Goal: Communication & Community: Answer question/provide support

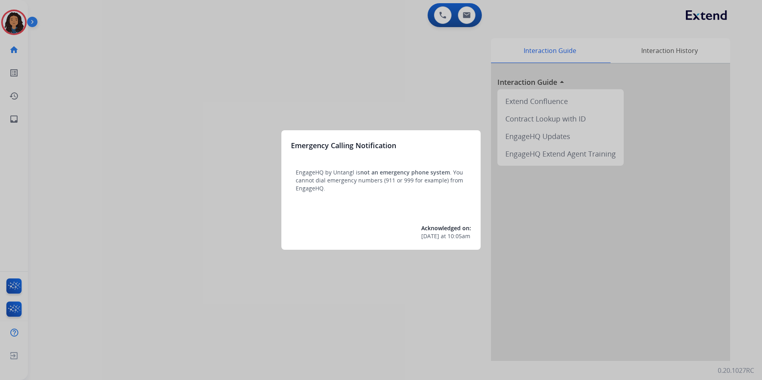
drag, startPoint x: 419, startPoint y: 347, endPoint x: 415, endPoint y: 350, distance: 4.9
click at [415, 350] on div at bounding box center [381, 190] width 762 height 380
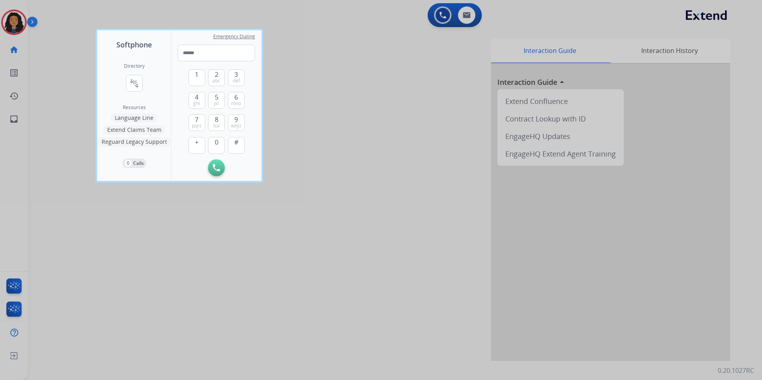
drag, startPoint x: 395, startPoint y: 305, endPoint x: 236, endPoint y: 179, distance: 202.5
click at [391, 299] on div at bounding box center [381, 190] width 762 height 380
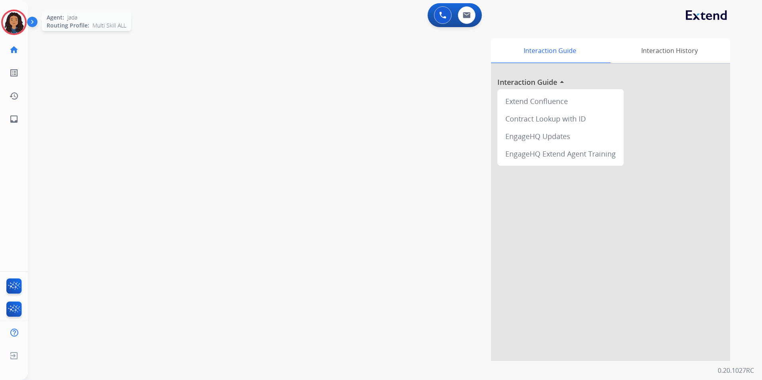
drag, startPoint x: 1, startPoint y: 26, endPoint x: 9, endPoint y: 27, distance: 8.1
click at [2, 26] on div "Agent: [PERSON_NAME] Profile: Multi Skill ALL" at bounding box center [14, 23] width 26 height 26
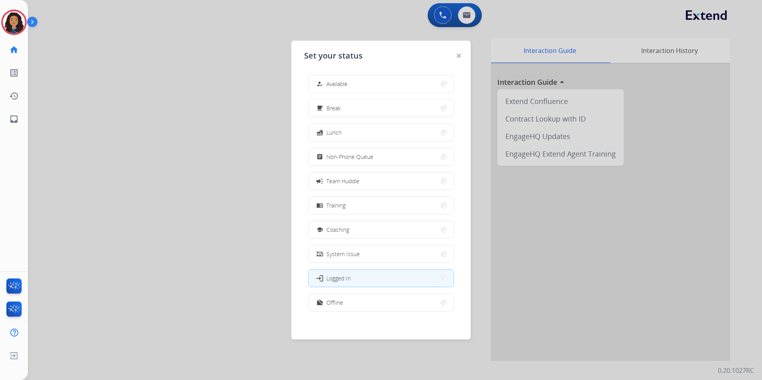
click at [256, 165] on div at bounding box center [381, 190] width 762 height 380
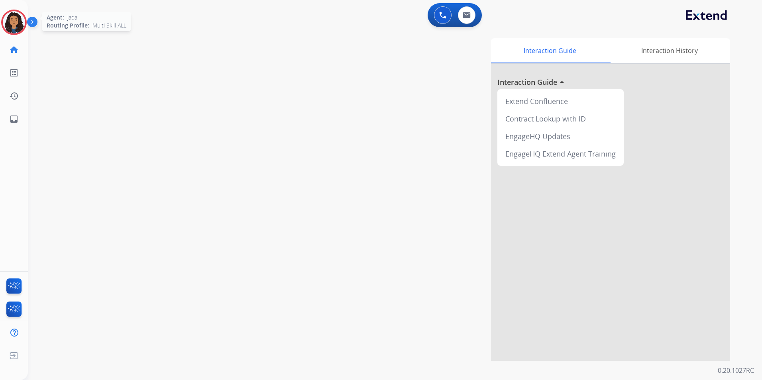
click at [6, 20] on img at bounding box center [14, 22] width 22 height 22
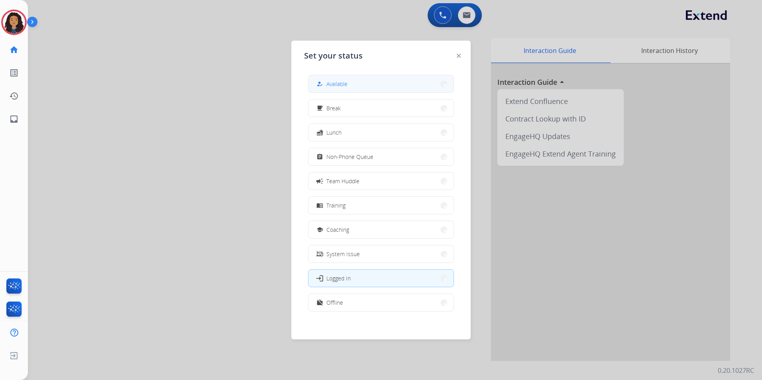
click at [379, 87] on button "how_to_reg Available" at bounding box center [381, 83] width 145 height 17
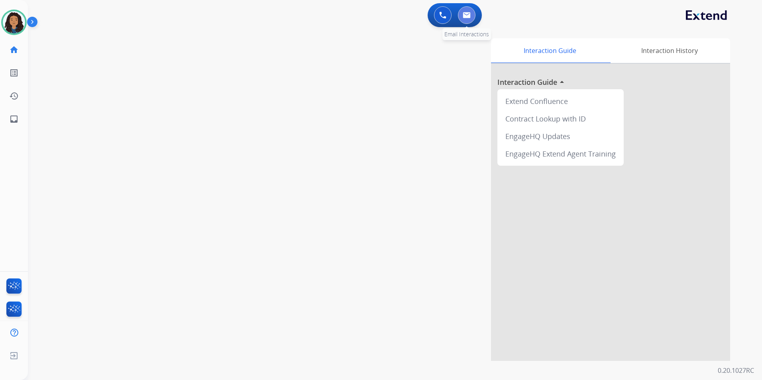
click at [472, 19] on button at bounding box center [467, 15] width 18 height 18
select select "**********"
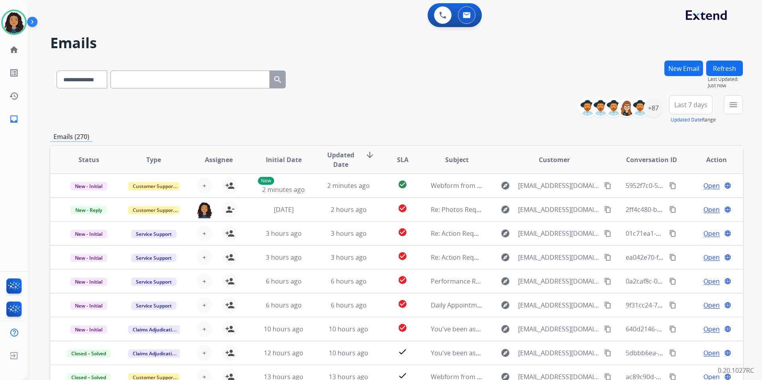
click at [654, 119] on div "**********" at bounding box center [623, 108] width 79 height 26
click at [655, 111] on div "+87" at bounding box center [653, 107] width 19 height 19
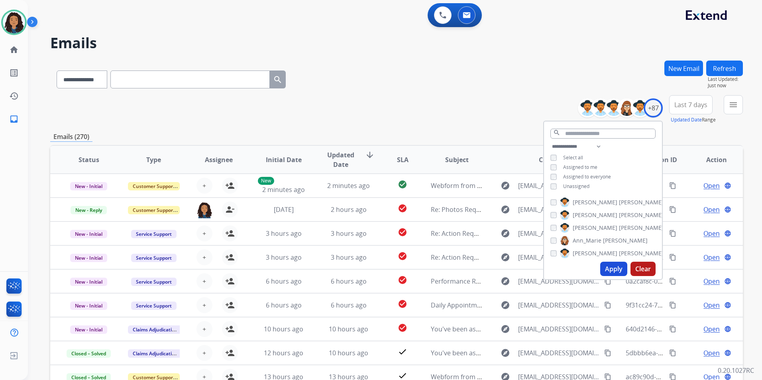
click at [574, 187] on span "Unassigned" at bounding box center [576, 186] width 26 height 7
click at [605, 267] on button "Apply" at bounding box center [614, 269] width 27 height 14
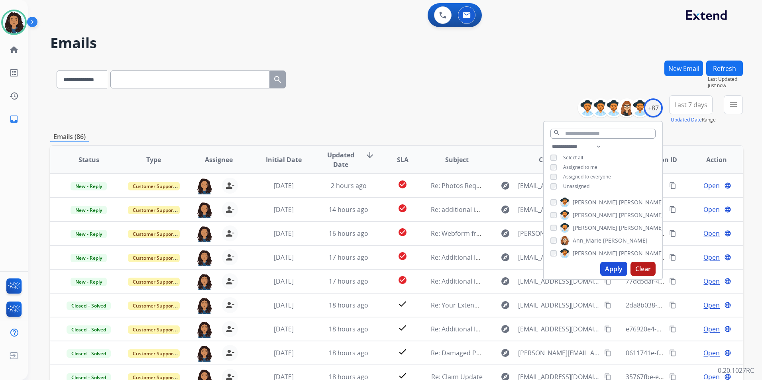
click at [746, 111] on div "**********" at bounding box center [395, 190] width 734 height 380
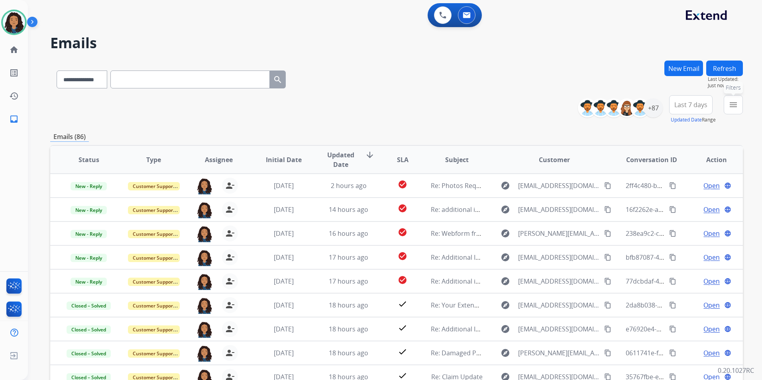
click at [740, 110] on button "menu Filters" at bounding box center [733, 104] width 19 height 19
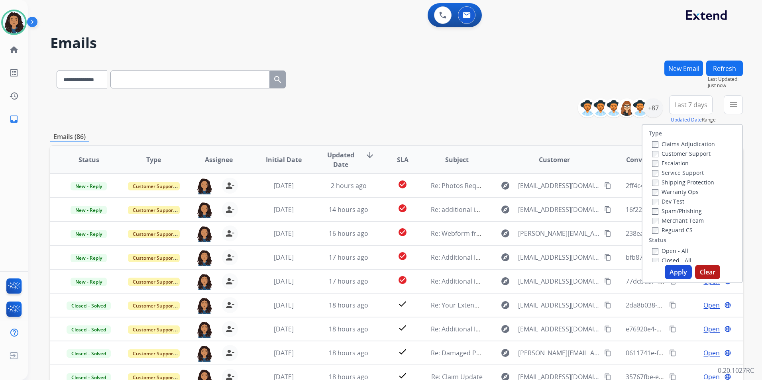
click at [685, 154] on label "Customer Support" at bounding box center [681, 154] width 59 height 8
click at [705, 180] on label "Shipping Protection" at bounding box center [683, 183] width 62 height 8
click at [683, 230] on label "Reguard CS" at bounding box center [672, 230] width 41 height 8
click at [669, 247] on div "Open - All" at bounding box center [694, 251] width 84 height 10
click at [669, 248] on label "Open - All" at bounding box center [670, 251] width 36 height 8
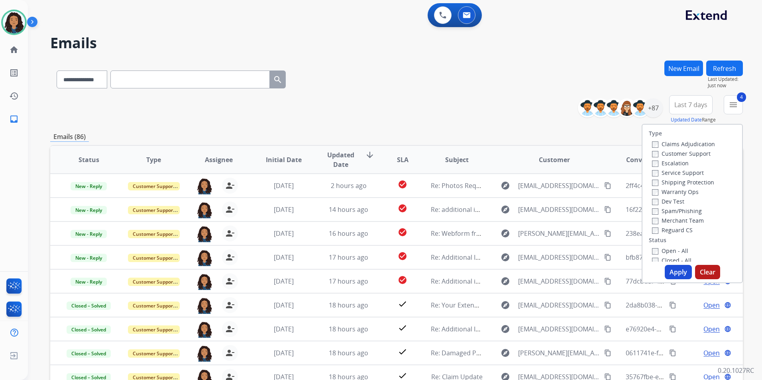
click at [677, 272] on button "Apply" at bounding box center [678, 272] width 27 height 14
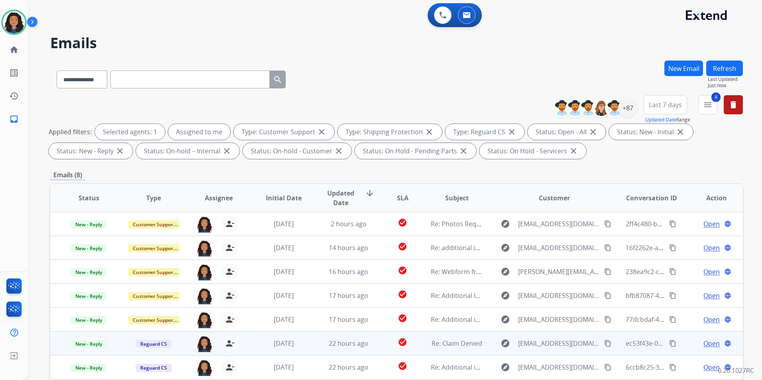
scroll to position [112, 0]
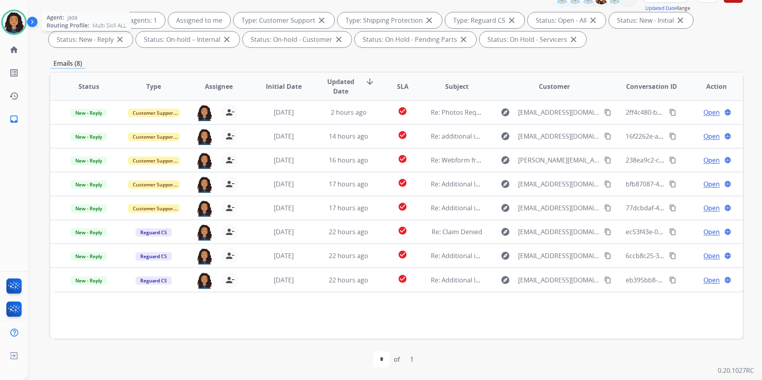
click at [15, 20] on img at bounding box center [14, 22] width 22 height 22
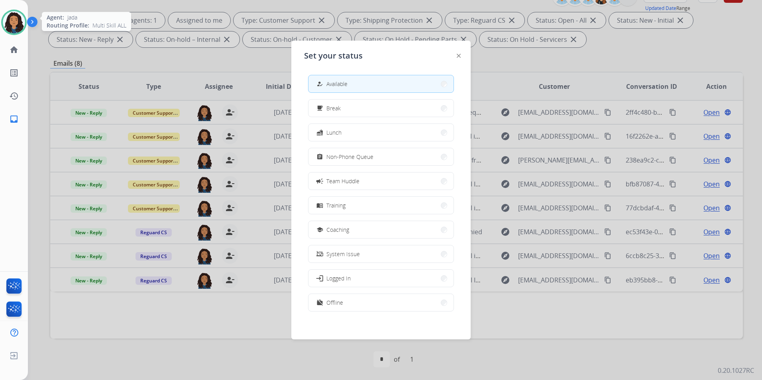
click at [16, 20] on img at bounding box center [14, 22] width 22 height 22
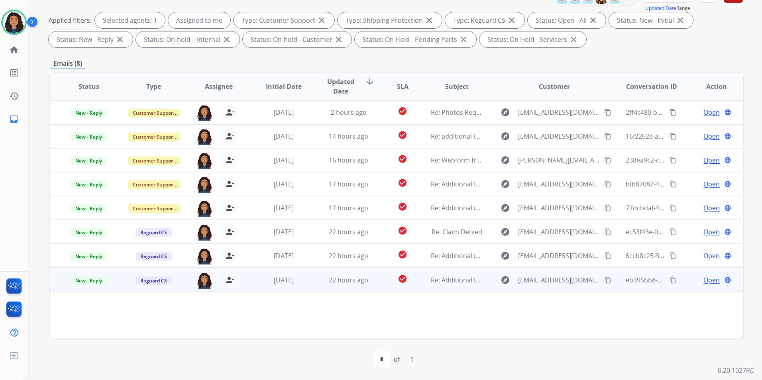
click at [717, 278] on div "Open language" at bounding box center [717, 281] width 52 height 10
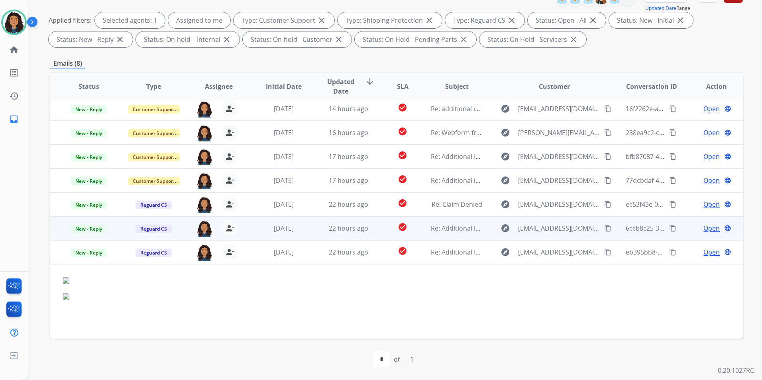
scroll to position [30, 0]
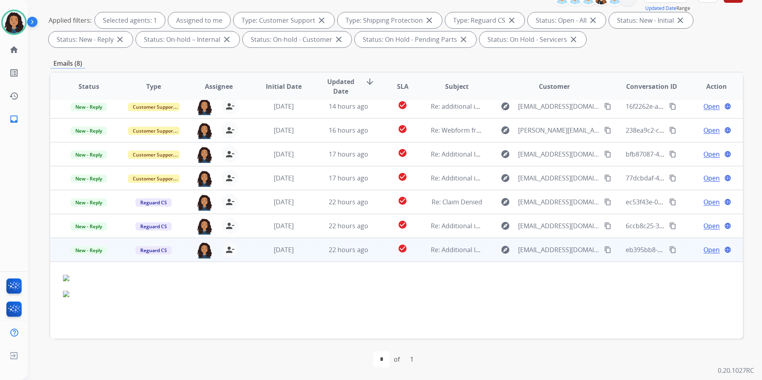
click at [669, 253] on mat-icon "content_copy" at bounding box center [672, 249] width 7 height 7
click at [705, 251] on span "Open" at bounding box center [712, 250] width 16 height 10
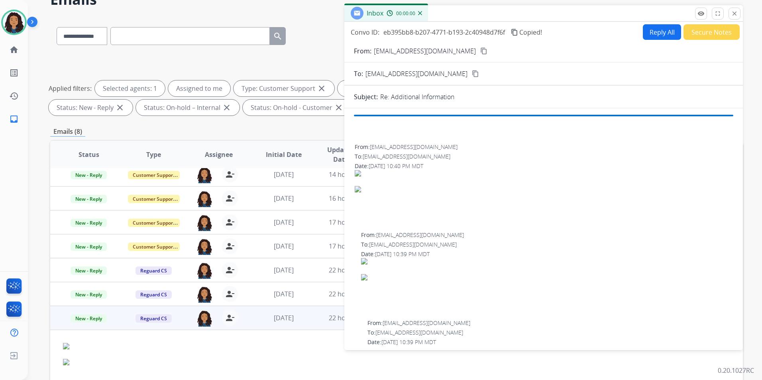
scroll to position [0, 0]
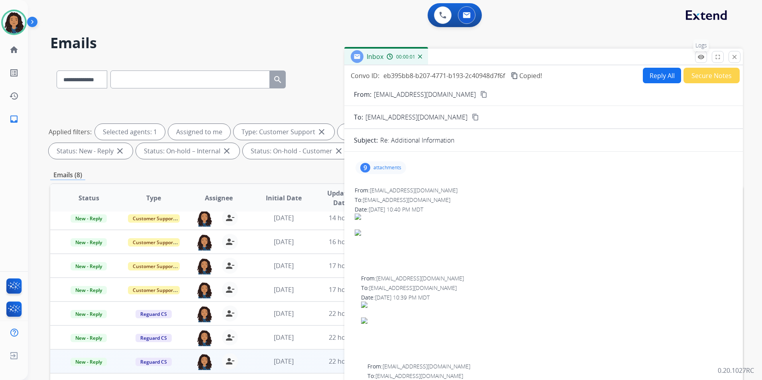
click at [702, 55] on mat-icon "remove_red_eye" at bounding box center [701, 56] width 7 height 7
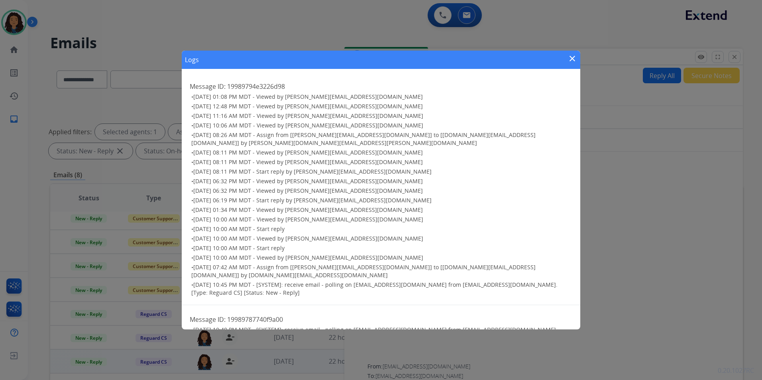
drag, startPoint x: 583, startPoint y: 57, endPoint x: 577, endPoint y: 57, distance: 5.6
click at [580, 57] on div "Logs close Message ID: 19989794e3226d98 • 09/28/2025 - 01:08 PM MDT - Viewed by…" at bounding box center [381, 190] width 762 height 380
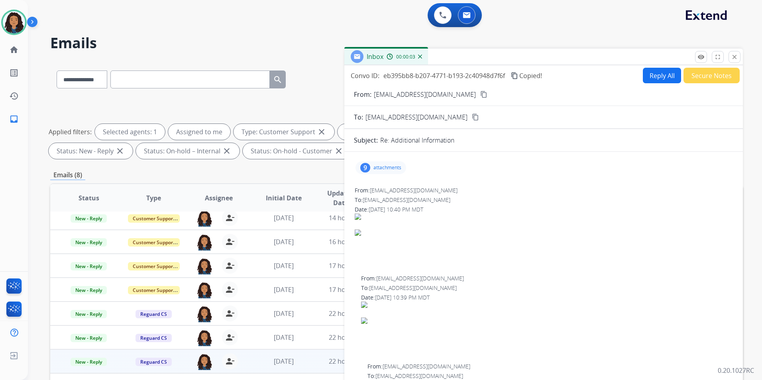
click at [576, 57] on div "Inbox 00:00:03" at bounding box center [544, 57] width 399 height 17
click at [730, 58] on button "close Close" at bounding box center [735, 57] width 12 height 12
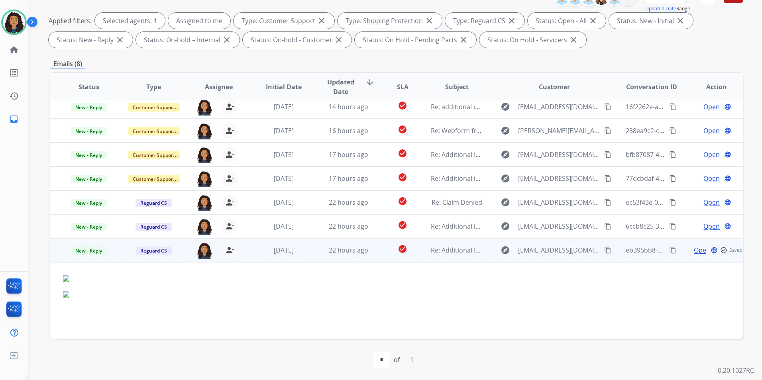
scroll to position [112, 0]
click at [178, 254] on div "Reguard CS" at bounding box center [154, 250] width 52 height 10
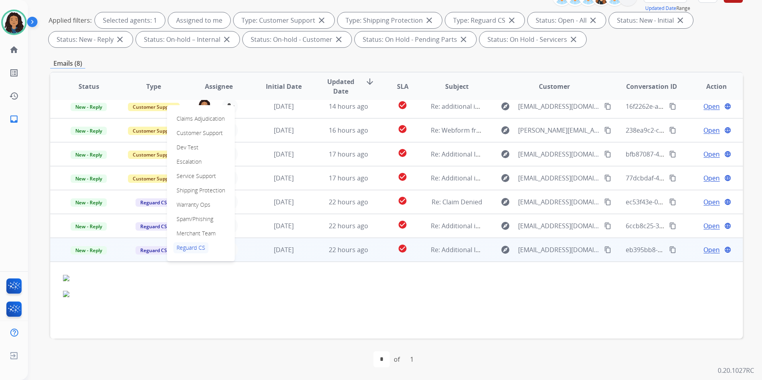
click at [491, 258] on td "explore lissadmiller@gmail.com content_copy" at bounding box center [548, 250] width 130 height 24
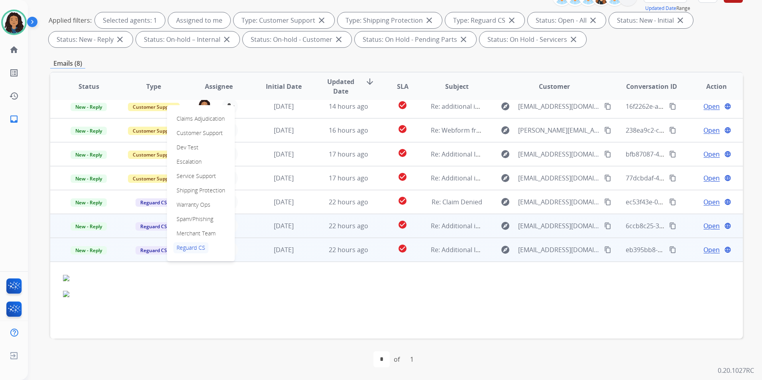
scroll to position [0, 0]
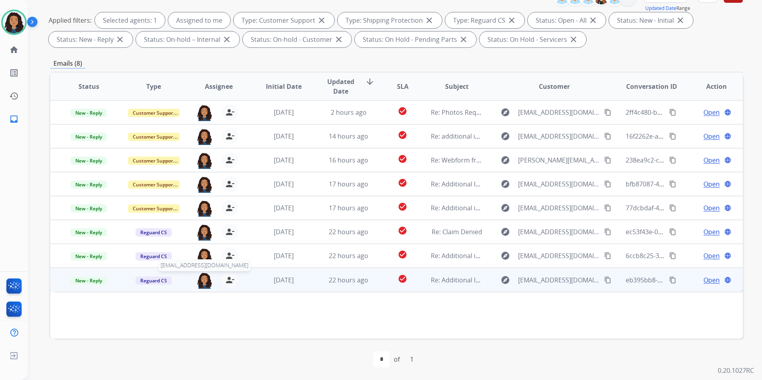
click at [204, 284] on img at bounding box center [205, 280] width 16 height 17
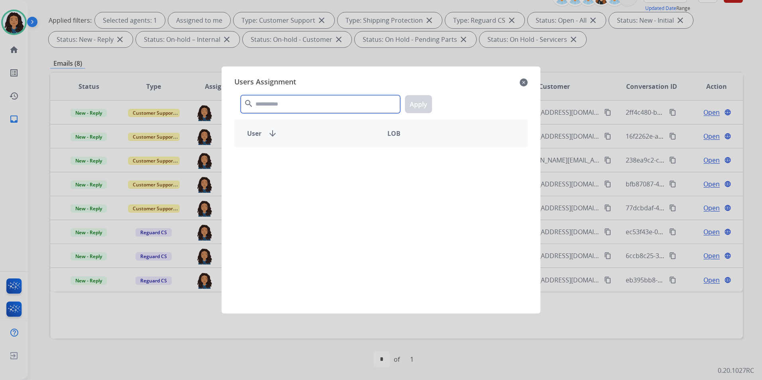
click at [315, 107] on input "text" at bounding box center [320, 104] width 159 height 18
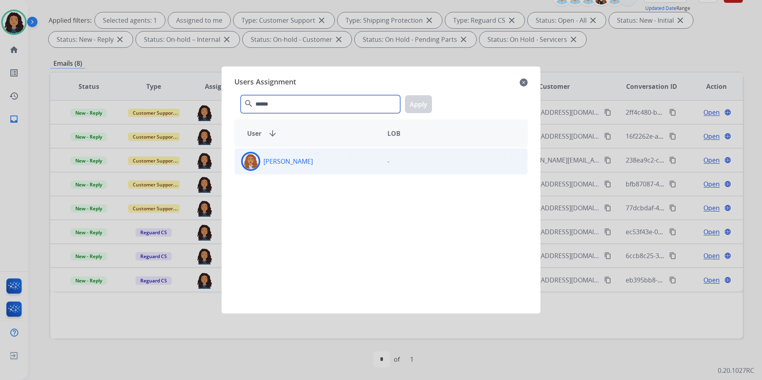
type input "******"
click at [327, 168] on div "Jordan Cherry" at bounding box center [308, 161] width 146 height 19
click at [421, 106] on button "Apply" at bounding box center [418, 104] width 27 height 18
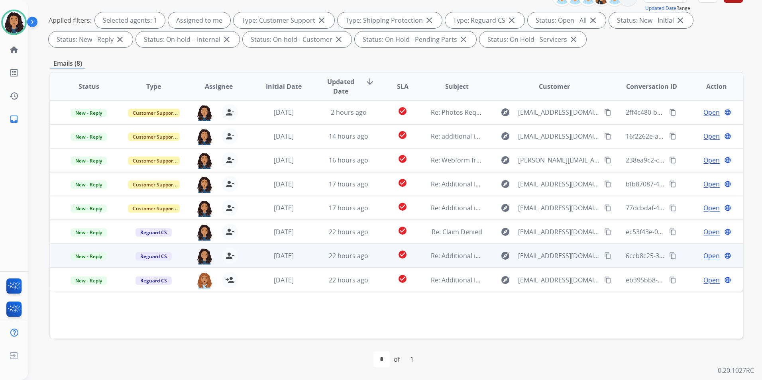
click at [704, 257] on span "Open" at bounding box center [712, 256] width 16 height 10
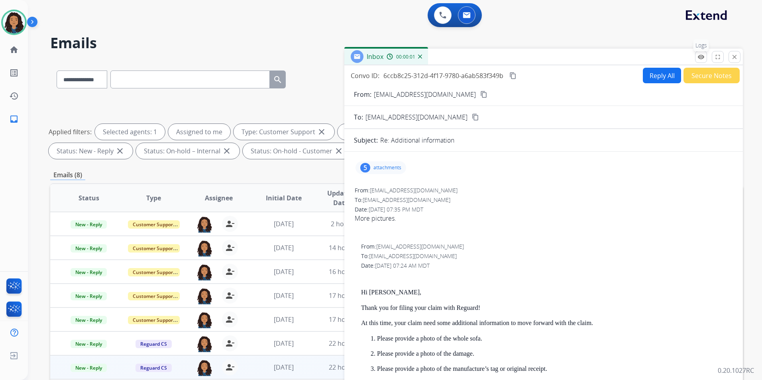
click at [697, 55] on button "remove_red_eye Logs" at bounding box center [701, 57] width 12 height 12
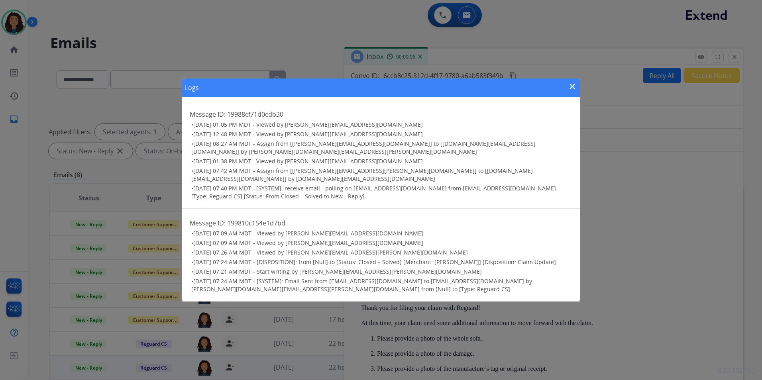
click at [570, 91] on mat-icon "close" at bounding box center [573, 87] width 10 height 10
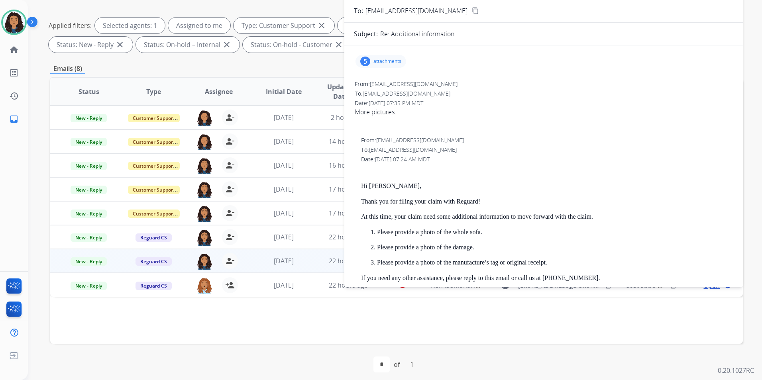
scroll to position [112, 0]
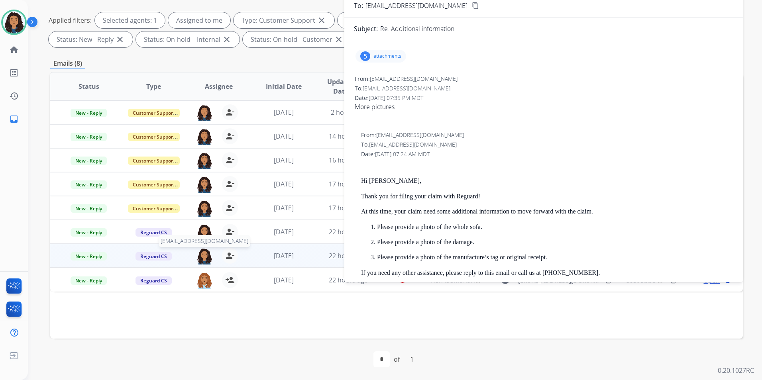
click at [205, 252] on img at bounding box center [205, 256] width 16 height 17
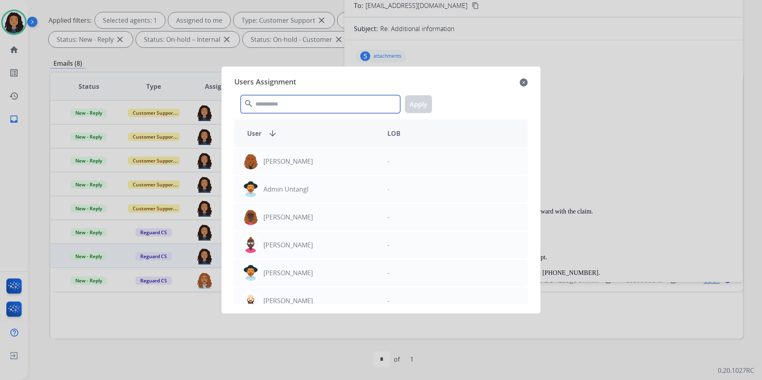
click at [304, 99] on input "text" at bounding box center [320, 104] width 159 height 18
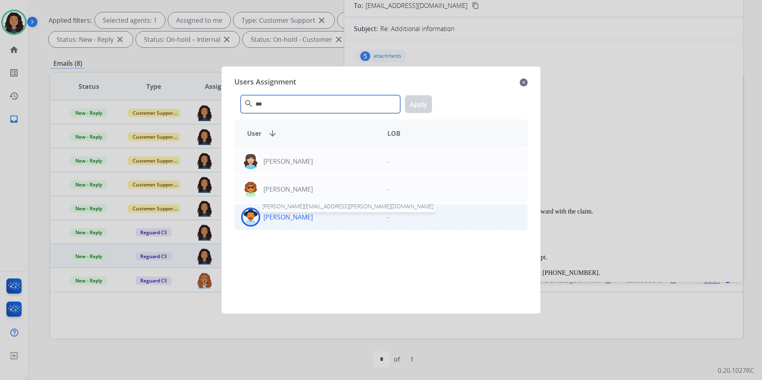
type input "***"
click at [298, 213] on p "Lavonne Roberson" at bounding box center [288, 218] width 49 height 10
click at [420, 106] on button "Apply" at bounding box center [418, 104] width 27 height 18
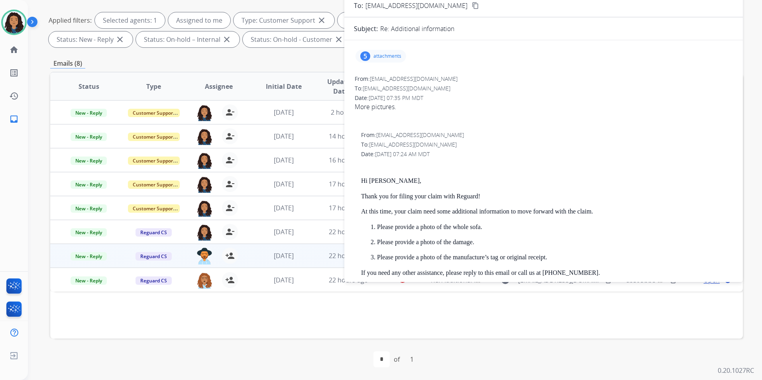
scroll to position [0, 0]
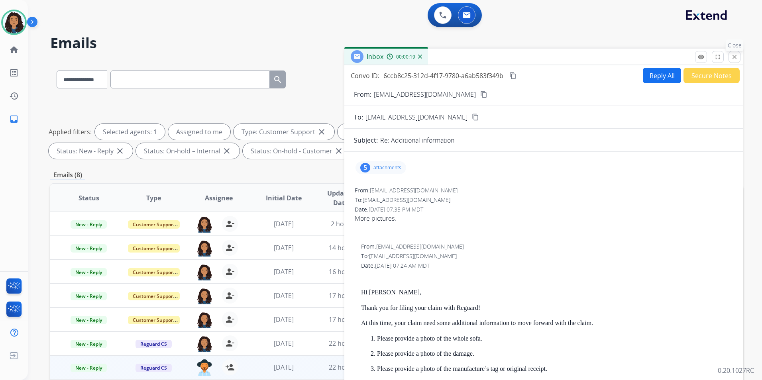
click at [734, 56] on mat-icon "close" at bounding box center [734, 56] width 7 height 7
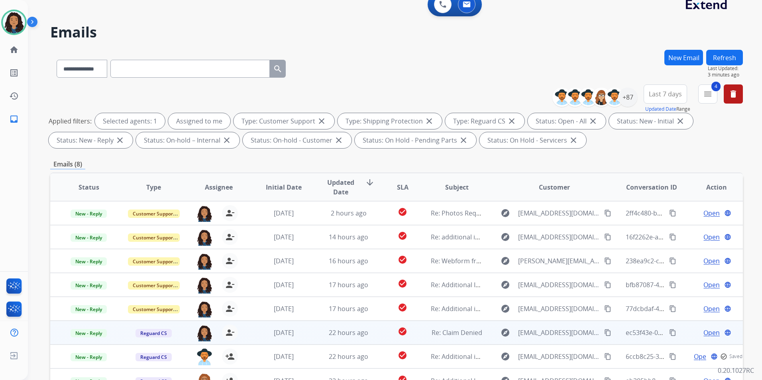
scroll to position [80, 0]
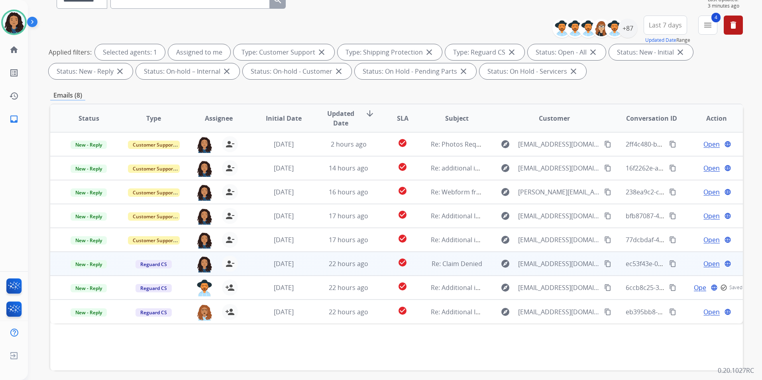
click at [709, 265] on span "Open" at bounding box center [712, 264] width 16 height 10
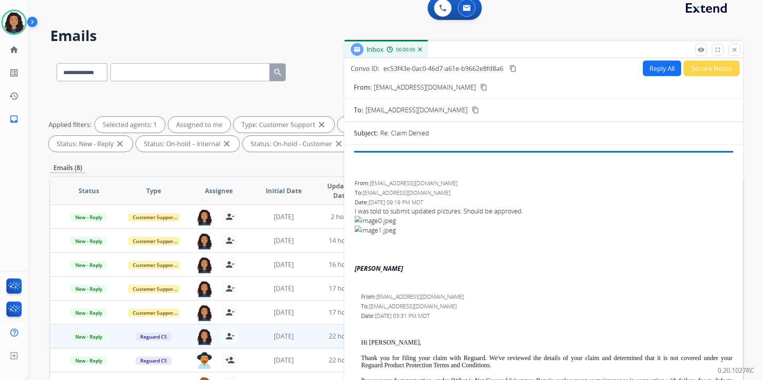
scroll to position [0, 0]
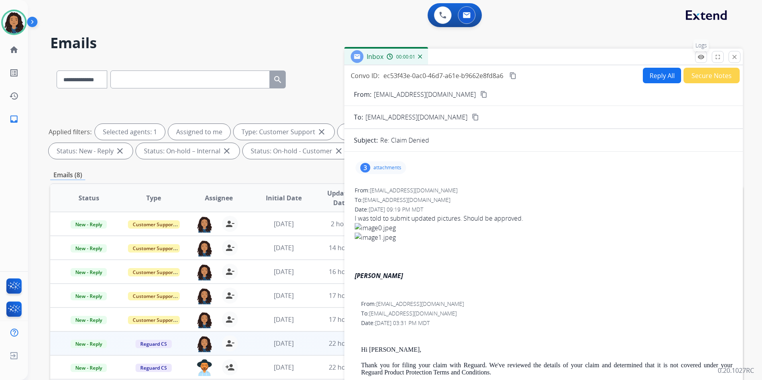
click at [696, 61] on button "remove_red_eye Logs" at bounding box center [701, 57] width 12 height 12
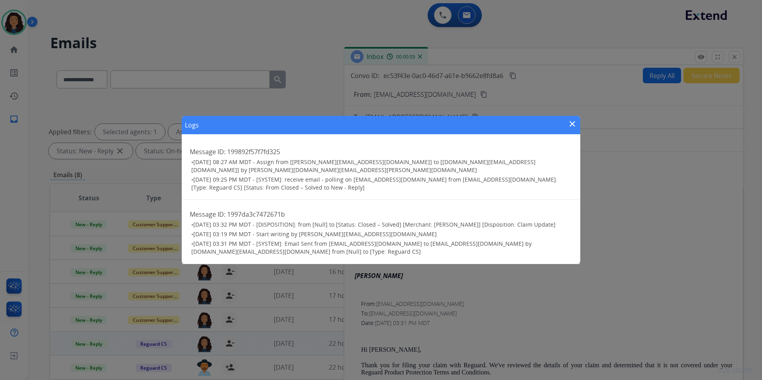
click at [570, 129] on mat-icon "close" at bounding box center [573, 124] width 10 height 10
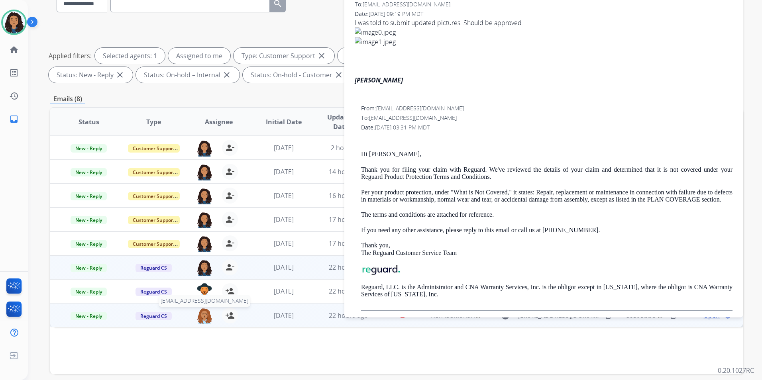
scroll to position [80, 0]
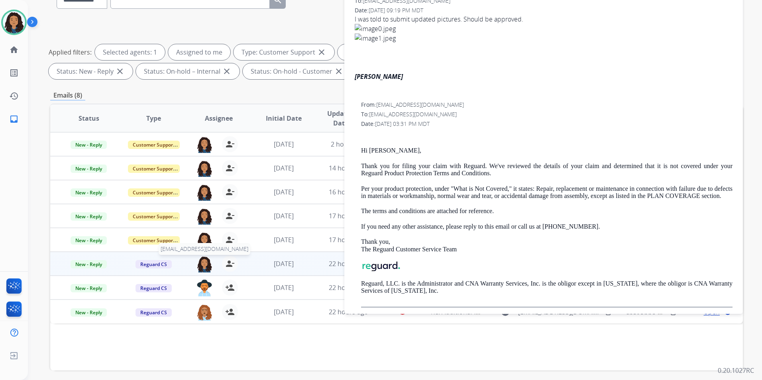
click at [206, 265] on img at bounding box center [205, 264] width 16 height 17
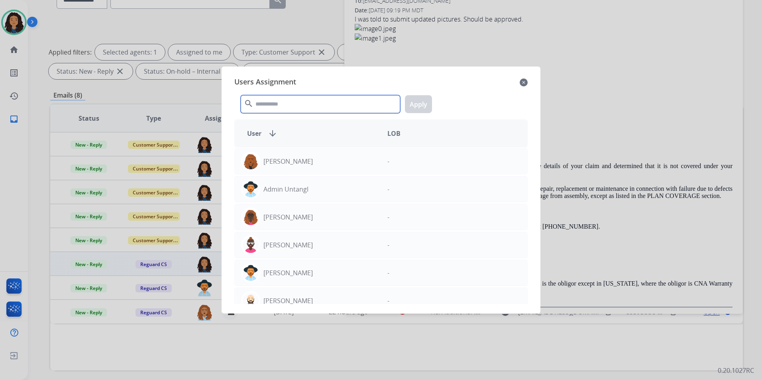
click at [348, 111] on input "text" at bounding box center [320, 104] width 159 height 18
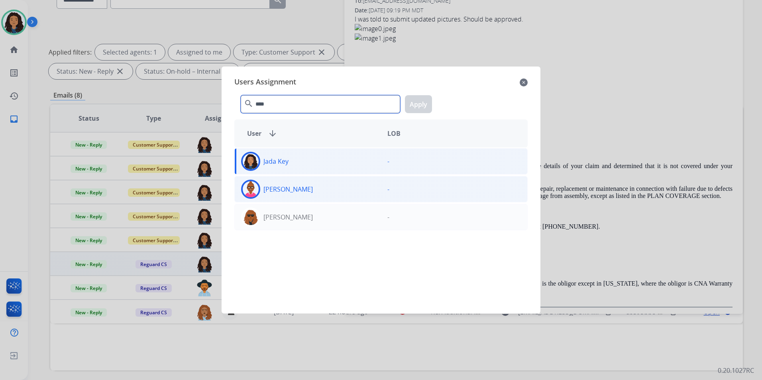
type input "****"
click at [336, 195] on div "Jada Richards" at bounding box center [308, 189] width 146 height 19
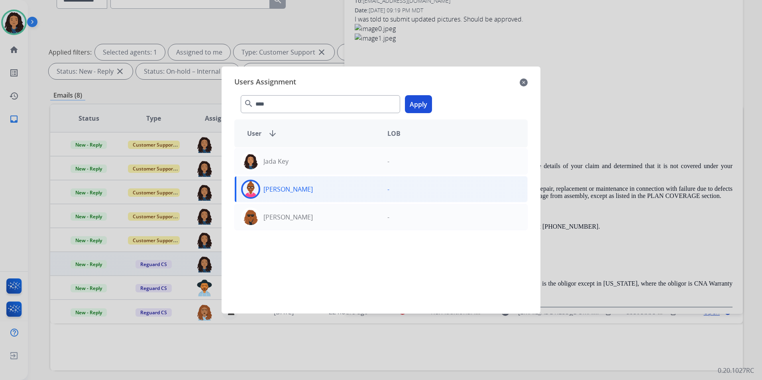
click at [424, 106] on button "Apply" at bounding box center [418, 104] width 27 height 18
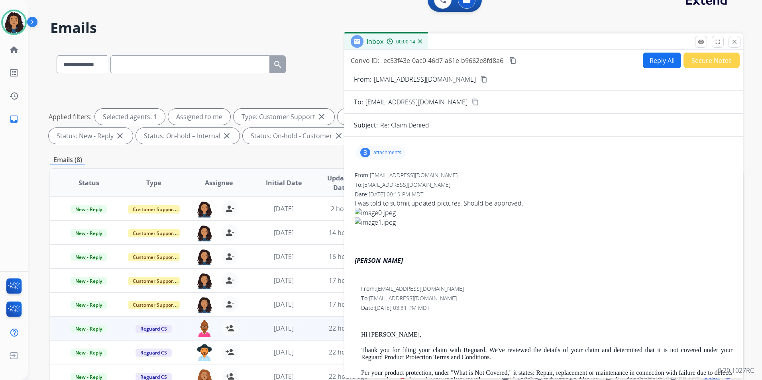
scroll to position [0, 0]
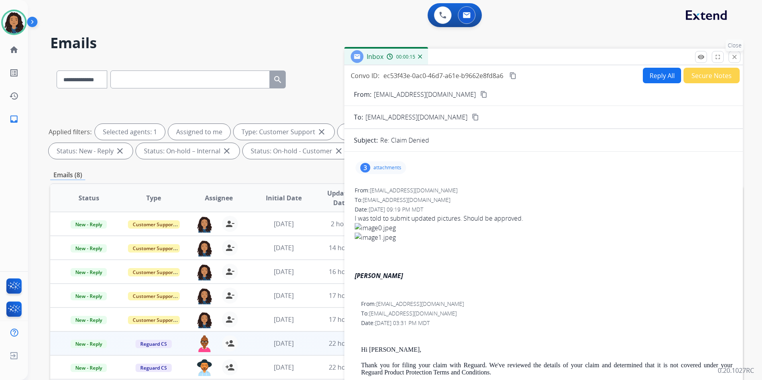
click at [733, 62] on button "close Close" at bounding box center [735, 57] width 12 height 12
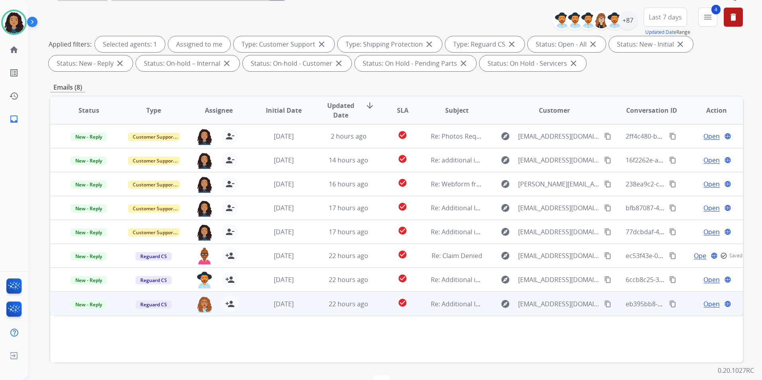
scroll to position [112, 0]
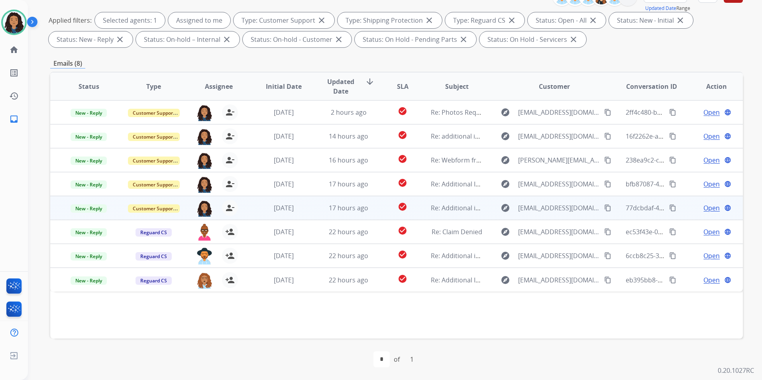
click at [707, 208] on span "Open" at bounding box center [712, 208] width 16 height 10
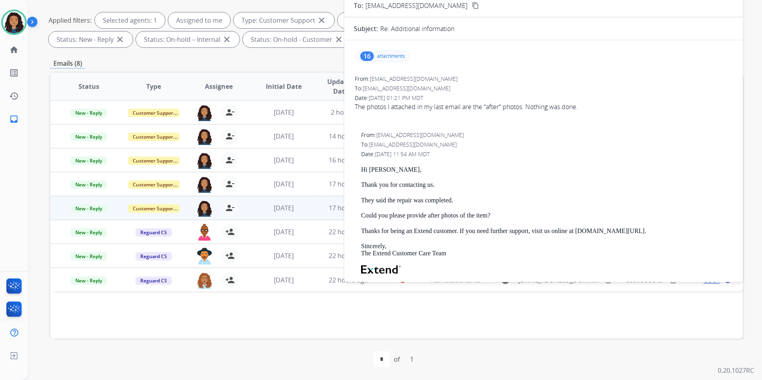
scroll to position [0, 0]
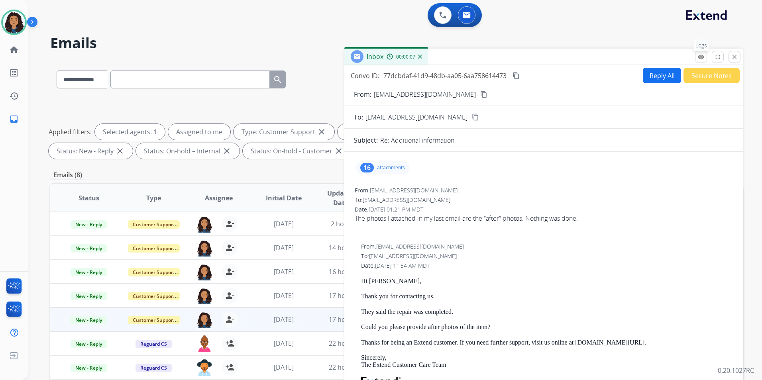
click at [698, 61] on button "remove_red_eye Logs" at bounding box center [701, 57] width 12 height 12
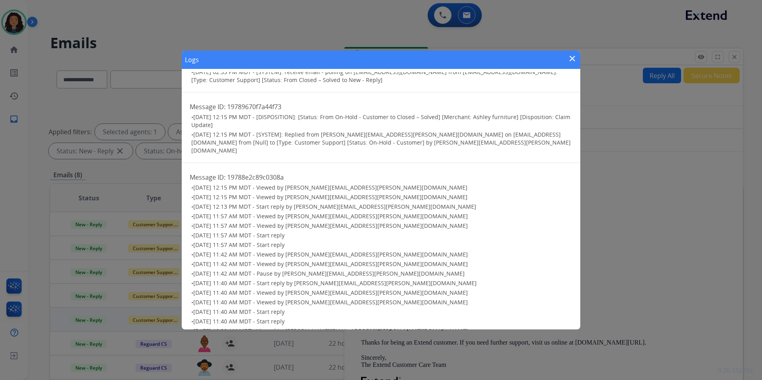
scroll to position [845, 0]
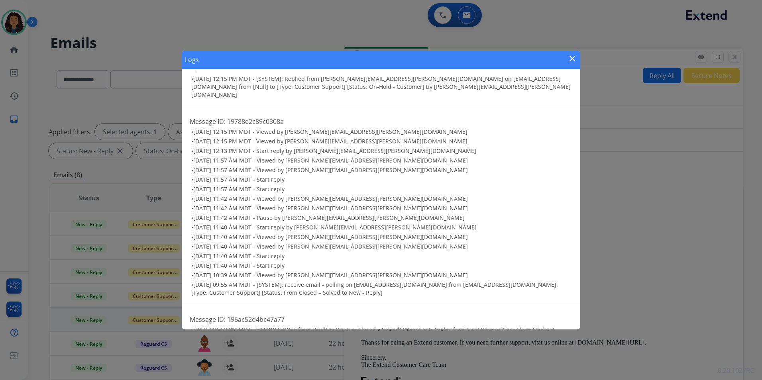
click at [573, 61] on mat-icon "close" at bounding box center [573, 59] width 10 height 10
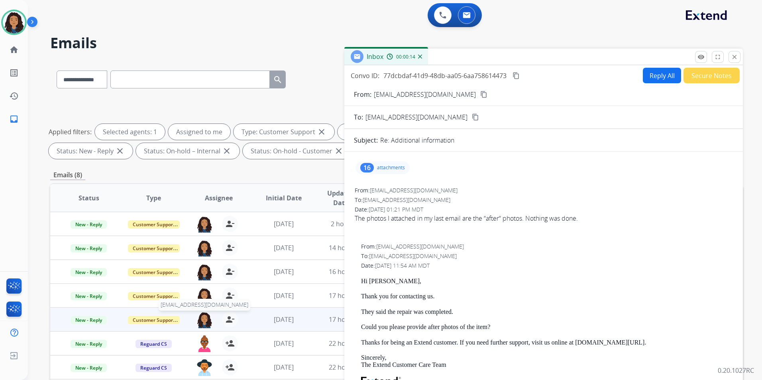
click at [205, 318] on img at bounding box center [205, 320] width 16 height 17
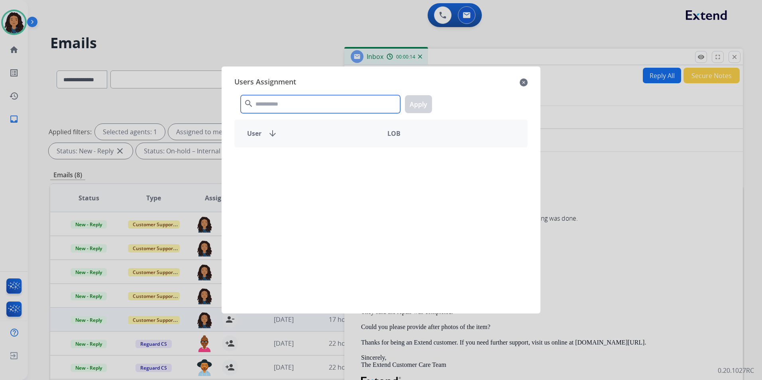
click at [352, 98] on input "text" at bounding box center [320, 104] width 159 height 18
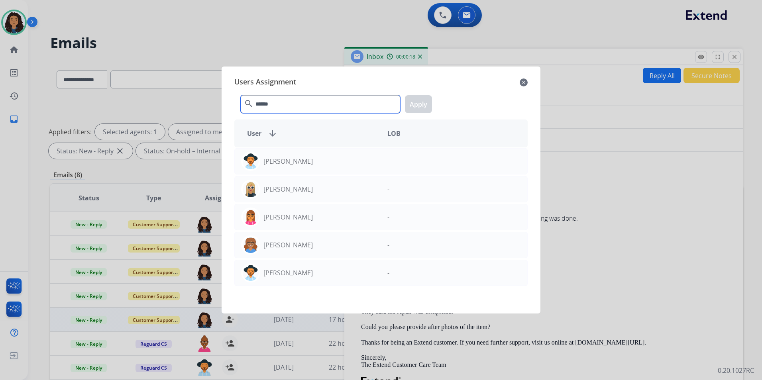
type input "******"
click at [516, 85] on div "Users Assignment close" at bounding box center [380, 82] width 293 height 13
click at [522, 84] on mat-icon "close" at bounding box center [524, 83] width 8 height 10
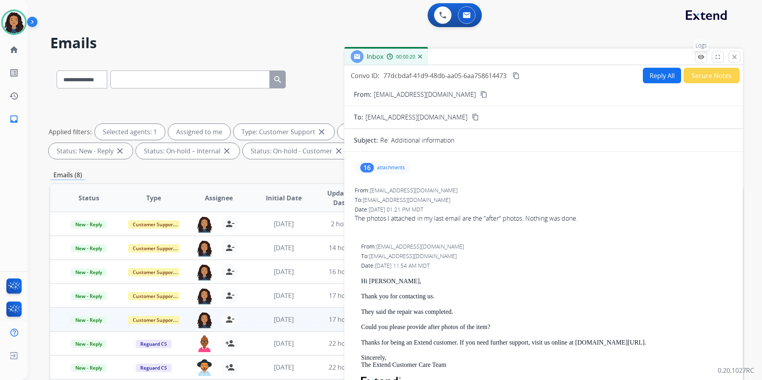
click at [696, 58] on button "remove_red_eye Logs" at bounding box center [701, 57] width 12 height 12
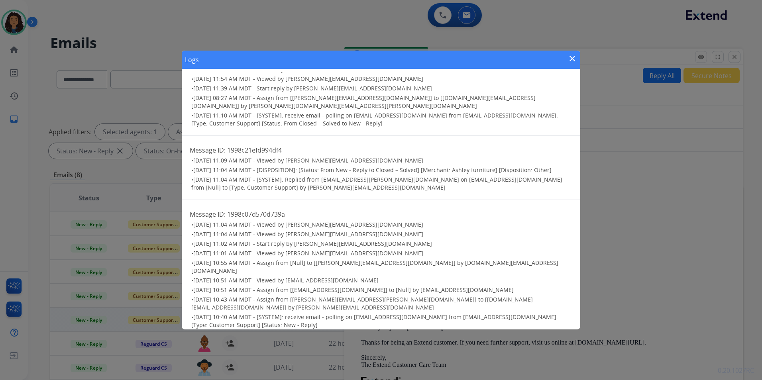
scroll to position [167, 0]
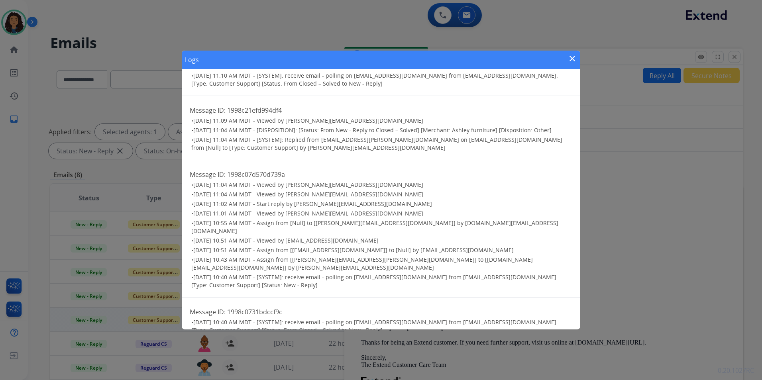
click at [569, 60] on mat-icon "close" at bounding box center [573, 59] width 10 height 10
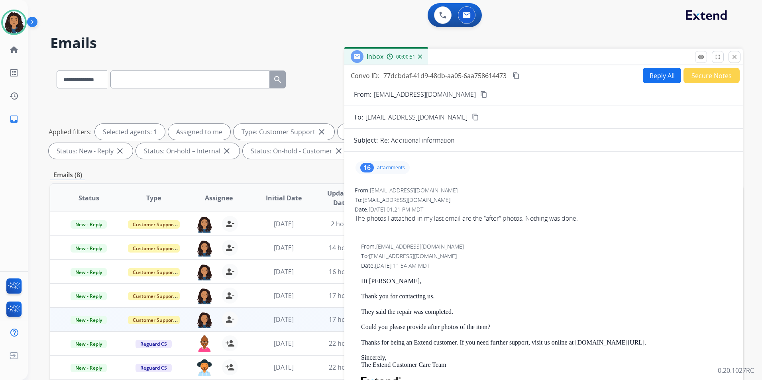
click at [480, 92] on mat-icon "content_copy" at bounding box center [483, 94] width 7 height 7
click at [733, 61] on button "close Close" at bounding box center [735, 57] width 12 height 12
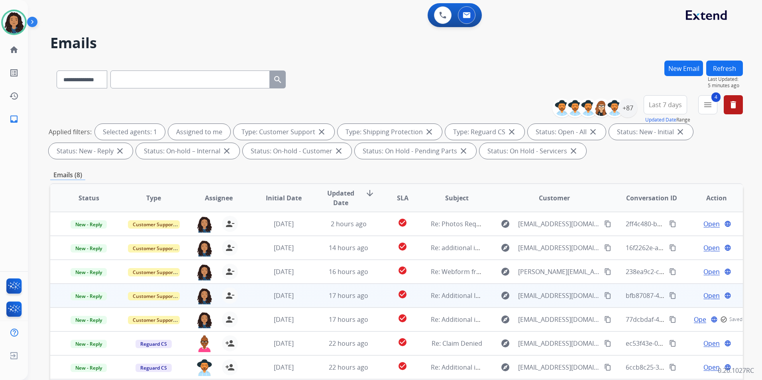
click at [709, 296] on span "Open" at bounding box center [712, 296] width 16 height 10
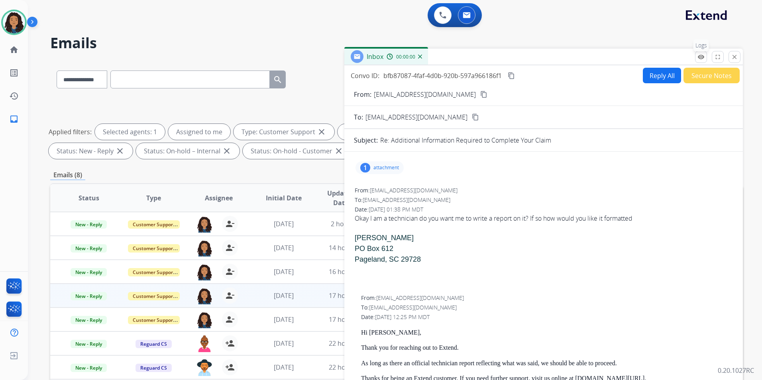
click at [700, 57] on mat-icon "remove_red_eye" at bounding box center [701, 56] width 7 height 7
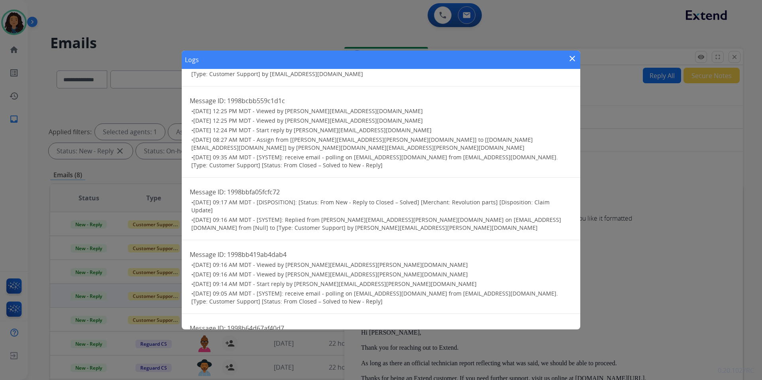
scroll to position [144, 0]
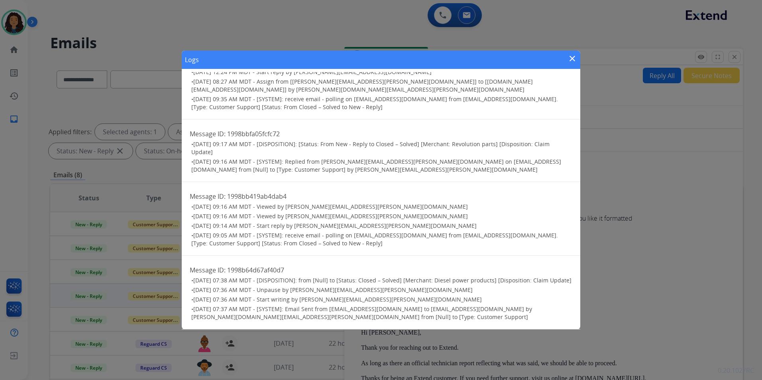
click at [577, 59] on div "Logs close" at bounding box center [381, 60] width 399 height 18
click at [575, 59] on mat-icon "close" at bounding box center [573, 59] width 10 height 10
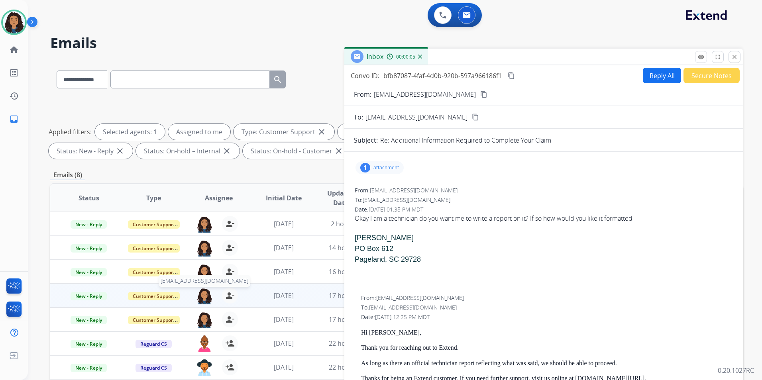
click at [206, 297] on img at bounding box center [205, 296] width 16 height 17
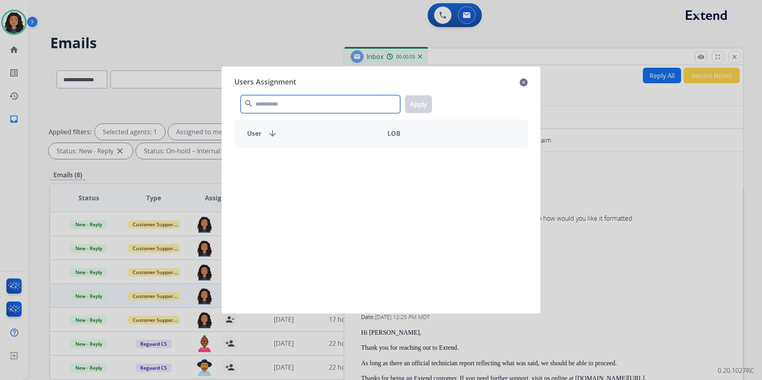
click at [298, 107] on input "text" at bounding box center [320, 104] width 159 height 18
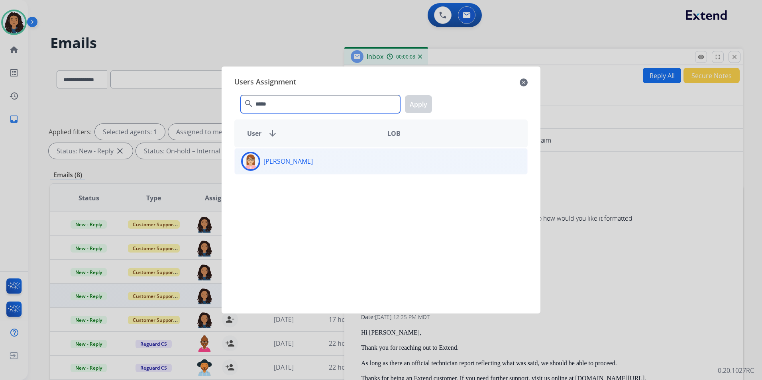
type input "*****"
click at [360, 155] on div "Edith Evans" at bounding box center [308, 161] width 146 height 19
click at [425, 103] on button "Apply" at bounding box center [418, 104] width 27 height 18
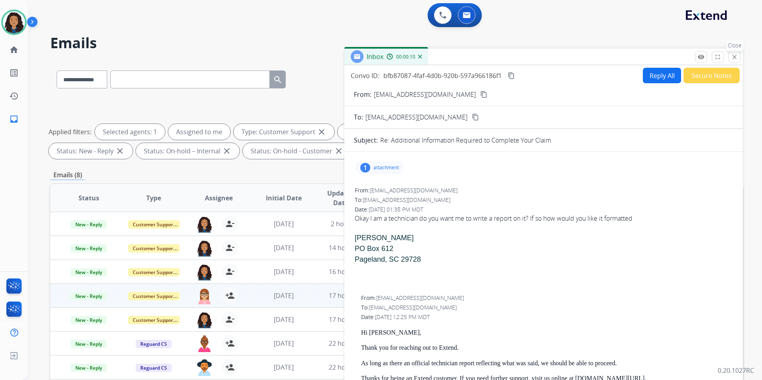
click at [737, 51] on button "close Close" at bounding box center [735, 57] width 12 height 12
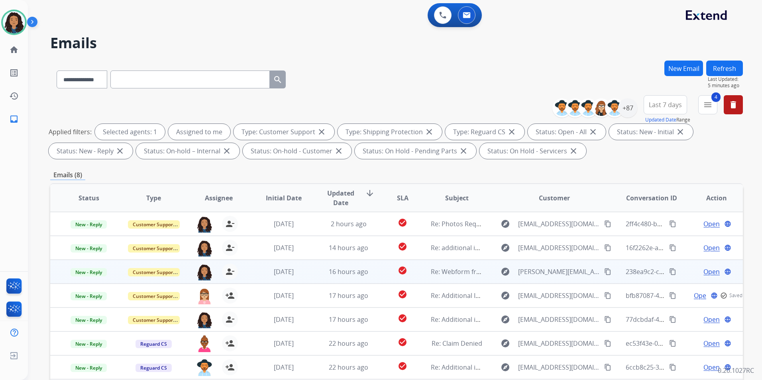
click at [709, 272] on span "Open" at bounding box center [712, 272] width 16 height 10
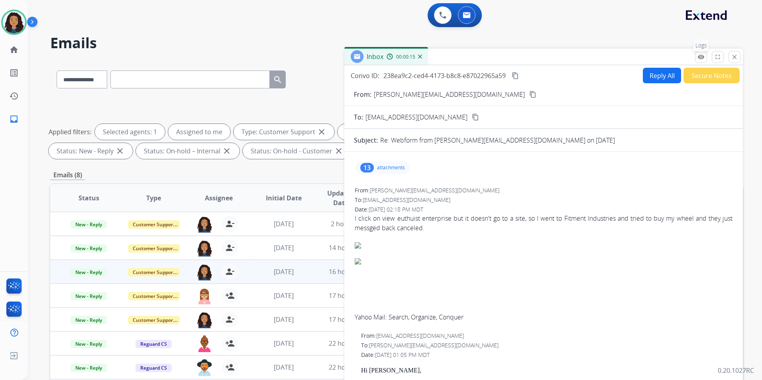
click at [703, 54] on mat-icon "remove_red_eye" at bounding box center [701, 56] width 7 height 7
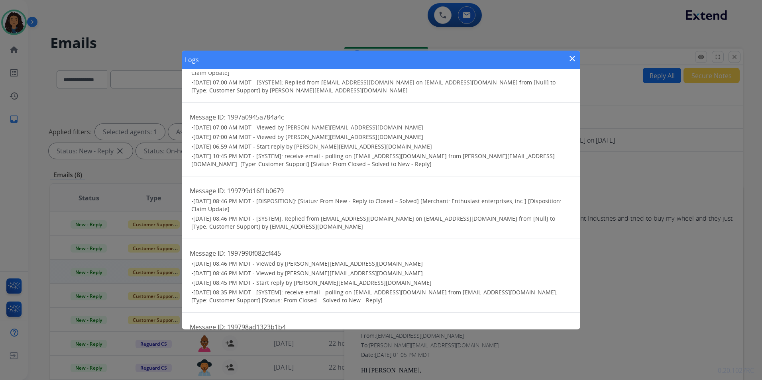
scroll to position [729, 0]
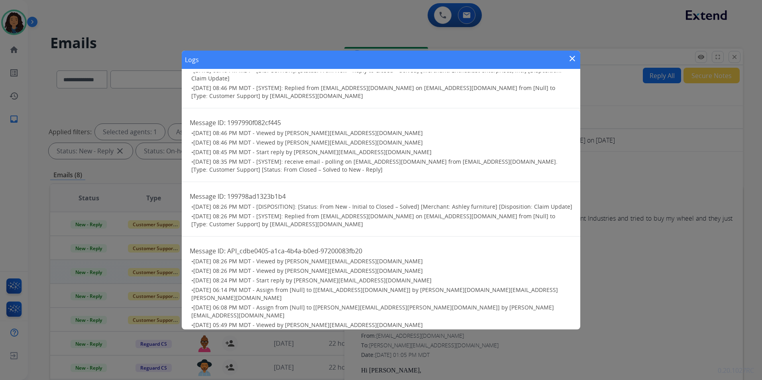
click at [566, 58] on div "Logs close" at bounding box center [381, 60] width 399 height 18
click at [573, 57] on mat-icon "close" at bounding box center [573, 59] width 10 height 10
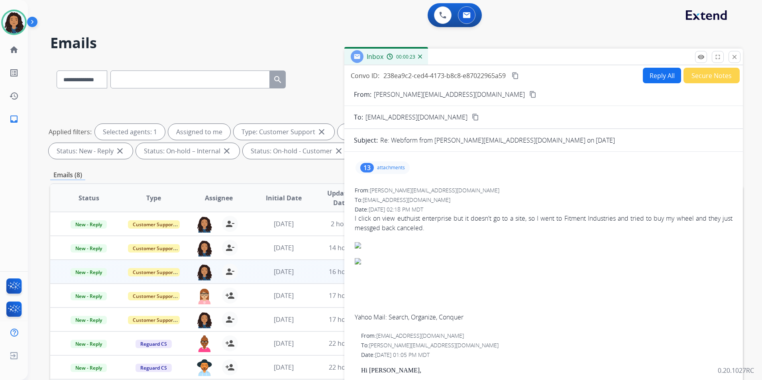
click at [731, 63] on div "Inbox 00:00:23" at bounding box center [544, 57] width 399 height 17
click at [740, 53] on button "close Close" at bounding box center [735, 57] width 12 height 12
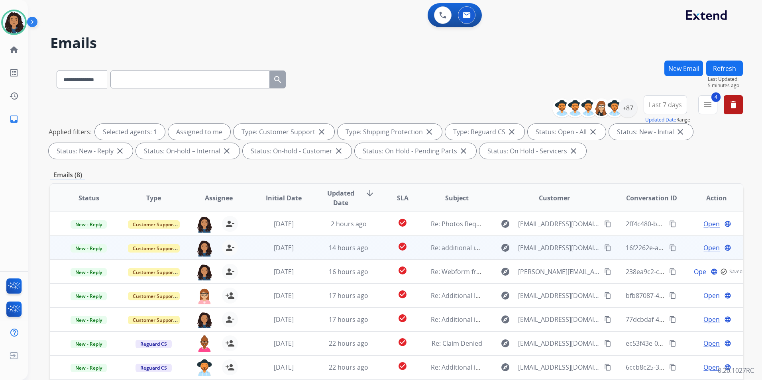
click at [704, 246] on span "Open" at bounding box center [712, 248] width 16 height 10
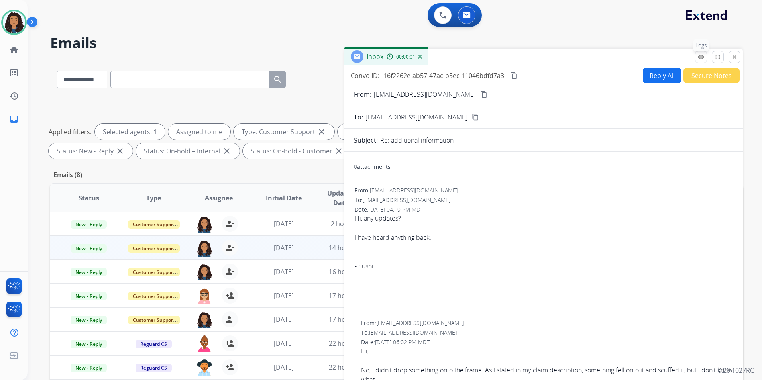
click at [701, 63] on div "Inbox 00:00:01 Convo ID: 16f2262e-ab57-47ac-b5ec-11046bdfd7a3 content_copy Repl…" at bounding box center [544, 221] width 399 height 345
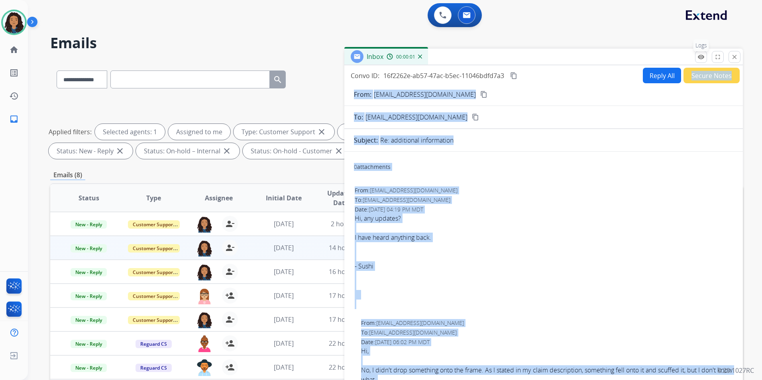
click at [701, 61] on button "remove_red_eye Logs" at bounding box center [701, 57] width 12 height 12
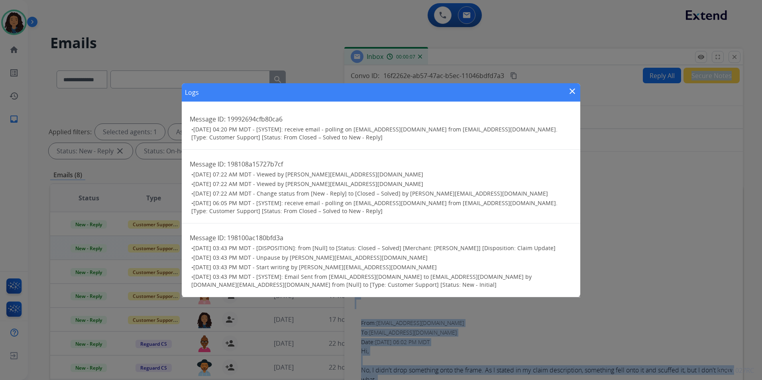
click at [576, 92] on mat-icon "close" at bounding box center [573, 92] width 10 height 10
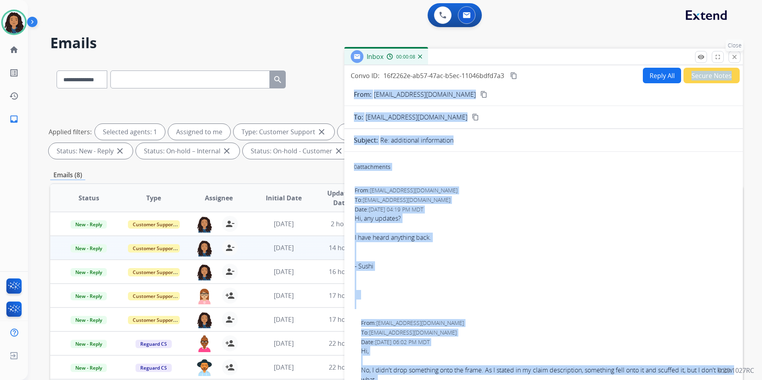
click at [735, 58] on mat-icon "close" at bounding box center [734, 56] width 7 height 7
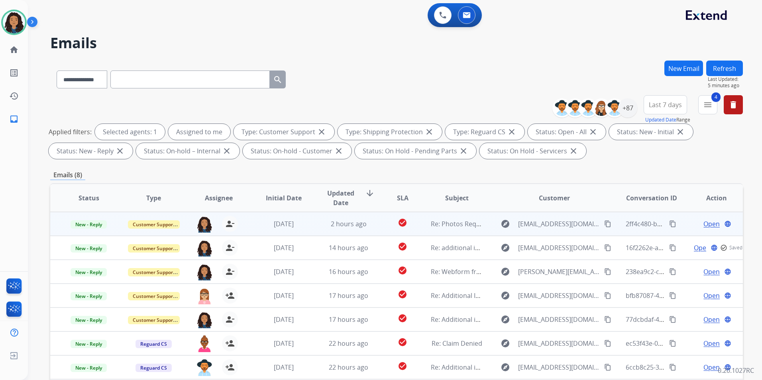
click at [707, 224] on span "Open" at bounding box center [712, 224] width 16 height 10
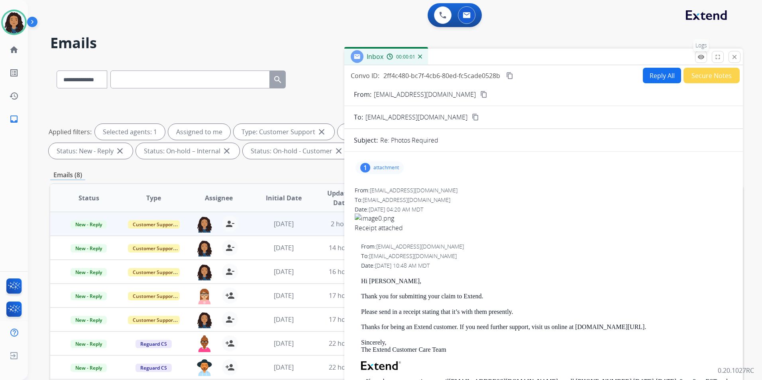
click at [702, 58] on mat-icon "remove_red_eye" at bounding box center [701, 56] width 7 height 7
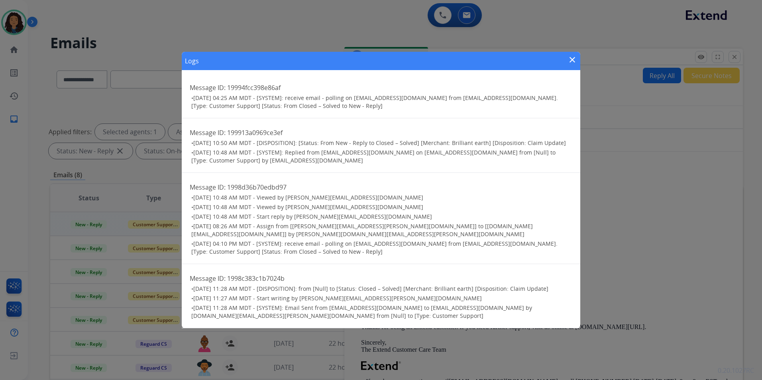
click at [570, 65] on mat-icon "close" at bounding box center [573, 60] width 10 height 10
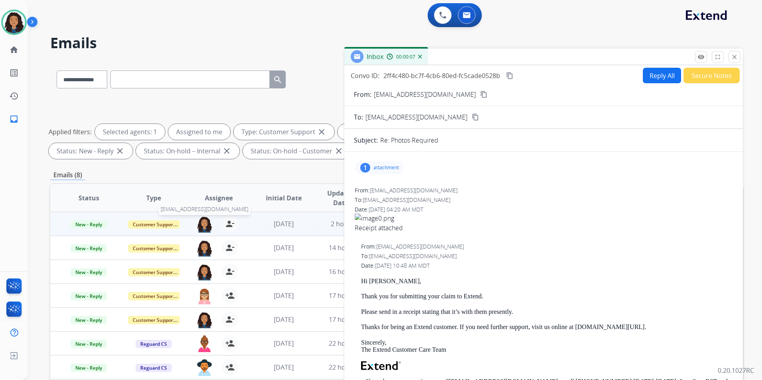
click at [201, 223] on img at bounding box center [205, 224] width 16 height 17
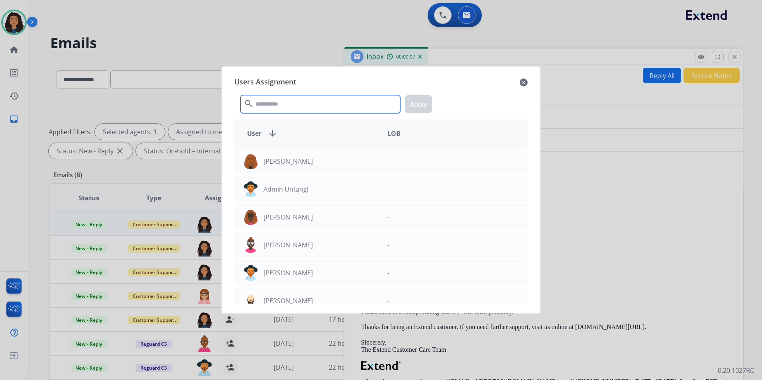
drag, startPoint x: 313, startPoint y: 96, endPoint x: 313, endPoint y: 102, distance: 6.0
click at [313, 98] on input "text" at bounding box center [320, 104] width 159 height 18
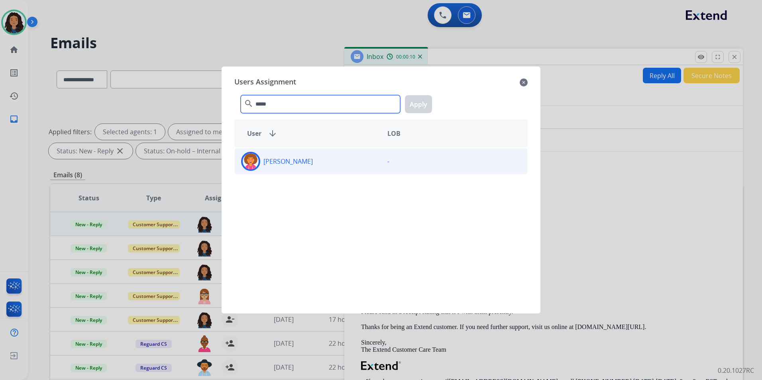
type input "*****"
click at [332, 161] on div "Tasia Smith" at bounding box center [308, 161] width 146 height 19
click at [429, 105] on button "Apply" at bounding box center [418, 104] width 27 height 18
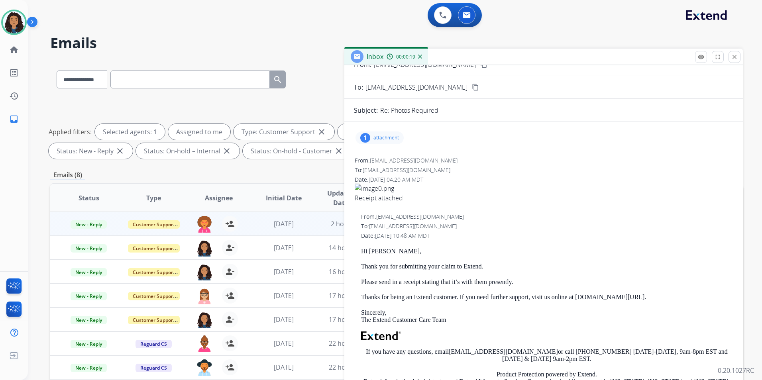
scroll to position [0, 0]
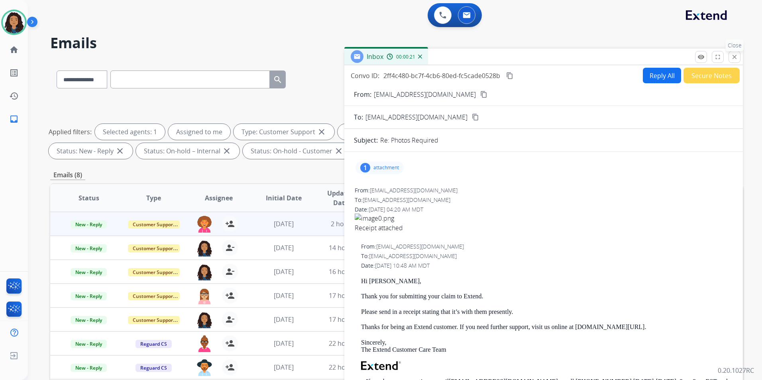
click at [737, 57] on mat-icon "close" at bounding box center [734, 56] width 7 height 7
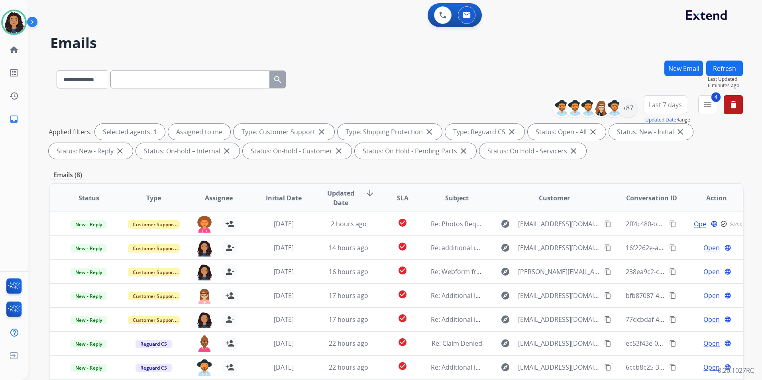
click at [728, 65] on button "Refresh" at bounding box center [725, 69] width 37 height 16
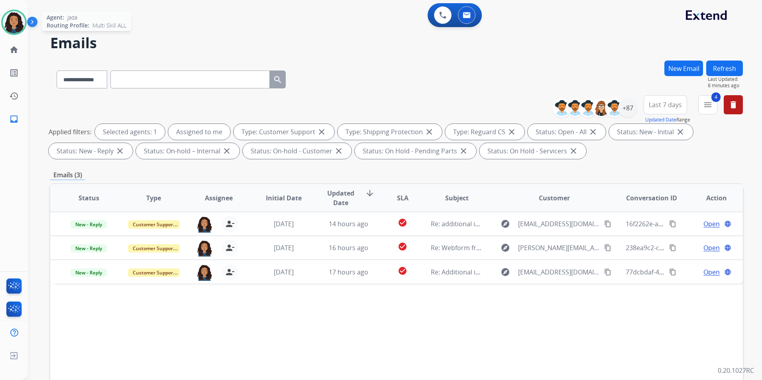
click at [12, 18] on img at bounding box center [14, 22] width 22 height 22
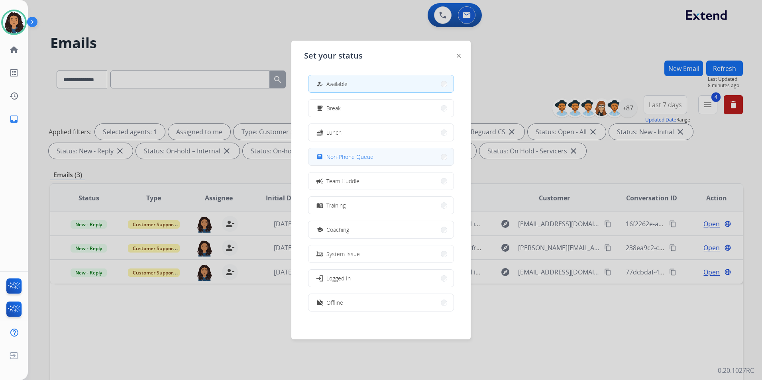
click at [370, 158] on span "Non-Phone Queue" at bounding box center [350, 157] width 47 height 8
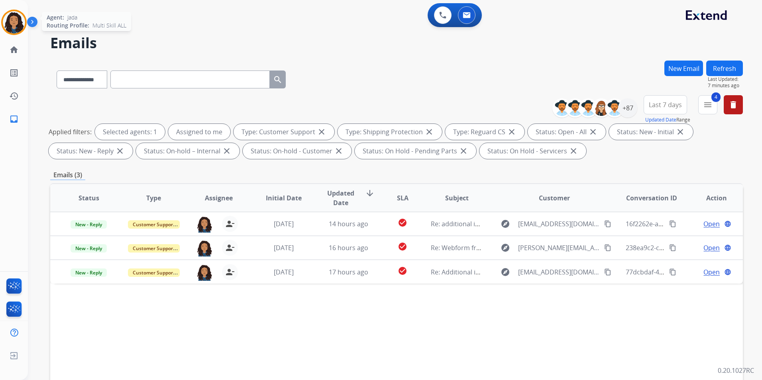
click at [19, 26] on img at bounding box center [14, 22] width 22 height 22
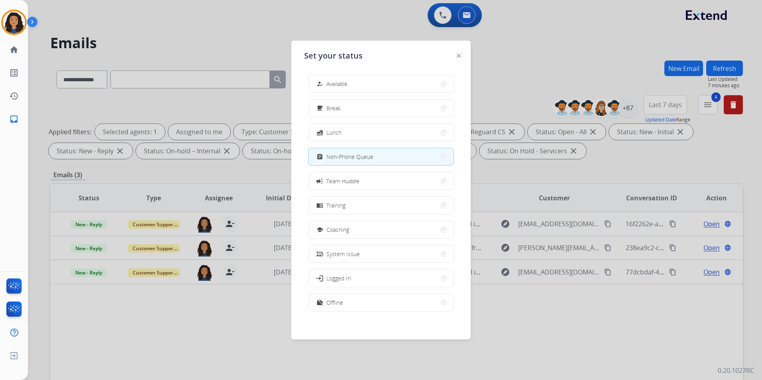
click at [352, 84] on button "how_to_reg Available" at bounding box center [381, 83] width 145 height 17
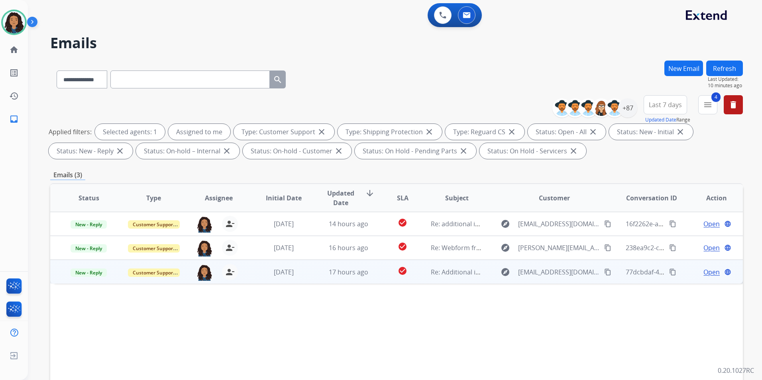
click at [704, 268] on span "Open" at bounding box center [712, 273] width 16 height 10
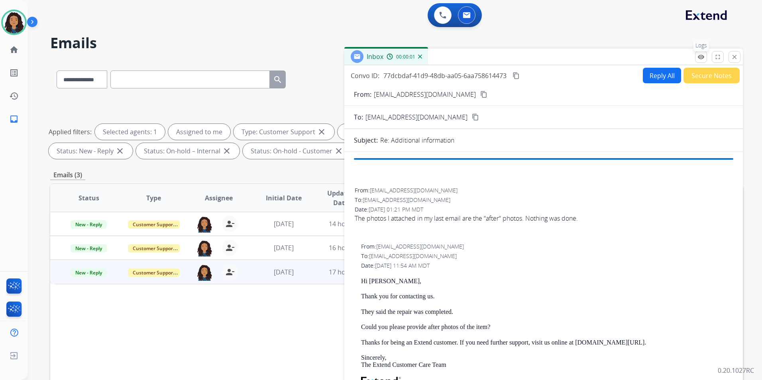
click at [704, 56] on mat-icon "remove_red_eye" at bounding box center [701, 56] width 7 height 7
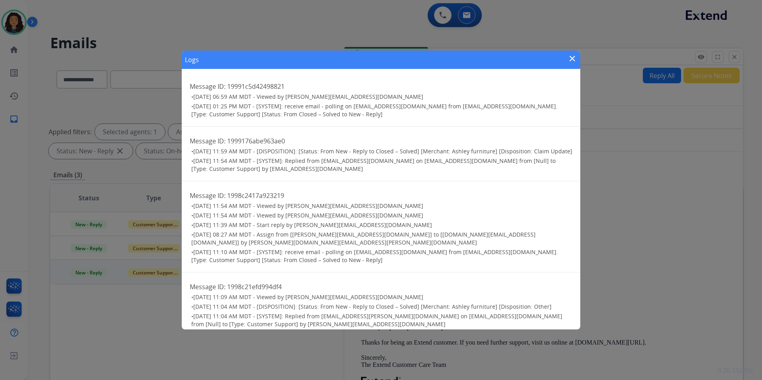
click at [571, 61] on mat-icon "close" at bounding box center [573, 59] width 10 height 10
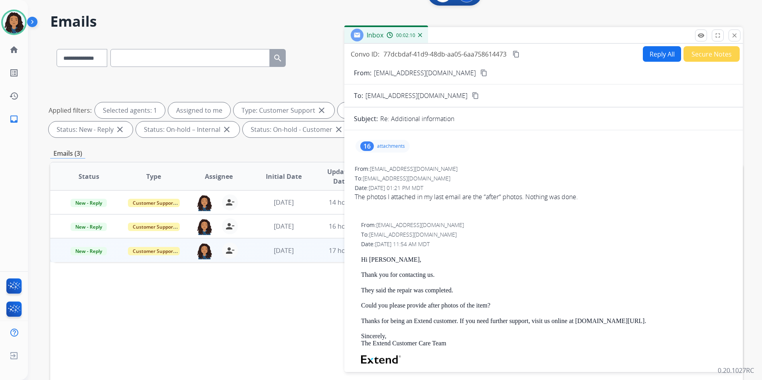
scroll to position [40, 0]
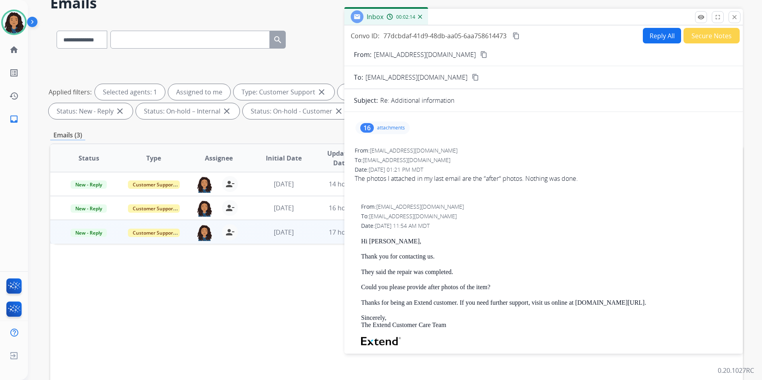
click at [387, 128] on p "attachments" at bounding box center [391, 128] width 28 height 6
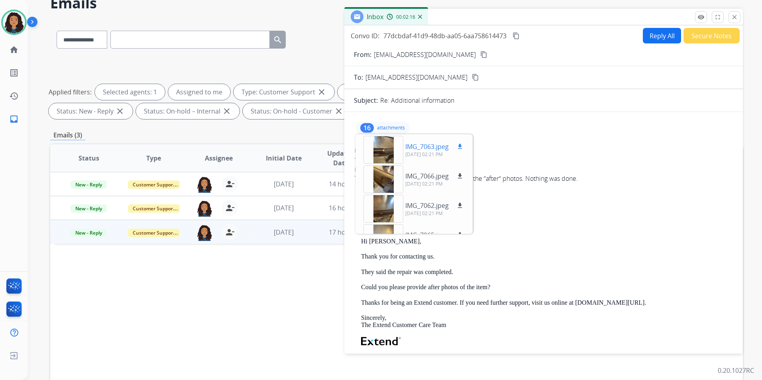
click at [381, 141] on div at bounding box center [384, 150] width 40 height 28
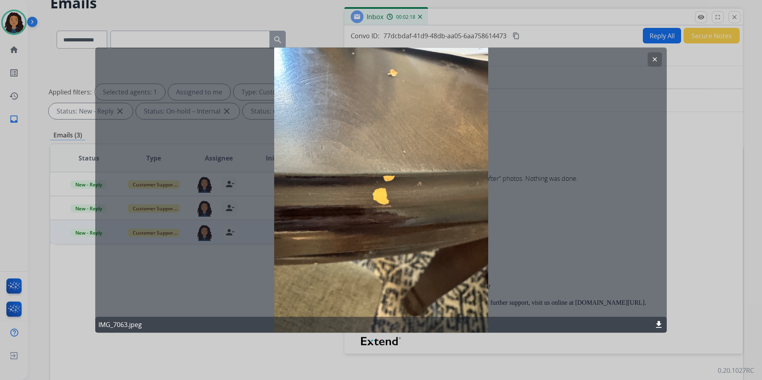
click at [654, 58] on mat-icon "clear" at bounding box center [655, 59] width 7 height 7
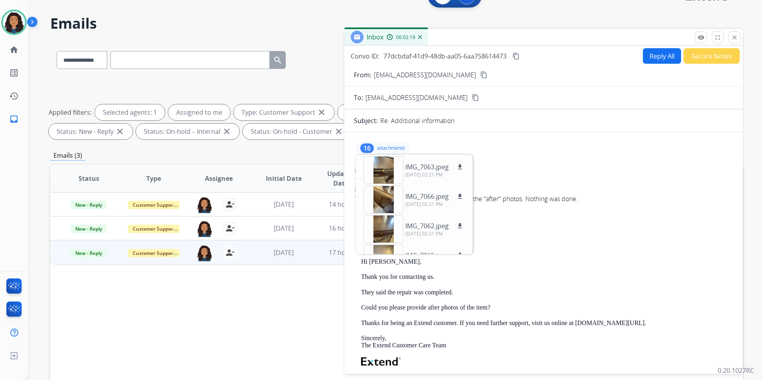
scroll to position [0, 0]
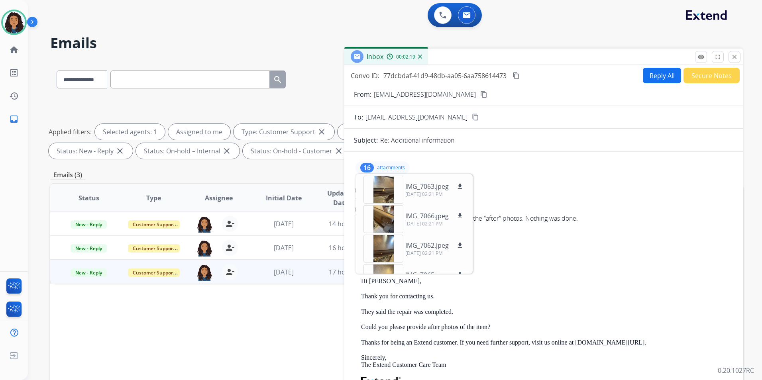
click at [480, 96] on mat-icon "content_copy" at bounding box center [483, 94] width 7 height 7
click at [388, 165] on p "attachments" at bounding box center [391, 168] width 28 height 6
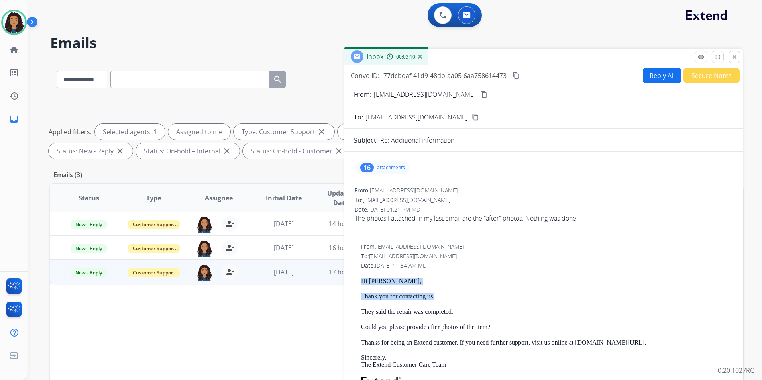
drag, startPoint x: 382, startPoint y: 283, endPoint x: 452, endPoint y: 298, distance: 71.9
click at [452, 298] on div "From: support@extend.com To: ebr916@gmail.com Date: 09/28/2025 - 11:54 AM MDT H…" at bounding box center [544, 369] width 380 height 254
drag, startPoint x: 452, startPoint y: 298, endPoint x: 409, endPoint y: 296, distance: 42.7
copy div "Hi Erin, Thank you for contacting us."
click at [651, 75] on button "Reply All" at bounding box center [662, 76] width 38 height 16
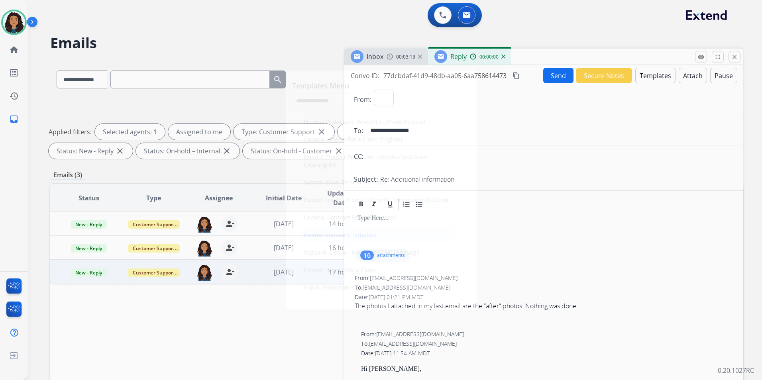
select select "**********"
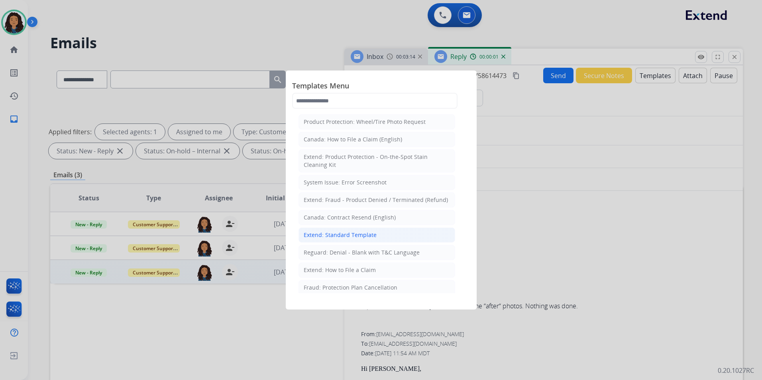
click at [356, 232] on div "Extend: Standard Template" at bounding box center [340, 235] width 73 height 8
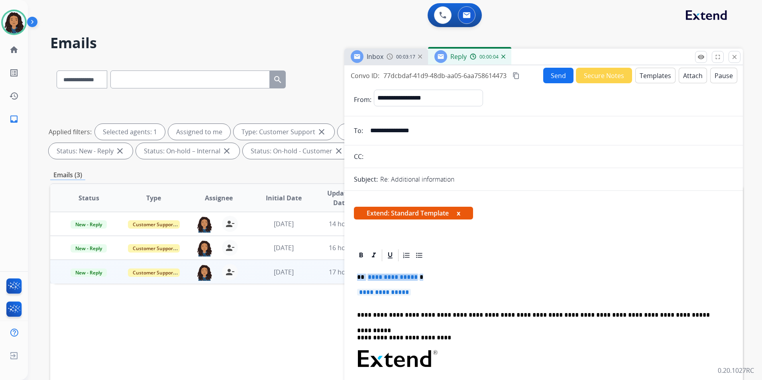
drag, startPoint x: 355, startPoint y: 277, endPoint x: 439, endPoint y: 296, distance: 86.0
click at [439, 296] on div "**********" at bounding box center [544, 378] width 380 height 231
paste div
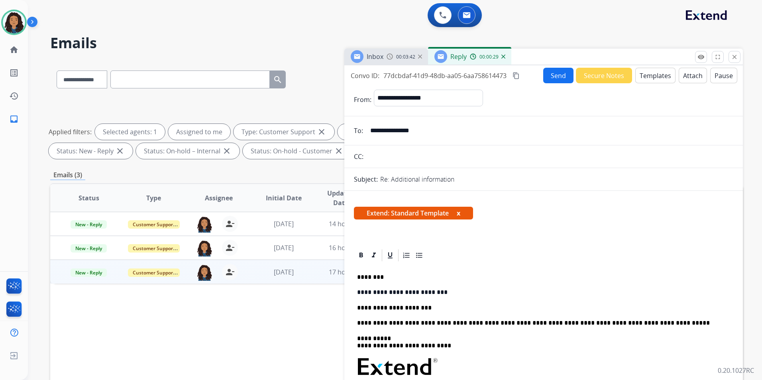
click at [433, 306] on p "**********" at bounding box center [540, 308] width 367 height 7
click at [553, 77] on button "Send" at bounding box center [558, 76] width 30 height 16
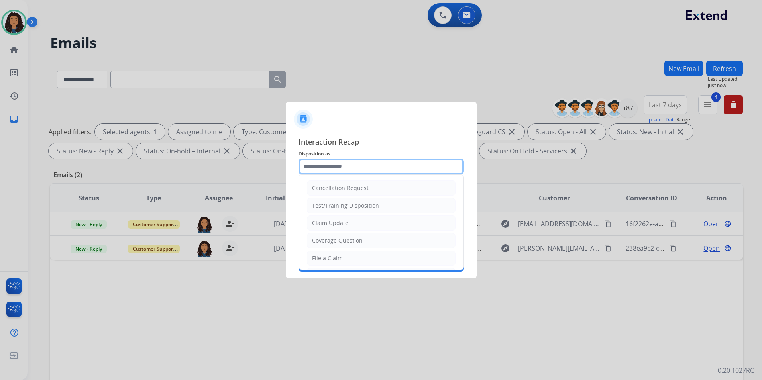
click at [347, 163] on input "text" at bounding box center [381, 167] width 165 height 16
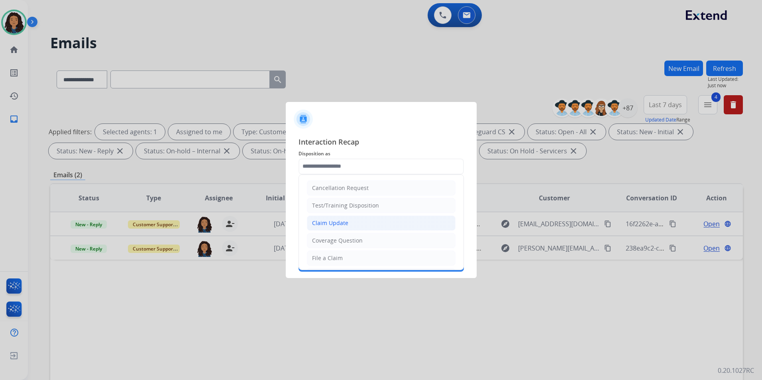
click at [348, 224] on li "Claim Update" at bounding box center [381, 223] width 149 height 15
type input "**********"
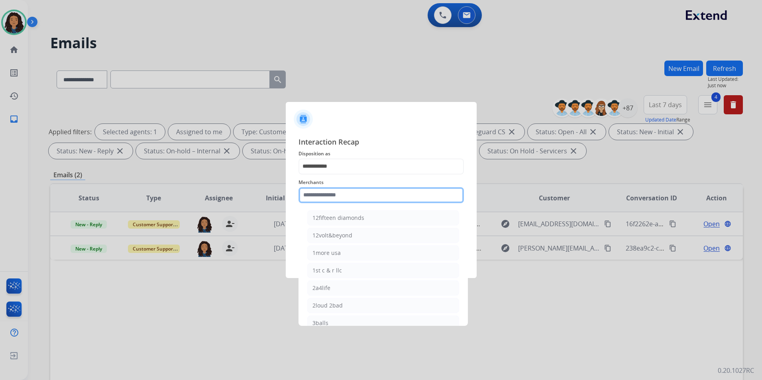
click at [343, 198] on input "text" at bounding box center [381, 195] width 165 height 16
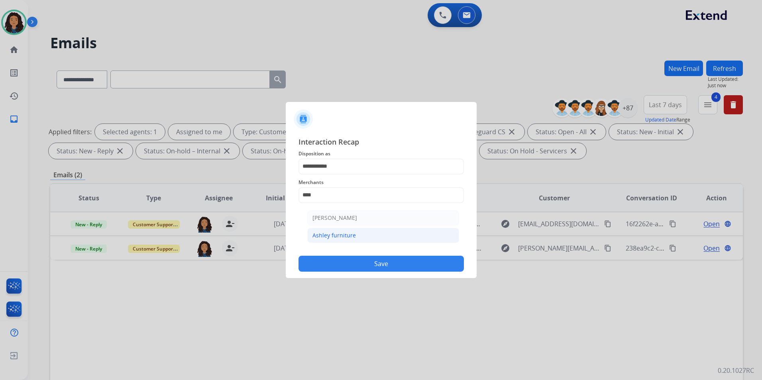
click at [329, 237] on div "Ashley furniture" at bounding box center [334, 236] width 43 height 8
type input "**********"
click at [329, 230] on input "text" at bounding box center [381, 227] width 165 height 16
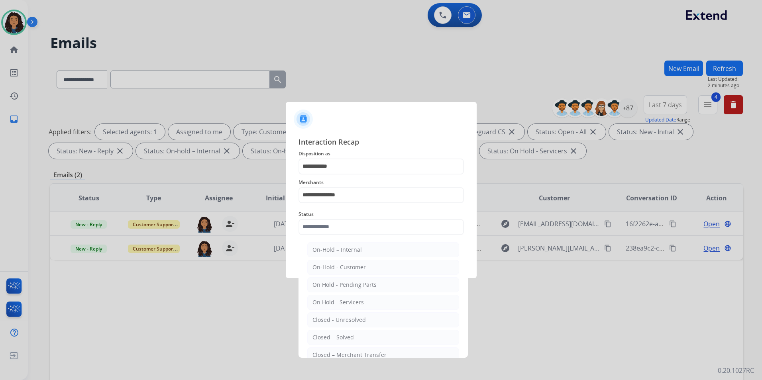
drag, startPoint x: 340, startPoint y: 336, endPoint x: 344, endPoint y: 331, distance: 6.2
click at [340, 335] on div "Closed – Solved" at bounding box center [333, 338] width 41 height 8
type input "**********"
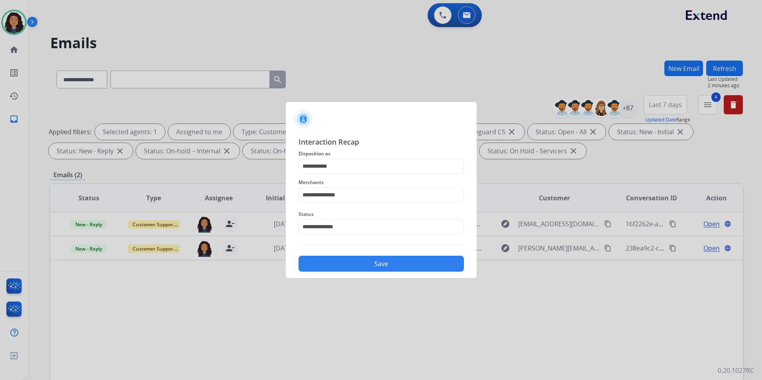
click at [369, 267] on button "Save" at bounding box center [381, 264] width 165 height 16
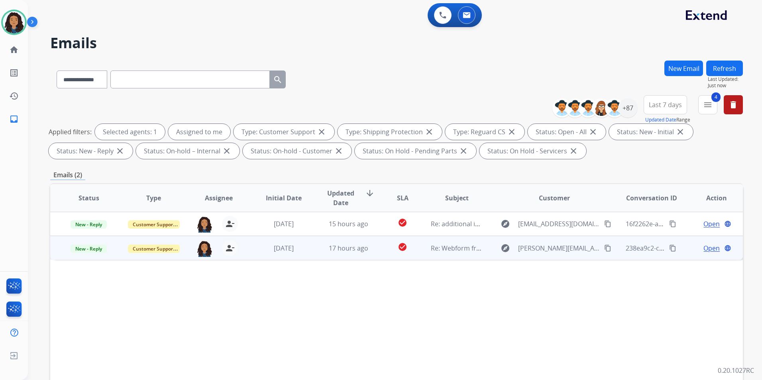
click at [712, 251] on span "Open" at bounding box center [712, 249] width 16 height 10
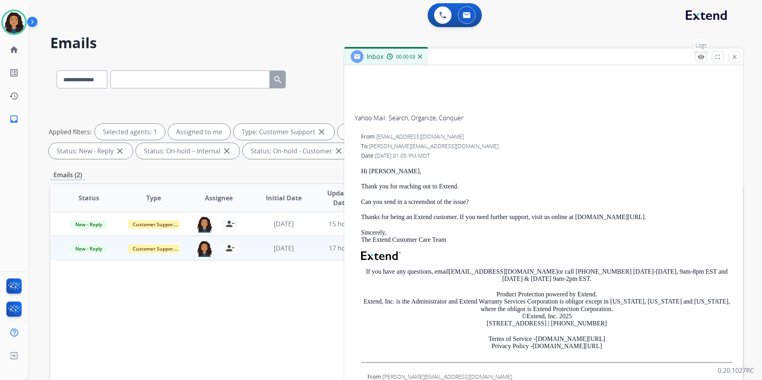
click at [705, 57] on button "remove_red_eye Logs" at bounding box center [701, 57] width 12 height 12
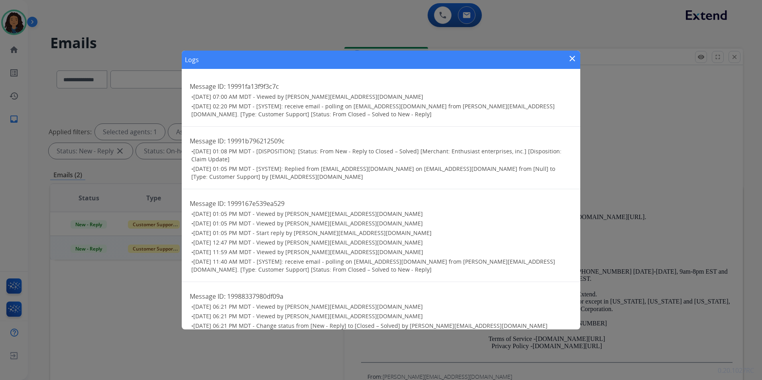
click at [572, 63] on button "close" at bounding box center [573, 60] width 10 height 12
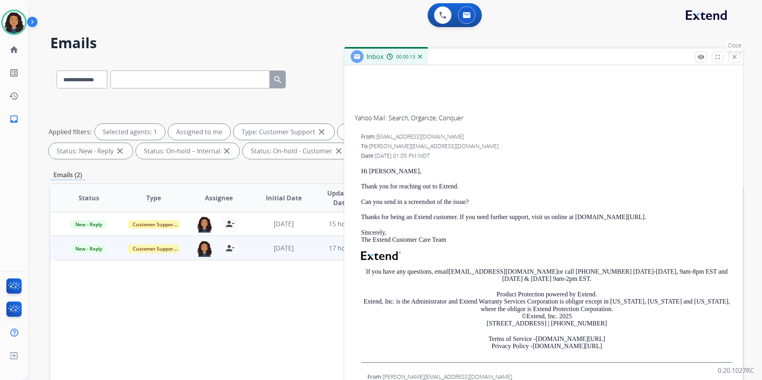
click at [733, 60] on mat-icon "close" at bounding box center [734, 56] width 7 height 7
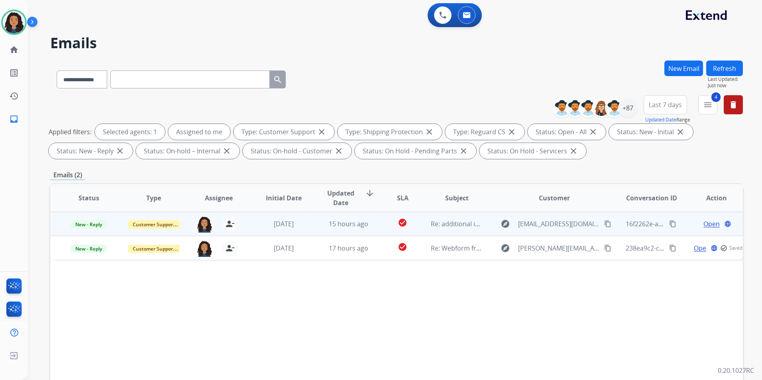
click at [708, 225] on span "Open" at bounding box center [712, 224] width 16 height 10
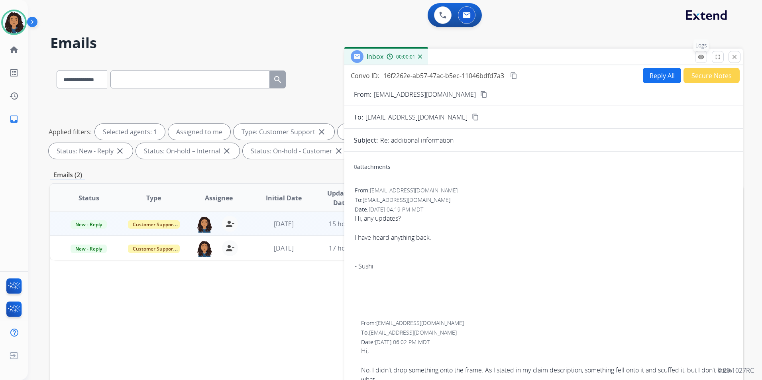
click at [697, 58] on button "remove_red_eye Logs" at bounding box center [701, 57] width 12 height 12
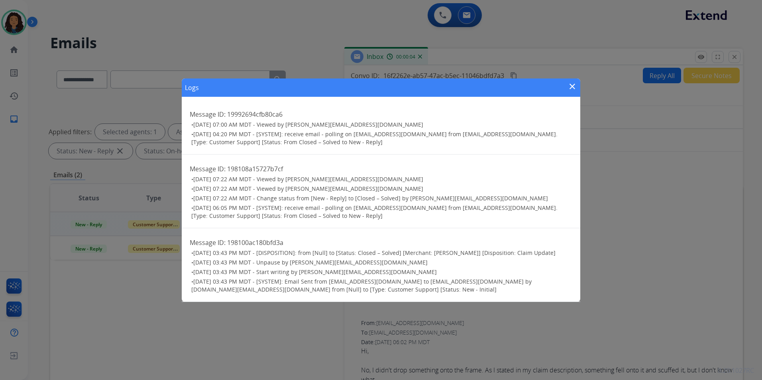
click at [575, 82] on mat-icon "close" at bounding box center [573, 87] width 10 height 10
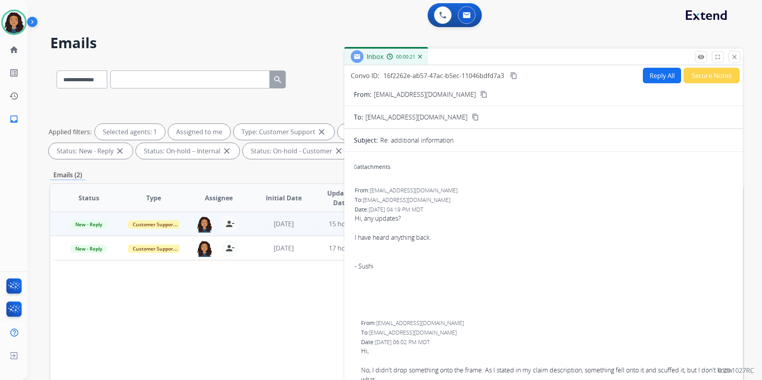
click at [479, 95] on button "content_copy" at bounding box center [484, 95] width 10 height 10
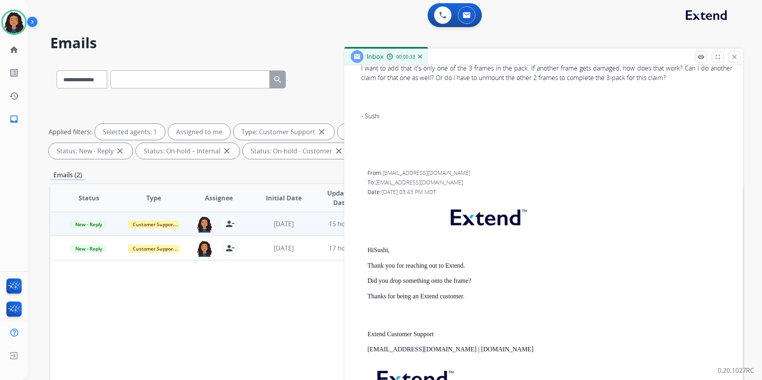
scroll to position [386, 0]
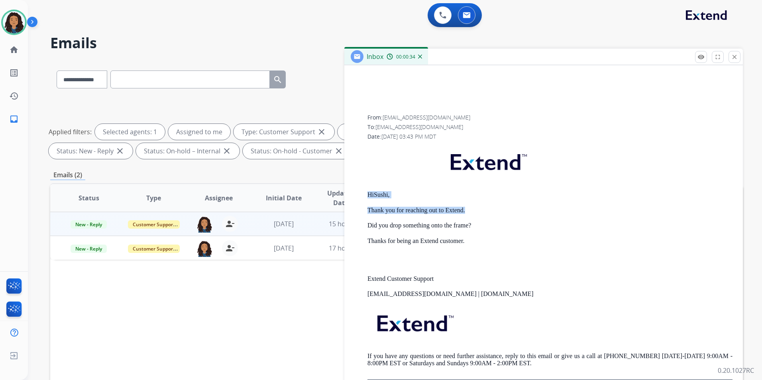
drag, startPoint x: 365, startPoint y: 189, endPoint x: 475, endPoint y: 208, distance: 111.7
click at [475, 208] on div "From: support@extend.com To: sushifury@gmail.com Date: 07/15/2025 - 03:43 PM MD…" at bounding box center [544, 250] width 380 height 275
drag, startPoint x: 475, startPoint y: 208, endPoint x: 453, endPoint y: 208, distance: 22.3
copy div "Hi Sushi, Thank you for reaching out to Extend."
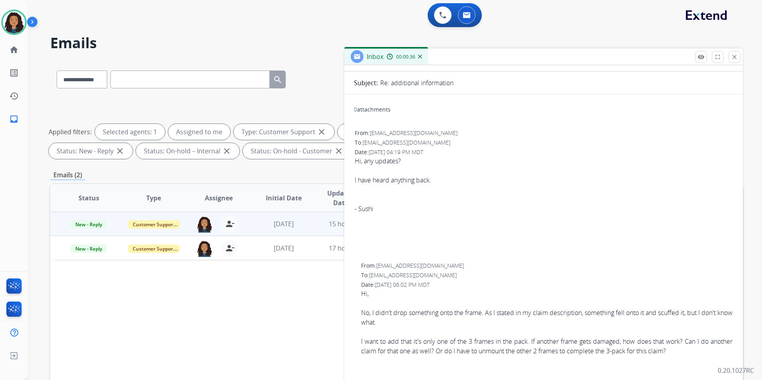
scroll to position [0, 0]
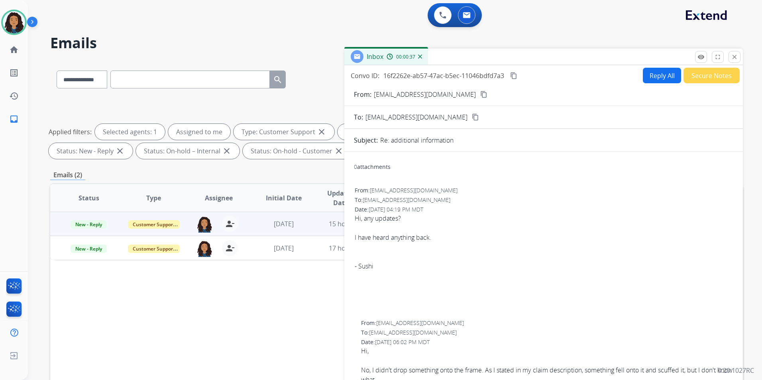
click at [658, 72] on button "Reply All" at bounding box center [662, 76] width 38 height 16
select select "**********"
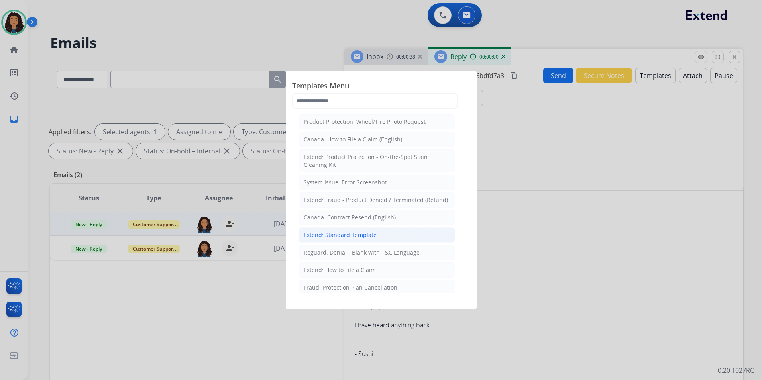
click at [348, 230] on li "Extend: Standard Template" at bounding box center [377, 235] width 157 height 15
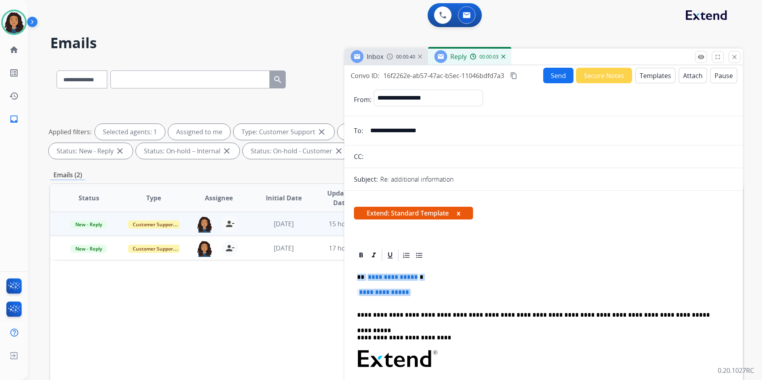
drag, startPoint x: 355, startPoint y: 276, endPoint x: 420, endPoint y: 299, distance: 69.0
click at [420, 299] on div "**********" at bounding box center [544, 383] width 380 height 240
paste div
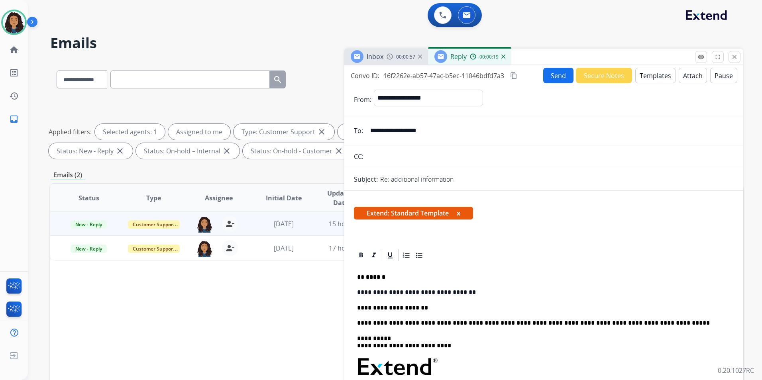
click at [382, 56] on span "Inbox" at bounding box center [375, 56] width 17 height 9
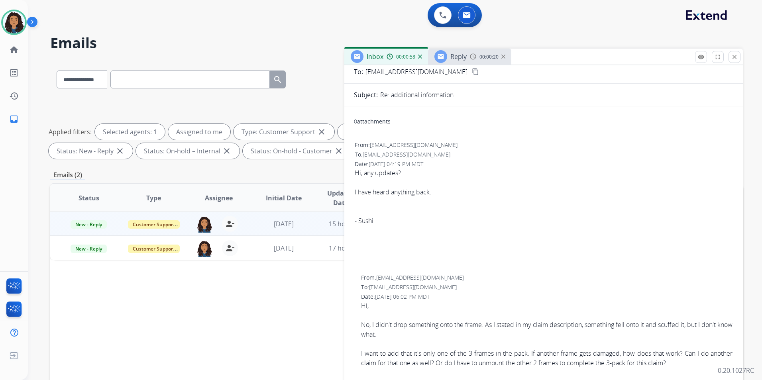
scroll to position [120, 0]
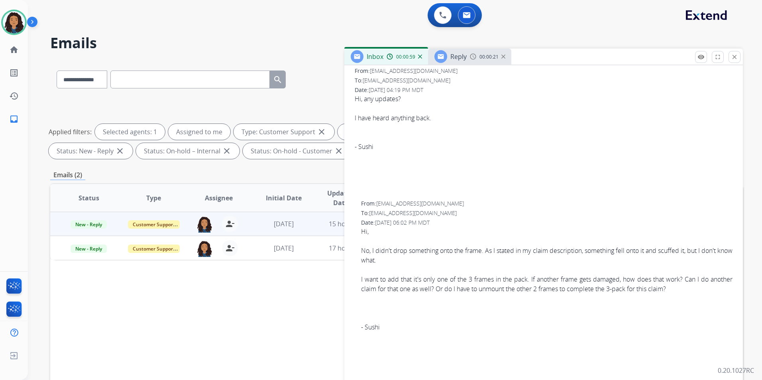
click at [480, 56] on span "00:00:21" at bounding box center [489, 57] width 19 height 6
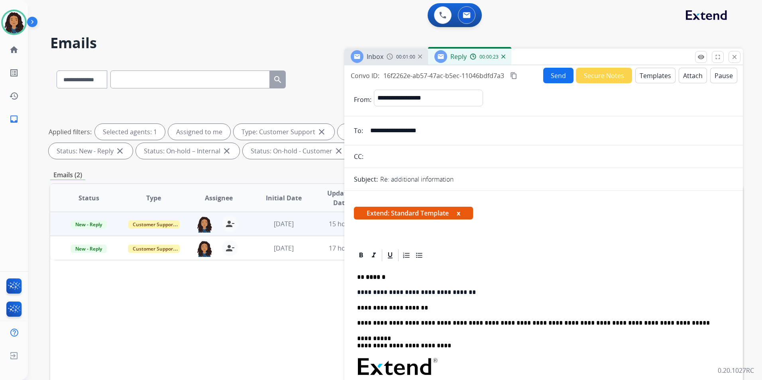
click at [556, 77] on button "Send" at bounding box center [558, 76] width 30 height 16
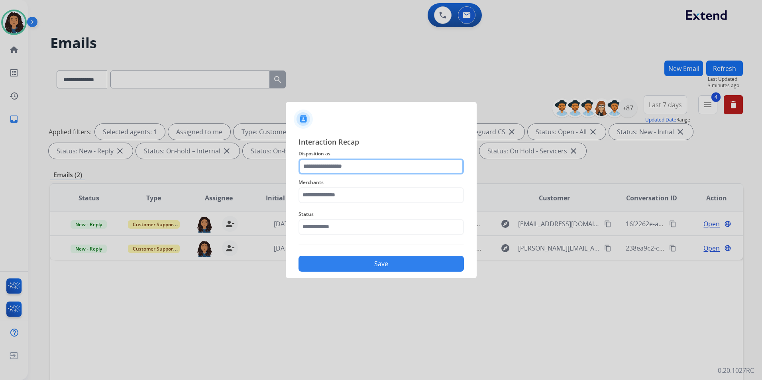
click at [376, 165] on input "text" at bounding box center [381, 167] width 165 height 16
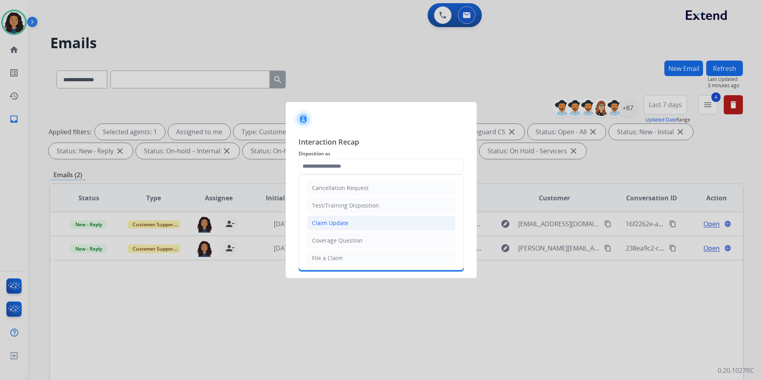
click at [340, 224] on div "Claim Update" at bounding box center [330, 223] width 36 height 8
type input "**********"
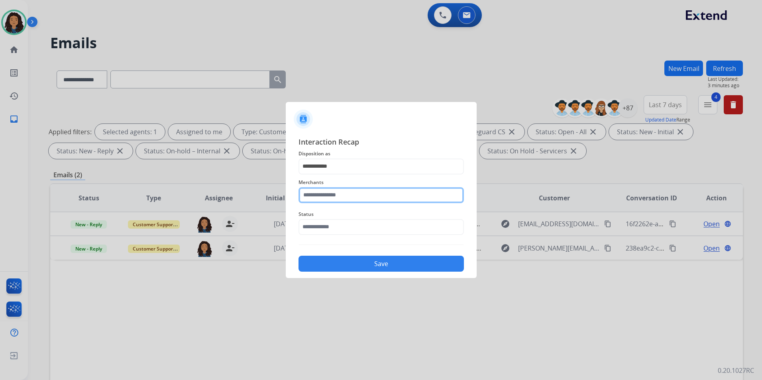
click at [347, 195] on input "text" at bounding box center [381, 195] width 165 height 16
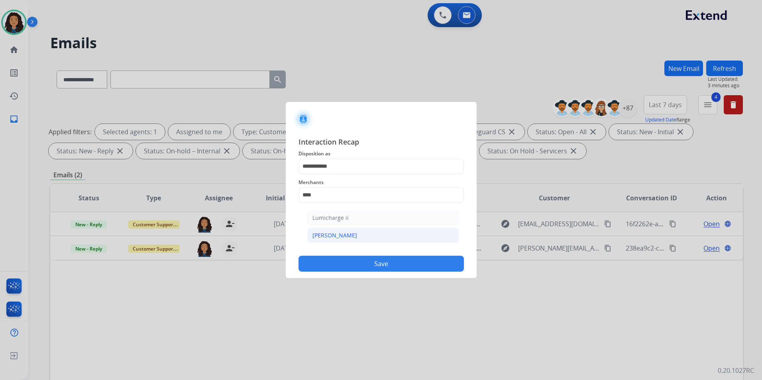
click at [339, 237] on li "[PERSON_NAME]" at bounding box center [383, 235] width 152 height 15
type input "********"
click at [335, 219] on span "Status" at bounding box center [381, 215] width 165 height 10
click at [335, 221] on input "text" at bounding box center [381, 227] width 165 height 16
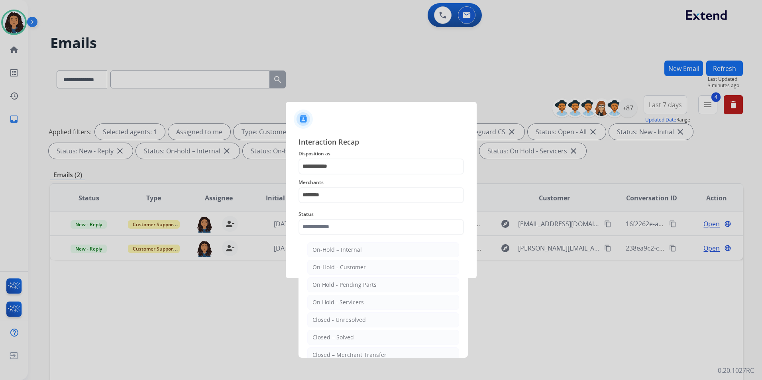
click at [352, 334] on div "Closed – Solved" at bounding box center [333, 338] width 41 height 8
type input "**********"
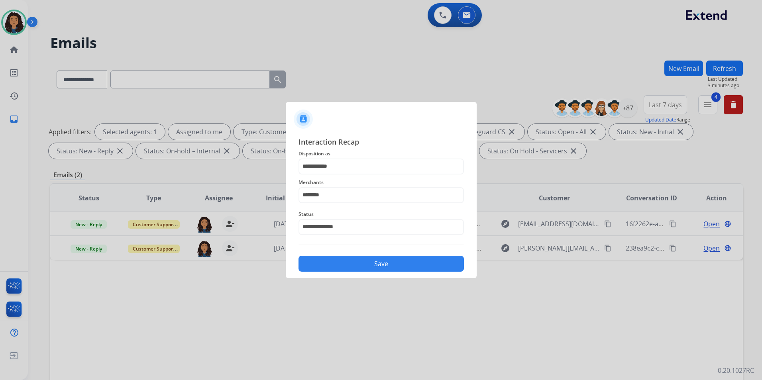
click at [364, 258] on button "Save" at bounding box center [381, 264] width 165 height 16
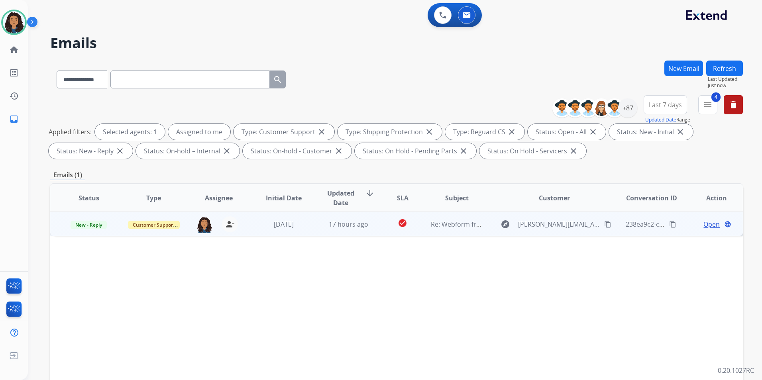
click at [708, 222] on span "Open" at bounding box center [712, 225] width 16 height 10
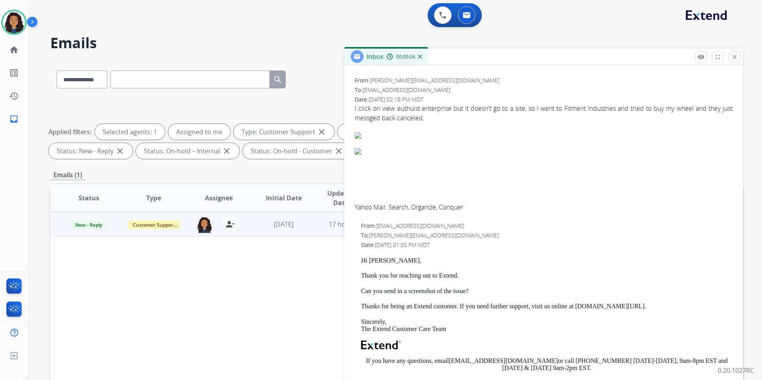
scroll to position [0, 0]
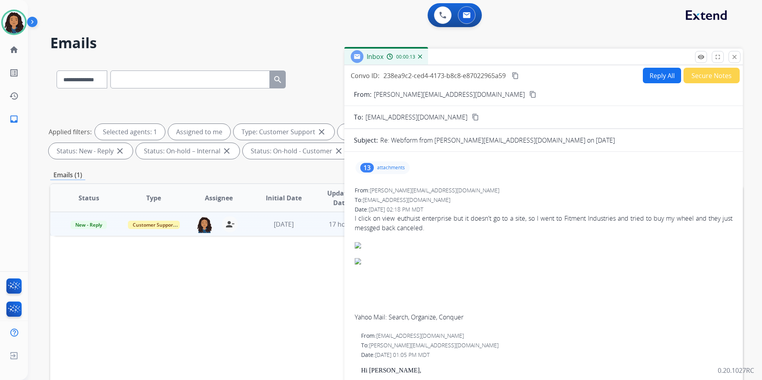
click at [390, 167] on p "attachments" at bounding box center [391, 168] width 28 height 6
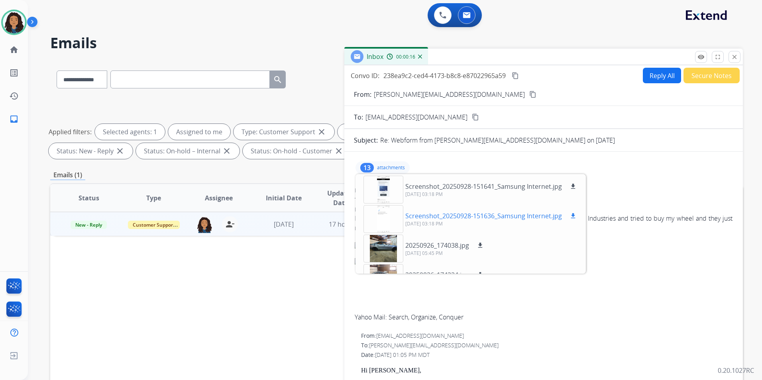
click at [396, 211] on div at bounding box center [384, 219] width 40 height 28
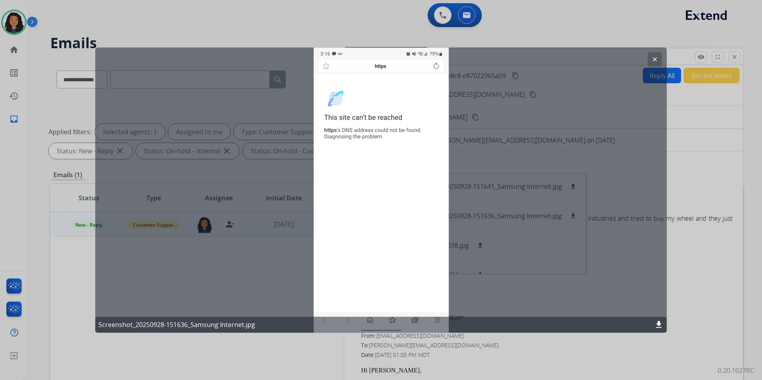
click at [658, 55] on button "clear" at bounding box center [655, 59] width 14 height 14
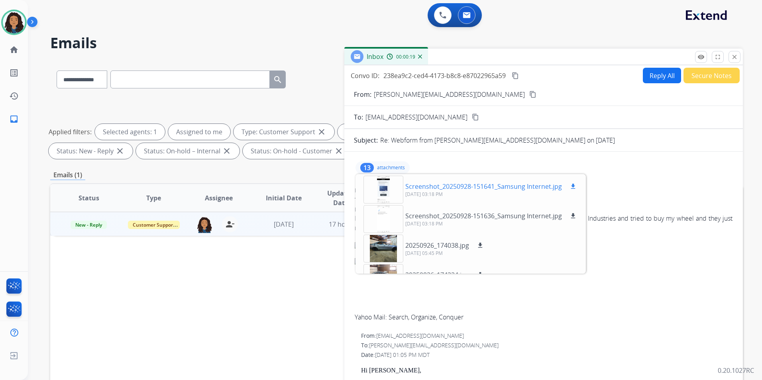
click at [389, 189] on div at bounding box center [384, 190] width 40 height 28
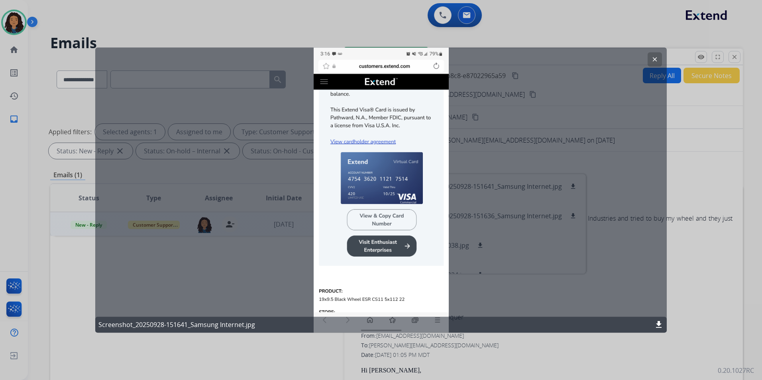
click at [660, 63] on button "clear" at bounding box center [655, 59] width 14 height 14
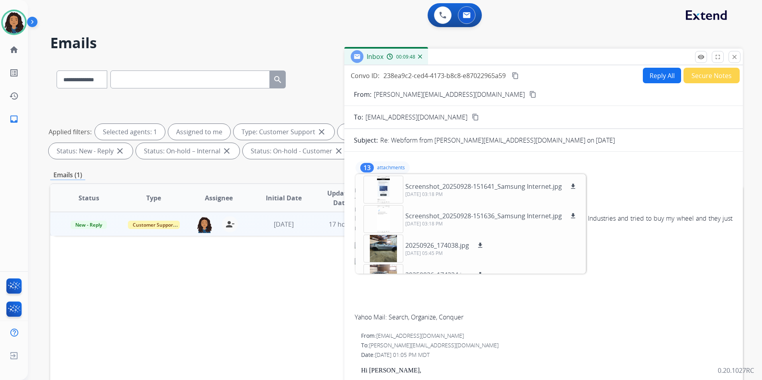
click at [530, 94] on mat-icon "content_copy" at bounding box center [533, 94] width 7 height 7
click at [369, 174] on div "13 attachments Screenshot_20250928-151641_Samsung Internet.jpg download 09/28/2…" at bounding box center [383, 167] width 54 height 13
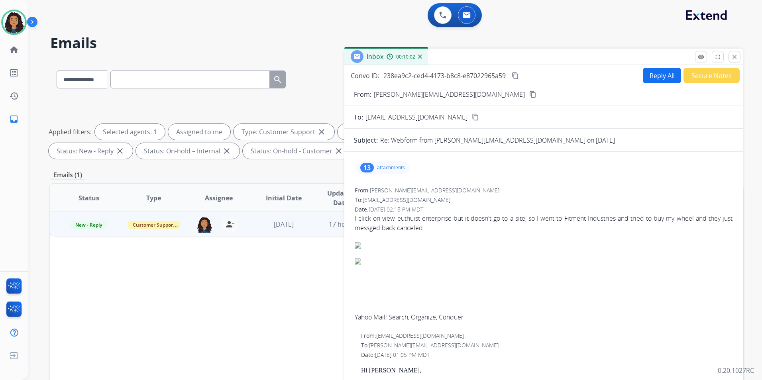
click at [386, 173] on div "13 attachments" at bounding box center [383, 167] width 54 height 13
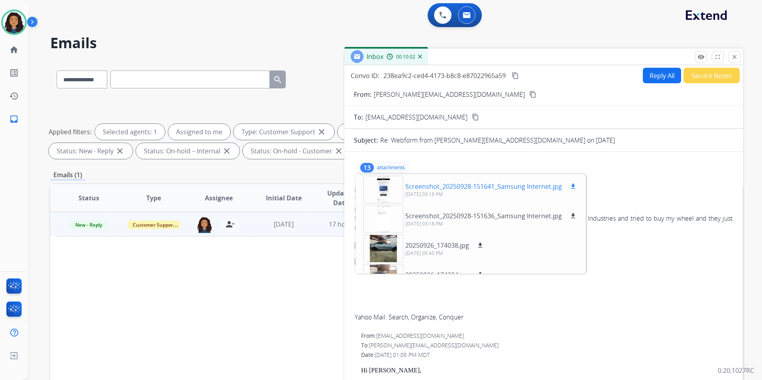
click at [389, 196] on div at bounding box center [384, 190] width 40 height 28
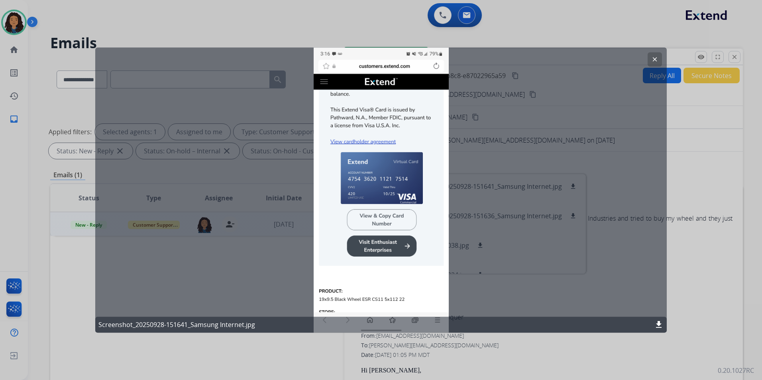
click at [657, 63] on mat-icon "clear" at bounding box center [655, 59] width 7 height 7
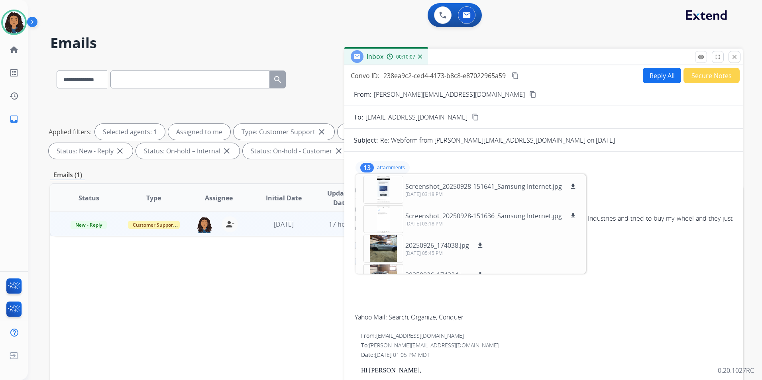
click at [392, 163] on div "13 attachments Screenshot_20250928-151641_Samsung Internet.jpg download 09/28/2…" at bounding box center [383, 167] width 54 height 13
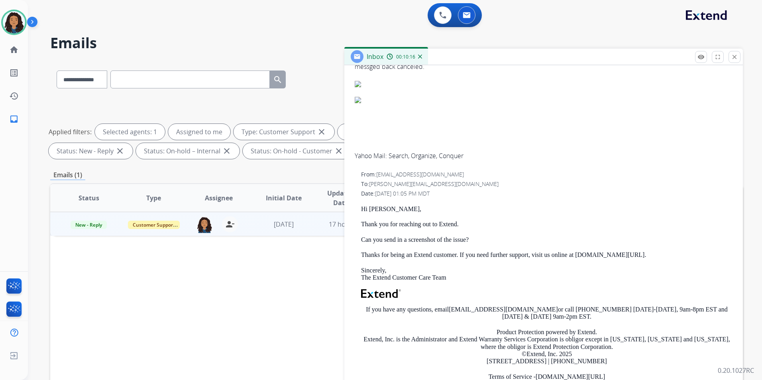
scroll to position [199, 0]
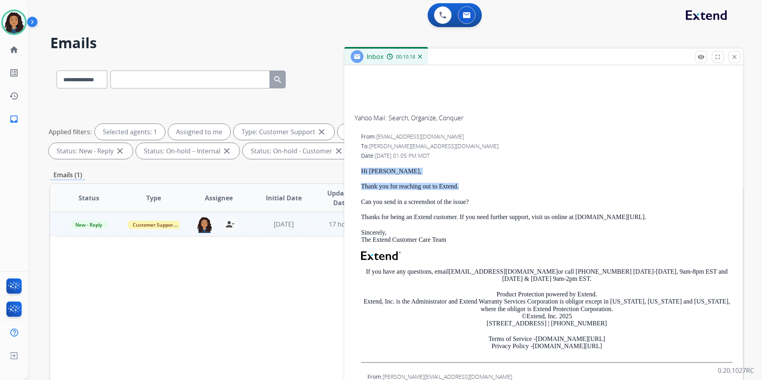
drag, startPoint x: 360, startPoint y: 169, endPoint x: 463, endPoint y: 181, distance: 103.6
click at [463, 181] on div "From: support@extend.com To: anthony_schroetke@yahoo.com Date: 09/28/2025 - 01:…" at bounding box center [544, 251] width 380 height 238
drag, startPoint x: 463, startPoint y: 181, endPoint x: 449, endPoint y: 185, distance: 14.1
copy div "Hi Anthony, Thank you for reaching out to Extend."
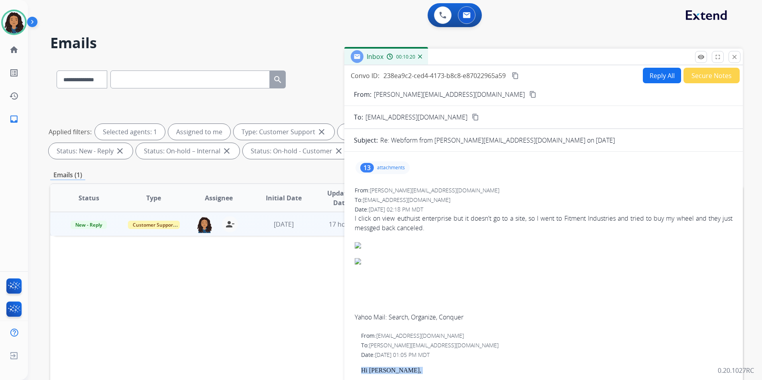
click at [644, 83] on button "Reply All" at bounding box center [662, 76] width 38 height 16
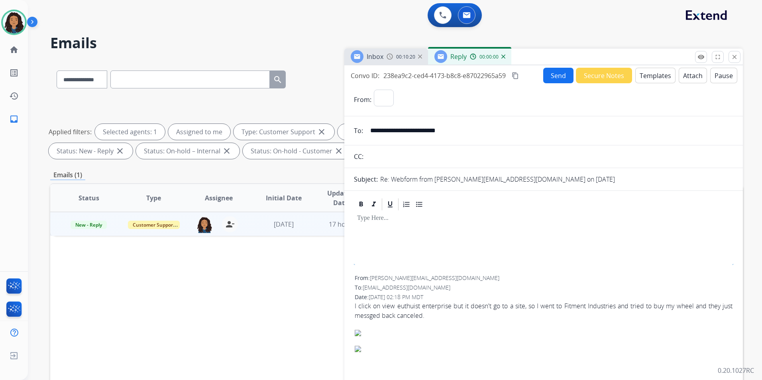
click at [644, 83] on button "Templates" at bounding box center [656, 76] width 40 height 16
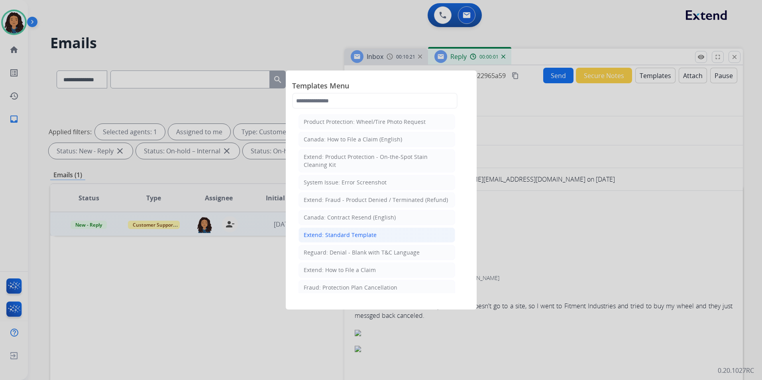
select select "**********"
click at [352, 237] on div "Extend: Standard Template" at bounding box center [340, 235] width 73 height 8
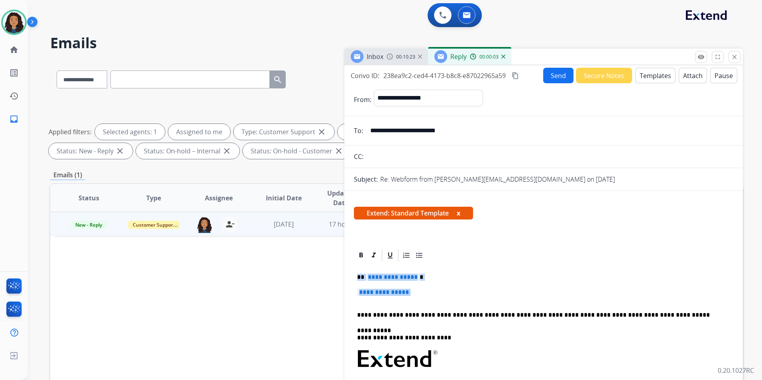
drag, startPoint x: 356, startPoint y: 278, endPoint x: 422, endPoint y: 303, distance: 70.7
click at [422, 303] on div "**********" at bounding box center [544, 378] width 380 height 231
paste div
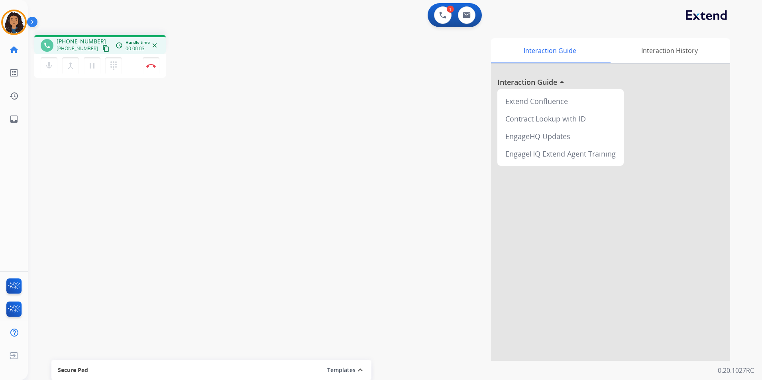
click at [102, 51] on mat-icon "content_copy" at bounding box center [105, 48] width 7 height 7
click at [151, 66] on img at bounding box center [151, 66] width 10 height 4
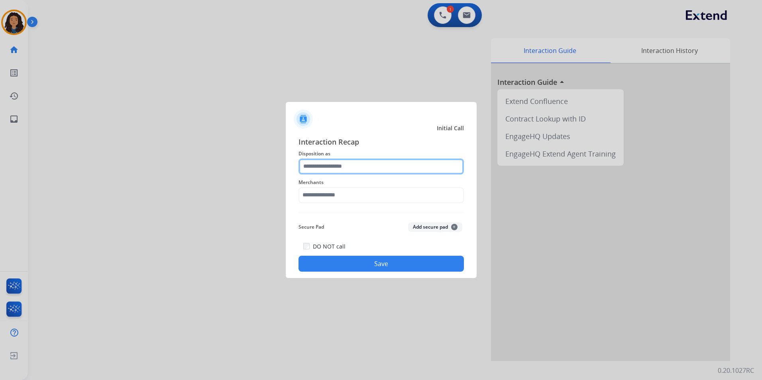
click at [340, 168] on input "text" at bounding box center [381, 167] width 165 height 16
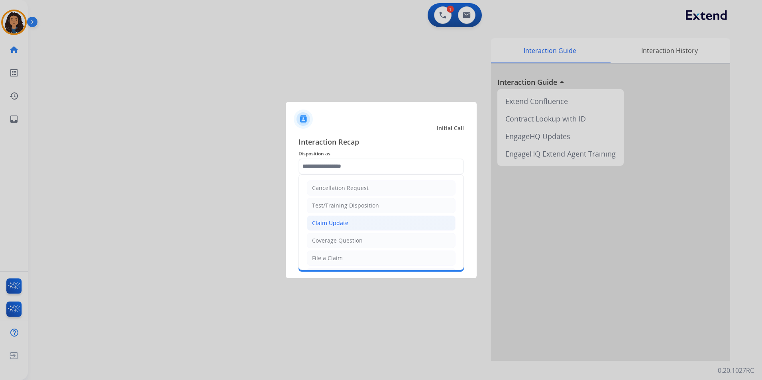
click at [354, 221] on li "Claim Update" at bounding box center [381, 223] width 149 height 15
type input "**********"
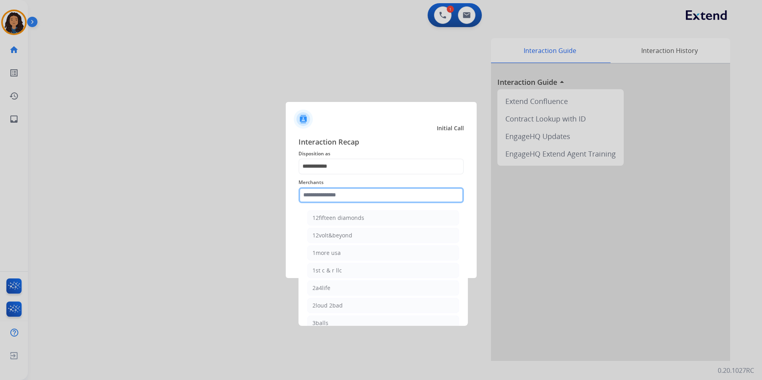
click at [345, 198] on input "text" at bounding box center [381, 195] width 165 height 16
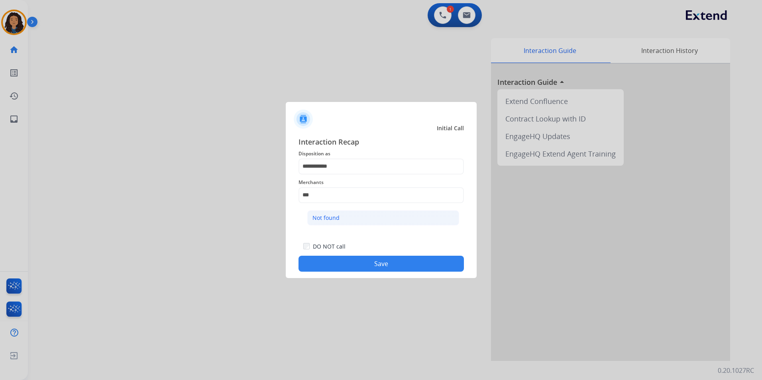
click at [339, 218] on li "Not found" at bounding box center [383, 218] width 152 height 15
type input "*********"
click at [358, 262] on button "Save" at bounding box center [381, 264] width 165 height 16
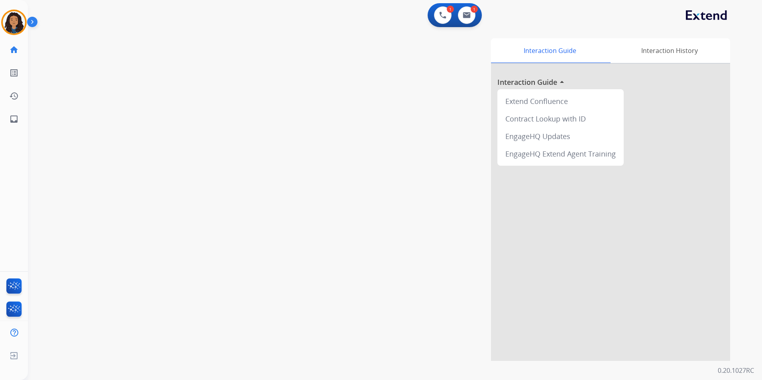
click at [175, 135] on div "swap_horiz Break voice bridge close_fullscreen Connect 3-Way Call merge_type Se…" at bounding box center [385, 195] width 715 height 333
click at [460, 13] on button at bounding box center [467, 15] width 18 height 18
select select "**********"
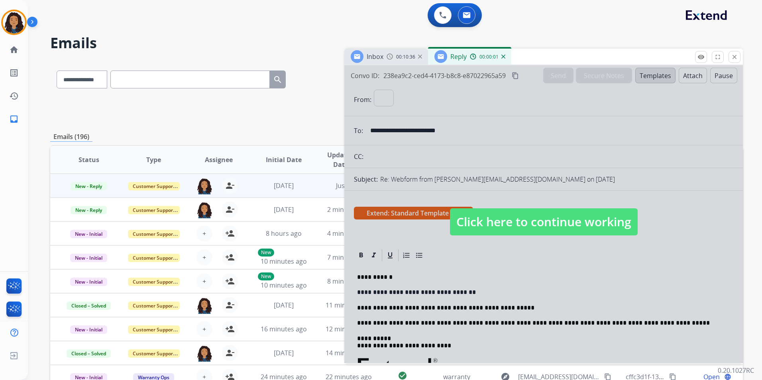
select select "**********"
click at [573, 213] on span "Click here to continue working" at bounding box center [544, 222] width 188 height 27
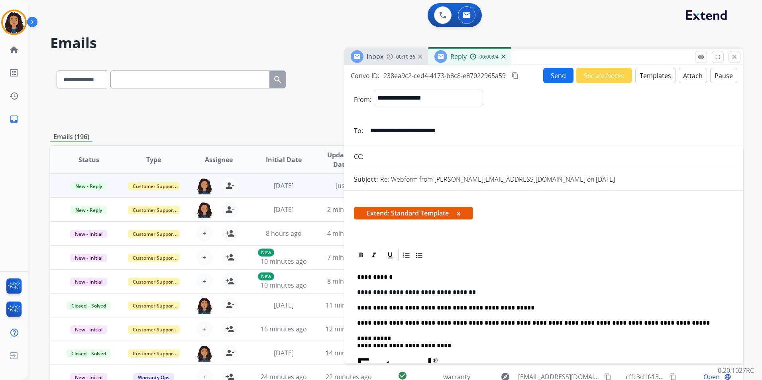
click at [507, 305] on p "**********" at bounding box center [540, 308] width 367 height 7
click at [562, 77] on button "Send" at bounding box center [558, 76] width 30 height 16
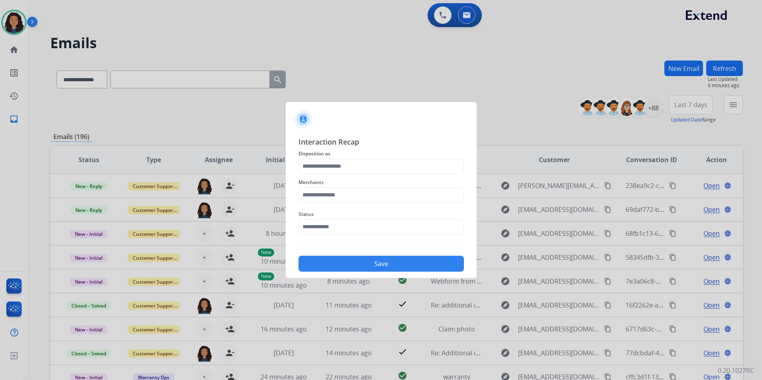
click at [336, 158] on span "Disposition as" at bounding box center [381, 154] width 165 height 10
click at [337, 165] on input "text" at bounding box center [381, 167] width 165 height 16
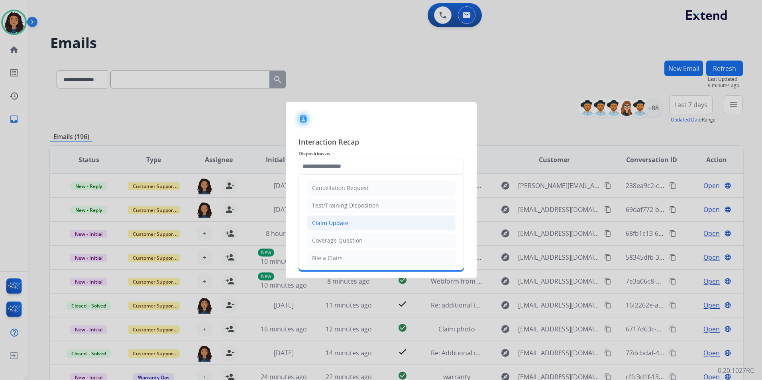
click at [328, 219] on div "Claim Update" at bounding box center [330, 223] width 36 height 8
type input "**********"
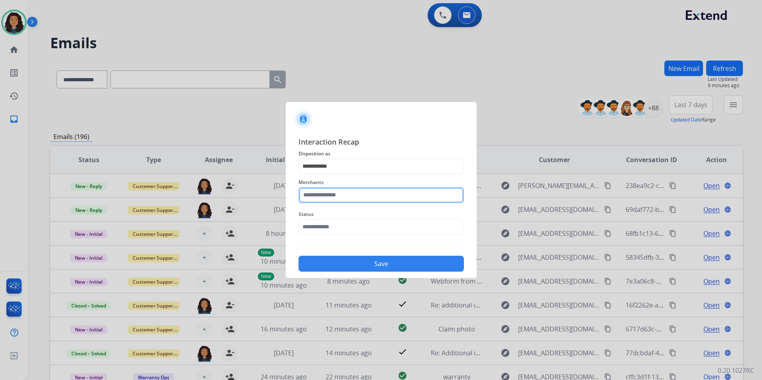
click at [327, 197] on input "text" at bounding box center [381, 195] width 165 height 16
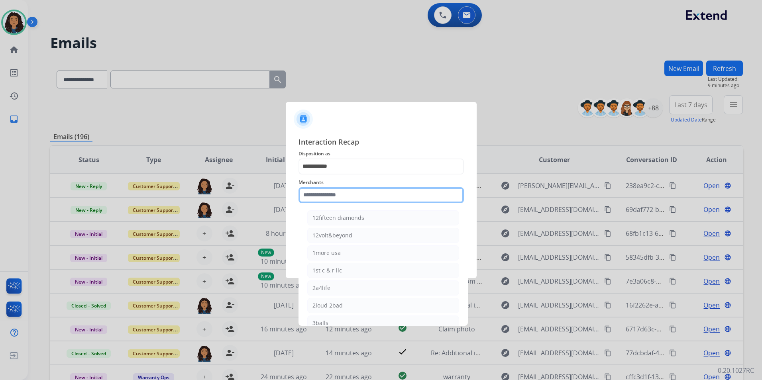
type input "*"
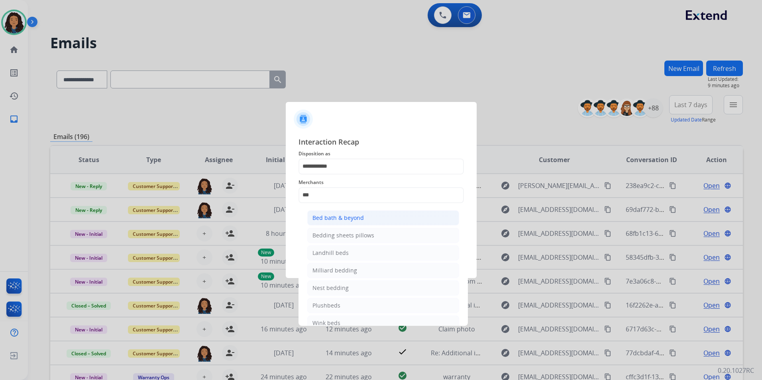
click at [342, 219] on div "Bed bath & beyond" at bounding box center [338, 218] width 51 height 8
type input "**********"
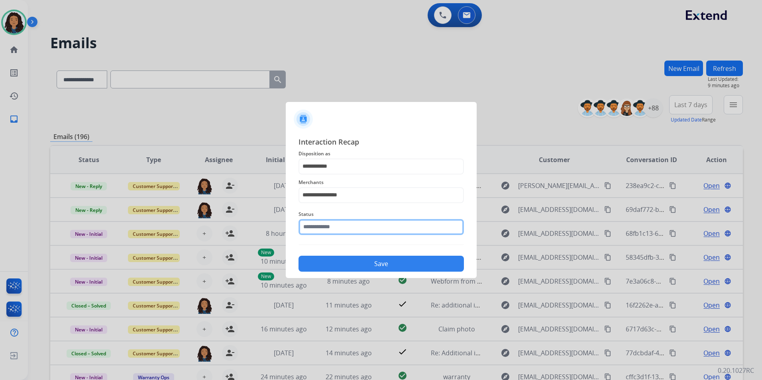
click at [339, 220] on input "text" at bounding box center [381, 227] width 165 height 16
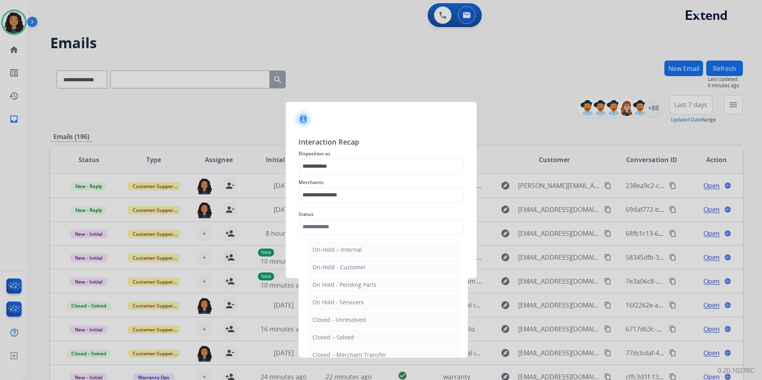
drag, startPoint x: 320, startPoint y: 336, endPoint x: 344, endPoint y: 278, distance: 63.1
click at [320, 334] on div "Closed – Solved" at bounding box center [333, 338] width 41 height 8
type input "**********"
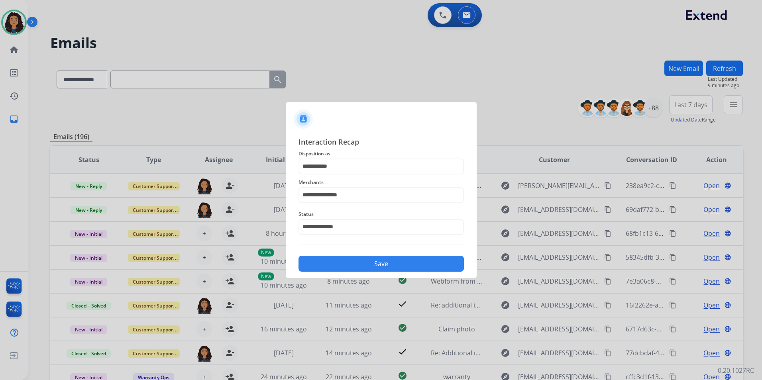
click at [352, 257] on button "Save" at bounding box center [381, 264] width 165 height 16
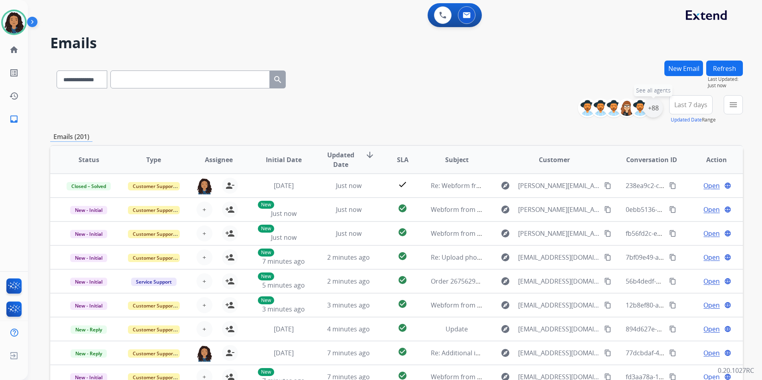
click at [653, 107] on div "+88" at bounding box center [653, 107] width 19 height 19
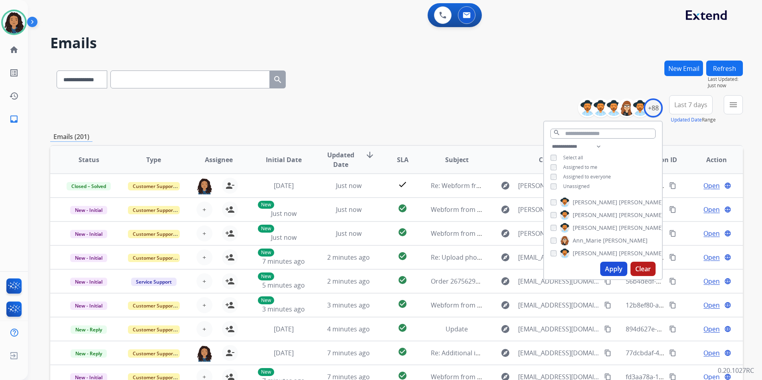
click at [574, 185] on span "Unassigned" at bounding box center [576, 186] width 26 height 7
click at [609, 261] on div "Apply Clear" at bounding box center [603, 269] width 118 height 21
drag, startPoint x: 613, startPoint y: 265, endPoint x: 638, endPoint y: 219, distance: 52.5
click at [616, 263] on button "Apply" at bounding box center [614, 269] width 27 height 14
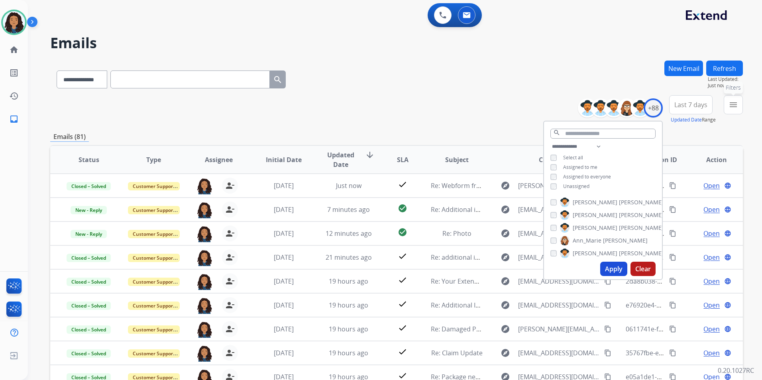
click at [734, 108] on mat-icon "menu" at bounding box center [734, 105] width 10 height 10
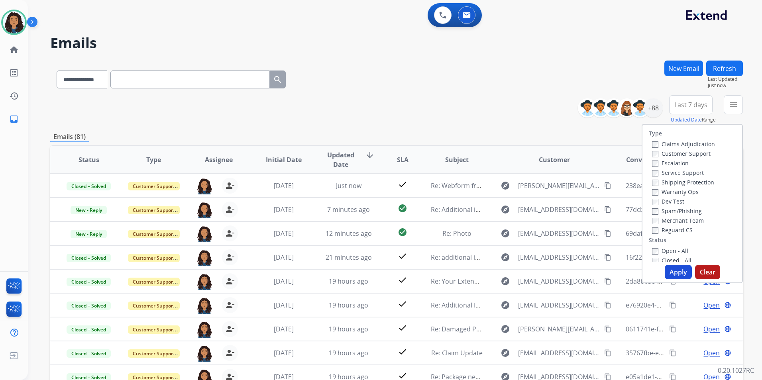
click at [691, 154] on label "Customer Support" at bounding box center [681, 154] width 59 height 8
click at [700, 178] on div "Shipping Protection" at bounding box center [683, 182] width 63 height 10
click at [695, 183] on label "Shipping Protection" at bounding box center [683, 183] width 62 height 8
click at [676, 232] on label "Reguard CS" at bounding box center [672, 230] width 41 height 8
click at [672, 249] on label "Open - All" at bounding box center [670, 251] width 36 height 8
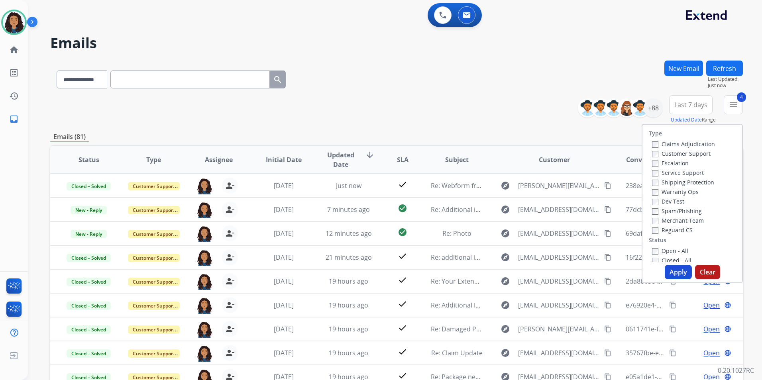
click at [668, 274] on button "Apply" at bounding box center [678, 272] width 27 height 14
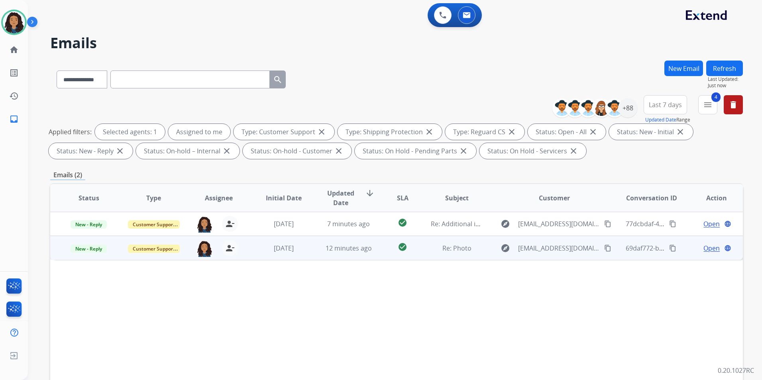
click at [704, 249] on span "Open" at bounding box center [712, 249] width 16 height 10
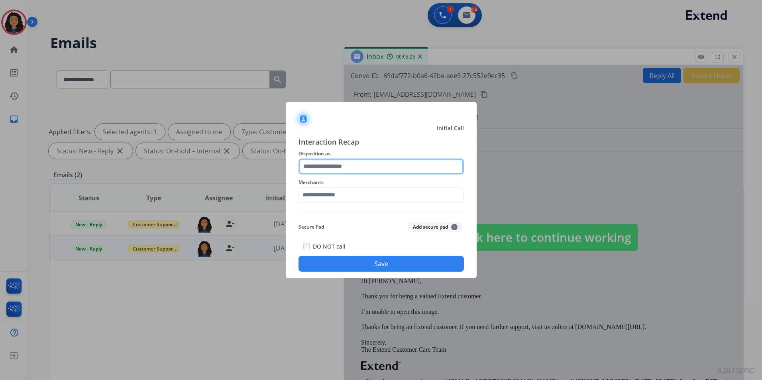
click at [420, 167] on input "text" at bounding box center [381, 167] width 165 height 16
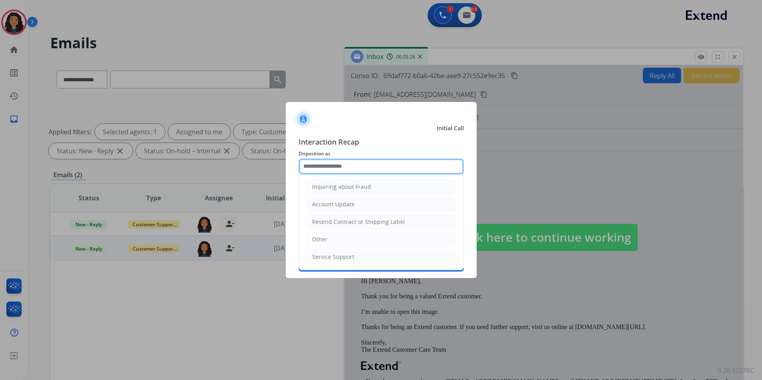
scroll to position [124, 0]
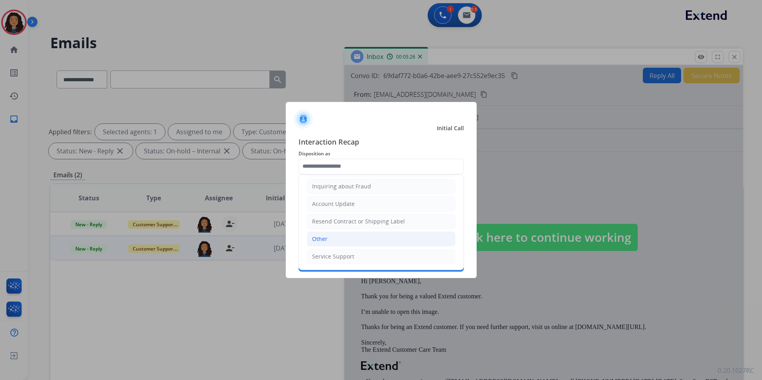
click at [340, 235] on li "Other" at bounding box center [381, 239] width 149 height 15
type input "*****"
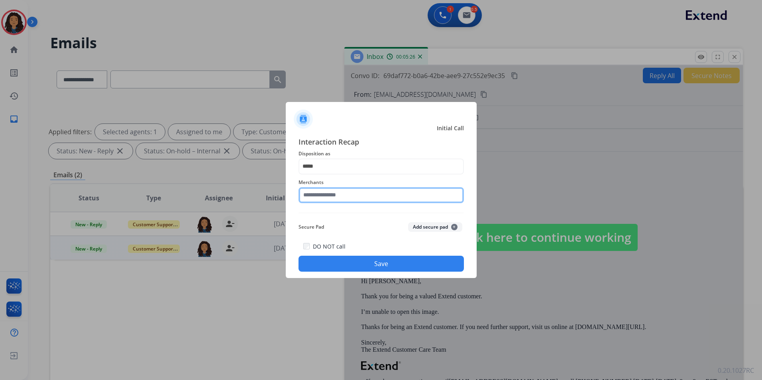
click at [356, 196] on input "text" at bounding box center [381, 195] width 165 height 16
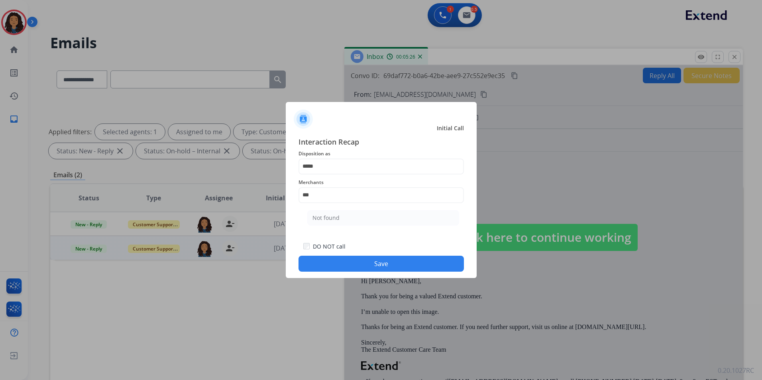
drag, startPoint x: 379, startPoint y: 219, endPoint x: 381, endPoint y: 226, distance: 7.8
click at [380, 219] on li "Not found" at bounding box center [383, 218] width 152 height 15
type input "*********"
click at [364, 263] on button "Save" at bounding box center [381, 264] width 165 height 16
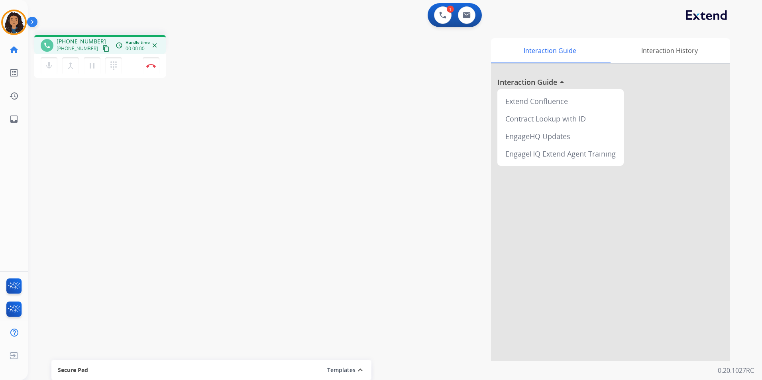
click at [102, 47] on mat-icon "content_copy" at bounding box center [105, 48] width 7 height 7
click at [151, 64] on img at bounding box center [151, 66] width 10 height 4
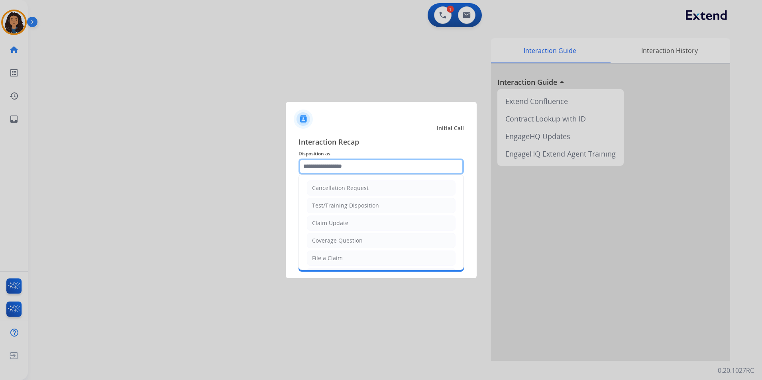
drag, startPoint x: 409, startPoint y: 171, endPoint x: 405, endPoint y: 172, distance: 4.5
click at [408, 171] on input "text" at bounding box center [381, 167] width 165 height 16
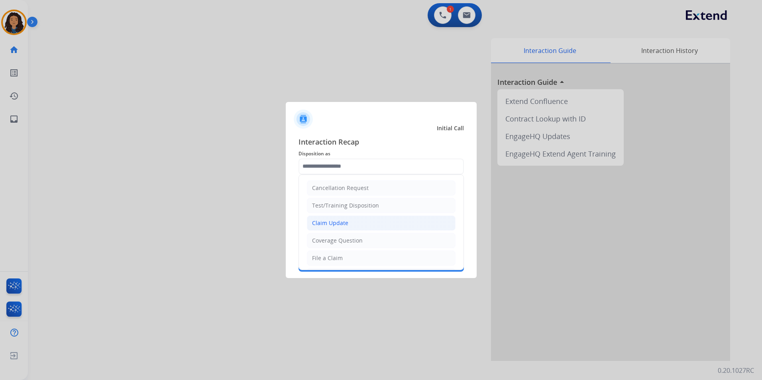
click at [370, 216] on li "Claim Update" at bounding box center [381, 223] width 149 height 15
type input "**********"
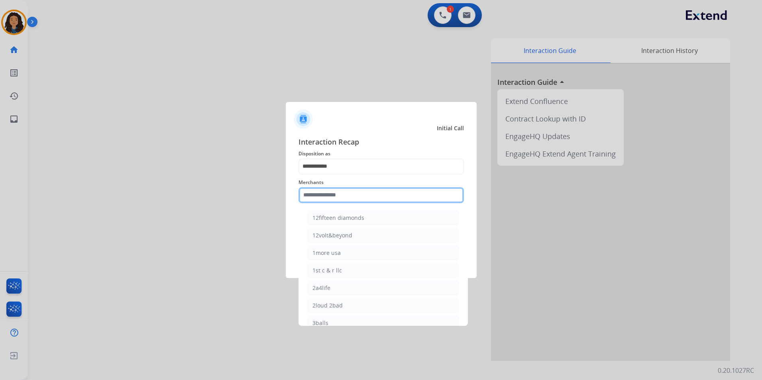
click at [342, 197] on input "text" at bounding box center [381, 195] width 165 height 16
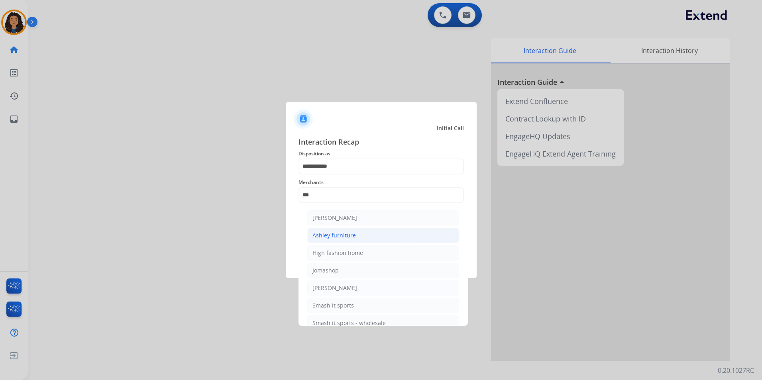
click at [352, 238] on div "Ashley furniture" at bounding box center [334, 236] width 43 height 8
type input "**********"
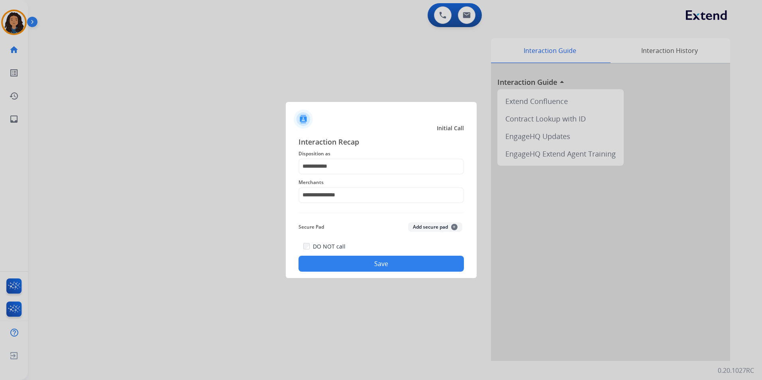
click at [352, 264] on button "Save" at bounding box center [381, 264] width 165 height 16
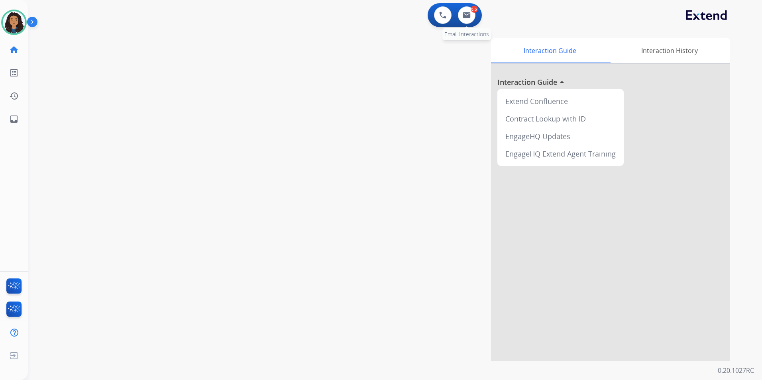
click at [473, 8] on div "0.5" at bounding box center [474, 9] width 7 height 7
click at [466, 21] on button at bounding box center [467, 15] width 18 height 18
select select "**********"
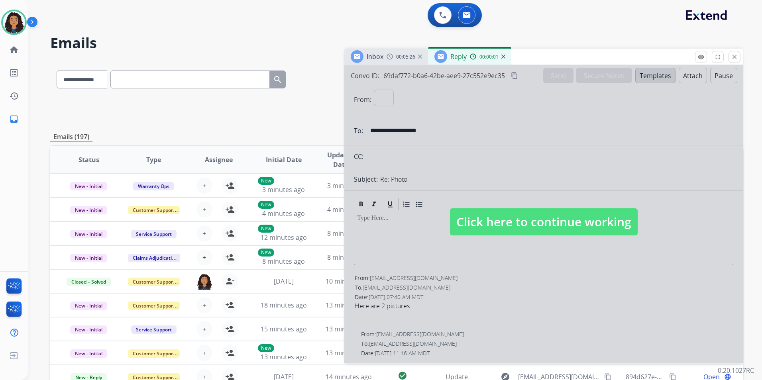
select select "**********"
click at [549, 222] on span "Click here to continue working" at bounding box center [544, 222] width 188 height 27
select select
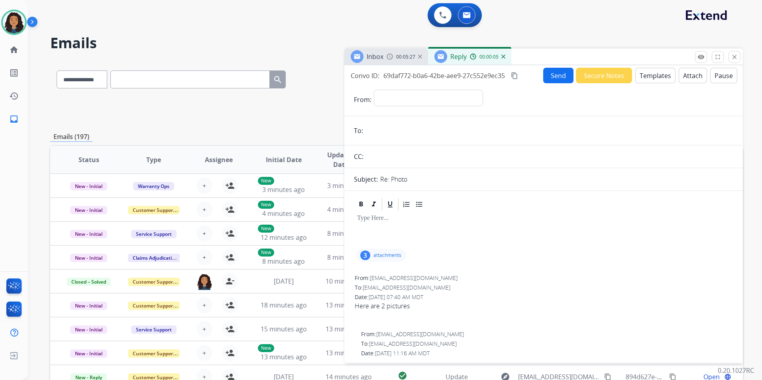
click at [505, 56] on div "Reply 00:00:05" at bounding box center [469, 57] width 83 height 16
click at [502, 57] on img at bounding box center [504, 57] width 4 height 4
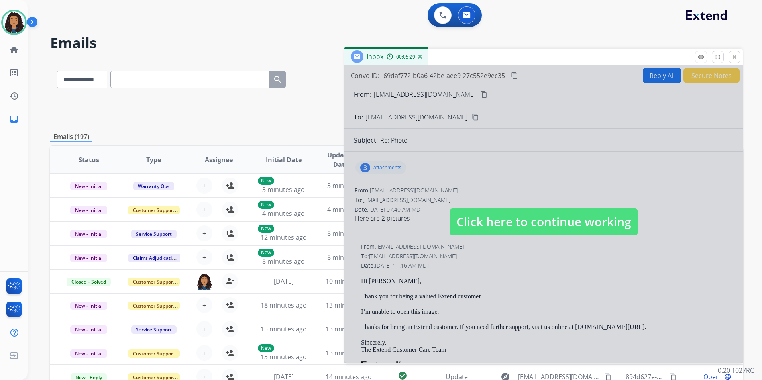
click at [500, 218] on span "Click here to continue working" at bounding box center [544, 222] width 188 height 27
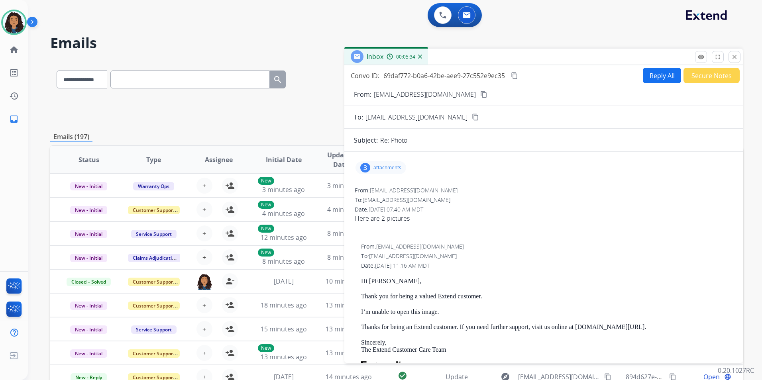
click at [384, 171] on div "3 attachments" at bounding box center [381, 167] width 51 height 13
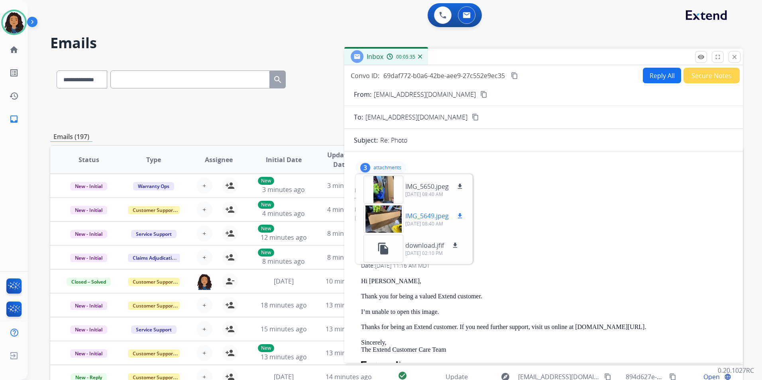
click at [379, 216] on div at bounding box center [384, 219] width 40 height 28
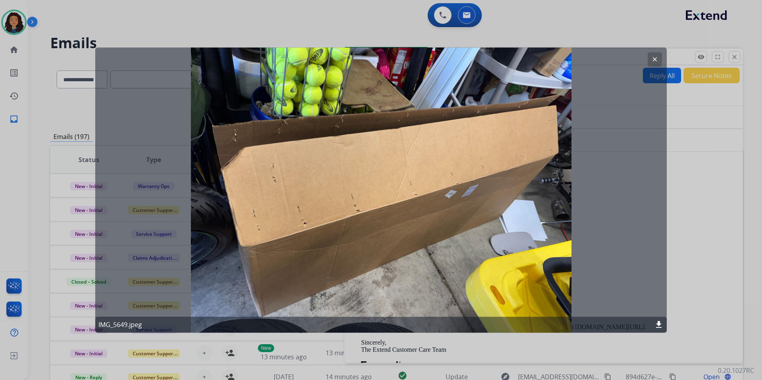
click at [658, 59] on mat-icon "clear" at bounding box center [655, 59] width 7 height 7
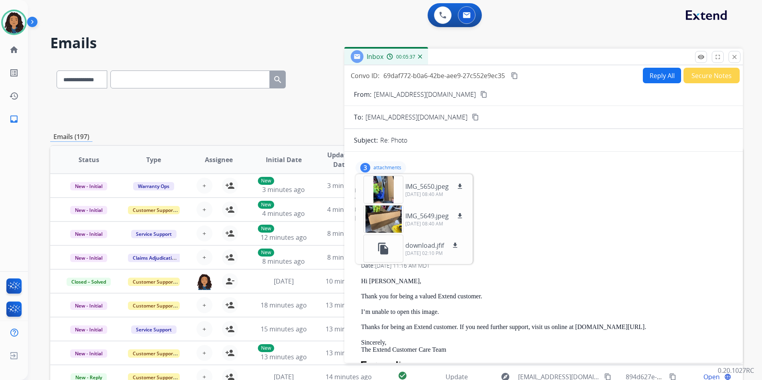
click at [479, 91] on button "content_copy" at bounding box center [484, 95] width 10 height 10
click at [462, 215] on mat-icon "download" at bounding box center [460, 216] width 7 height 7
click at [461, 186] on mat-icon "download" at bounding box center [460, 186] width 7 height 7
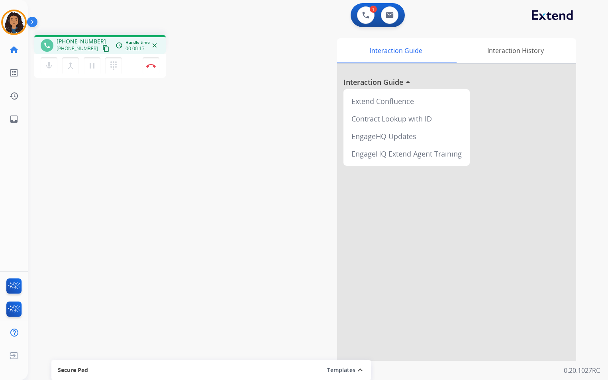
click at [102, 48] on mat-icon "content_copy" at bounding box center [105, 48] width 7 height 7
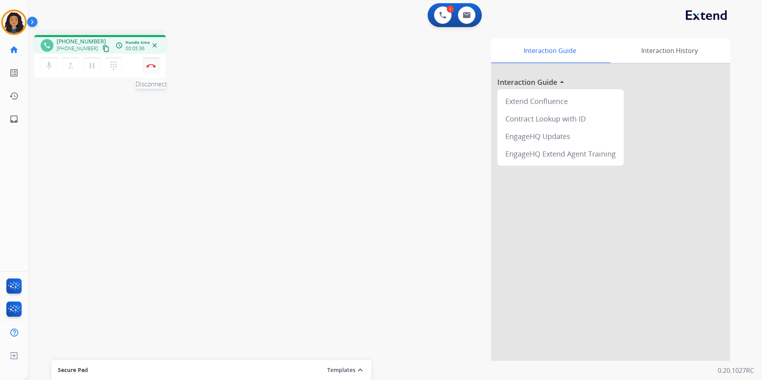
click at [151, 66] on img at bounding box center [151, 66] width 10 height 4
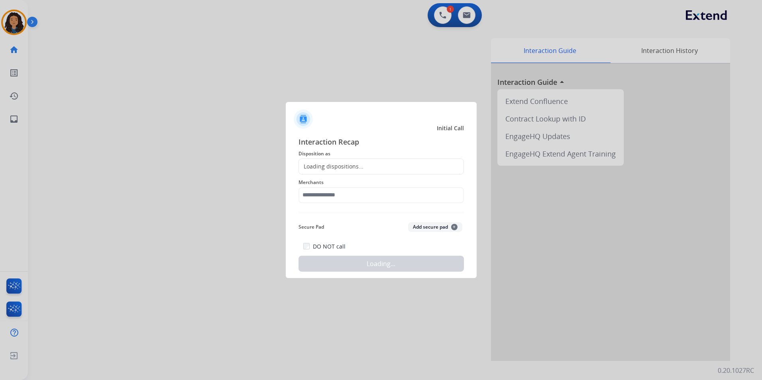
click at [375, 169] on div "Loading dispositions..." at bounding box center [381, 167] width 165 height 16
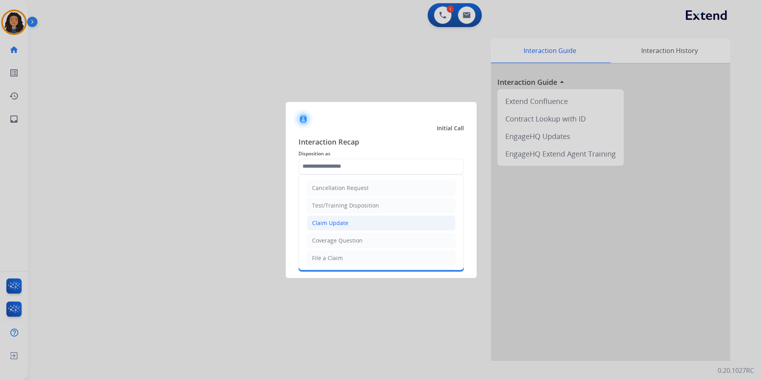
click at [356, 219] on li "Claim Update" at bounding box center [381, 223] width 149 height 15
type input "**********"
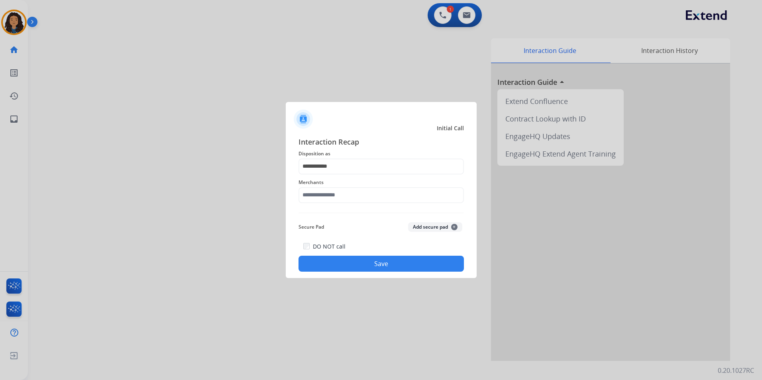
click at [342, 183] on span "Merchants" at bounding box center [381, 183] width 165 height 10
click at [343, 195] on input "text" at bounding box center [381, 195] width 165 height 16
click at [366, 218] on li "[PERSON_NAME]" at bounding box center [383, 218] width 152 height 15
type input "**********"
click at [371, 263] on button "Save" at bounding box center [381, 264] width 165 height 16
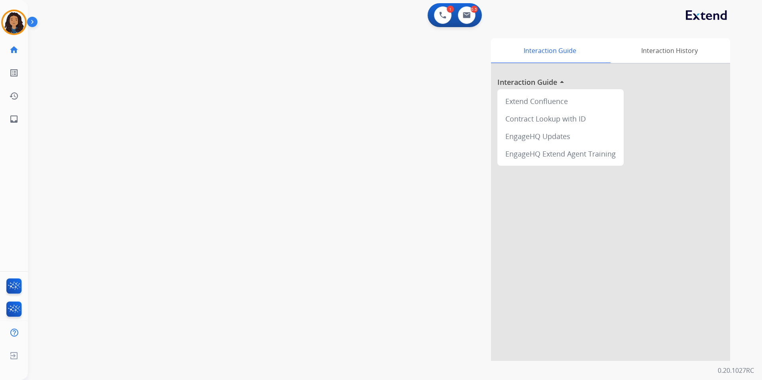
drag, startPoint x: 135, startPoint y: 185, endPoint x: 140, endPoint y: 180, distance: 7.3
click at [138, 182] on div "swap_horiz Break voice bridge close_fullscreen Connect 3-Way Call merge_type Se…" at bounding box center [385, 195] width 715 height 333
click at [466, 23] on button at bounding box center [467, 15] width 18 height 18
select select "**********"
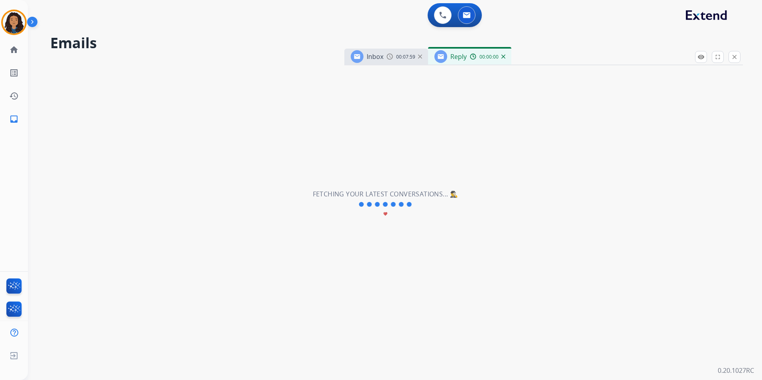
select select "**********"
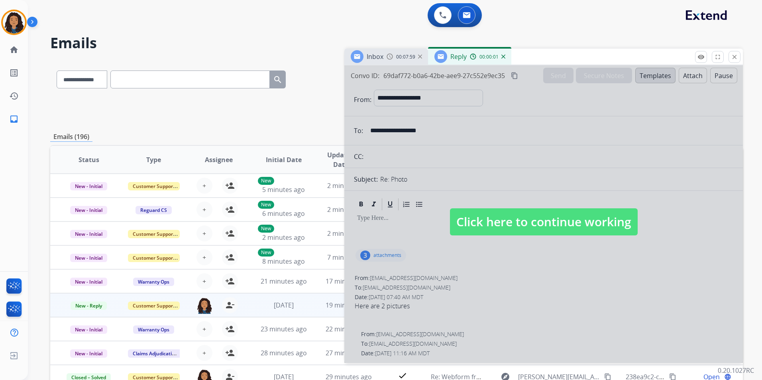
drag, startPoint x: 532, startPoint y: 230, endPoint x: 526, endPoint y: 215, distance: 15.9
click at [532, 229] on span "Click here to continue working" at bounding box center [544, 222] width 188 height 27
select select
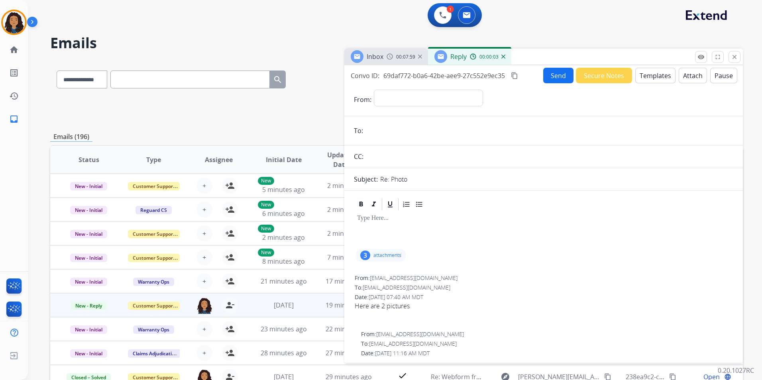
click at [505, 57] on div "Reply 00:00:03" at bounding box center [469, 57] width 83 height 16
click at [505, 61] on div "Reply 00:00:06" at bounding box center [469, 57] width 83 height 16
click at [505, 59] on div "00:00:07" at bounding box center [487, 56] width 35 height 7
click at [504, 55] on img at bounding box center [504, 57] width 4 height 4
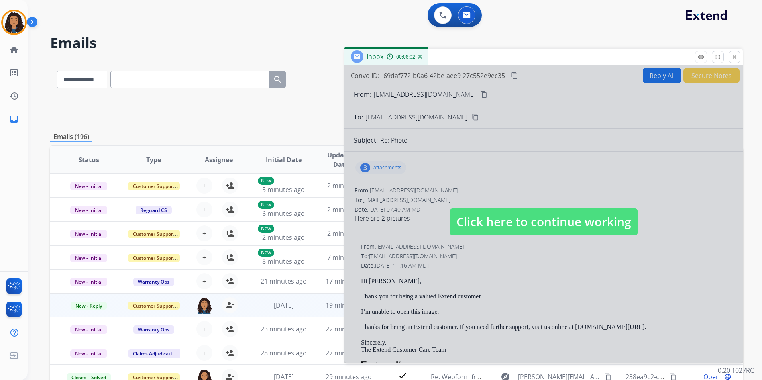
click at [512, 232] on span "Click here to continue working" at bounding box center [544, 222] width 188 height 27
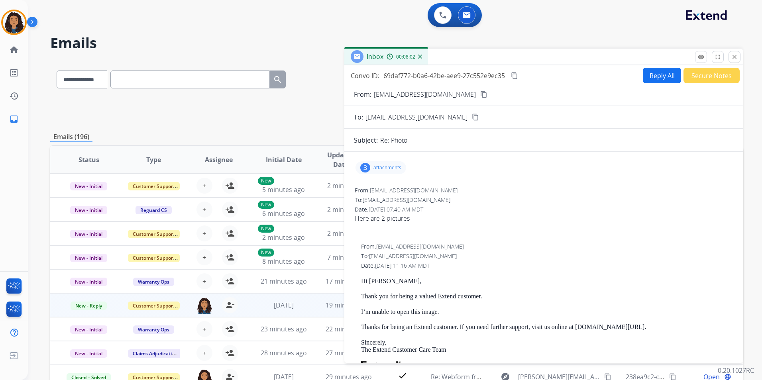
click at [384, 171] on div "3 attachments" at bounding box center [381, 167] width 51 height 13
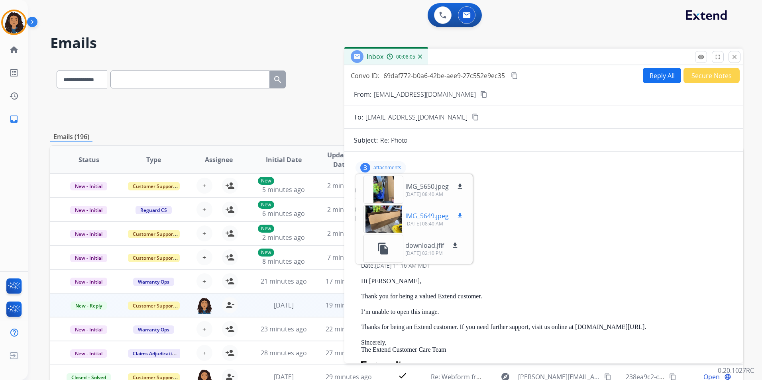
click at [460, 219] on mat-icon "download" at bounding box center [460, 216] width 7 height 7
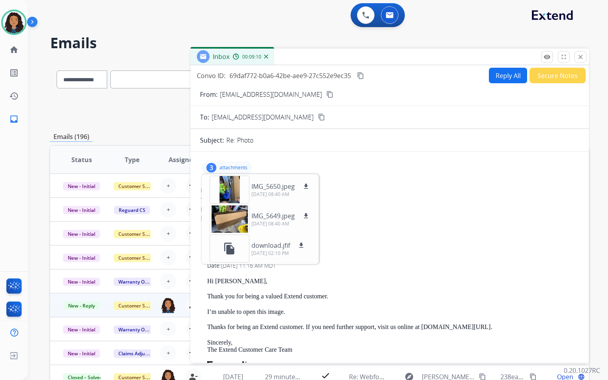
click at [361, 76] on mat-icon "content_copy" at bounding box center [360, 75] width 7 height 7
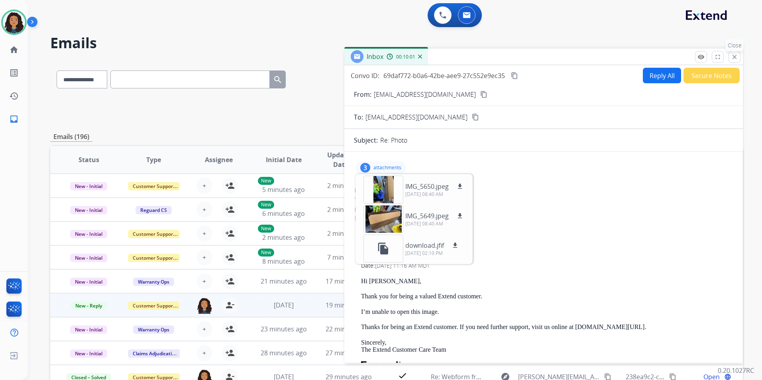
click at [740, 54] on div "Inbox 00:10:01 Convo ID: 69daf772-b0a6-42be-aee9-27c552e9ec35 content_copy Repl…" at bounding box center [544, 206] width 399 height 315
drag, startPoint x: 736, startPoint y: 55, endPoint x: 731, endPoint y: 65, distance: 10.2
click at [735, 55] on mat-icon "close" at bounding box center [734, 56] width 7 height 7
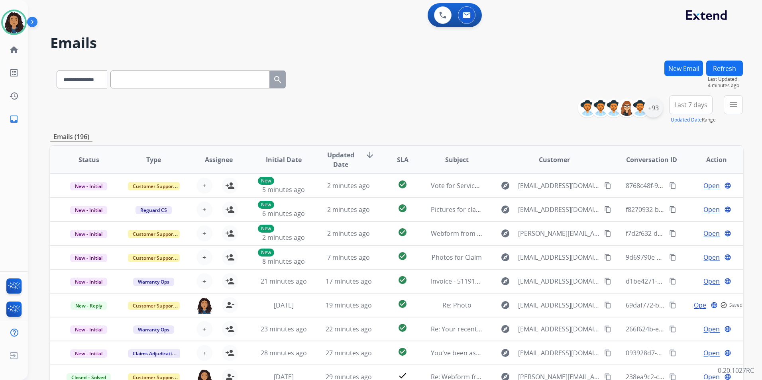
click at [652, 116] on div "+93" at bounding box center [653, 107] width 19 height 19
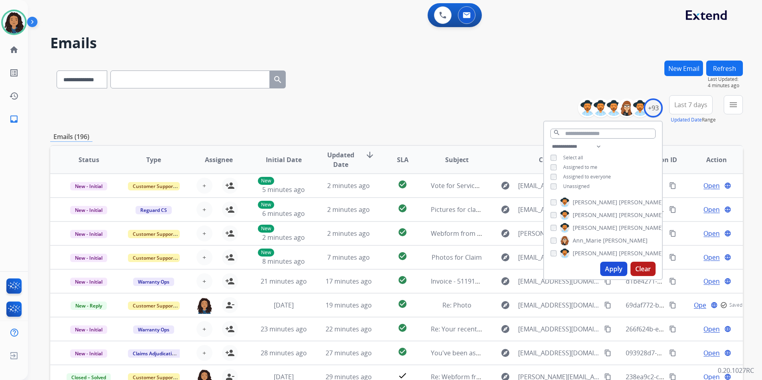
click at [564, 184] on span "Unassigned" at bounding box center [576, 186] width 26 height 7
click at [612, 272] on button "Apply" at bounding box center [614, 269] width 27 height 14
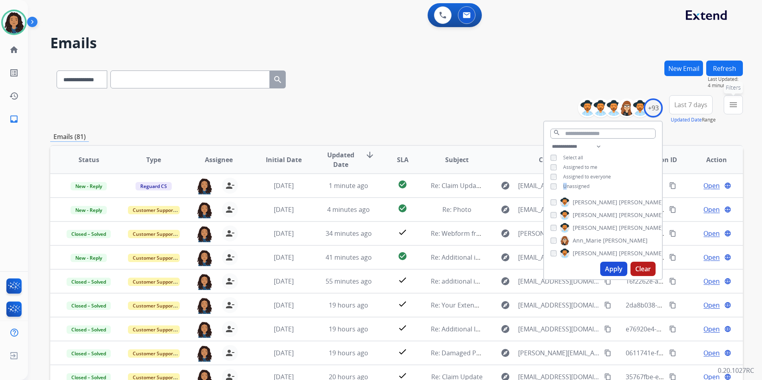
click at [732, 114] on div "menu Filters Type Claims Adjudication Customer Support Escalation Service Suppo…" at bounding box center [733, 109] width 19 height 29
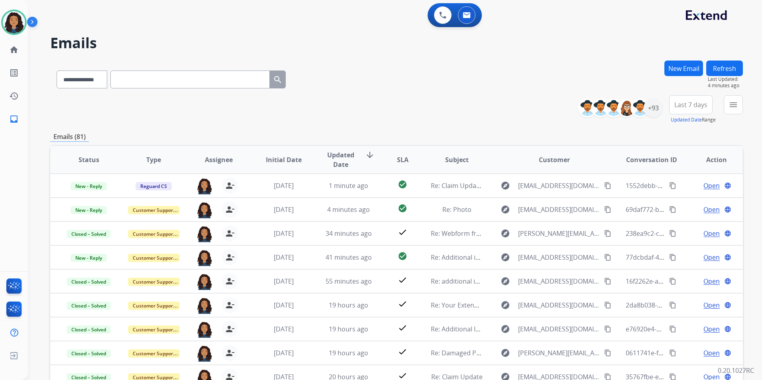
click at [721, 106] on div "**********" at bounding box center [663, 109] width 159 height 29
click at [727, 107] on button "menu Filters" at bounding box center [733, 104] width 19 height 19
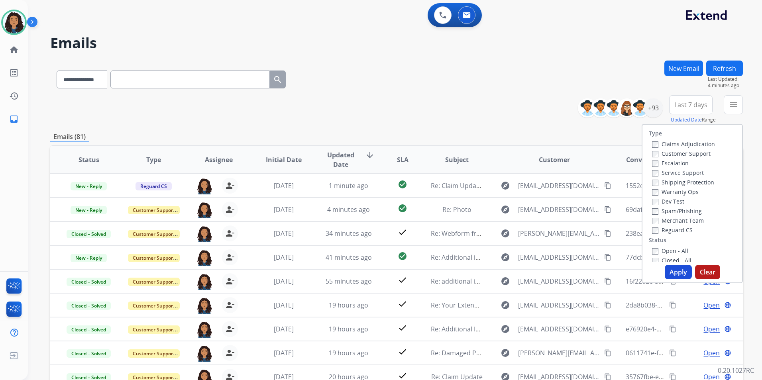
click at [684, 154] on label "Customer Support" at bounding box center [681, 154] width 59 height 8
click at [699, 185] on label "Shipping Protection" at bounding box center [683, 183] width 62 height 8
click at [683, 230] on label "Reguard CS" at bounding box center [672, 230] width 41 height 8
click at [671, 250] on label "Open - All" at bounding box center [670, 251] width 36 height 8
click at [677, 271] on button "Apply" at bounding box center [678, 272] width 27 height 14
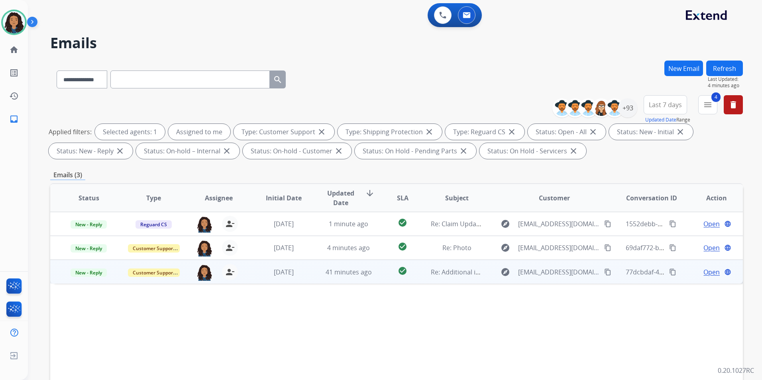
click at [707, 274] on span "Open" at bounding box center [712, 273] width 16 height 10
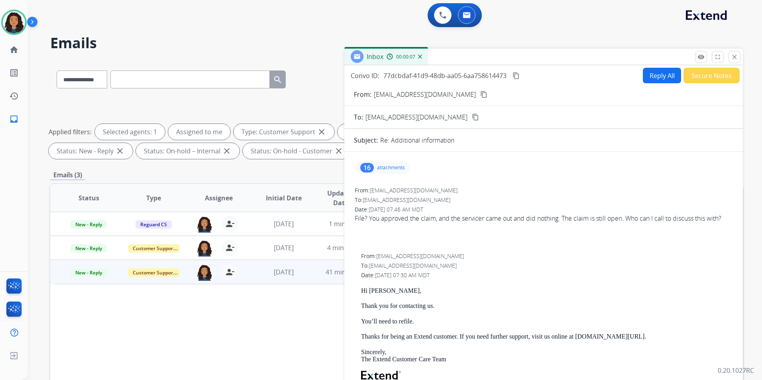
click at [648, 81] on button "Reply All" at bounding box center [662, 76] width 38 height 16
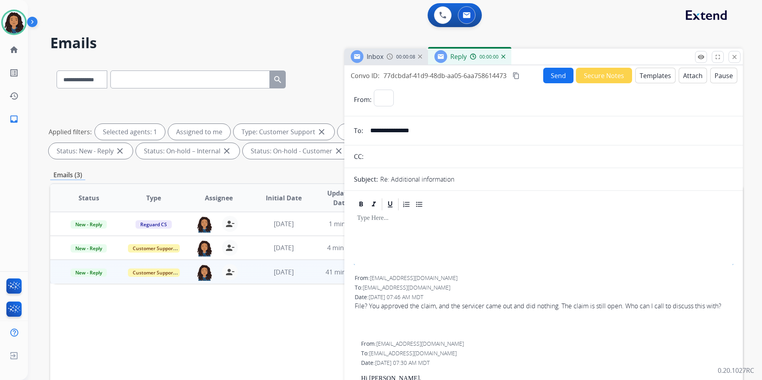
click at [646, 76] on button "Templates" at bounding box center [656, 76] width 40 height 16
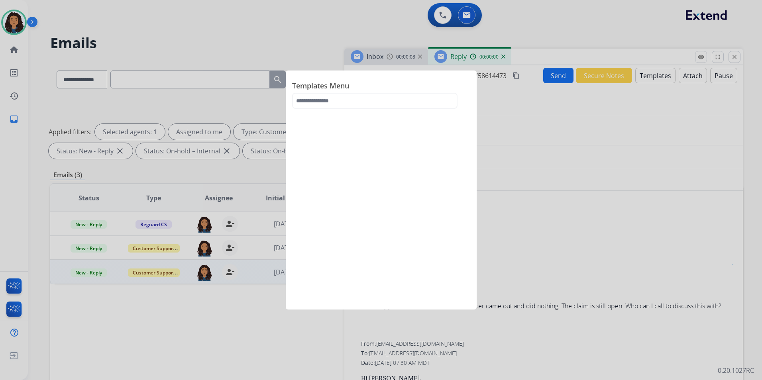
select select "**********"
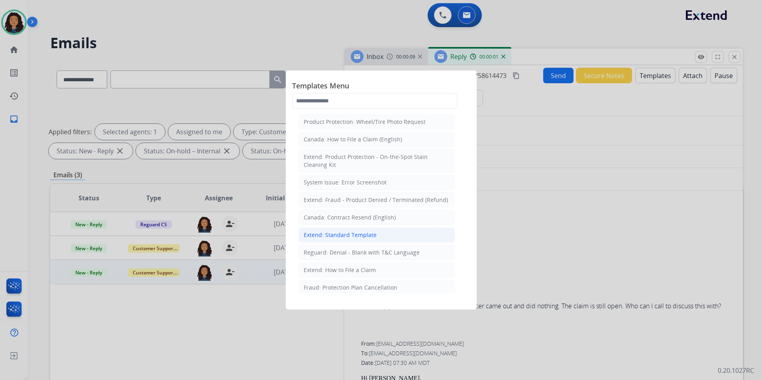
click at [356, 228] on li "Extend: Standard Template" at bounding box center [377, 235] width 157 height 15
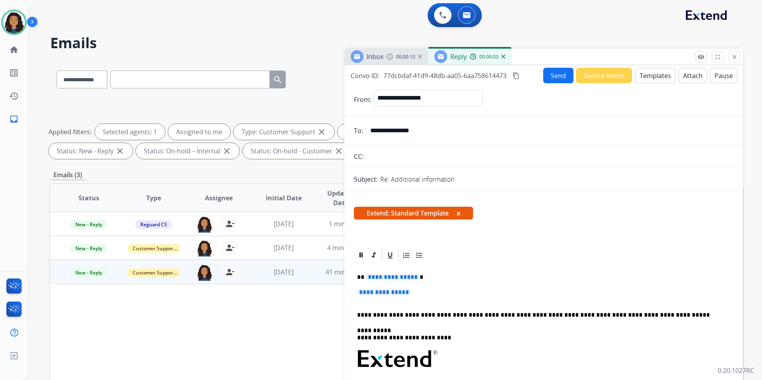
click at [380, 56] on span "Inbox" at bounding box center [375, 56] width 17 height 9
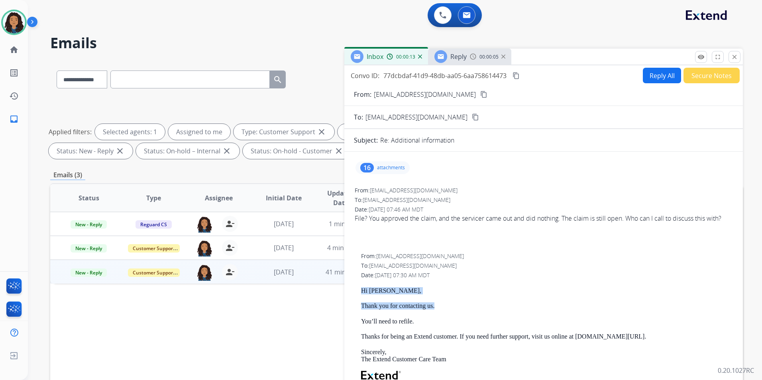
drag, startPoint x: 359, startPoint y: 289, endPoint x: 446, endPoint y: 309, distance: 89.4
click at [446, 309] on div "From: support@extend.com To: ebr916@gmail.com Date: 09/29/2025 - 07:30 AM MDT H…" at bounding box center [544, 371] width 380 height 238
drag, startPoint x: 446, startPoint y: 309, endPoint x: 429, endPoint y: 309, distance: 16.3
copy div "Hi Erin, Thank you for contacting us."
click at [453, 56] on span "Reply" at bounding box center [459, 56] width 16 height 9
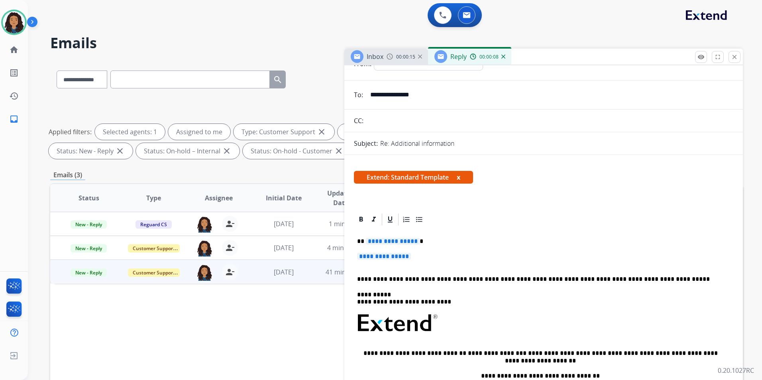
scroll to position [40, 0]
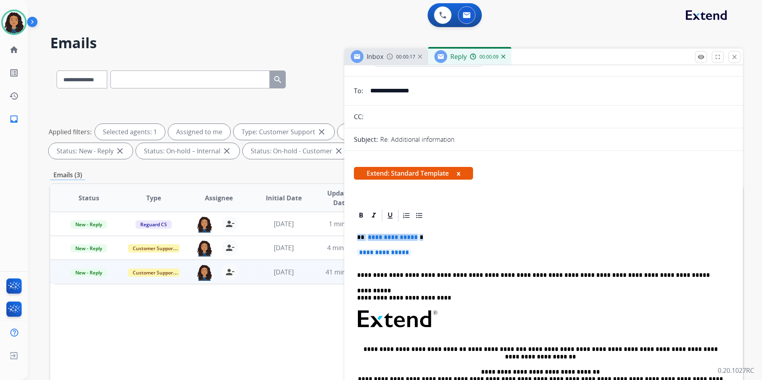
drag, startPoint x: 354, startPoint y: 233, endPoint x: 432, endPoint y: 246, distance: 78.9
click at [432, 246] on div "**********" at bounding box center [544, 338] width 380 height 231
paste div
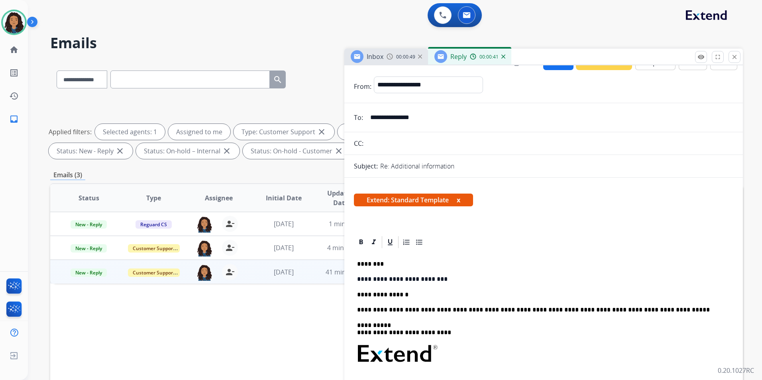
scroll to position [0, 0]
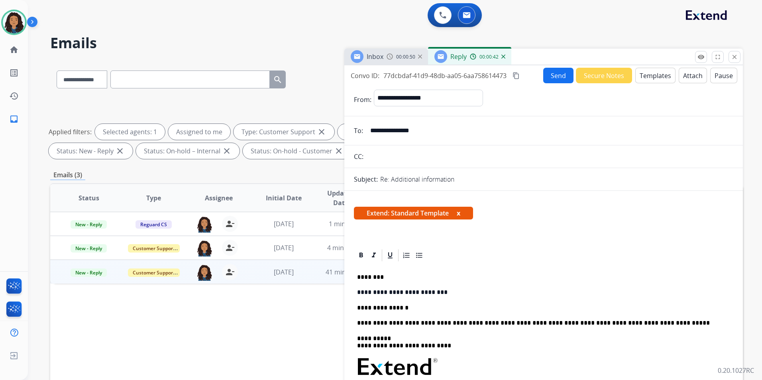
click at [555, 77] on button "Send" at bounding box center [558, 76] width 30 height 16
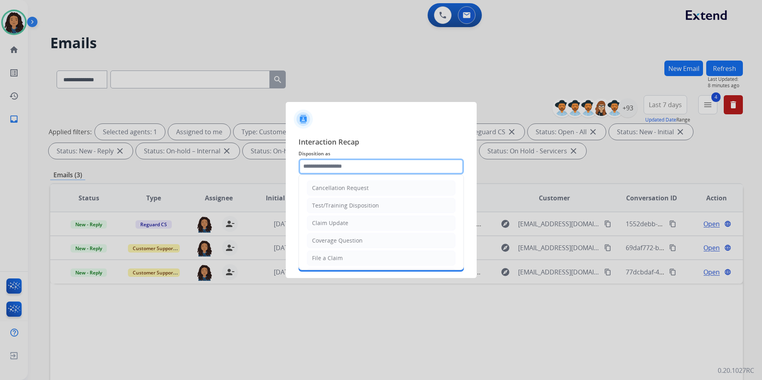
click at [413, 170] on input "text" at bounding box center [381, 167] width 165 height 16
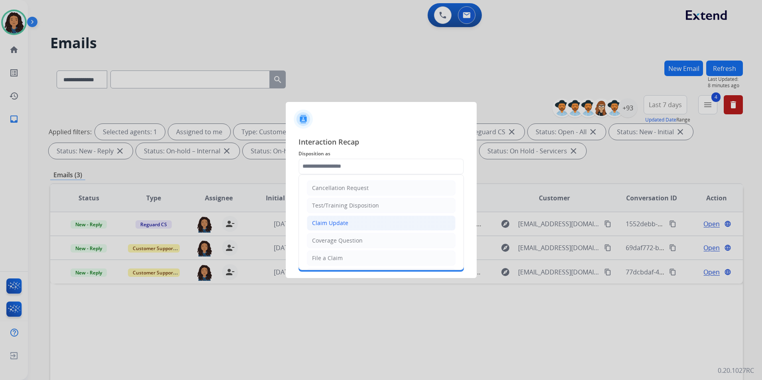
click at [366, 224] on li "Claim Update" at bounding box center [381, 223] width 149 height 15
type input "**********"
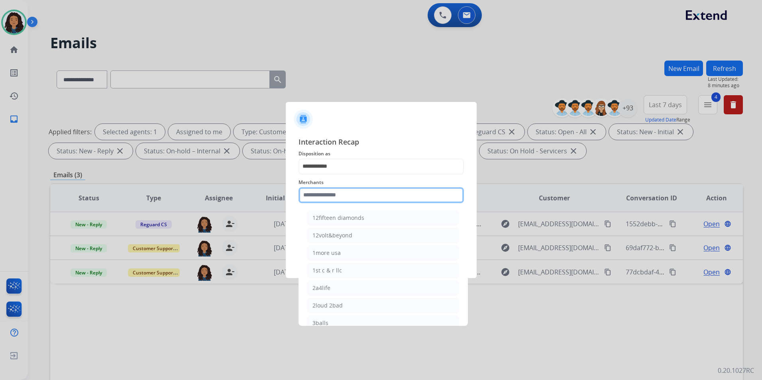
click at [359, 202] on input "text" at bounding box center [381, 195] width 165 height 16
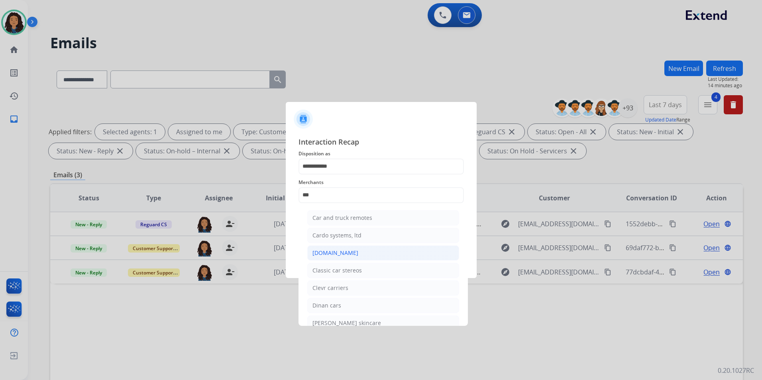
click at [347, 254] on div "[DOMAIN_NAME]" at bounding box center [336, 253] width 46 height 8
type input "**********"
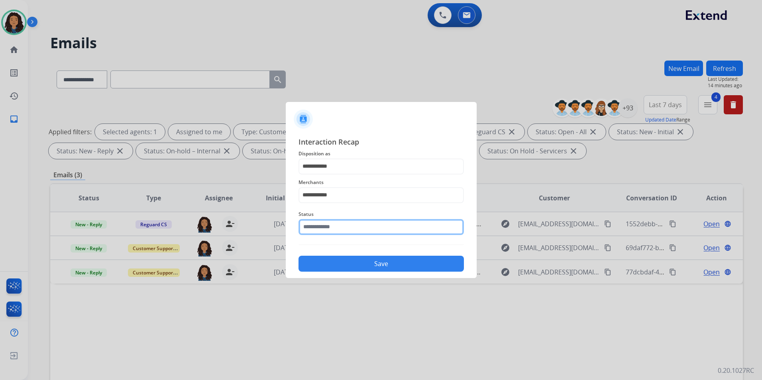
click at [338, 224] on input "text" at bounding box center [381, 227] width 165 height 16
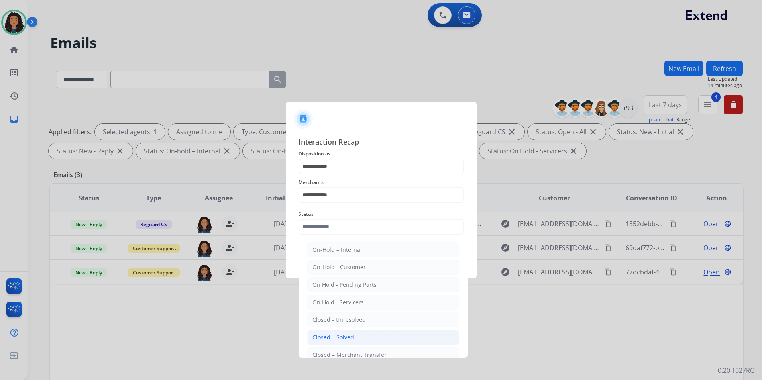
click at [356, 338] on li "Closed – Solved" at bounding box center [383, 337] width 152 height 15
type input "**********"
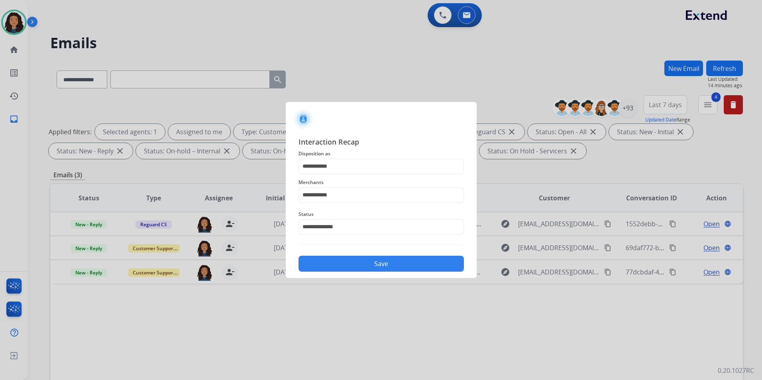
click at [360, 265] on button "Save" at bounding box center [381, 264] width 165 height 16
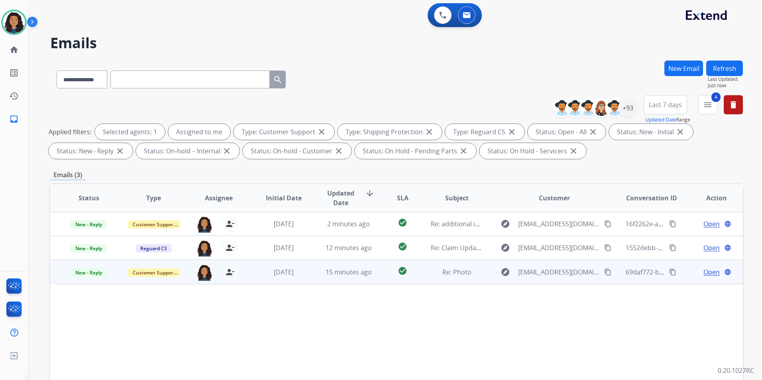
click at [704, 276] on span "Open" at bounding box center [712, 273] width 16 height 10
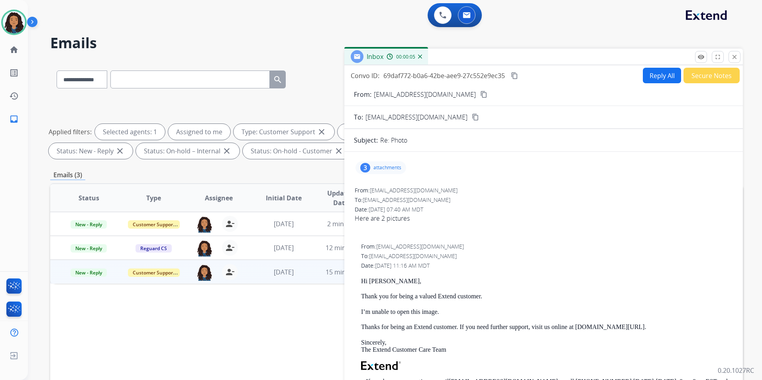
click at [391, 166] on p "attachments" at bounding box center [388, 168] width 28 height 6
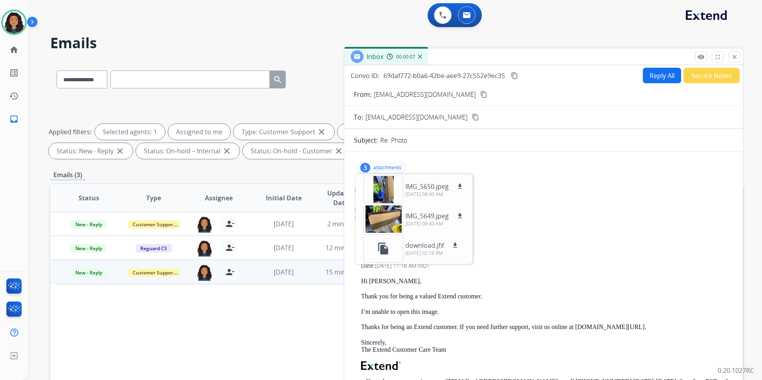
click at [391, 166] on p "attachments" at bounding box center [388, 168] width 28 height 6
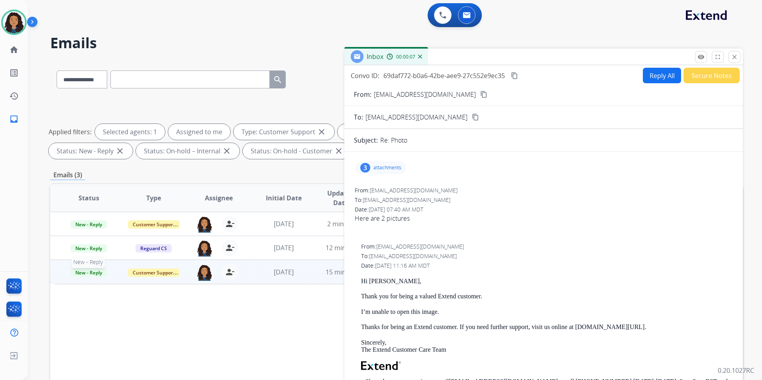
click at [83, 275] on span "New - Reply" at bounding box center [89, 273] width 36 height 8
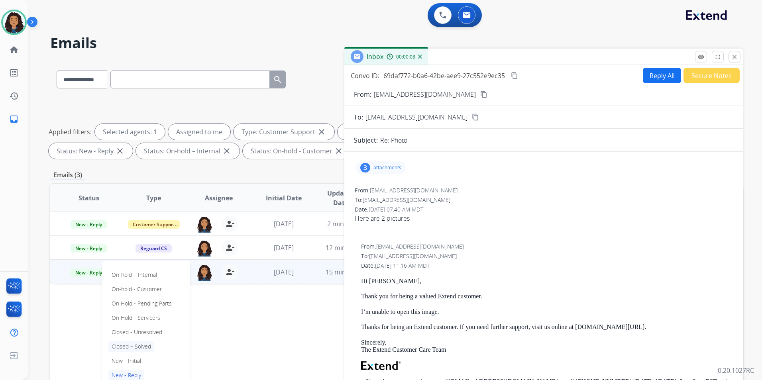
click at [144, 347] on p "Closed – Solved" at bounding box center [131, 346] width 46 height 11
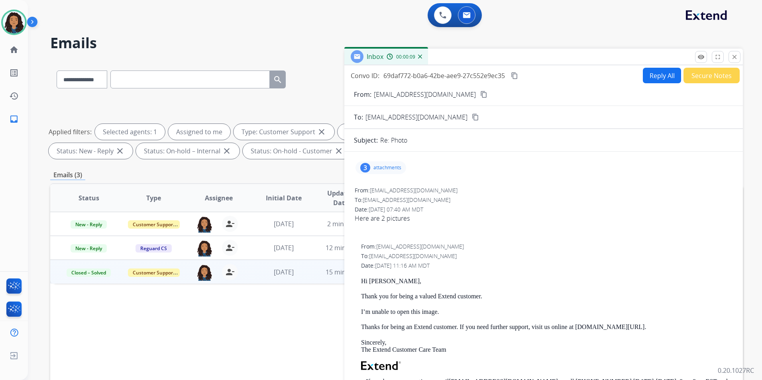
click at [714, 82] on button "Secure Notes" at bounding box center [712, 76] width 56 height 16
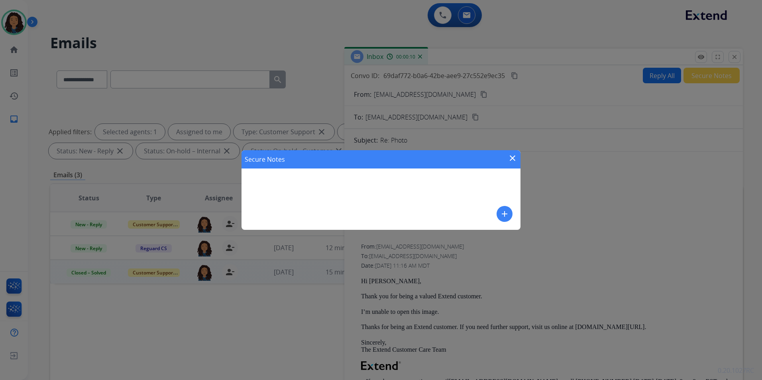
click at [510, 218] on button "add" at bounding box center [505, 214] width 16 height 16
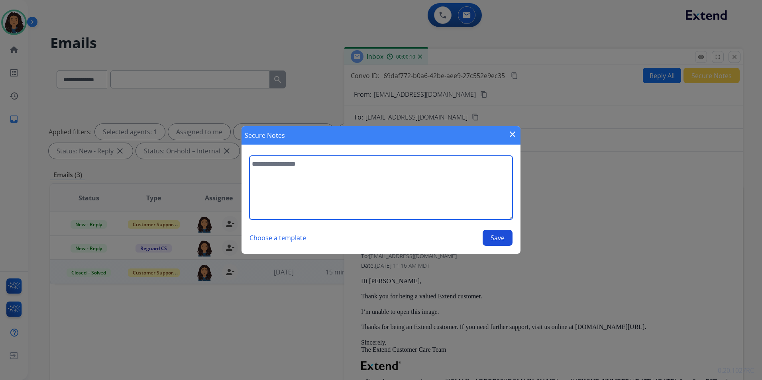
click at [431, 199] on textarea at bounding box center [381, 188] width 263 height 64
type textarea "**********"
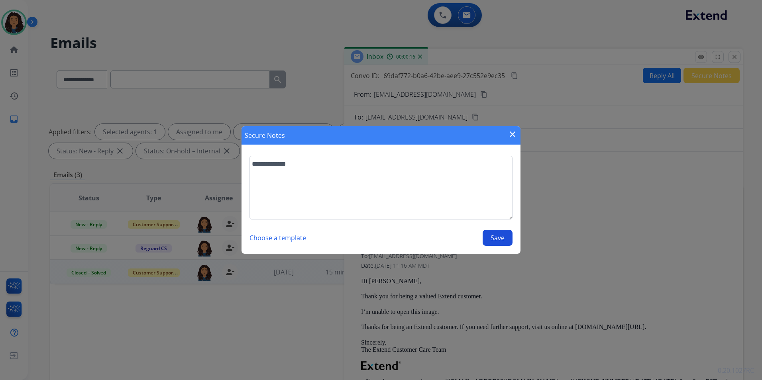
click at [498, 232] on button "Save" at bounding box center [498, 238] width 30 height 16
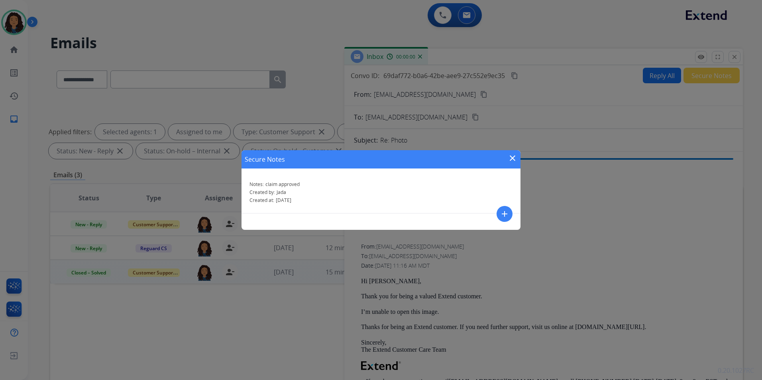
click at [512, 156] on mat-icon "close" at bounding box center [513, 159] width 10 height 10
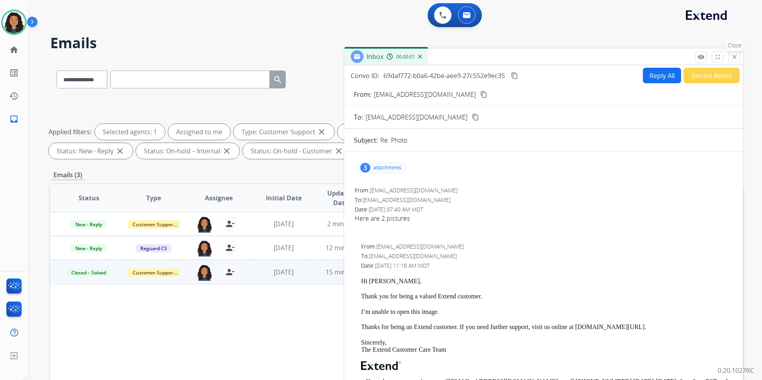
click at [731, 56] on button "close Close" at bounding box center [735, 57] width 12 height 12
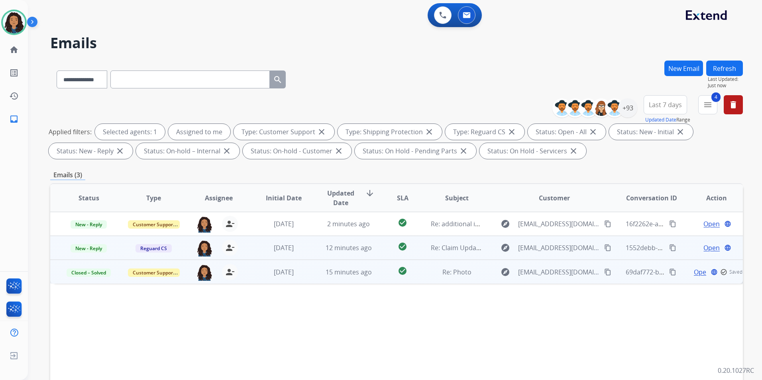
click at [709, 247] on span "Open" at bounding box center [712, 248] width 16 height 10
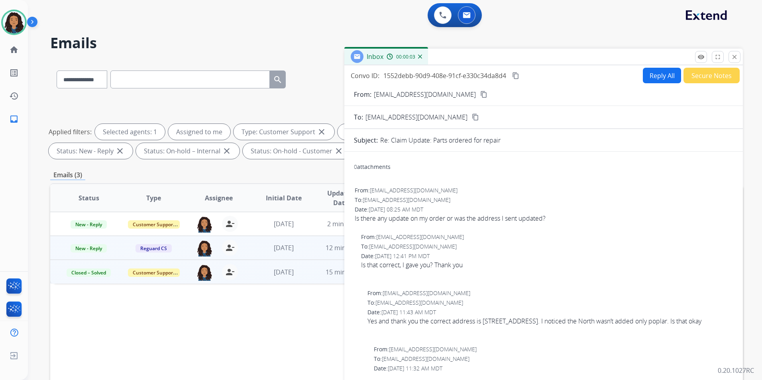
click at [702, 64] on div "Inbox 00:00:03" at bounding box center [544, 57] width 399 height 17
click at [701, 62] on button "remove_red_eye Logs" at bounding box center [701, 57] width 12 height 12
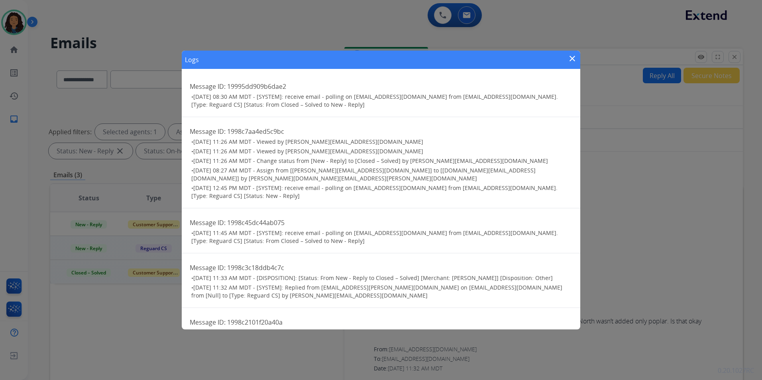
click at [572, 57] on mat-icon "close" at bounding box center [573, 59] width 10 height 10
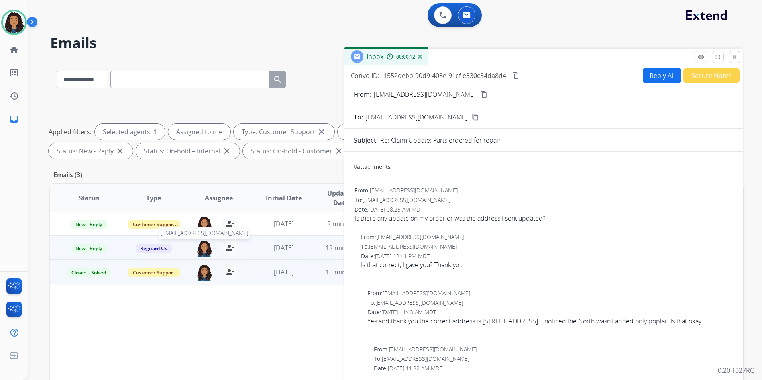
click at [204, 246] on img at bounding box center [205, 248] width 16 height 17
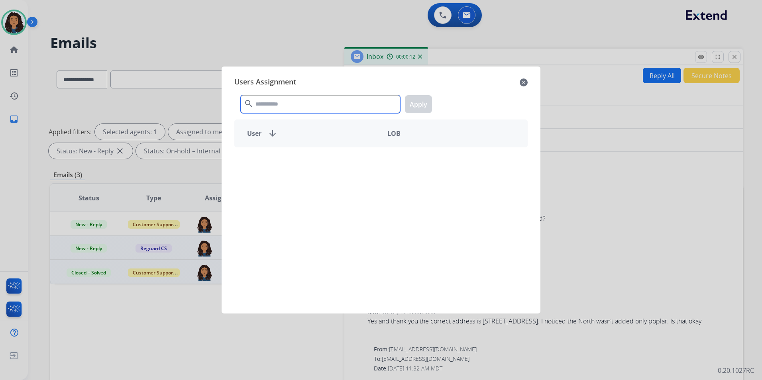
click at [280, 101] on input "text" at bounding box center [320, 104] width 159 height 18
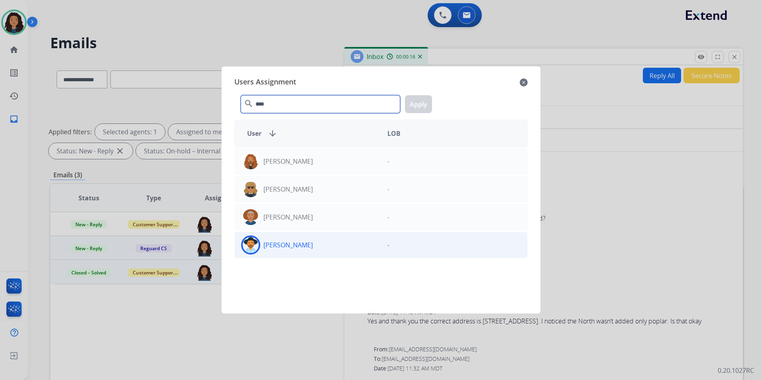
type input "****"
click at [352, 246] on div "Jazmine Collins" at bounding box center [308, 245] width 146 height 19
click at [425, 103] on button "Apply" at bounding box center [418, 104] width 27 height 18
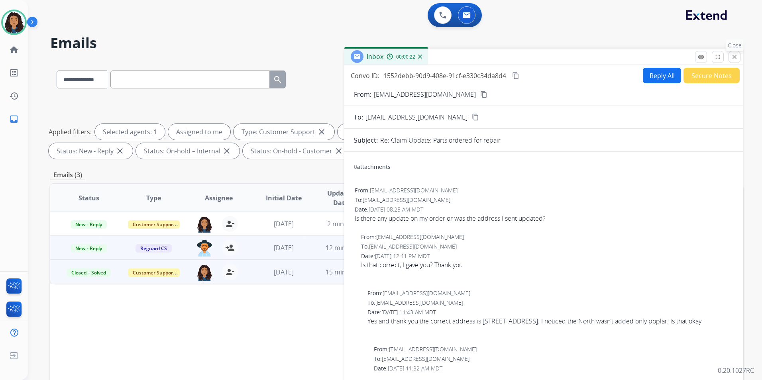
click at [732, 57] on mat-icon "close" at bounding box center [734, 56] width 7 height 7
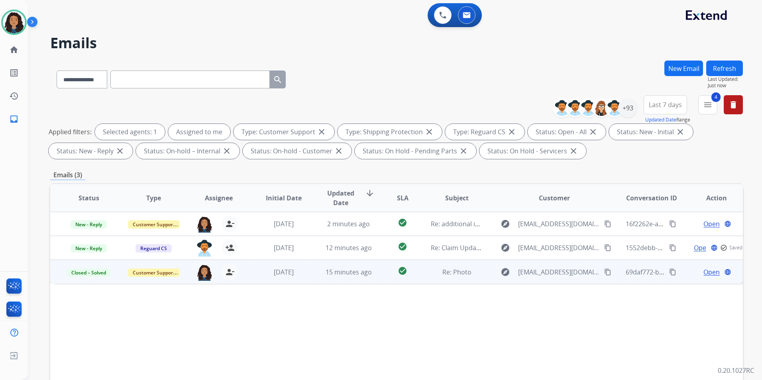
click at [732, 71] on button "Refresh" at bounding box center [725, 69] width 37 height 16
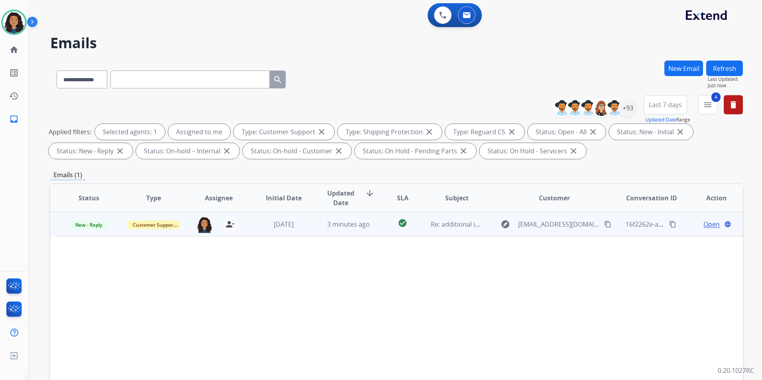
click at [709, 226] on span "Open" at bounding box center [712, 225] width 16 height 10
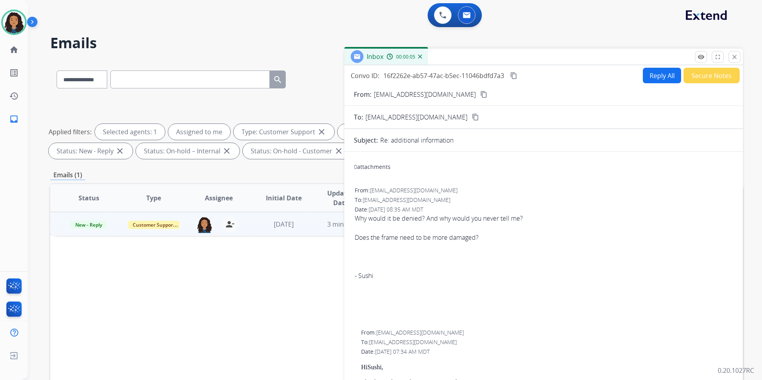
click at [650, 76] on button "Reply All" at bounding box center [662, 76] width 38 height 16
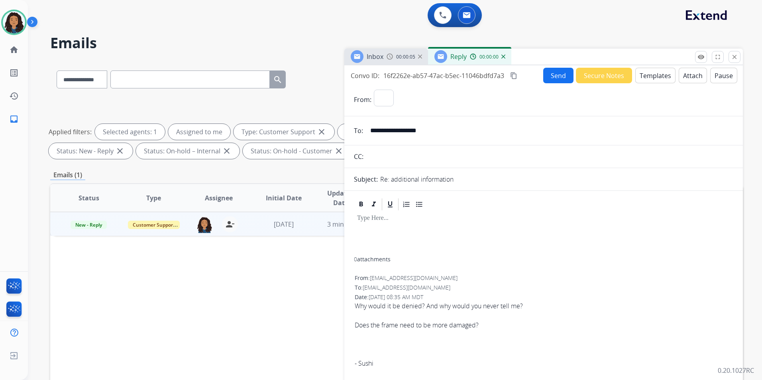
click at [650, 76] on button "Templates" at bounding box center [656, 76] width 40 height 16
select select "**********"
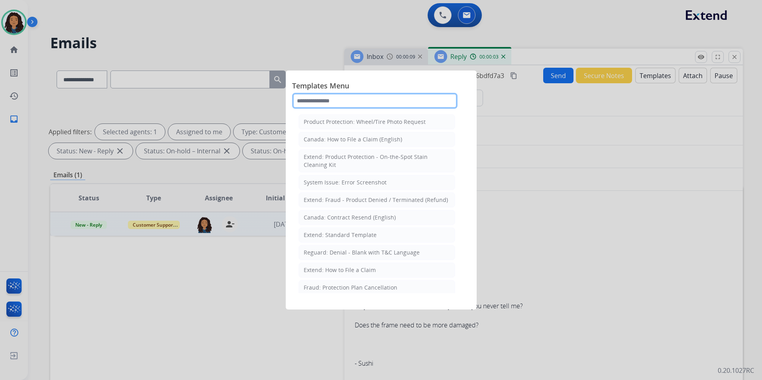
click at [381, 106] on input "text" at bounding box center [374, 101] width 165 height 16
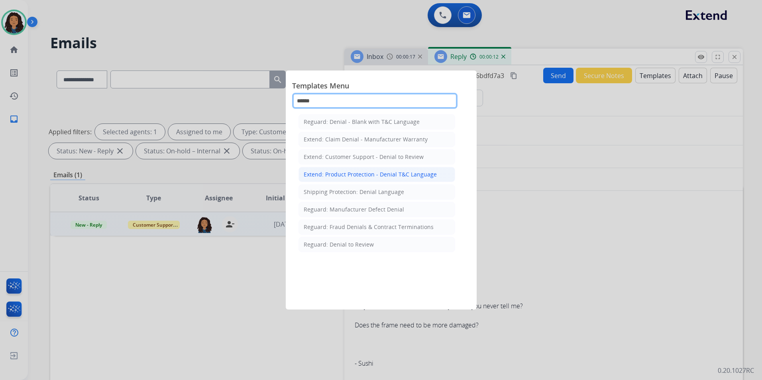
type input "******"
click at [347, 178] on div "Extend: Product Protection - Denial T&C Language" at bounding box center [370, 175] width 133 height 8
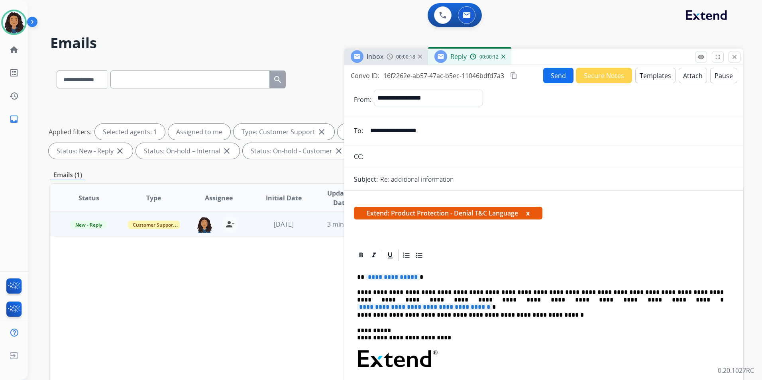
click at [374, 53] on span "Inbox" at bounding box center [375, 56] width 17 height 9
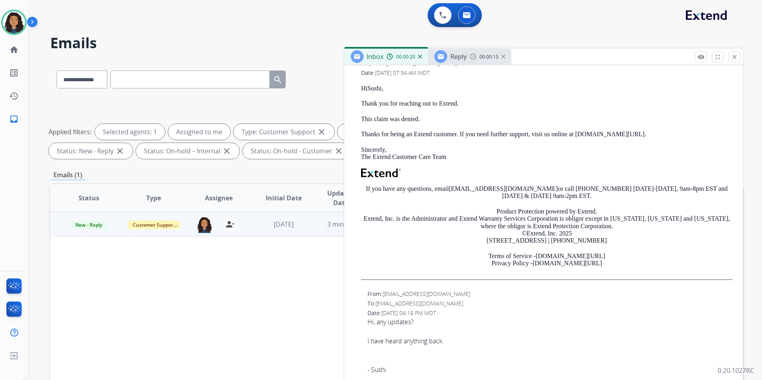
scroll to position [40, 0]
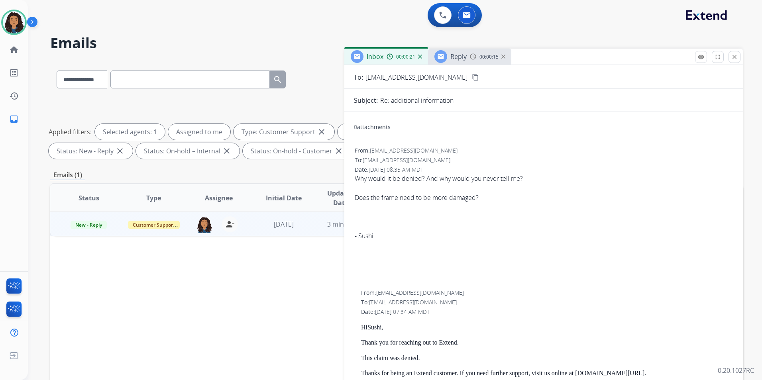
click at [465, 54] on span "Reply" at bounding box center [459, 56] width 16 height 9
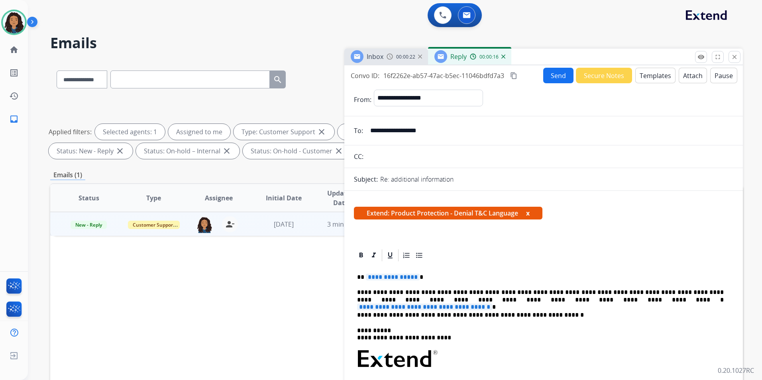
click at [385, 278] on span "**********" at bounding box center [393, 277] width 54 height 7
click at [394, 59] on div "00:00:32" at bounding box center [404, 56] width 35 height 7
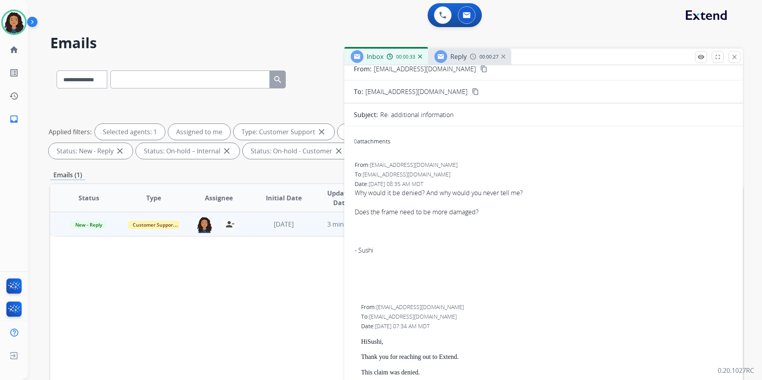
scroll to position [0, 0]
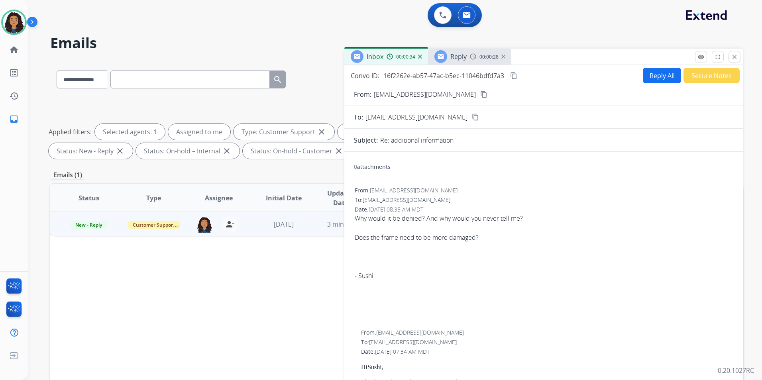
click at [480, 96] on mat-icon "content_copy" at bounding box center [483, 94] width 7 height 7
click at [456, 57] on span "Reply" at bounding box center [459, 56] width 16 height 9
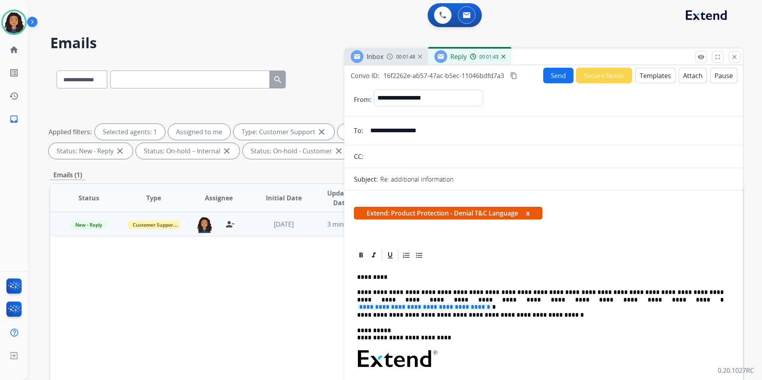
click at [492, 304] on span "**********" at bounding box center [424, 307] width 135 height 7
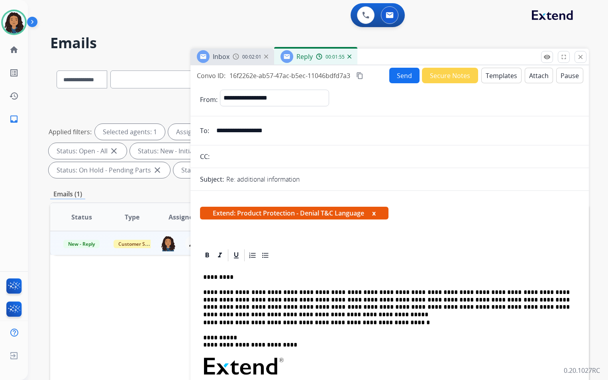
click at [535, 78] on button "Attach" at bounding box center [539, 76] width 28 height 16
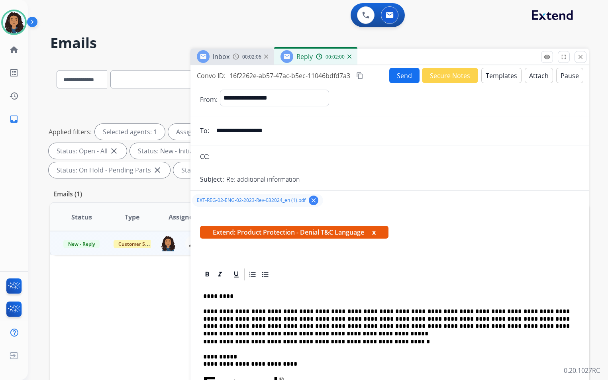
click at [402, 73] on button "Send" at bounding box center [405, 76] width 30 height 16
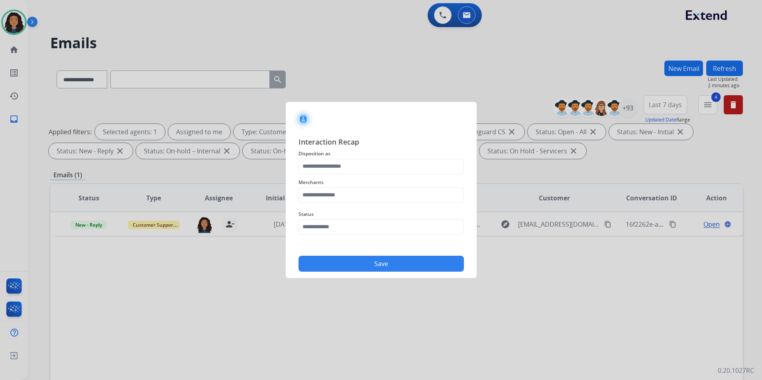
click at [406, 157] on span "Disposition as" at bounding box center [381, 154] width 165 height 10
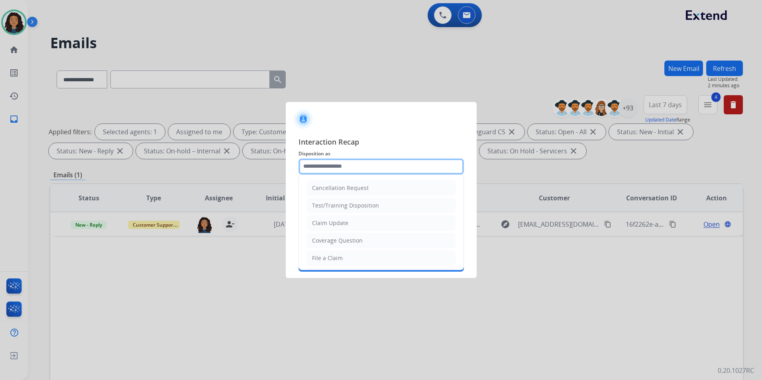
drag, startPoint x: 397, startPoint y: 163, endPoint x: 394, endPoint y: 171, distance: 8.6
click at [397, 163] on input "text" at bounding box center [381, 167] width 165 height 16
type input "**********"
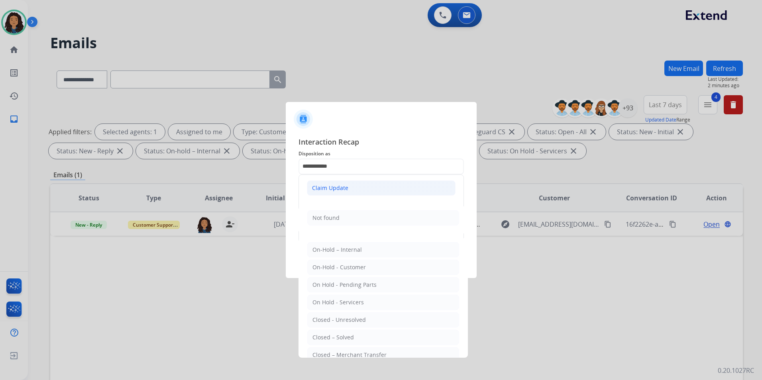
click at [336, 190] on div "Claim Update" at bounding box center [330, 188] width 36 height 8
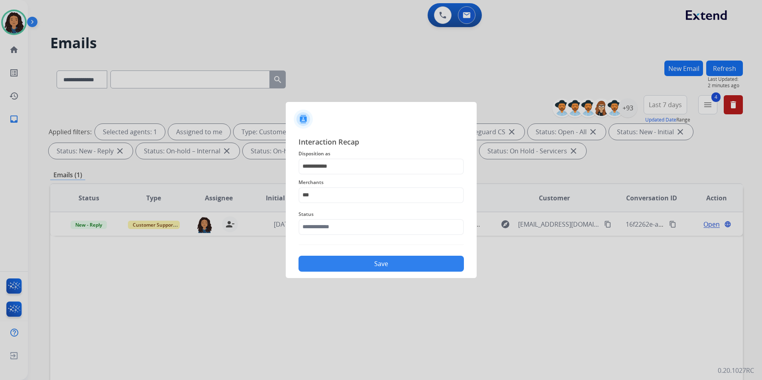
drag, startPoint x: 342, startPoint y: 204, endPoint x: 323, endPoint y: 191, distance: 22.3
click at [327, 195] on div "Merchants ***" at bounding box center [381, 191] width 165 height 32
drag, startPoint x: 323, startPoint y: 191, endPoint x: 282, endPoint y: 192, distance: 41.5
click at [286, 191] on div "**********" at bounding box center [381, 204] width 191 height 149
click at [333, 233] on div "[PERSON_NAME]" at bounding box center [335, 236] width 45 height 8
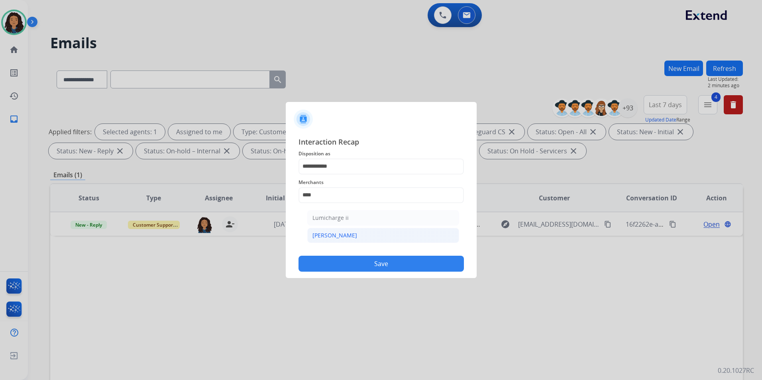
type input "********"
click at [333, 217] on span "Status" at bounding box center [381, 215] width 165 height 10
click at [333, 227] on input "text" at bounding box center [381, 227] width 165 height 16
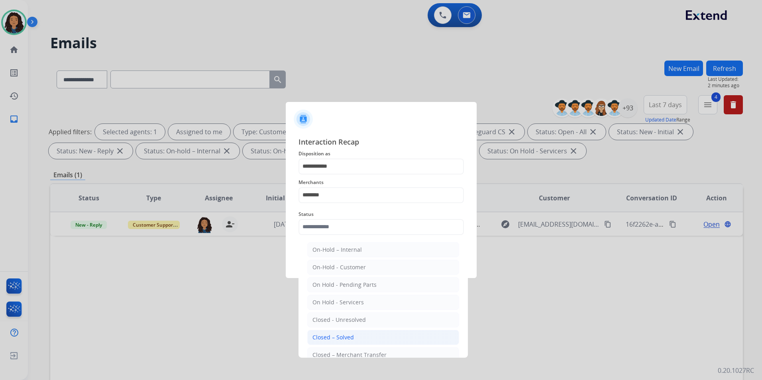
click at [342, 341] on div "Closed – Solved" at bounding box center [333, 338] width 41 height 8
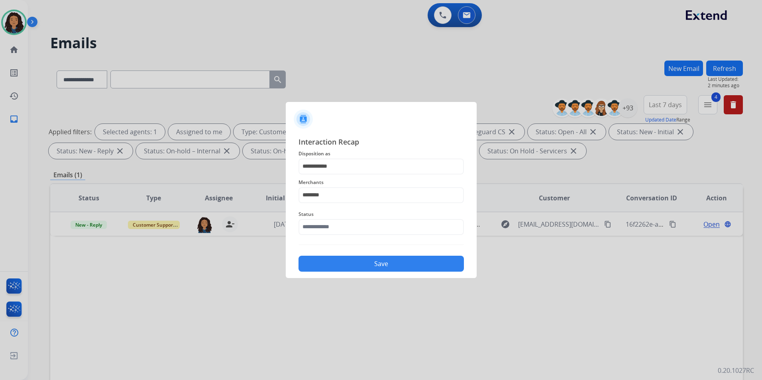
type input "**********"
click at [361, 270] on button "Save" at bounding box center [381, 264] width 165 height 16
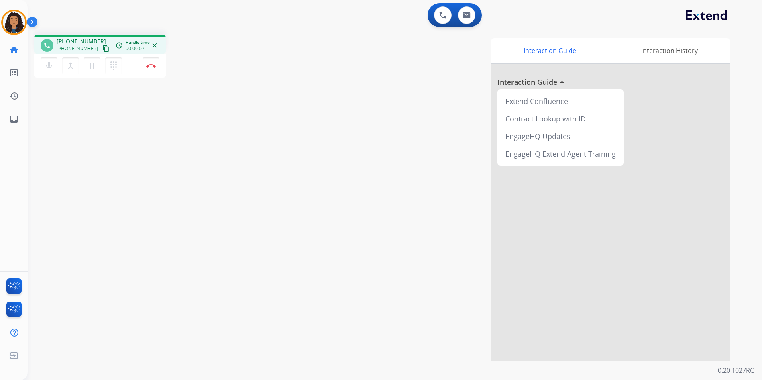
click at [102, 48] on mat-icon "content_copy" at bounding box center [105, 48] width 7 height 7
click at [94, 64] on mat-icon "pause" at bounding box center [92, 66] width 10 height 10
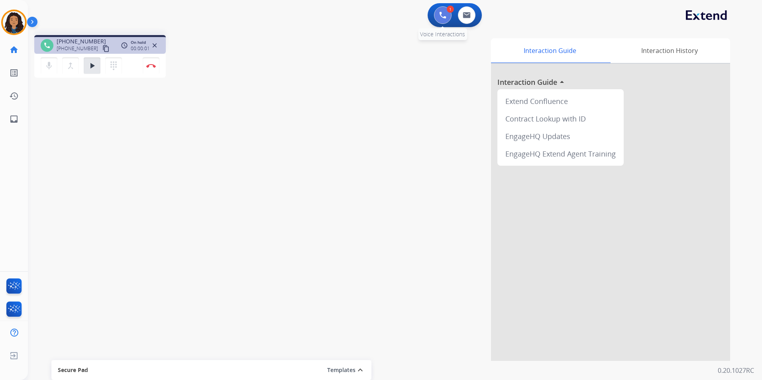
click at [447, 14] on button at bounding box center [443, 15] width 18 height 18
click at [439, 16] on img at bounding box center [442, 15] width 7 height 7
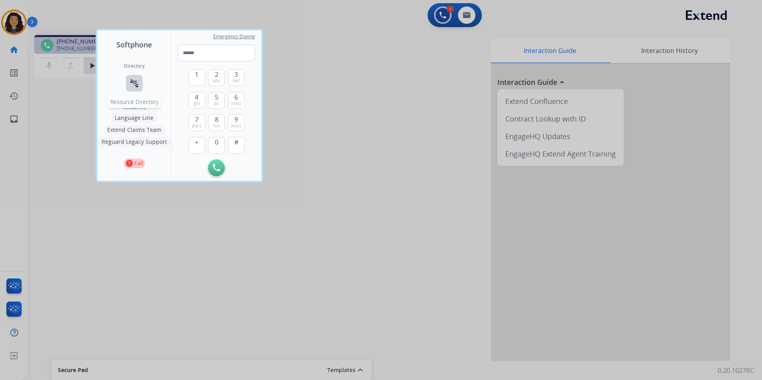
click at [138, 78] on button "connect_without_contact Resource Directory" at bounding box center [134, 83] width 17 height 17
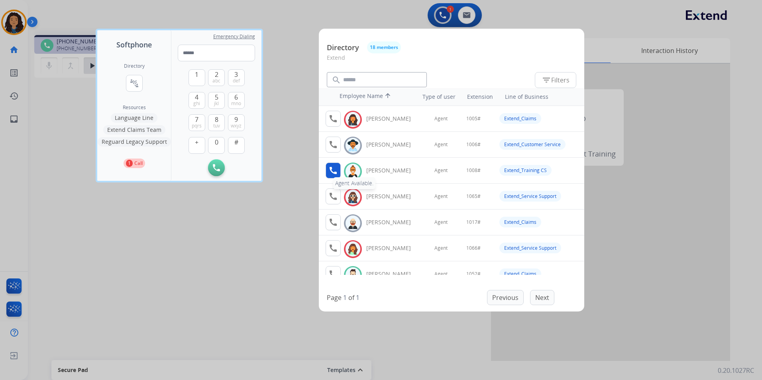
click at [334, 173] on mat-icon "call" at bounding box center [334, 171] width 10 height 10
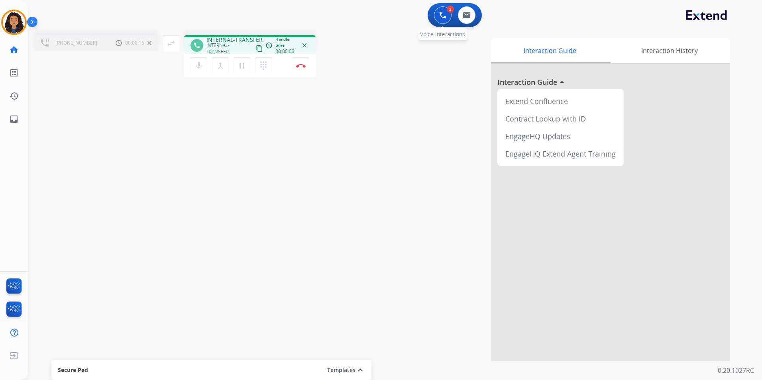
click at [442, 17] on img at bounding box center [442, 15] width 7 height 7
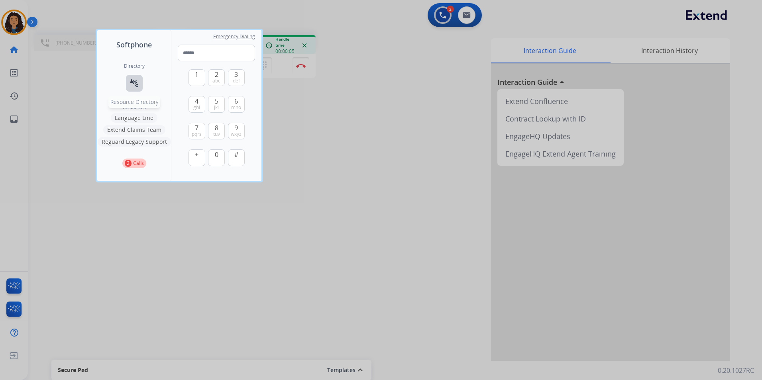
click at [134, 83] on mat-icon "connect_without_contact" at bounding box center [135, 84] width 10 height 10
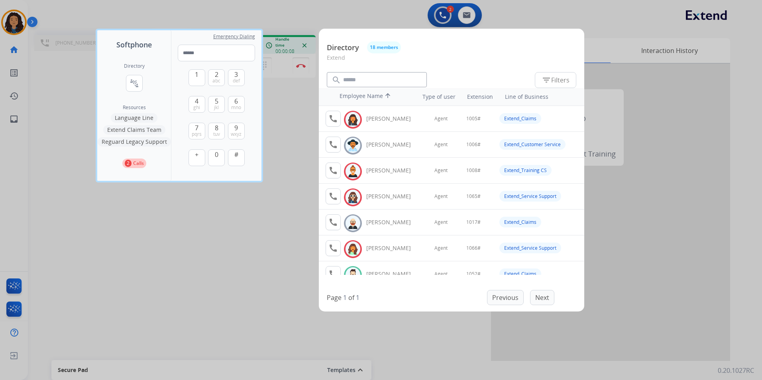
click at [244, 232] on div at bounding box center [381, 190] width 762 height 380
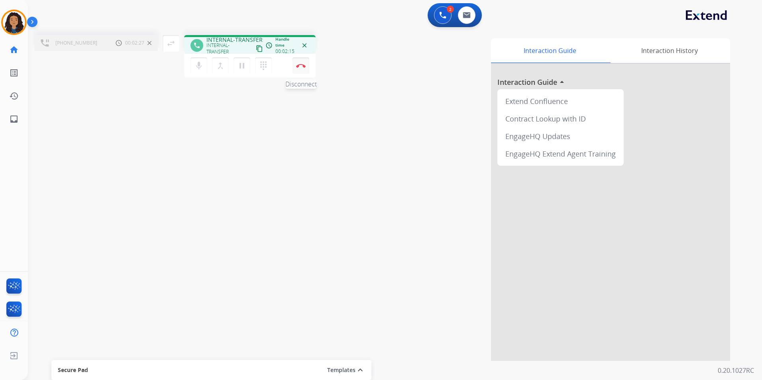
click at [294, 63] on button "Disconnect" at bounding box center [301, 65] width 17 height 17
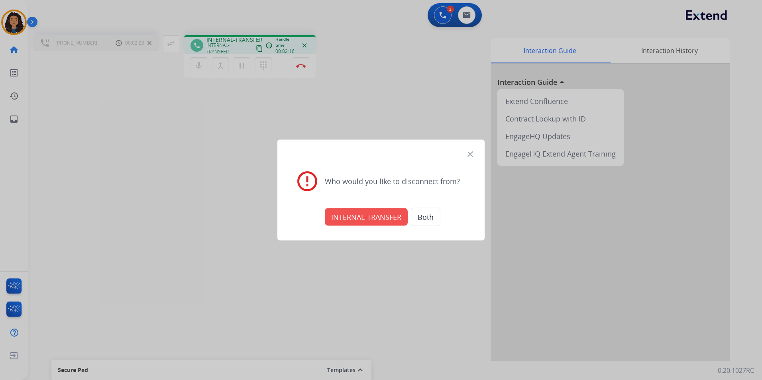
click at [360, 220] on button "INTERNAL-TRANSFER" at bounding box center [366, 218] width 83 height 18
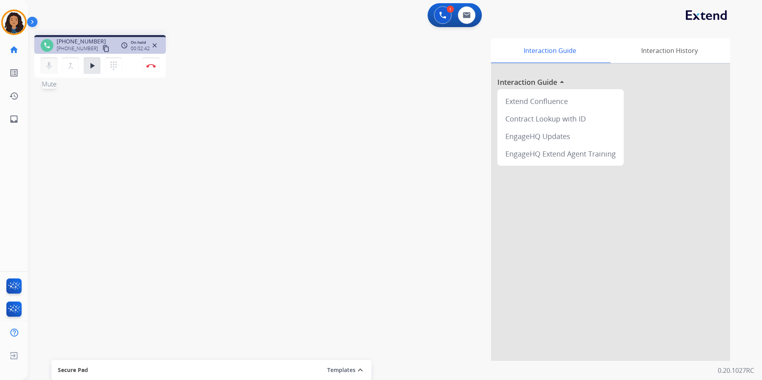
click at [45, 68] on mat-icon "mic" at bounding box center [49, 66] width 10 height 10
click at [51, 63] on mat-icon "mic_off" at bounding box center [49, 66] width 10 height 10
click at [88, 68] on mat-icon "play_arrow" at bounding box center [92, 66] width 10 height 10
click at [154, 61] on button "Disconnect" at bounding box center [151, 65] width 17 height 17
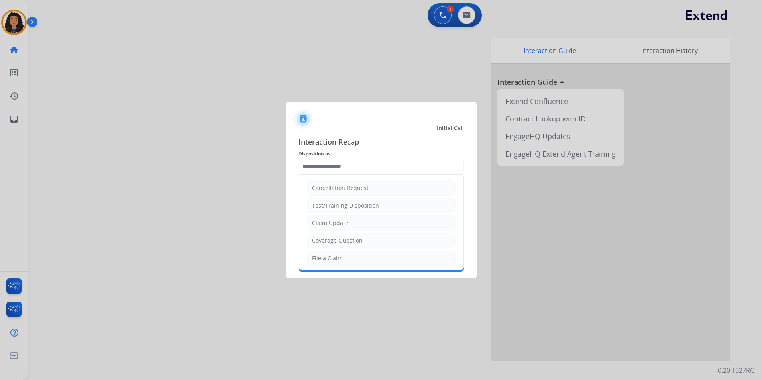
click at [346, 167] on input "text" at bounding box center [381, 167] width 165 height 16
click at [349, 223] on li "Claim Update" at bounding box center [381, 223] width 149 height 15
type input "**********"
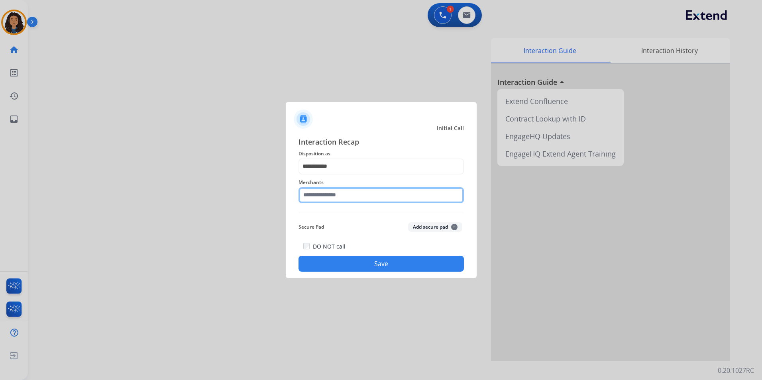
click at [339, 201] on input "text" at bounding box center [381, 195] width 165 height 16
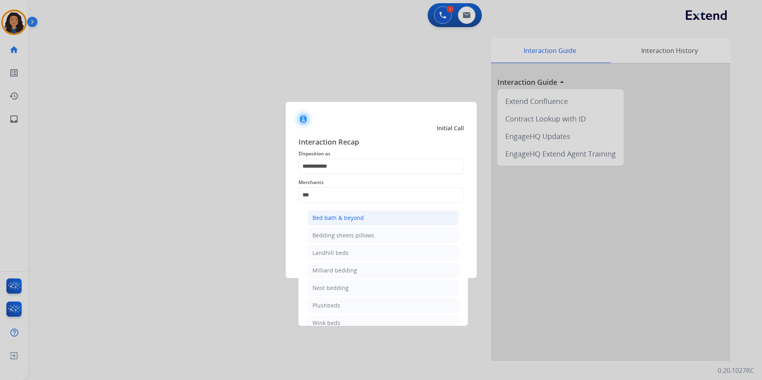
click at [354, 213] on li "Bed bath & beyond" at bounding box center [383, 218] width 152 height 15
type input "**********"
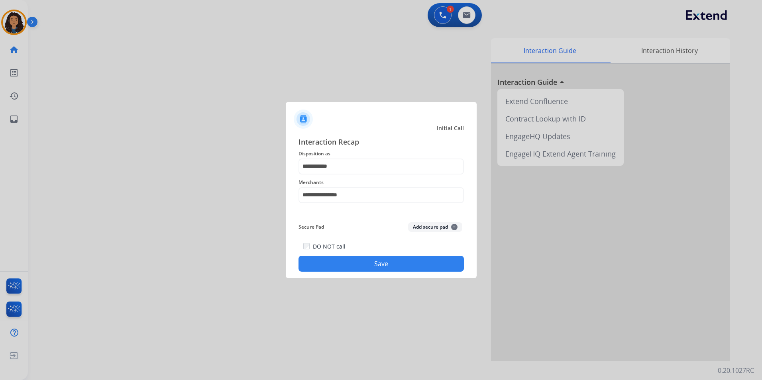
click at [365, 271] on button "Save" at bounding box center [381, 264] width 165 height 16
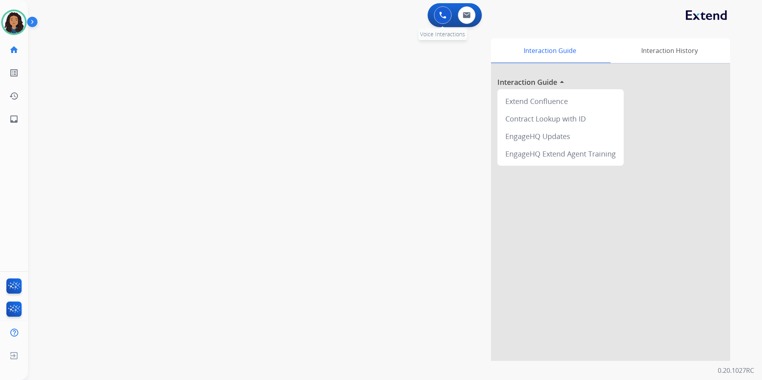
click at [443, 17] on img at bounding box center [442, 15] width 7 height 7
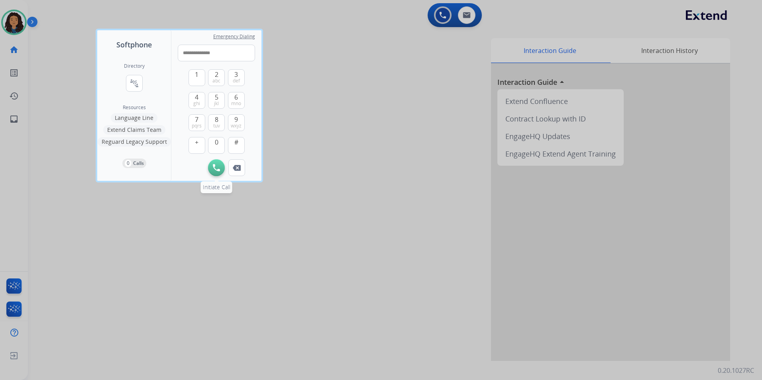
type input "**********"
click at [220, 167] on button "Initiate Call" at bounding box center [216, 167] width 17 height 17
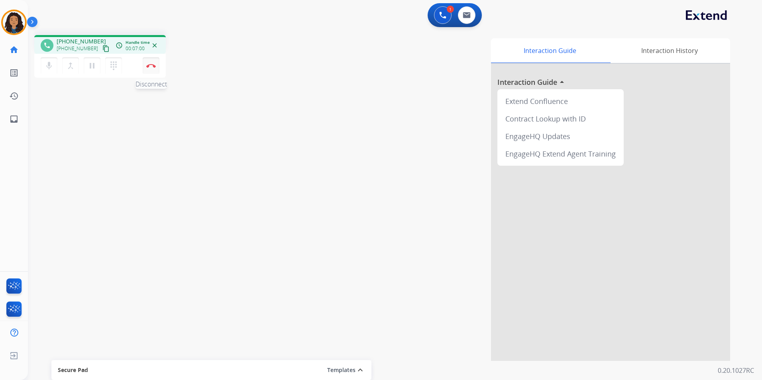
click at [154, 72] on button "Disconnect" at bounding box center [151, 65] width 17 height 17
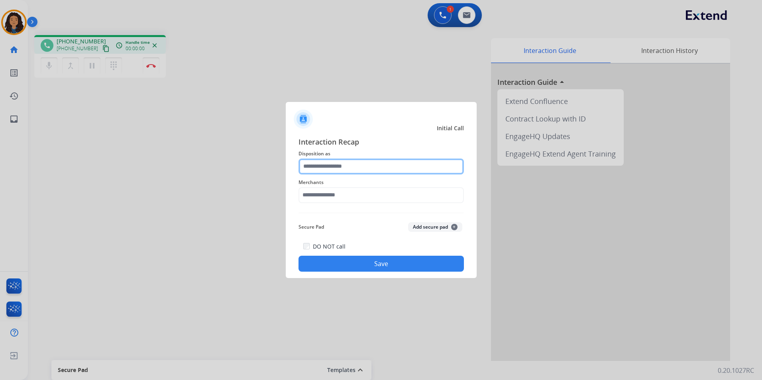
click at [354, 162] on input "text" at bounding box center [381, 167] width 165 height 16
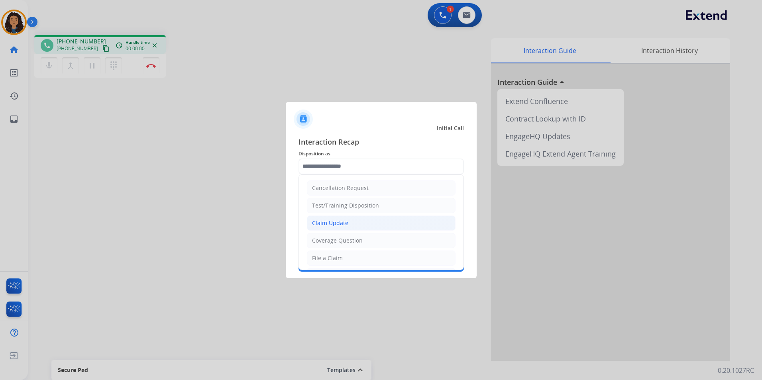
click at [346, 226] on div "Claim Update" at bounding box center [330, 223] width 36 height 8
type input "**********"
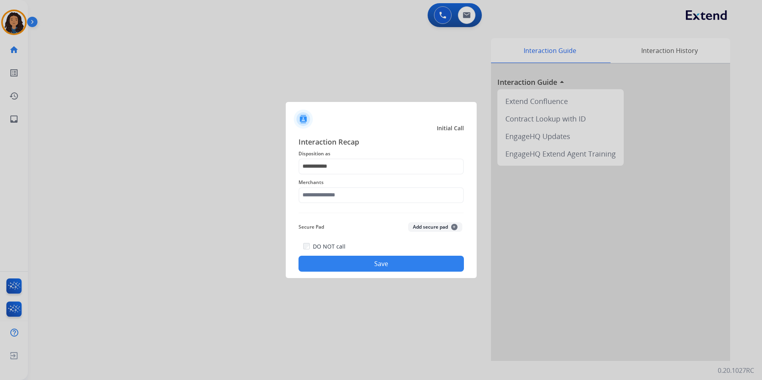
drag, startPoint x: 333, startPoint y: 185, endPoint x: 333, endPoint y: 191, distance: 6.0
click at [333, 189] on div "Merchants" at bounding box center [381, 191] width 165 height 32
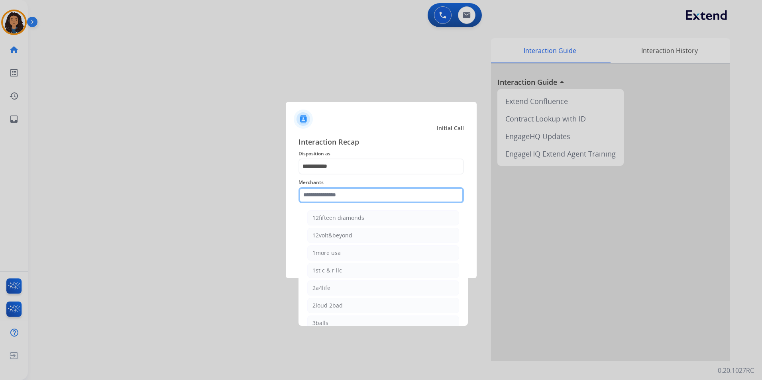
click at [334, 194] on input "text" at bounding box center [381, 195] width 165 height 16
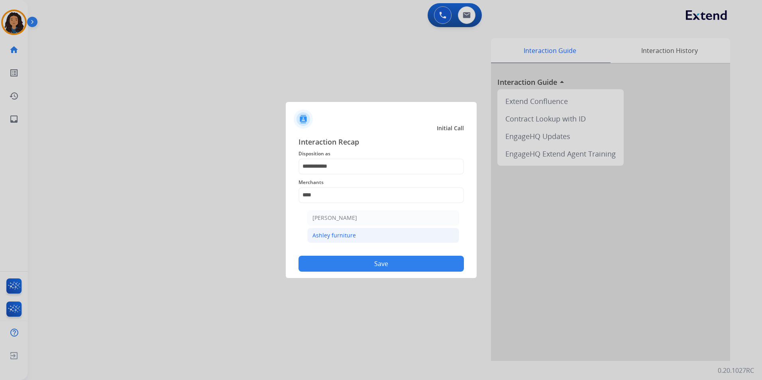
click at [371, 233] on li "Ashley furniture" at bounding box center [383, 235] width 152 height 15
type input "**********"
click at [352, 260] on button "Save" at bounding box center [381, 264] width 165 height 16
click at [178, 202] on div at bounding box center [381, 190] width 762 height 380
click at [356, 261] on button "Save" at bounding box center [381, 264] width 165 height 16
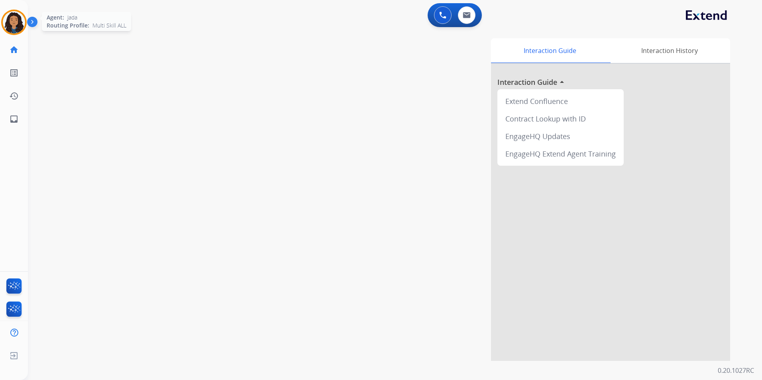
click at [21, 12] on div at bounding box center [14, 23] width 26 height 26
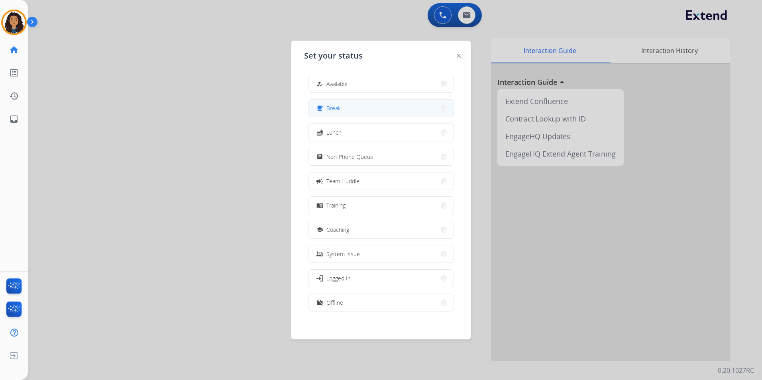
click at [369, 107] on button "free_breakfast Break" at bounding box center [381, 108] width 145 height 17
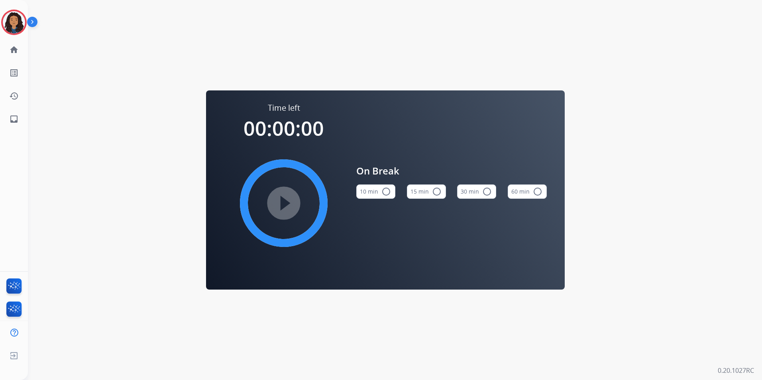
click at [420, 195] on button "15 min radio_button_unchecked" at bounding box center [426, 192] width 39 height 14
click at [284, 203] on mat-icon "play_circle_filled" at bounding box center [284, 204] width 10 height 10
drag, startPoint x: 12, startPoint y: 11, endPoint x: 86, endPoint y: 19, distance: 74.9
click at [12, 12] on img at bounding box center [14, 22] width 22 height 22
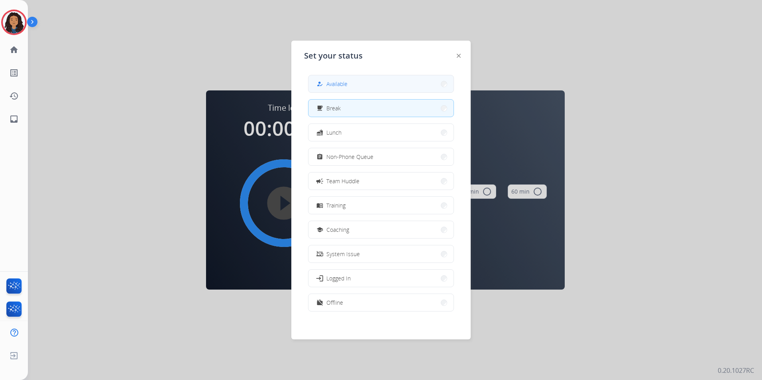
click at [384, 79] on button "how_to_reg Available" at bounding box center [381, 83] width 145 height 17
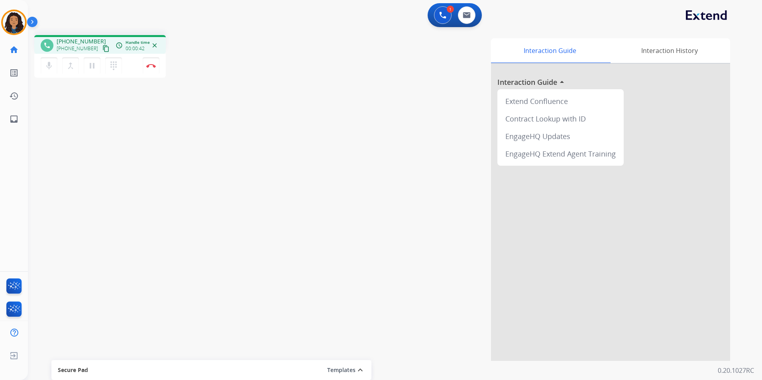
click at [102, 50] on mat-icon "content_copy" at bounding box center [105, 48] width 7 height 7
click at [156, 66] on button "Disconnect" at bounding box center [151, 65] width 17 height 17
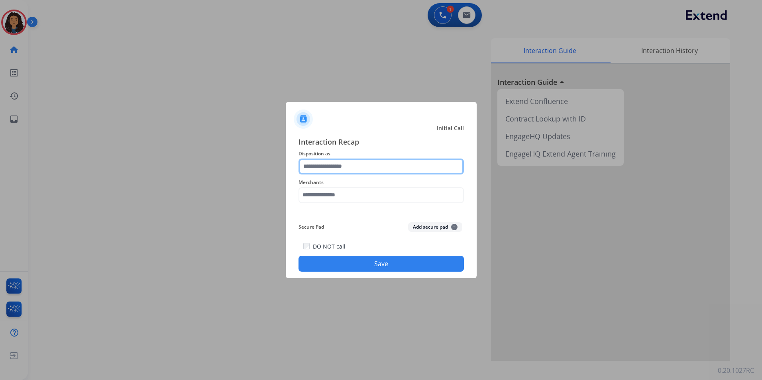
click at [360, 167] on input "text" at bounding box center [381, 167] width 165 height 16
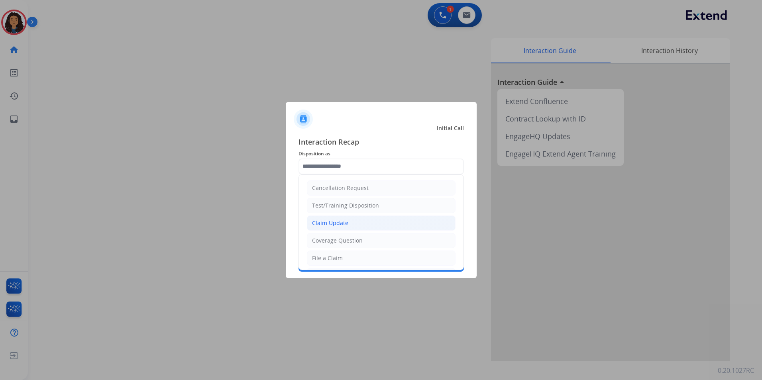
click at [362, 225] on li "Claim Update" at bounding box center [381, 223] width 149 height 15
type input "**********"
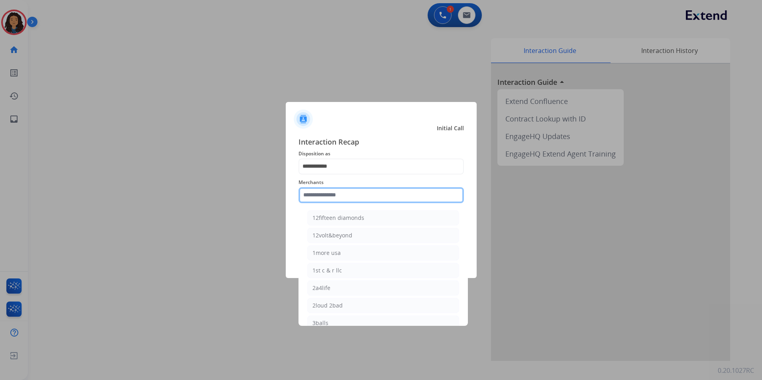
click at [355, 193] on input "text" at bounding box center [381, 195] width 165 height 16
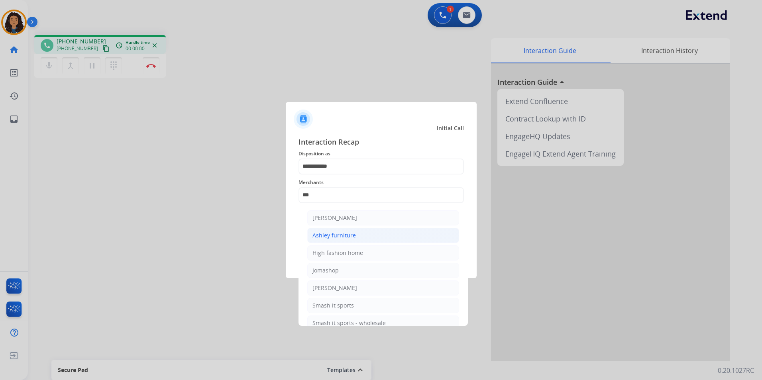
click at [356, 233] on li "Ashley furniture" at bounding box center [383, 235] width 152 height 15
type input "**********"
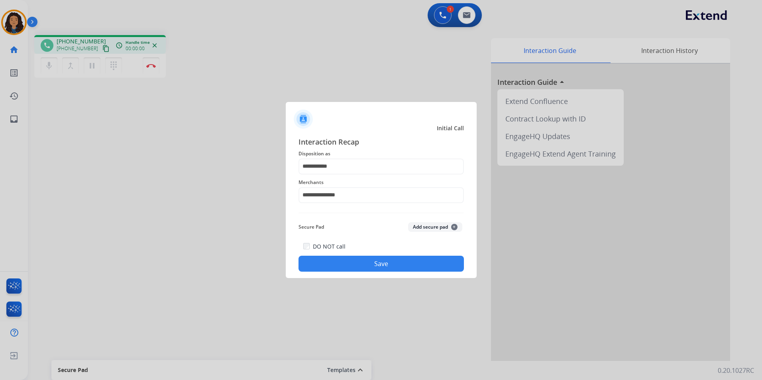
click at [343, 263] on button "Save" at bounding box center [381, 264] width 165 height 16
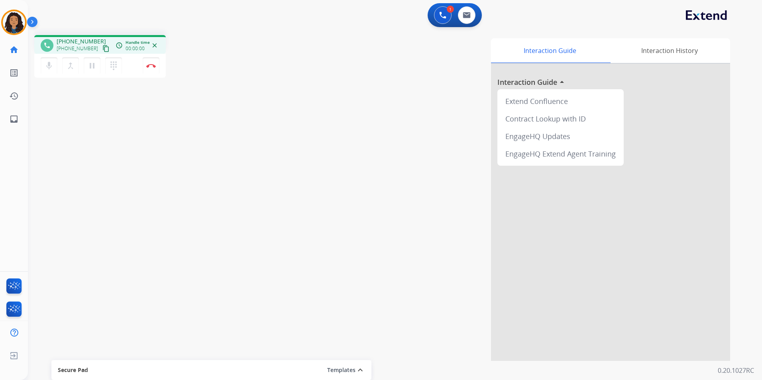
click at [119, 168] on div "phone +15024356408 +15024356408 content_copy access_time Call metrics Queue 00:…" at bounding box center [385, 195] width 715 height 333
click at [102, 49] on mat-icon "content_copy" at bounding box center [105, 48] width 7 height 7
click at [146, 66] on button "Disconnect" at bounding box center [151, 65] width 17 height 17
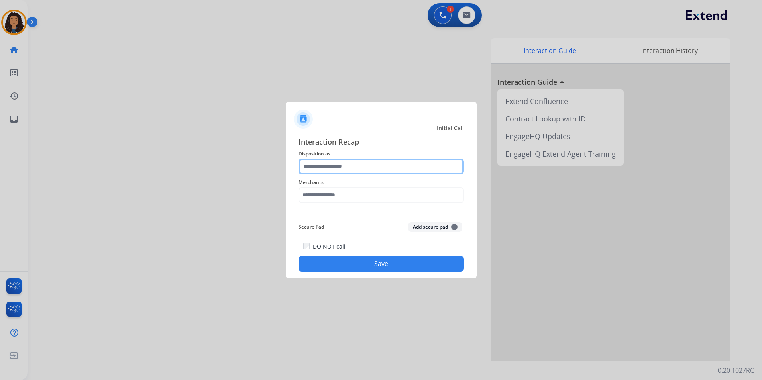
click at [375, 165] on input "text" at bounding box center [381, 167] width 165 height 16
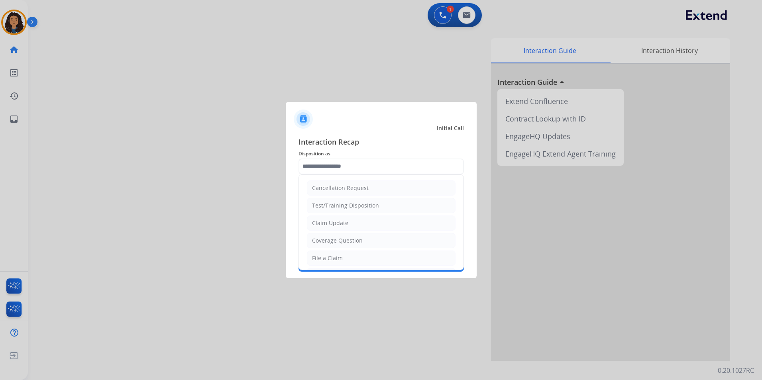
click at [354, 215] on ul "Cancellation Request Test/Training Disposition Claim Update Coverage Question F…" at bounding box center [381, 284] width 165 height 219
click at [347, 221] on li "Claim Update" at bounding box center [381, 223] width 149 height 15
type input "**********"
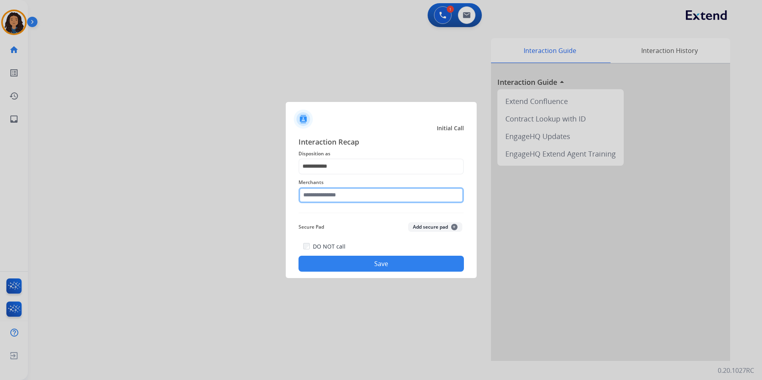
click at [352, 192] on input "text" at bounding box center [381, 195] width 165 height 16
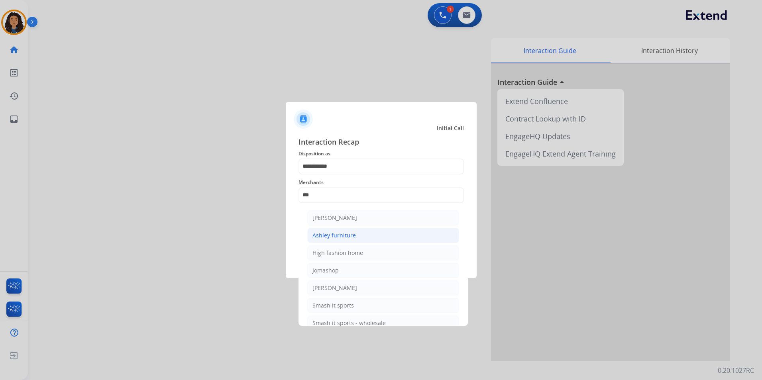
click at [360, 232] on li "Ashley furniture" at bounding box center [383, 235] width 152 height 15
type input "**********"
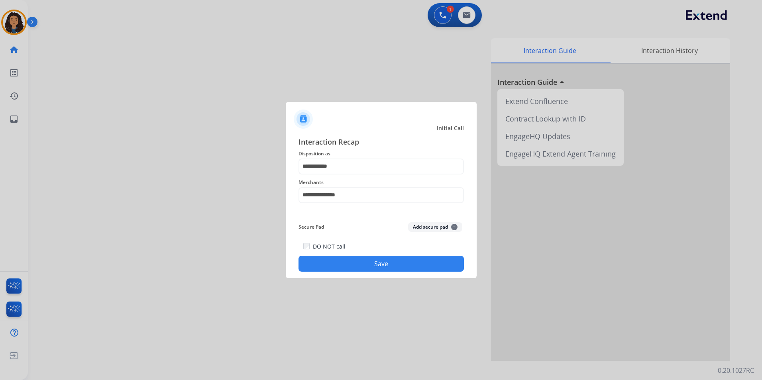
click at [378, 267] on button "Save" at bounding box center [381, 264] width 165 height 16
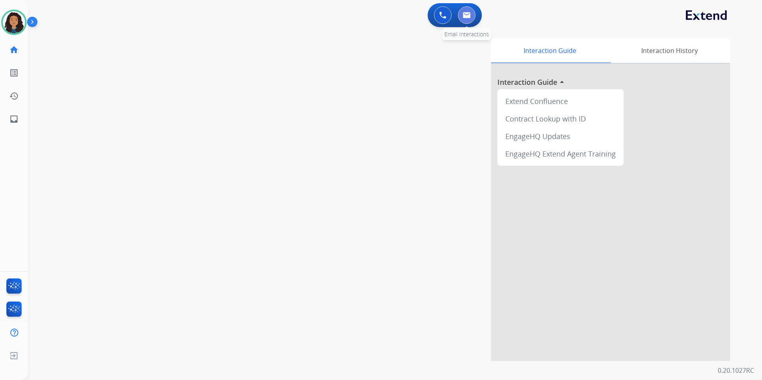
click at [467, 15] on img at bounding box center [467, 15] width 8 height 6
select select "**********"
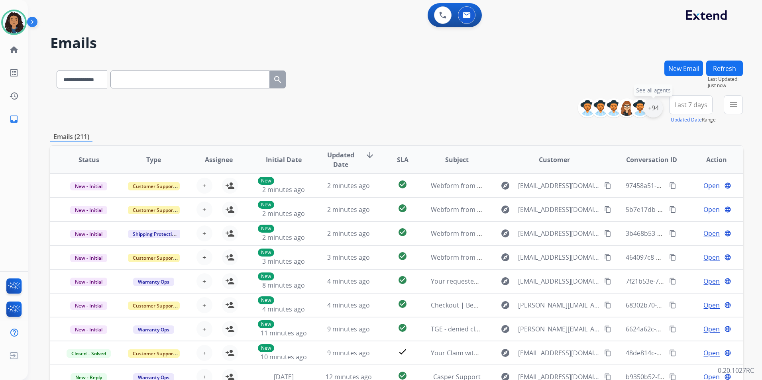
click at [651, 112] on div "+94" at bounding box center [653, 107] width 19 height 19
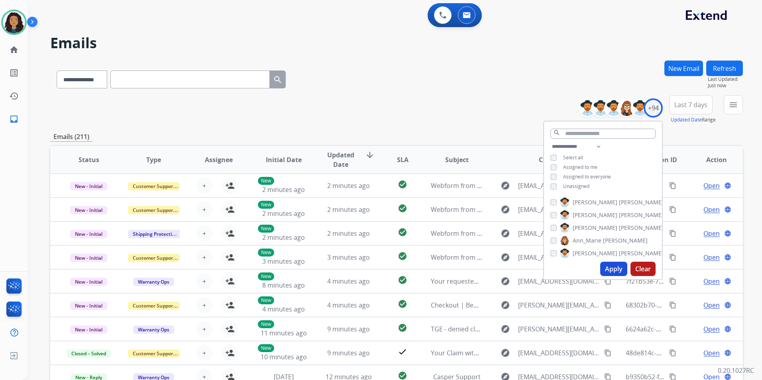
click at [574, 185] on span "Unassigned" at bounding box center [576, 186] width 26 height 7
click at [614, 267] on button "Apply" at bounding box center [614, 269] width 27 height 14
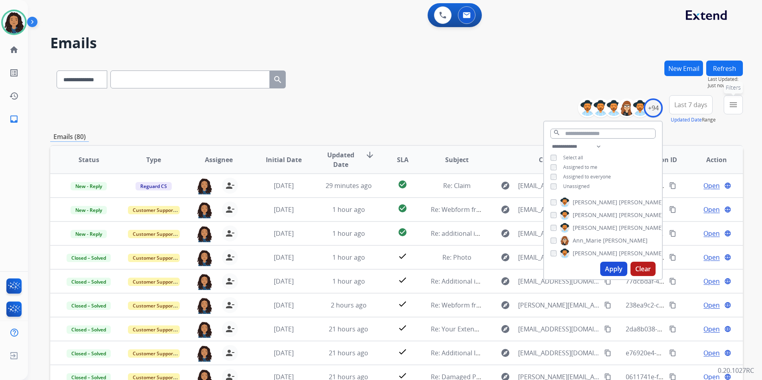
click at [727, 111] on button "menu Filters" at bounding box center [733, 104] width 19 height 19
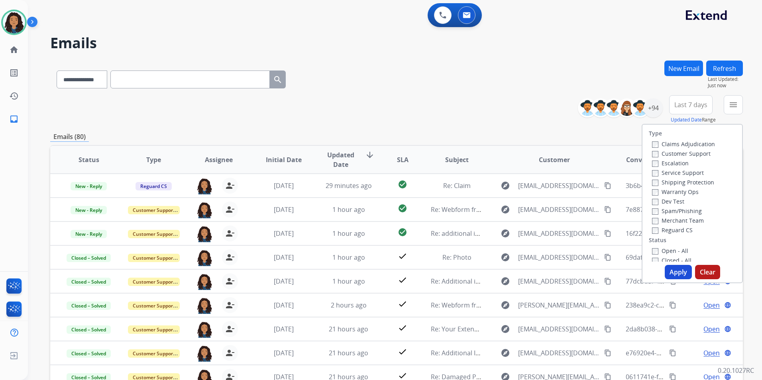
click at [679, 152] on label "Customer Support" at bounding box center [681, 154] width 59 height 8
click at [699, 182] on label "Shipping Protection" at bounding box center [683, 183] width 62 height 8
click at [678, 228] on label "Reguard CS" at bounding box center [672, 230] width 41 height 8
click at [670, 251] on label "Open - All" at bounding box center [670, 251] width 36 height 8
click at [671, 269] on button "Apply" at bounding box center [678, 272] width 27 height 14
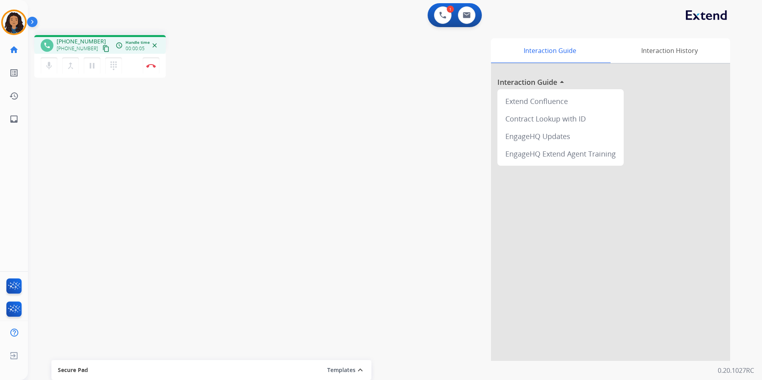
click at [101, 48] on button "content_copy" at bounding box center [106, 49] width 10 height 10
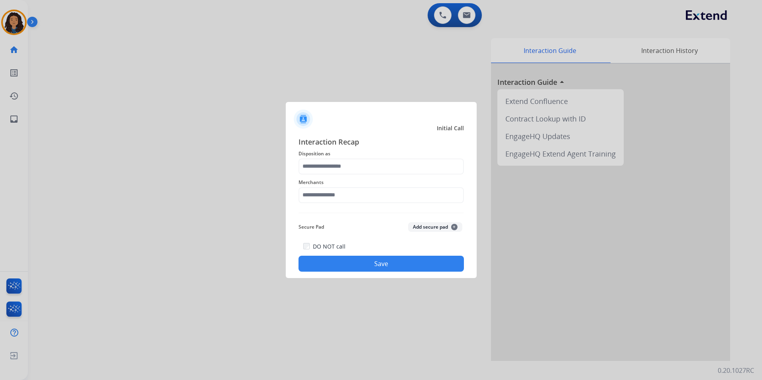
click at [374, 175] on div "Merchants" at bounding box center [381, 191] width 165 height 32
click at [372, 167] on input "text" at bounding box center [381, 167] width 165 height 16
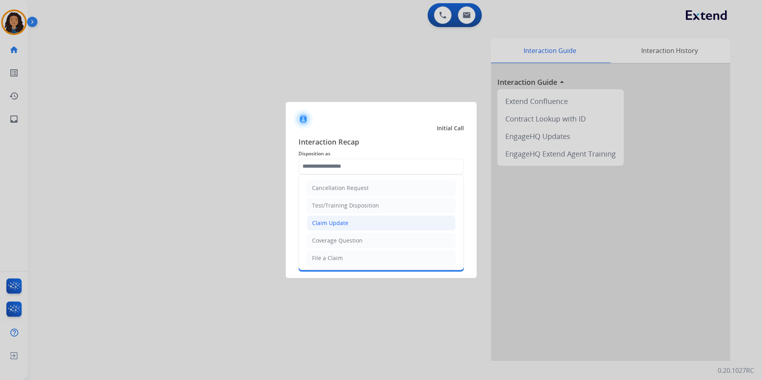
click at [378, 223] on li "Claim Update" at bounding box center [381, 223] width 149 height 15
type input "**********"
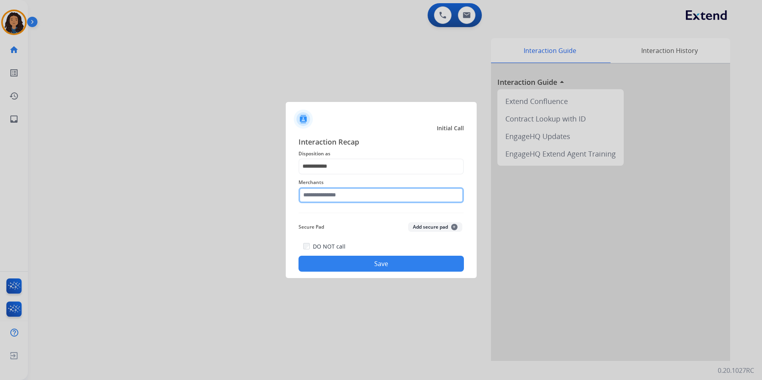
click at [366, 199] on input "text" at bounding box center [381, 195] width 165 height 16
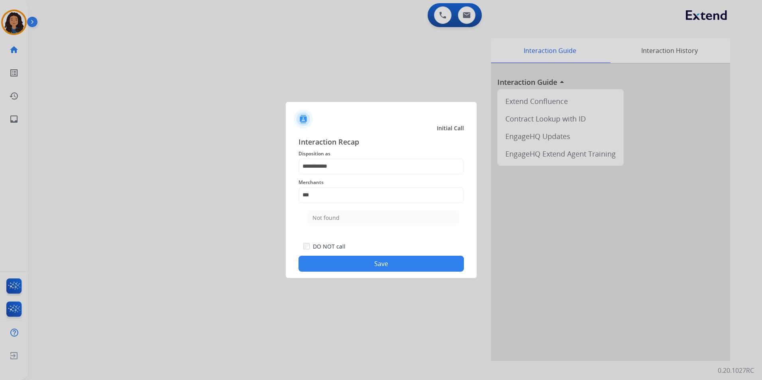
drag, startPoint x: 339, startPoint y: 213, endPoint x: 337, endPoint y: 217, distance: 4.3
click at [337, 215] on li "Not found" at bounding box center [383, 218] width 152 height 15
type input "*********"
click at [316, 271] on button "Save" at bounding box center [381, 264] width 165 height 16
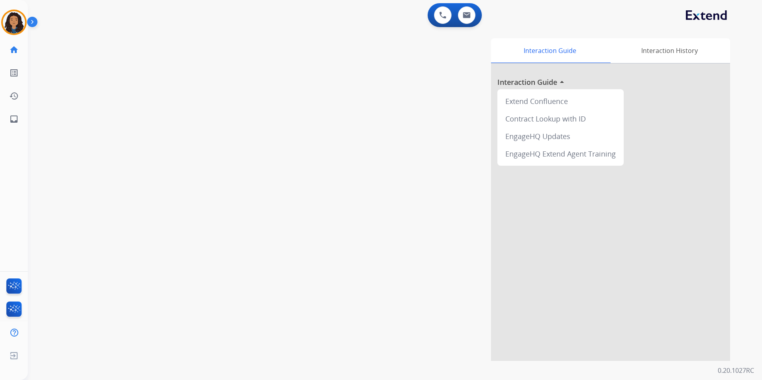
click at [315, 268] on div "Interaction Guide Interaction History Interaction Guide arrow_drop_up Extend Co…" at bounding box center [497, 199] width 467 height 323
click at [462, 11] on button at bounding box center [467, 15] width 18 height 18
select select "**********"
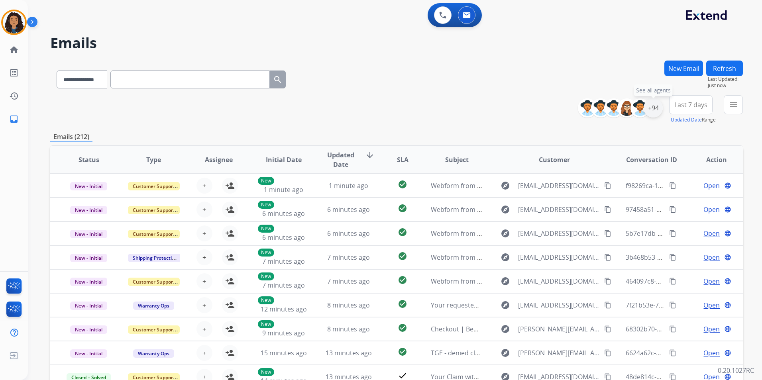
click at [654, 108] on div "+94" at bounding box center [653, 107] width 19 height 19
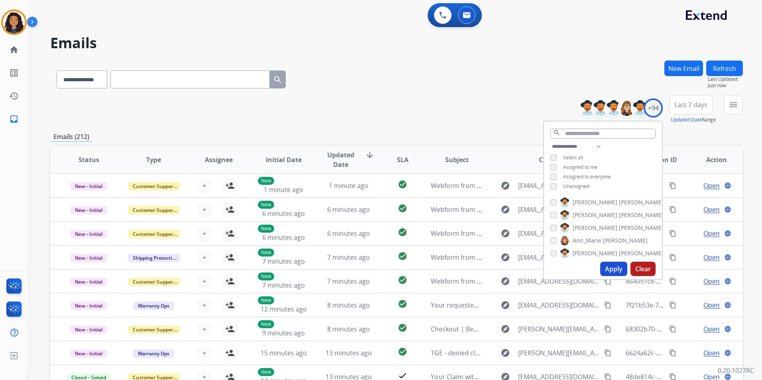
click at [579, 187] on span "Unassigned" at bounding box center [576, 186] width 26 height 7
click at [609, 268] on button "Apply" at bounding box center [614, 269] width 27 height 14
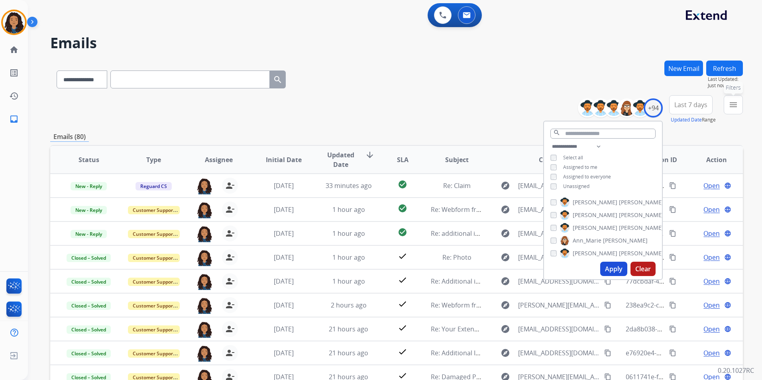
click at [725, 112] on button "menu Filters" at bounding box center [733, 104] width 19 height 19
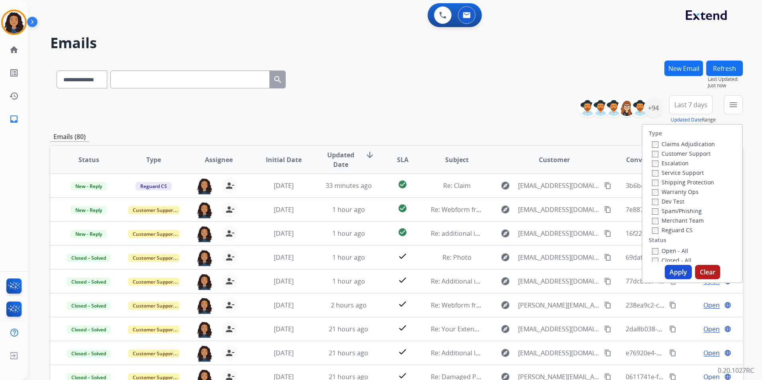
click at [691, 156] on label "Customer Support" at bounding box center [681, 154] width 59 height 8
click at [703, 183] on label "Shipping Protection" at bounding box center [683, 183] width 62 height 8
click at [670, 230] on label "Reguard CS" at bounding box center [672, 230] width 41 height 8
click at [675, 250] on label "Open - All" at bounding box center [670, 251] width 36 height 8
click at [675, 275] on button "Apply" at bounding box center [678, 272] width 27 height 14
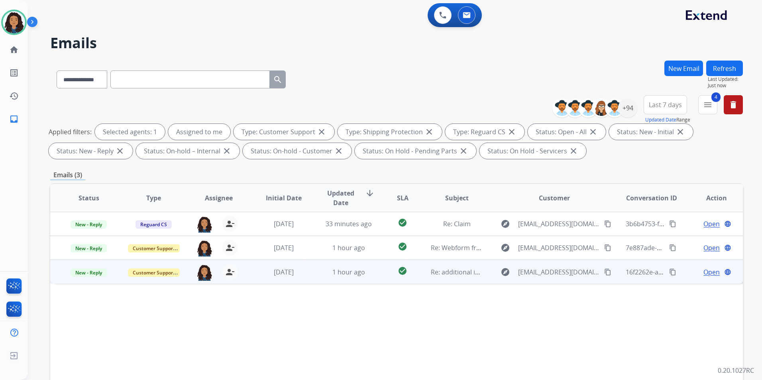
click at [707, 271] on span "Open" at bounding box center [712, 273] width 16 height 10
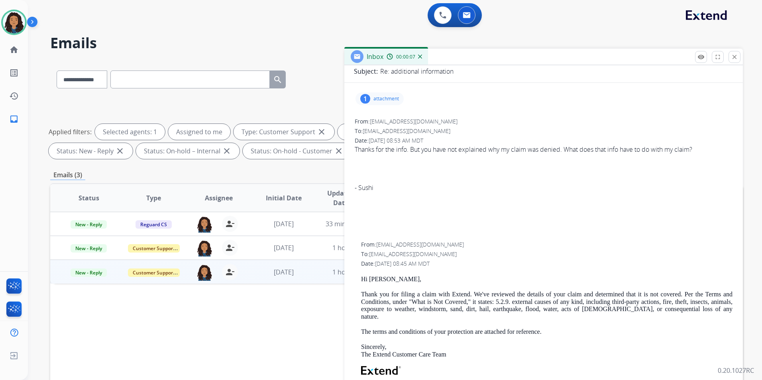
scroll to position [120, 0]
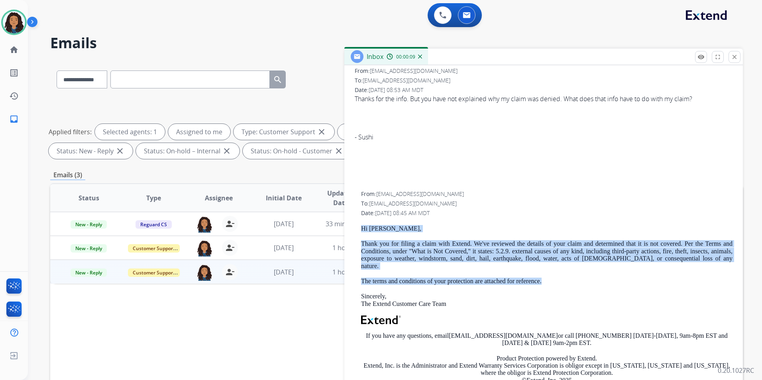
drag, startPoint x: 358, startPoint y: 226, endPoint x: 546, endPoint y: 270, distance: 193.3
click at [546, 270] on div "From: support@extend.com To: sushifury@gmail.com Date: 09/29/2025 - 08:45 AM MD…" at bounding box center [544, 311] width 380 height 245
drag, startPoint x: 546, startPoint y: 270, endPoint x: 534, endPoint y: 273, distance: 12.7
copy div "Hi Sushi, Thank you for filing a claim with Extend. We've reviewed the details …"
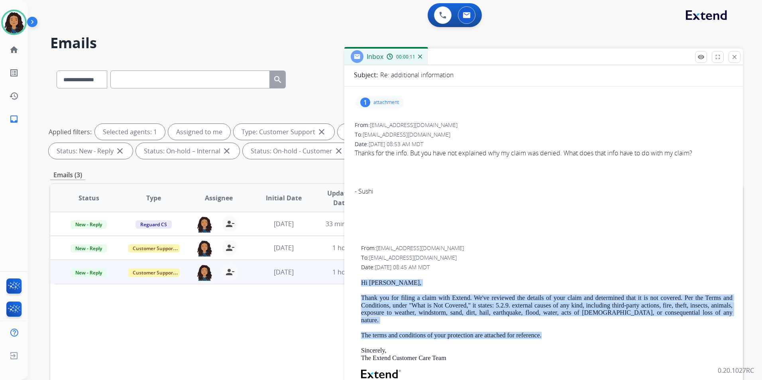
scroll to position [0, 0]
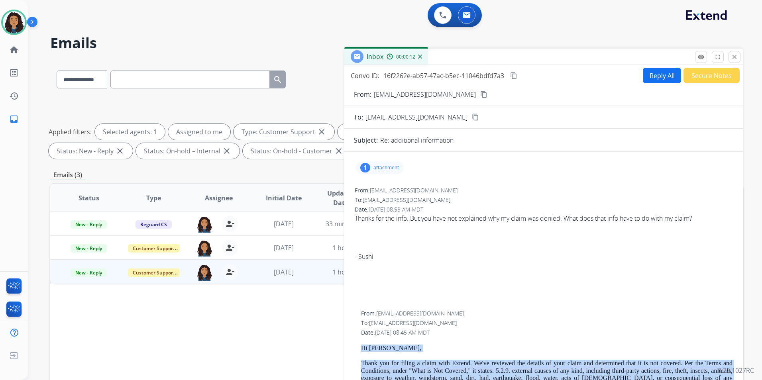
click at [657, 70] on button "Reply All" at bounding box center [662, 76] width 38 height 16
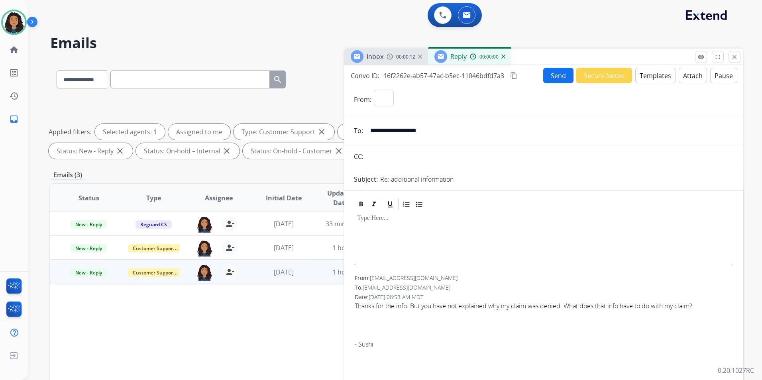
select select "**********"
click at [641, 76] on button "Templates" at bounding box center [656, 76] width 40 height 16
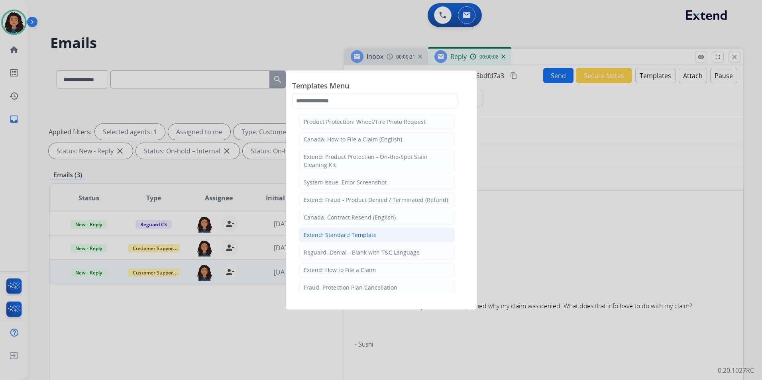
click at [368, 240] on li "Extend: Standard Template" at bounding box center [377, 235] width 157 height 15
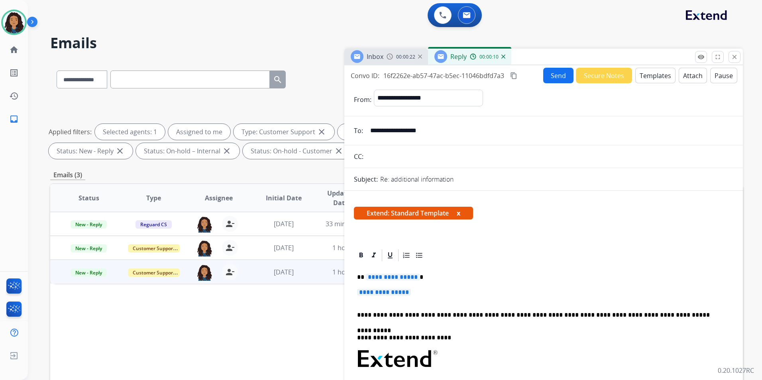
drag, startPoint x: 354, startPoint y: 274, endPoint x: 373, endPoint y: 287, distance: 23.8
click at [362, 277] on p "**********" at bounding box center [540, 277] width 367 height 7
drag, startPoint x: 357, startPoint y: 276, endPoint x: 431, endPoint y: 297, distance: 77.3
click at [431, 297] on div "**********" at bounding box center [544, 378] width 380 height 231
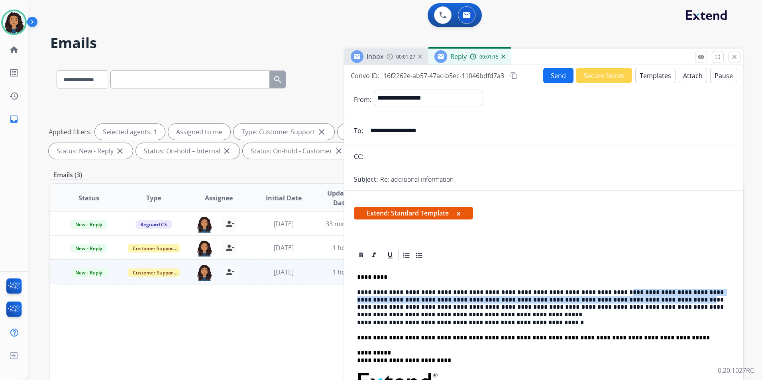
drag, startPoint x: 586, startPoint y: 292, endPoint x: 577, endPoint y: 299, distance: 11.0
click at [577, 299] on p "**********" at bounding box center [540, 300] width 367 height 22
click at [359, 254] on icon at bounding box center [361, 256] width 8 height 8
click at [374, 254] on icon at bounding box center [374, 255] width 4 height 5
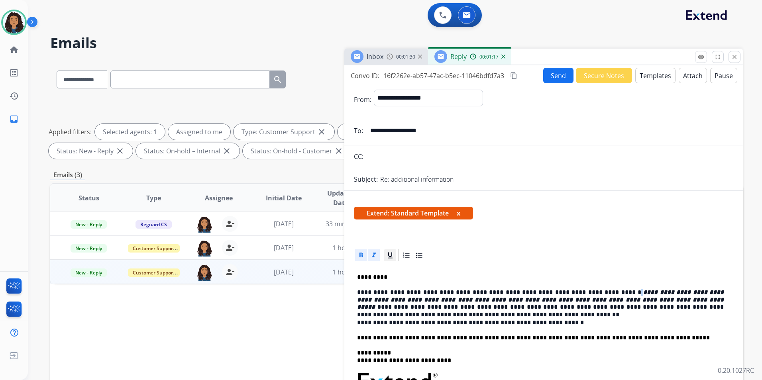
click at [393, 257] on icon at bounding box center [390, 256] width 8 height 8
click at [553, 79] on button "Send" at bounding box center [558, 76] width 30 height 16
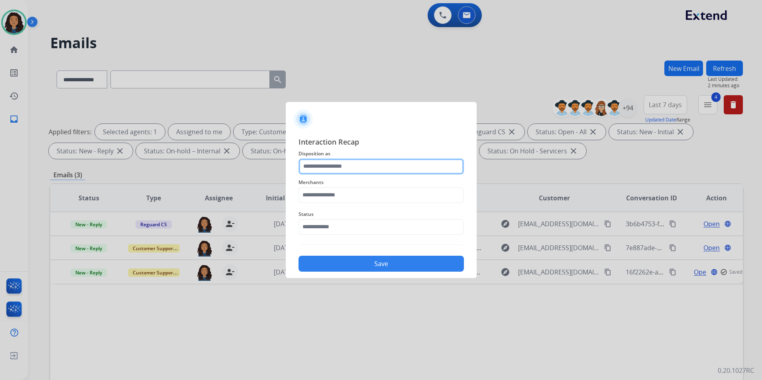
click at [385, 166] on input "text" at bounding box center [381, 167] width 165 height 16
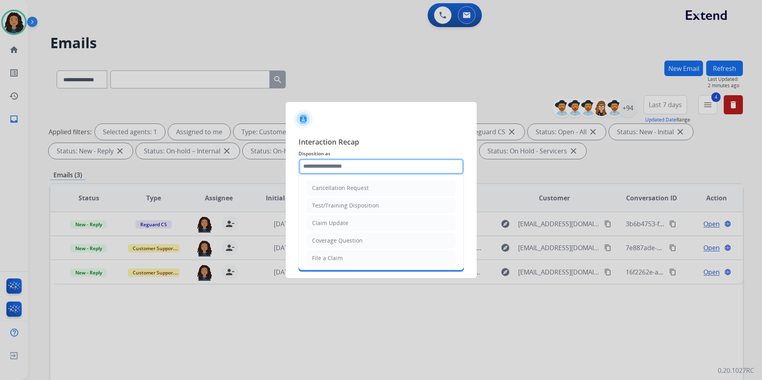
type input "**********"
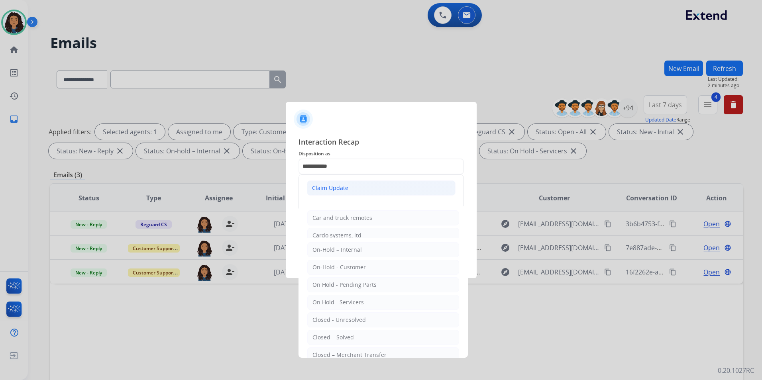
click at [327, 188] on div "Claim Update" at bounding box center [330, 188] width 36 height 8
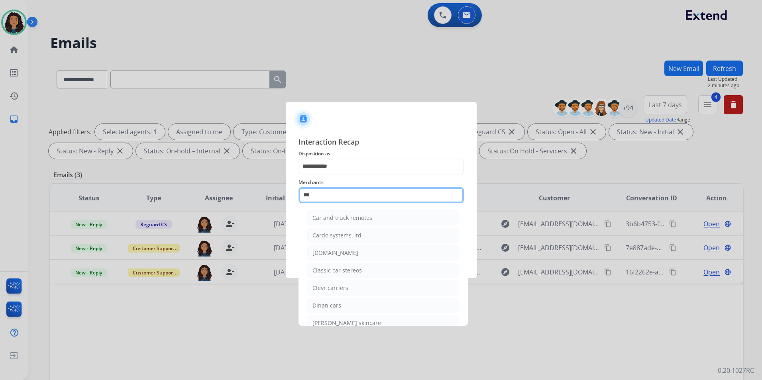
drag, startPoint x: 334, startPoint y: 196, endPoint x: 266, endPoint y: 194, distance: 68.2
click at [0, 195] on app-contact-recap-modal "**********" at bounding box center [0, 190] width 0 height 380
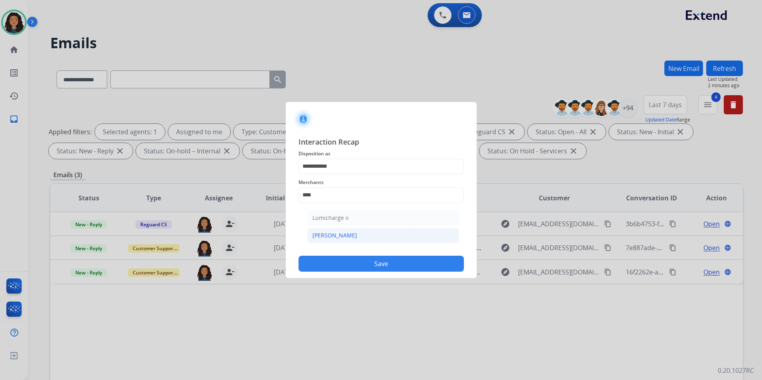
click at [317, 233] on div "[PERSON_NAME]" at bounding box center [335, 236] width 45 height 8
type input "********"
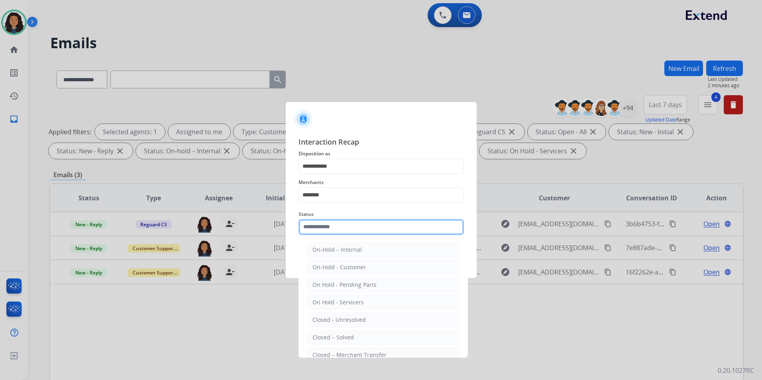
click at [339, 224] on input "text" at bounding box center [381, 227] width 165 height 16
drag, startPoint x: 349, startPoint y: 336, endPoint x: 336, endPoint y: 296, distance: 41.7
click at [348, 334] on div "Closed – Solved" at bounding box center [333, 338] width 41 height 8
type input "**********"
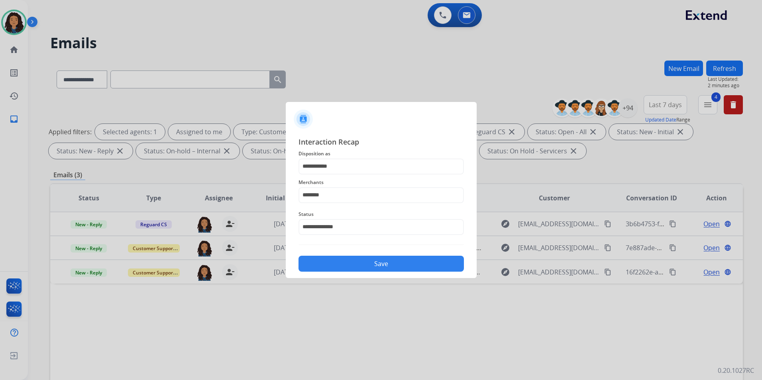
click at [333, 266] on button "Save" at bounding box center [381, 264] width 165 height 16
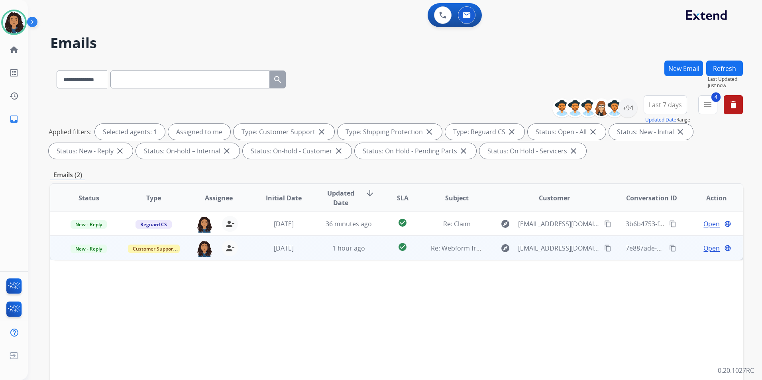
click at [705, 250] on span "Open" at bounding box center [712, 249] width 16 height 10
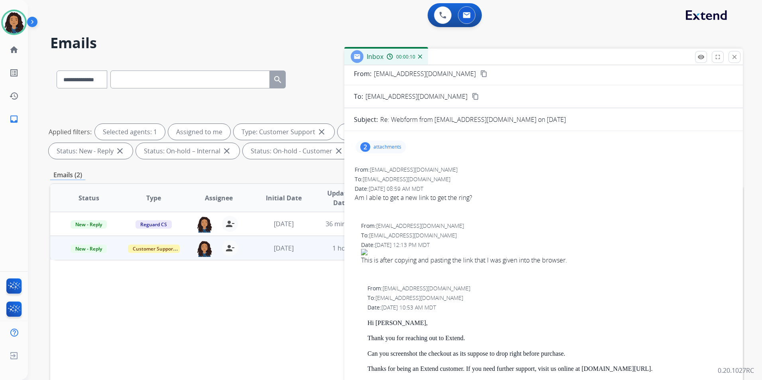
scroll to position [40, 0]
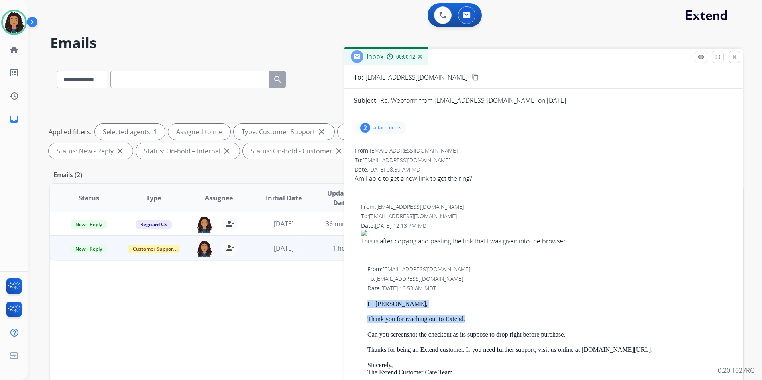
drag, startPoint x: 363, startPoint y: 302, endPoint x: 467, endPoint y: 317, distance: 104.8
click at [467, 317] on div "From: support@extend.com To: gracedorcey@gmail.com Date: 09/27/2025 - 10:53 AM …" at bounding box center [544, 384] width 380 height 238
drag, startPoint x: 467, startPoint y: 317, endPoint x: 454, endPoint y: 321, distance: 12.8
copy div "Hi Wyatt, Thank you for reaching out to Extend."
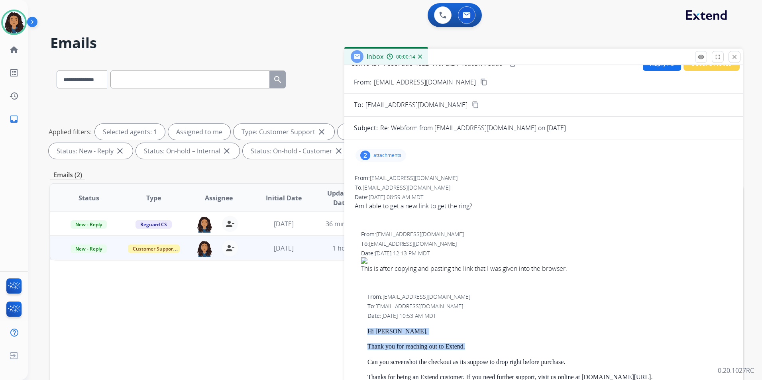
scroll to position [0, 0]
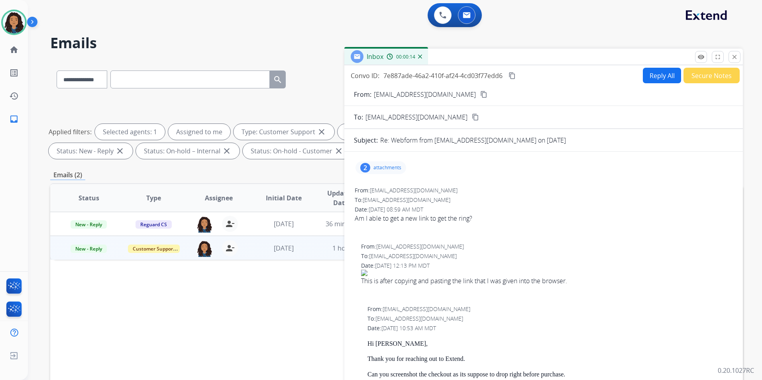
click at [645, 67] on div "Convo ID: 7e887ade-46a2-410f-af24-4cd03f77edd6 content_copy Reply All Secure No…" at bounding box center [544, 227] width 399 height 325
click at [646, 75] on button "Reply All" at bounding box center [662, 76] width 38 height 16
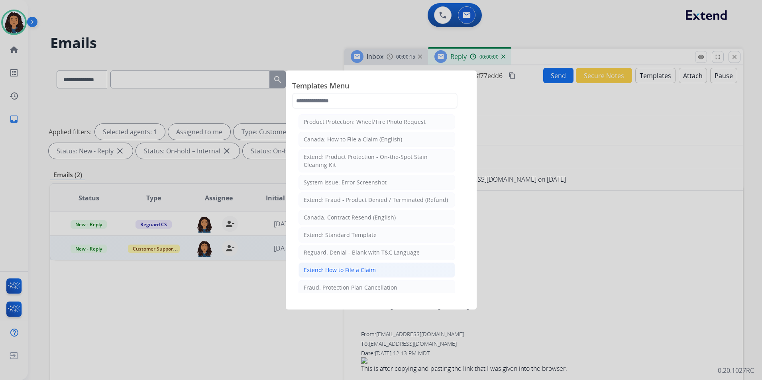
select select "**********"
click at [355, 237] on div "Extend: Standard Template" at bounding box center [340, 235] width 73 height 8
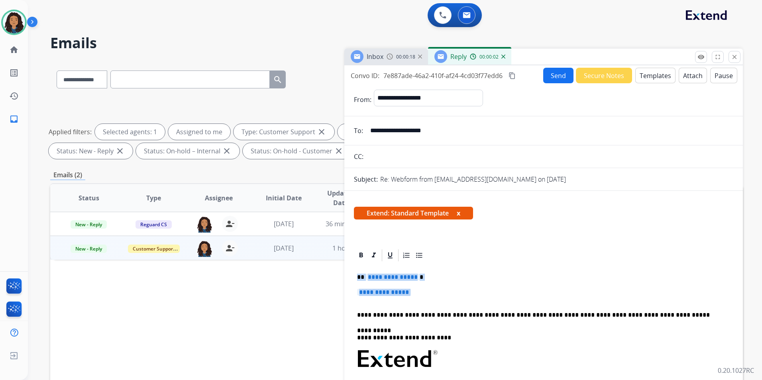
drag, startPoint x: 356, startPoint y: 272, endPoint x: 417, endPoint y: 298, distance: 65.8
click at [417, 298] on div "**********" at bounding box center [544, 378] width 380 height 231
paste div
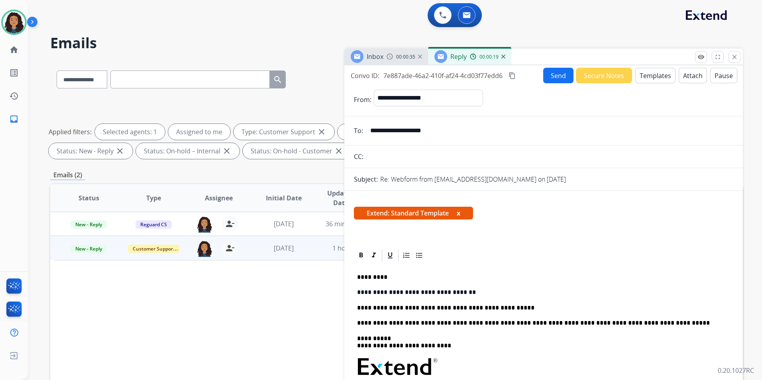
click at [402, 57] on span "00:00:35" at bounding box center [405, 57] width 19 height 6
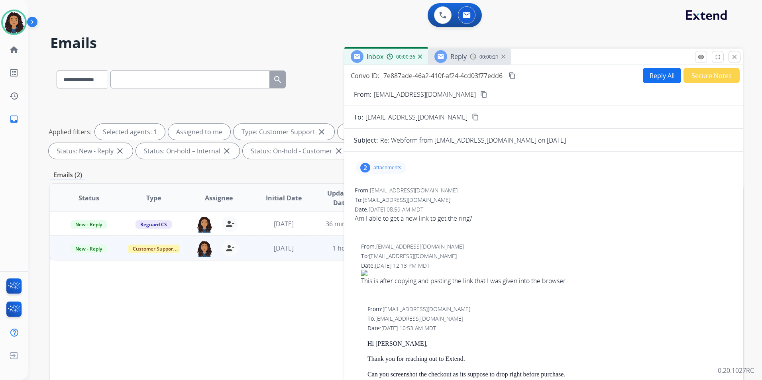
click at [480, 95] on mat-icon "content_copy" at bounding box center [483, 94] width 7 height 7
click at [469, 54] on div "Reply 00:00:44" at bounding box center [469, 57] width 83 height 16
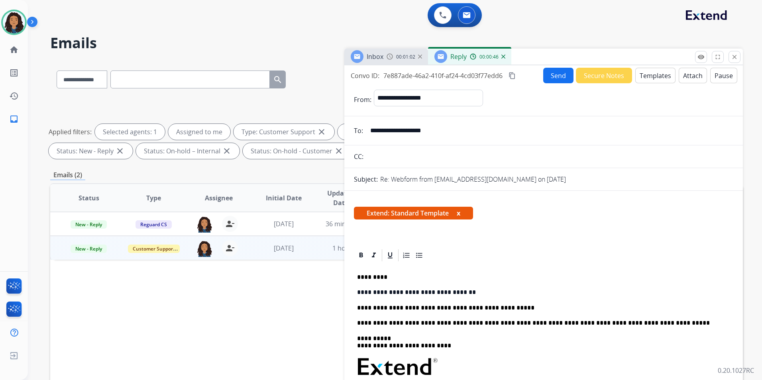
click at [557, 74] on button "Send" at bounding box center [558, 76] width 30 height 16
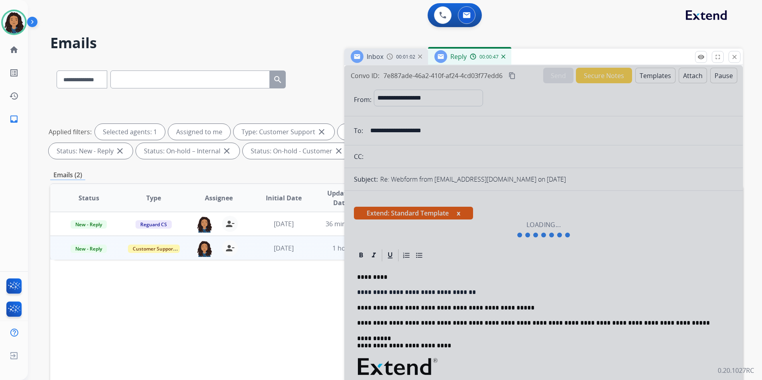
select select "**********"
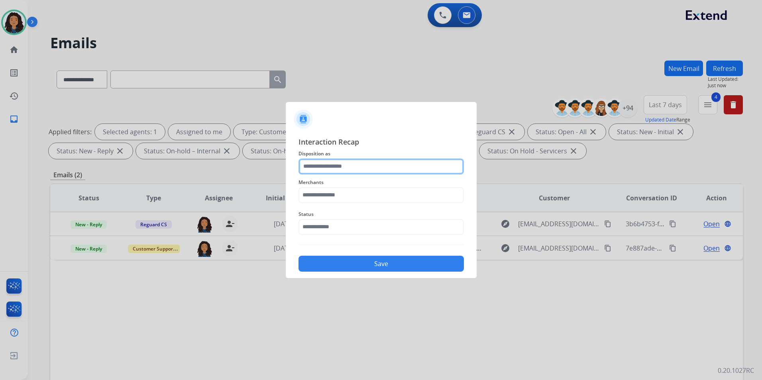
click at [342, 169] on input "text" at bounding box center [381, 167] width 165 height 16
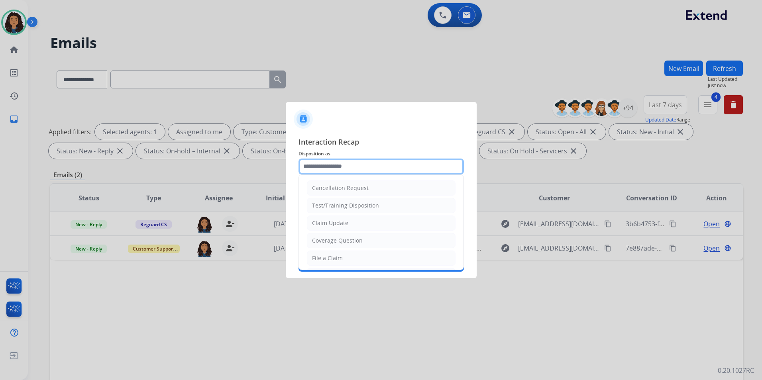
type input "**********"
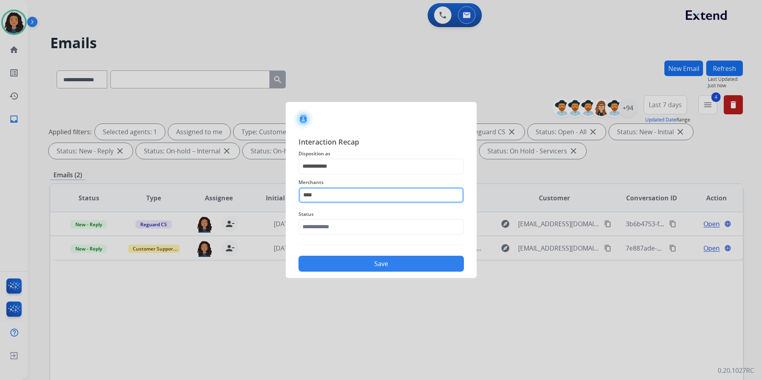
drag, startPoint x: 347, startPoint y: 194, endPoint x: 235, endPoint y: 191, distance: 112.1
click at [0, 191] on app-contact-recap-modal "**********" at bounding box center [0, 190] width 0 height 380
type input "*"
type input "***"
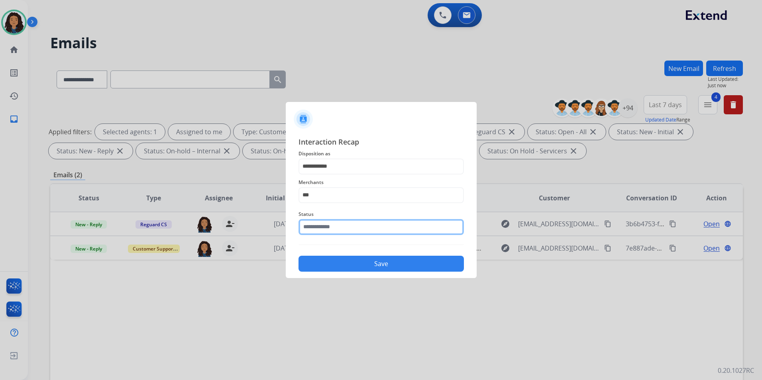
click at [376, 232] on input "text" at bounding box center [381, 227] width 165 height 16
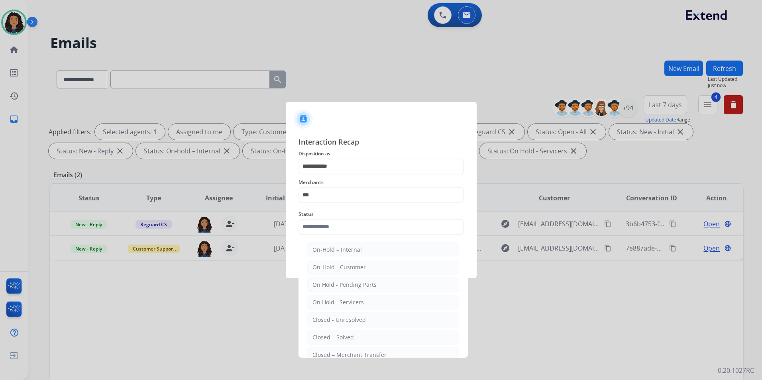
click at [354, 340] on li "Closed – Solved" at bounding box center [383, 337] width 152 height 15
type input "**********"
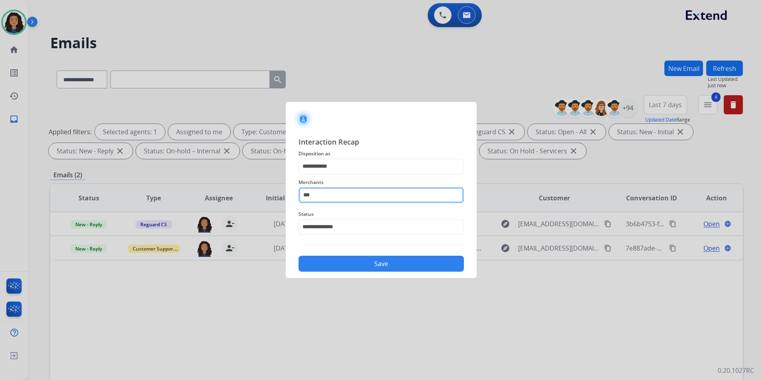
click at [370, 193] on input "***" at bounding box center [381, 195] width 165 height 16
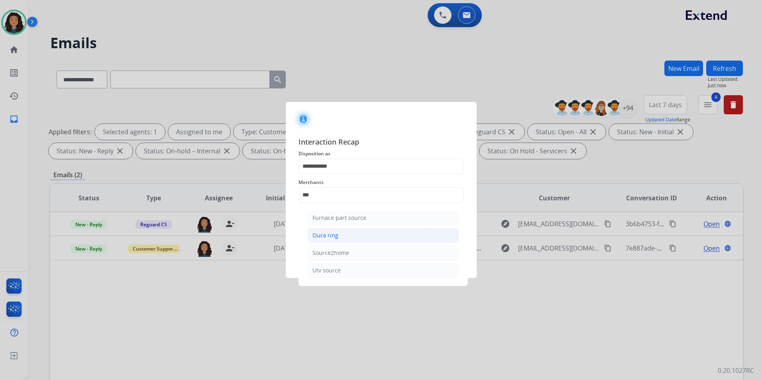
click at [352, 237] on li "Oura ring" at bounding box center [383, 235] width 152 height 15
type input "*********"
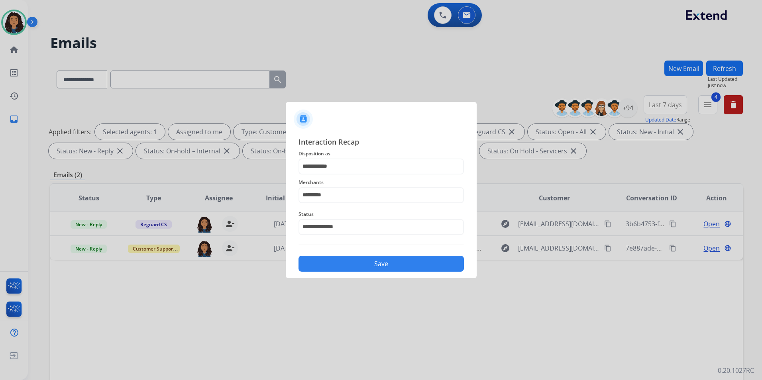
click at [354, 275] on div "**********" at bounding box center [381, 204] width 191 height 149
click at [361, 268] on button "Save" at bounding box center [381, 264] width 165 height 16
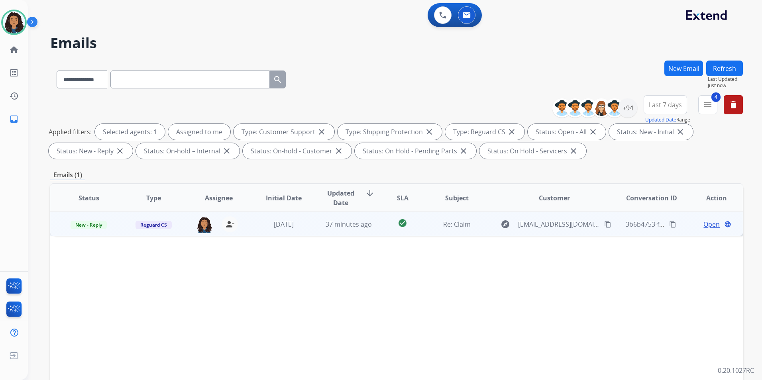
click at [712, 226] on span "Open" at bounding box center [712, 225] width 16 height 10
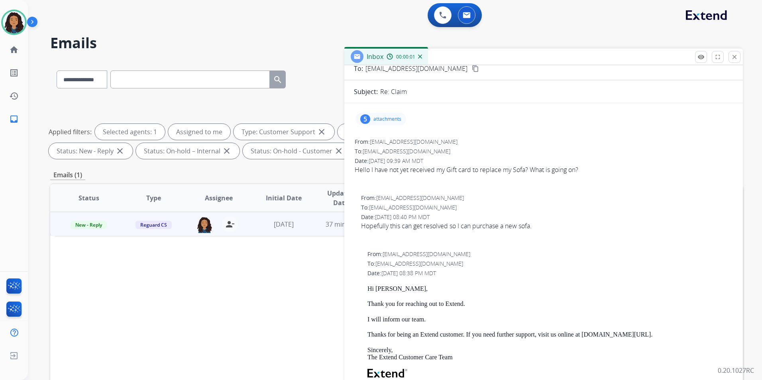
scroll to position [120, 0]
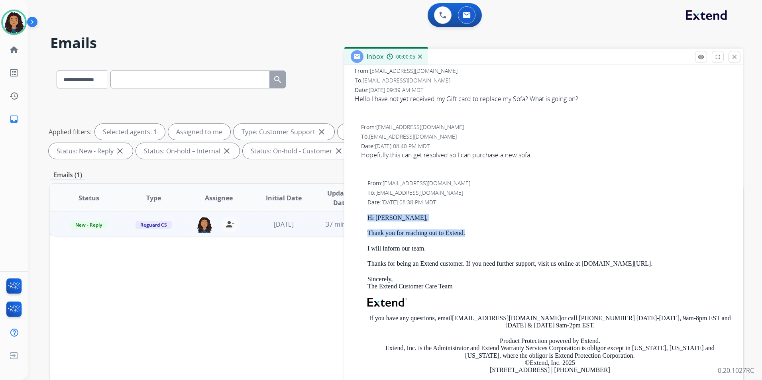
drag, startPoint x: 364, startPoint y: 215, endPoint x: 469, endPoint y: 234, distance: 106.3
click at [469, 234] on div "From: customerservice@reguardprotection.com To: bigjohnnyperez82@gmail.com Date…" at bounding box center [544, 298] width 380 height 238
drag, startPoint x: 469, startPoint y: 234, endPoint x: 455, endPoint y: 234, distance: 14.0
copy div "Hi Desiree, Thank you for reaching out to Extend."
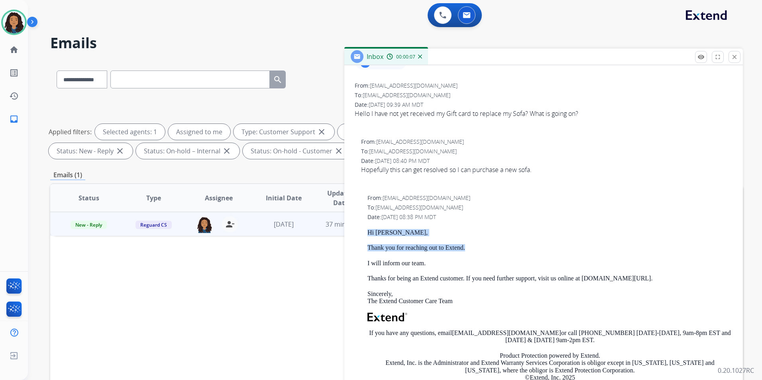
scroll to position [0, 0]
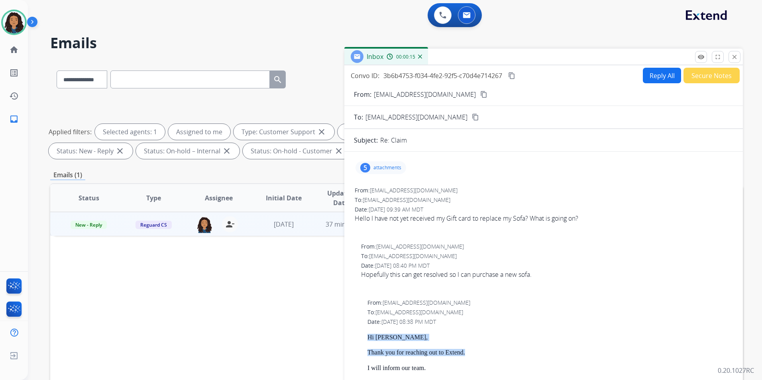
click at [480, 94] on mat-icon "content_copy" at bounding box center [483, 94] width 7 height 7
click at [663, 75] on button "Reply All" at bounding box center [662, 76] width 38 height 16
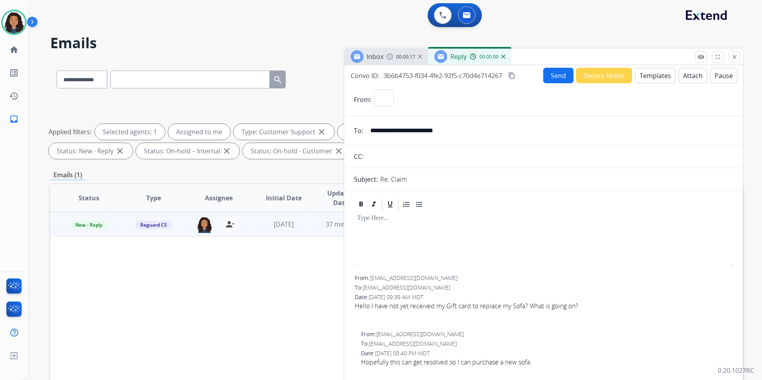
select select "**********"
drag, startPoint x: 391, startPoint y: 60, endPoint x: 386, endPoint y: 77, distance: 18.4
click at [391, 60] on div "00:00:23" at bounding box center [404, 56] width 35 height 7
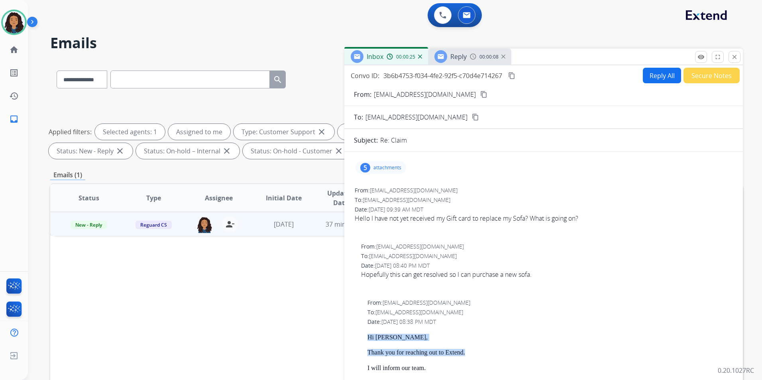
copy div "Hi Desiree, Thank you for reaching out to Extend."
click at [454, 62] on div "Reply" at bounding box center [451, 56] width 32 height 13
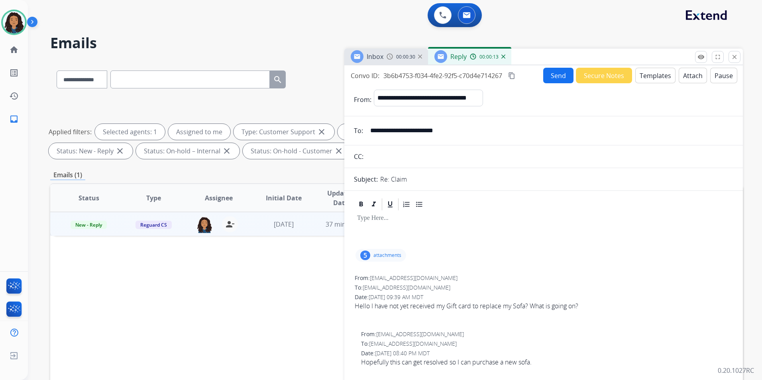
click at [646, 81] on button "Templates" at bounding box center [656, 76] width 40 height 16
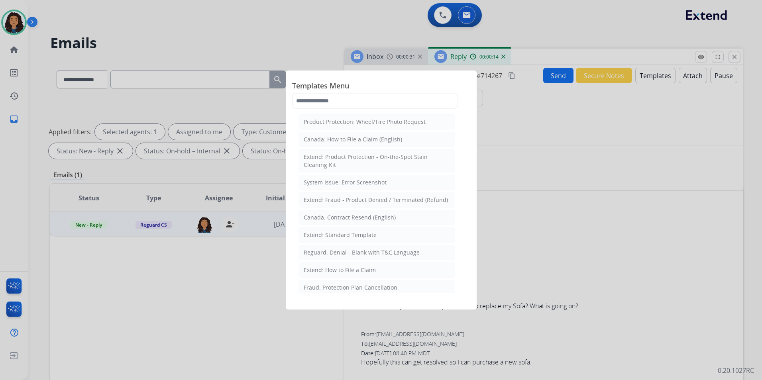
click at [343, 236] on div "Extend: Standard Template" at bounding box center [340, 235] width 73 height 8
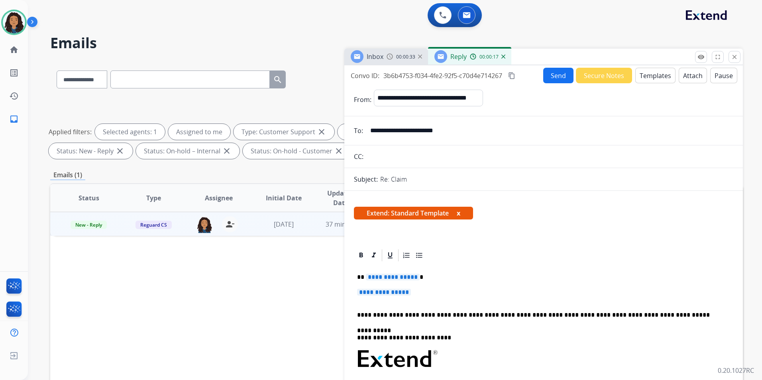
drag, startPoint x: 354, startPoint y: 274, endPoint x: 432, endPoint y: 291, distance: 80.2
drag, startPoint x: 421, startPoint y: 295, endPoint x: 379, endPoint y: 280, distance: 44.7
click at [380, 280] on div "**********" at bounding box center [544, 378] width 380 height 231
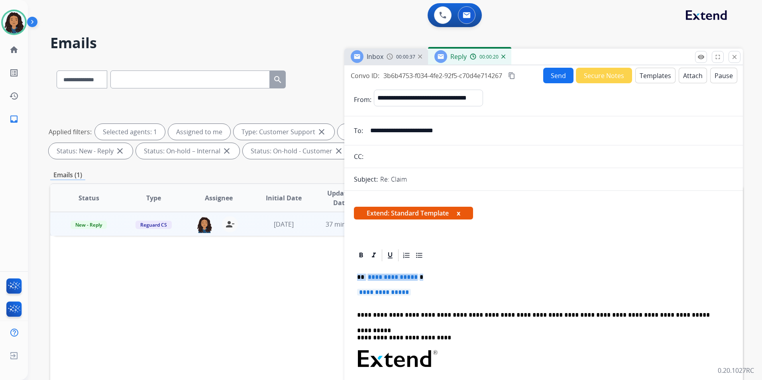
drag, startPoint x: 356, startPoint y: 275, endPoint x: 425, endPoint y: 292, distance: 71.4
click at [425, 292] on div "**********" at bounding box center [544, 378] width 380 height 231
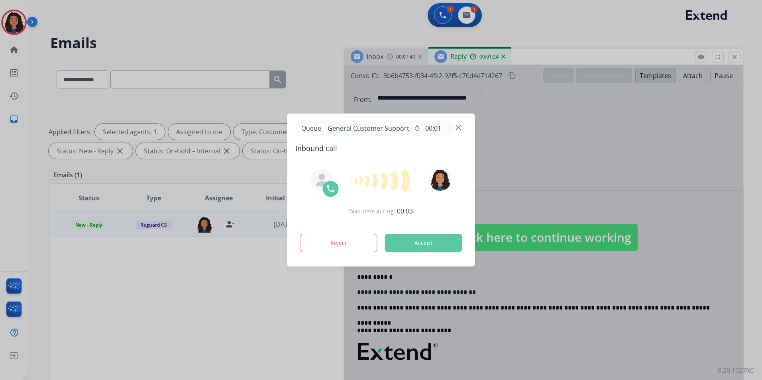
click at [457, 128] on img at bounding box center [459, 128] width 6 height 6
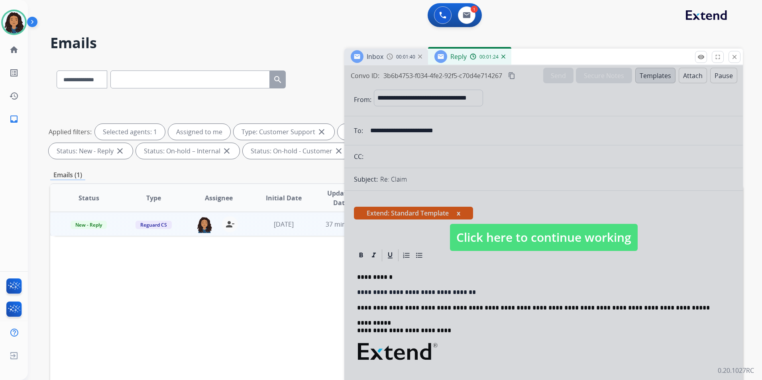
click at [391, 56] on img at bounding box center [390, 56] width 6 height 6
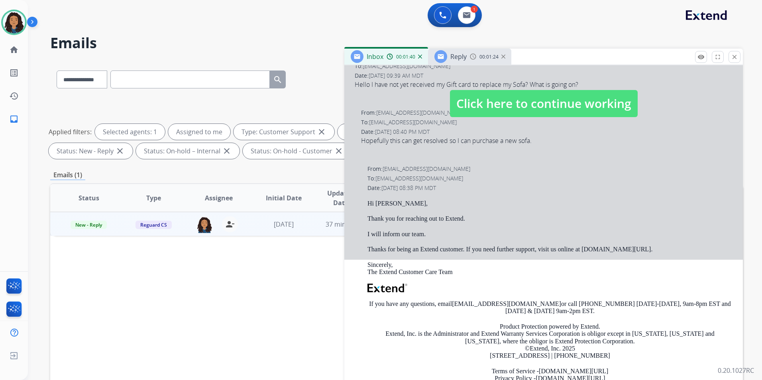
scroll to position [159, 0]
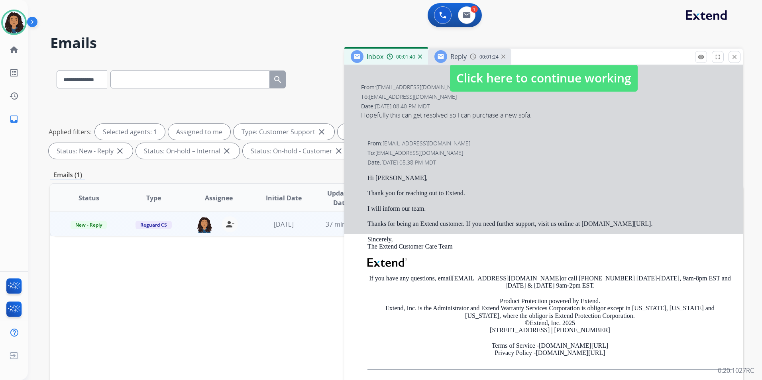
click at [522, 91] on span "Click here to continue working" at bounding box center [544, 78] width 188 height 27
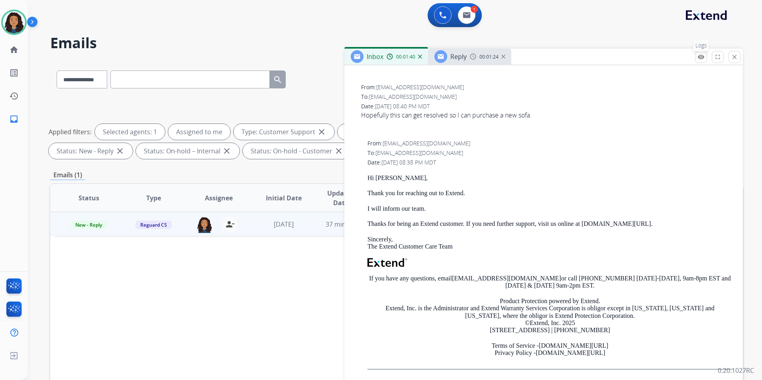
click at [699, 62] on button "remove_red_eye Logs" at bounding box center [701, 57] width 12 height 12
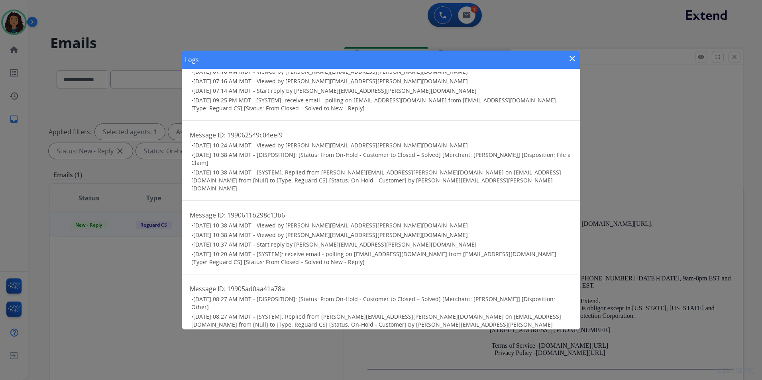
scroll to position [1103, 0]
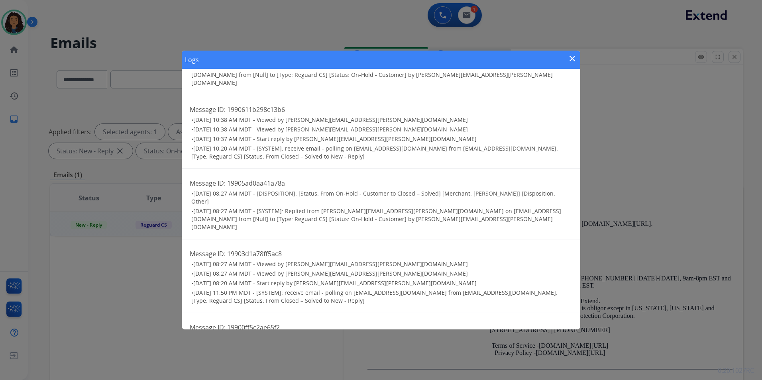
click at [571, 59] on mat-icon "close" at bounding box center [573, 59] width 10 height 10
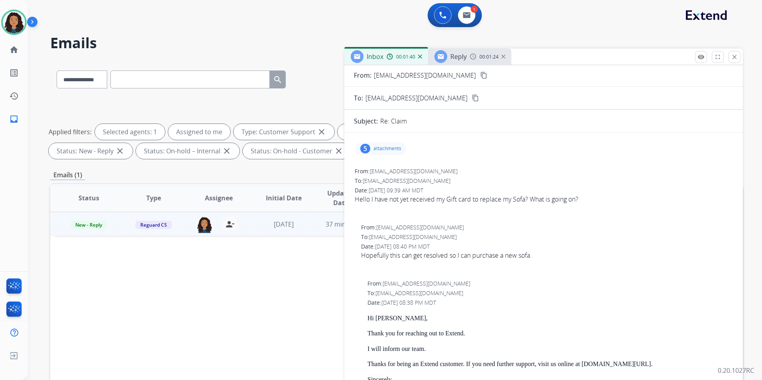
scroll to position [0, 0]
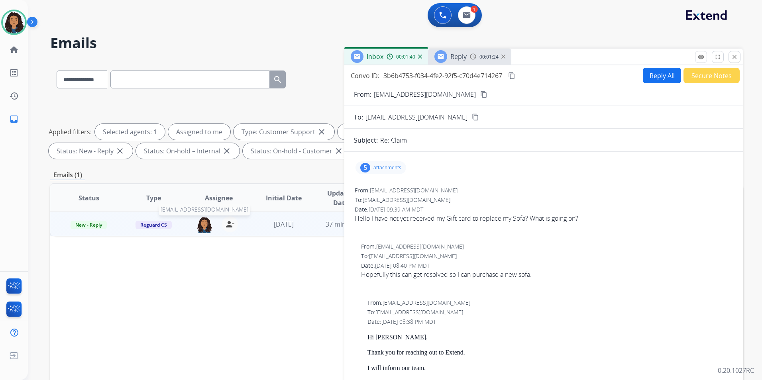
click at [209, 228] on img at bounding box center [205, 225] width 16 height 17
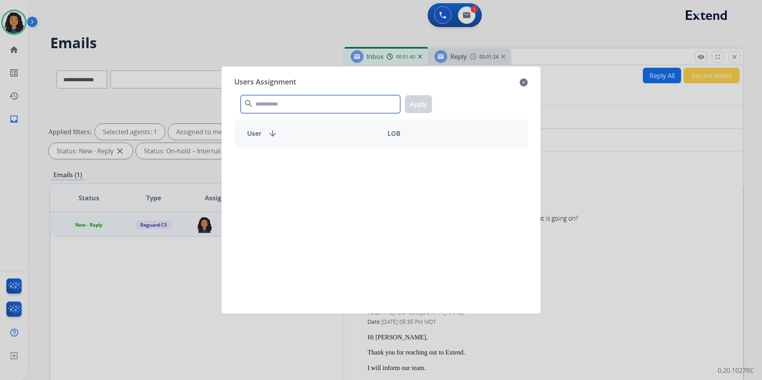
click at [293, 104] on input "text" at bounding box center [320, 104] width 159 height 18
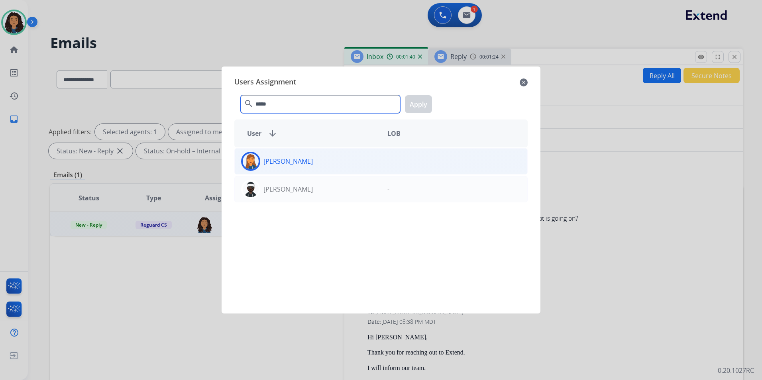
type input "*****"
click at [299, 158] on p "Patricia Ross" at bounding box center [288, 162] width 49 height 10
click at [424, 110] on button "Apply" at bounding box center [418, 104] width 27 height 18
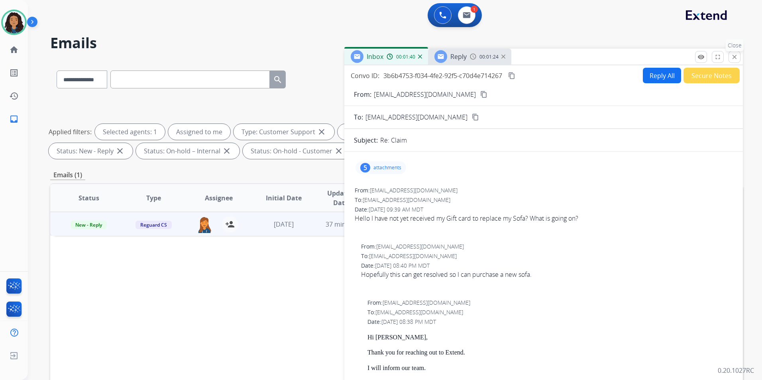
click at [734, 57] on mat-icon "close" at bounding box center [734, 56] width 7 height 7
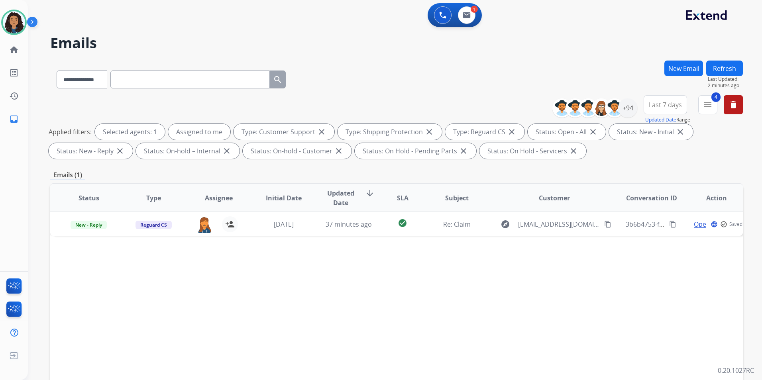
click at [724, 69] on button "Refresh" at bounding box center [725, 69] width 37 height 16
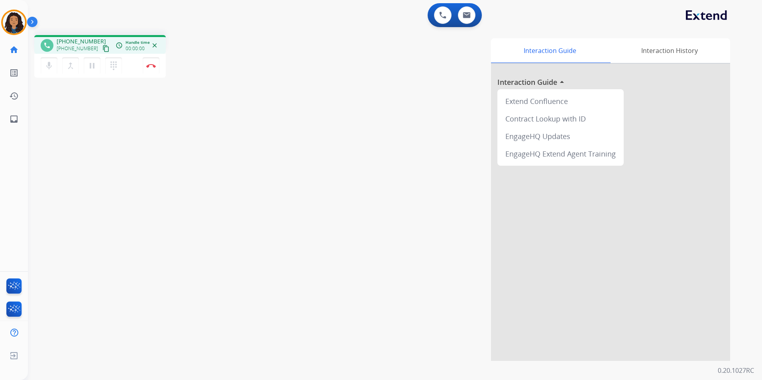
click at [101, 45] on button "content_copy" at bounding box center [106, 49] width 10 height 10
click at [92, 67] on mat-icon "pause" at bounding box center [92, 66] width 10 height 10
click at [44, 64] on mat-icon "mic" at bounding box center [49, 66] width 10 height 10
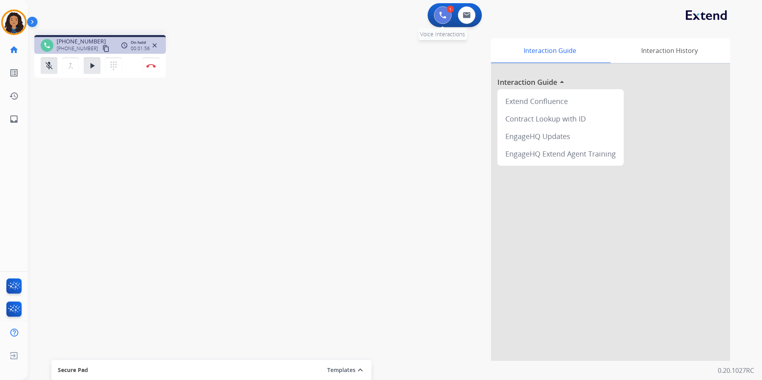
click at [445, 18] on img at bounding box center [442, 15] width 7 height 7
click at [440, 14] on img at bounding box center [442, 15] width 7 height 7
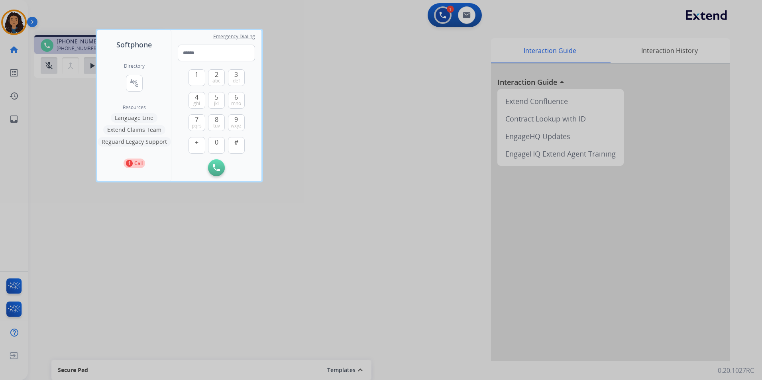
click at [124, 114] on button "Language Line" at bounding box center [134, 118] width 47 height 10
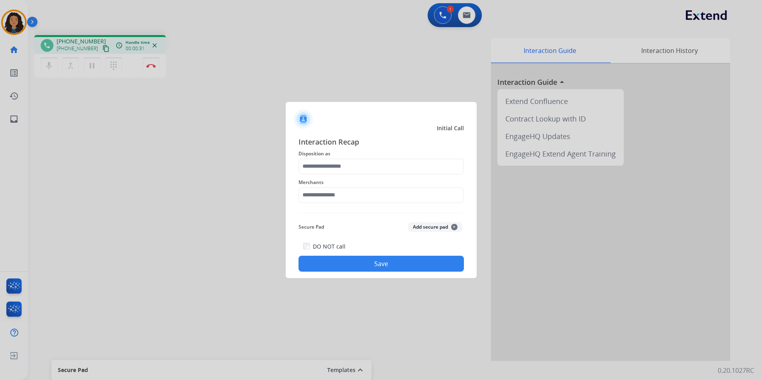
drag, startPoint x: 275, startPoint y: 197, endPoint x: 287, endPoint y: 184, distance: 18.1
click at [276, 197] on div at bounding box center [381, 190] width 762 height 380
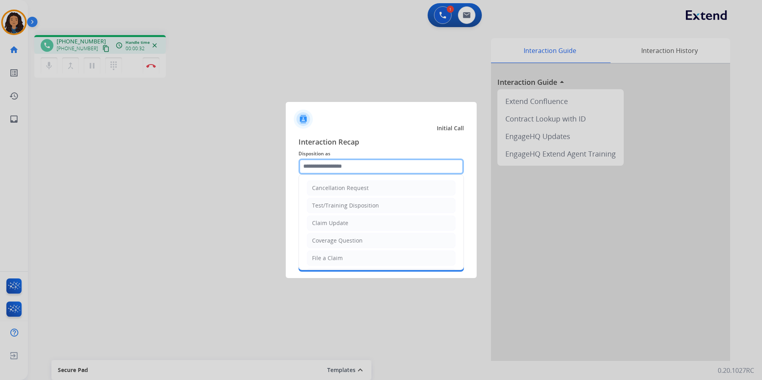
click at [342, 159] on input "text" at bounding box center [381, 167] width 165 height 16
click at [342, 220] on div "Claim Update" at bounding box center [330, 223] width 36 height 8
type input "**********"
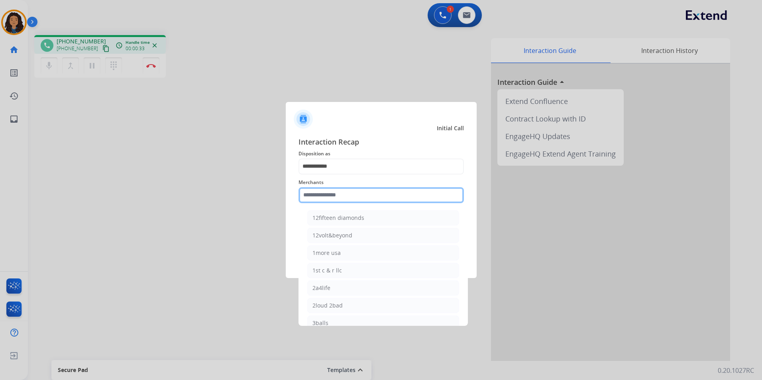
click at [330, 199] on input "text" at bounding box center [381, 195] width 165 height 16
type input "*"
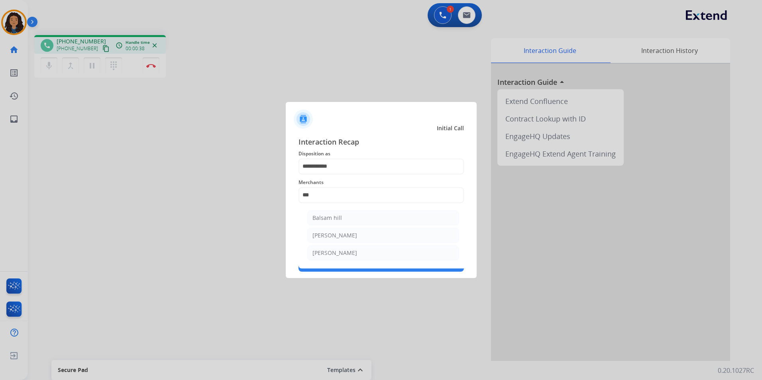
click at [378, 235] on li "[PERSON_NAME]" at bounding box center [383, 235] width 152 height 15
type input "*******"
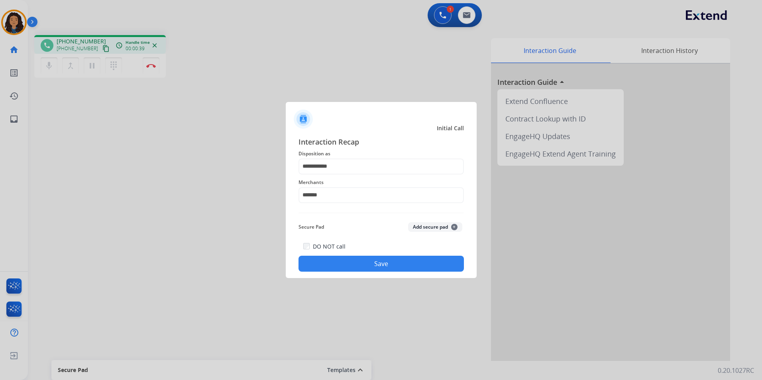
click at [319, 273] on div "**********" at bounding box center [381, 204] width 191 height 149
click at [317, 265] on button "Save" at bounding box center [381, 264] width 165 height 16
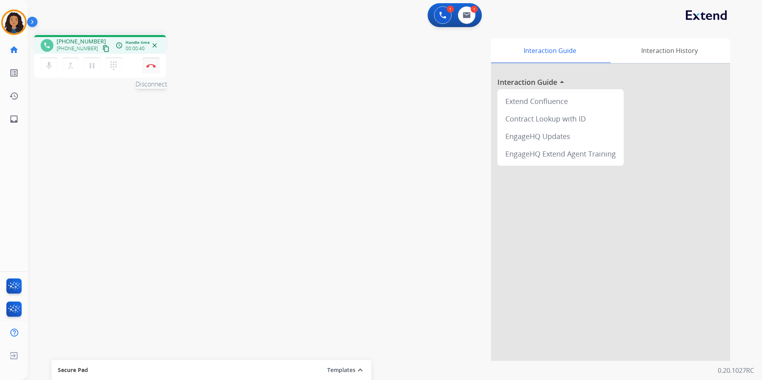
click at [158, 63] on div "mic Mute merge_type Bridge pause Hold dialpad Dialpad Disconnect" at bounding box center [100, 66] width 132 height 24
click at [153, 63] on button "Disconnect" at bounding box center [151, 65] width 17 height 17
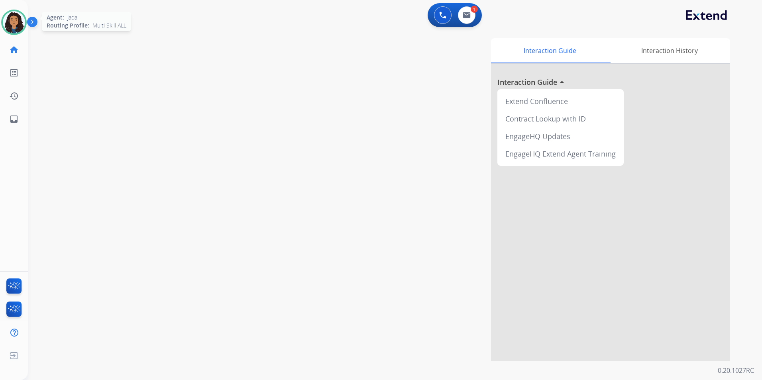
click at [20, 24] on img at bounding box center [14, 22] width 22 height 22
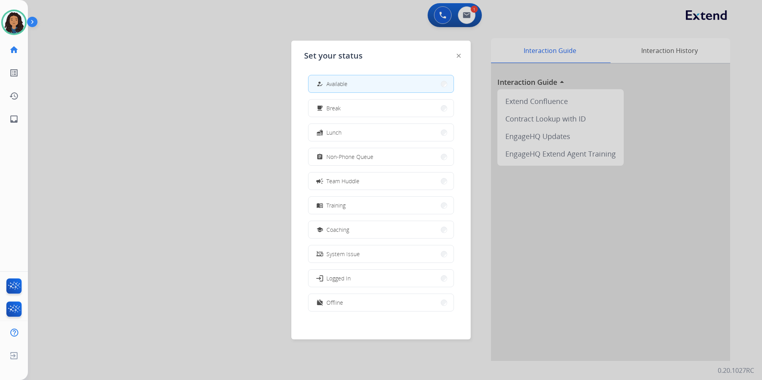
click at [351, 159] on span "Non-Phone Queue" at bounding box center [350, 157] width 47 height 8
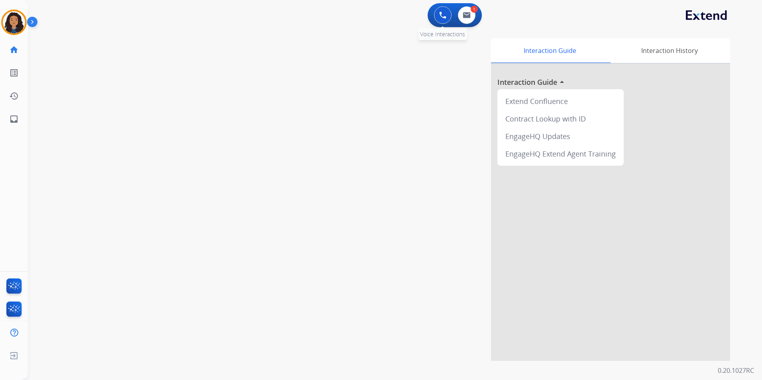
click at [441, 17] on img at bounding box center [442, 15] width 7 height 7
click at [441, 17] on div "Outbound call Quit Outbound call Quit Schedule interaction + Add to my list Cus…" at bounding box center [381, 190] width 762 height 380
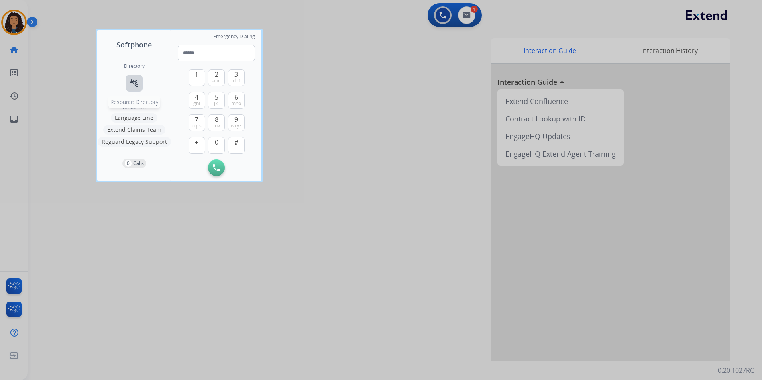
click at [140, 87] on button "connect_without_contact Resource Directory" at bounding box center [134, 83] width 17 height 17
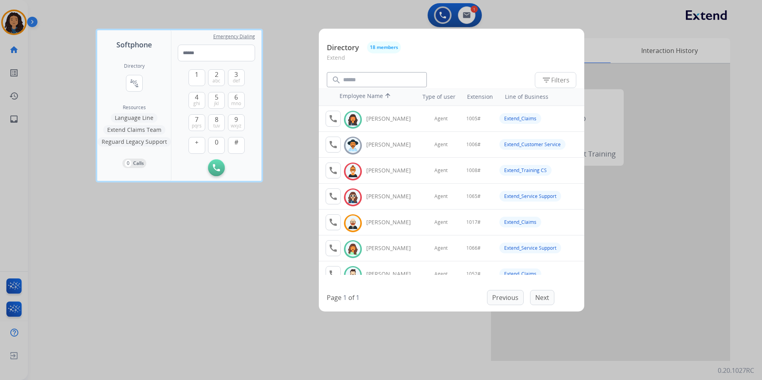
scroll to position [80, 0]
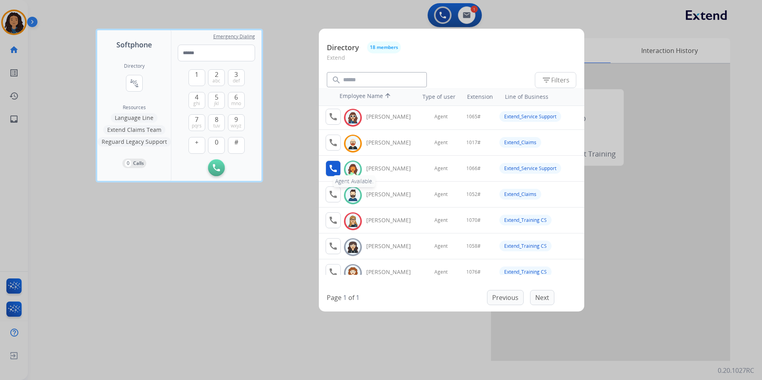
click at [332, 170] on mat-icon "call" at bounding box center [334, 169] width 10 height 10
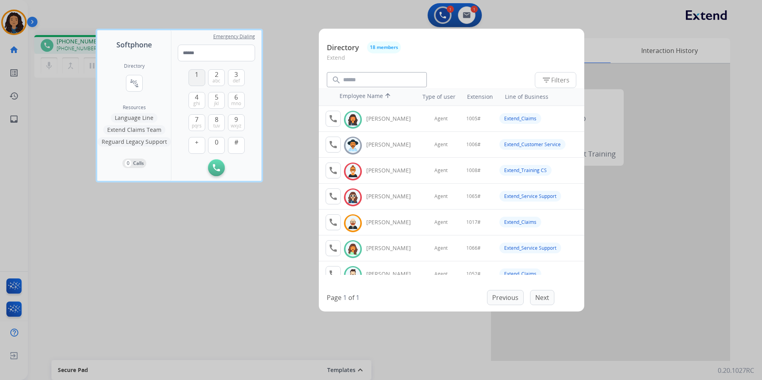
click at [200, 77] on button "1" at bounding box center [197, 77] width 17 height 17
click at [216, 146] on span "0" at bounding box center [217, 143] width 4 height 10
click at [238, 104] on span "mno" at bounding box center [236, 103] width 10 height 6
click at [242, 148] on button "#" at bounding box center [236, 145] width 17 height 17
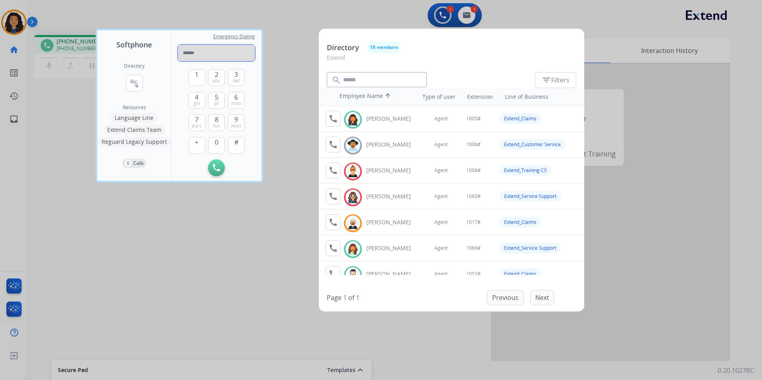
click at [211, 53] on input "tel" at bounding box center [216, 53] width 77 height 17
click at [195, 75] on button "1" at bounding box center [197, 77] width 17 height 17
click at [219, 142] on button "0" at bounding box center [216, 145] width 17 height 17
click at [237, 97] on span "6" at bounding box center [236, 98] width 4 height 10
click at [179, 200] on div at bounding box center [381, 190] width 762 height 380
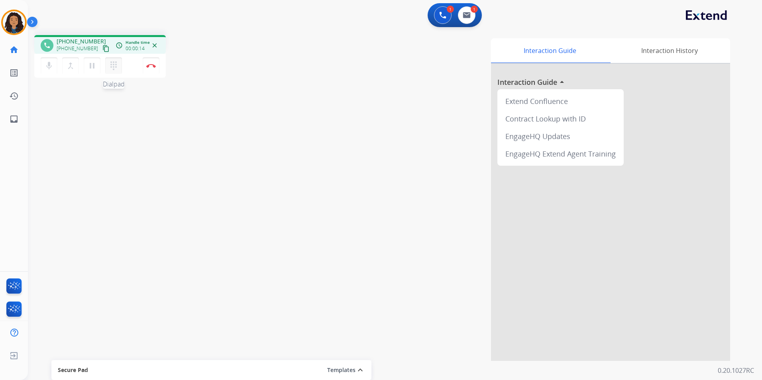
click at [114, 66] on mat-icon "dialpad" at bounding box center [114, 66] width 10 height 10
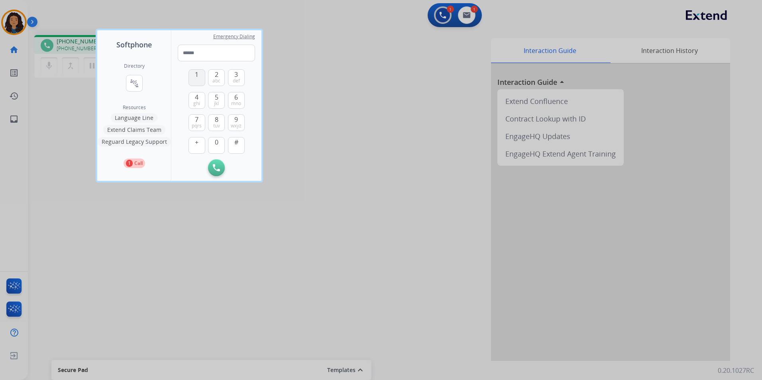
click at [193, 80] on button "1" at bounding box center [197, 77] width 17 height 17
drag, startPoint x: 215, startPoint y: 140, endPoint x: 233, endPoint y: 114, distance: 32.1
click at [214, 140] on button "0" at bounding box center [216, 145] width 17 height 17
click at [236, 100] on span "6" at bounding box center [236, 98] width 4 height 10
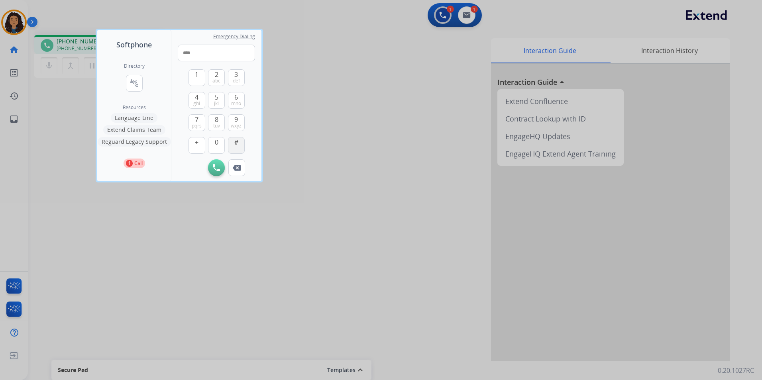
click at [236, 145] on span "#" at bounding box center [236, 143] width 4 height 10
type input "*****"
click at [306, 237] on div at bounding box center [381, 190] width 762 height 380
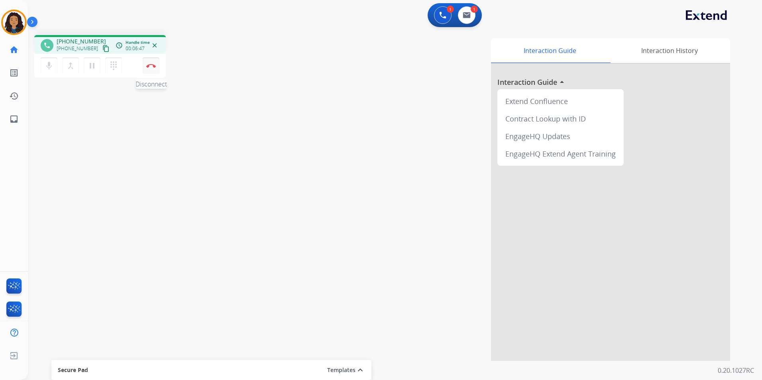
click at [148, 70] on button "Disconnect" at bounding box center [151, 65] width 17 height 17
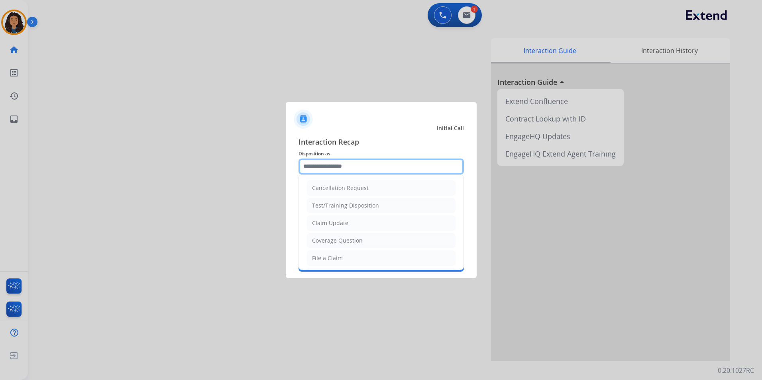
click at [329, 169] on input "text" at bounding box center [381, 167] width 165 height 16
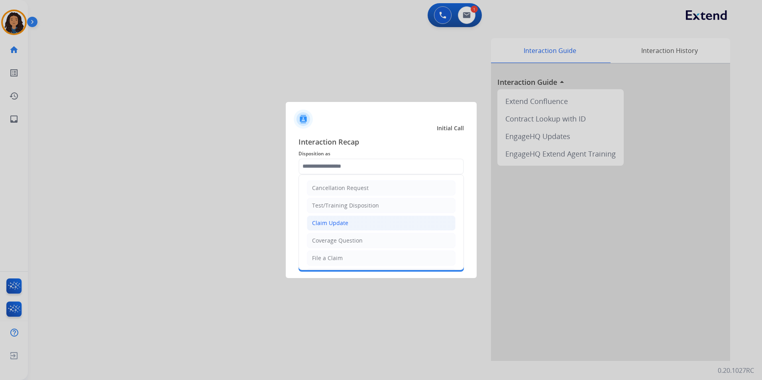
click at [352, 220] on li "Claim Update" at bounding box center [381, 223] width 149 height 15
type input "**********"
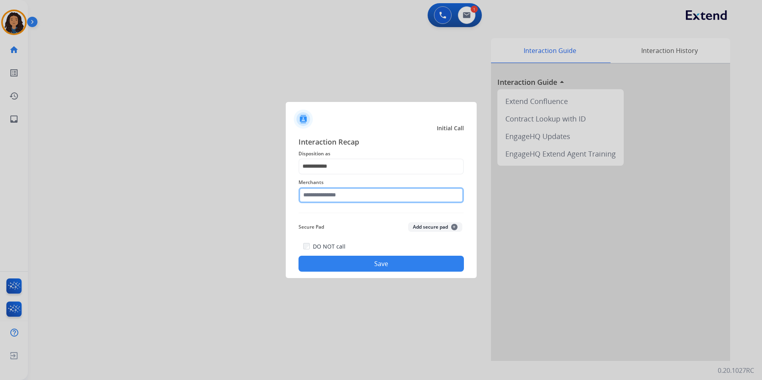
click at [343, 194] on input "text" at bounding box center [381, 195] width 165 height 16
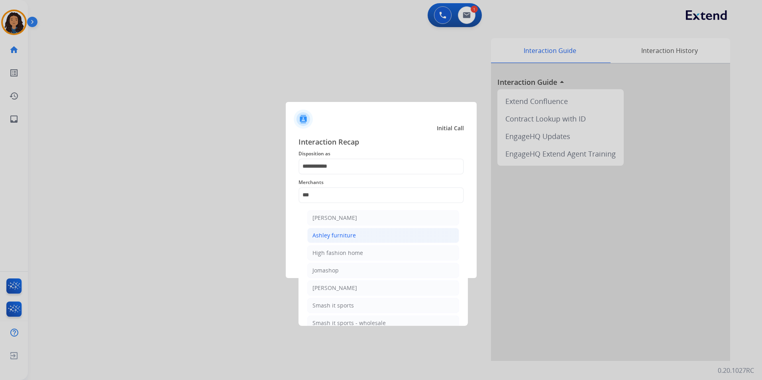
click at [340, 236] on div "Ashley furniture" at bounding box center [334, 236] width 43 height 8
type input "**********"
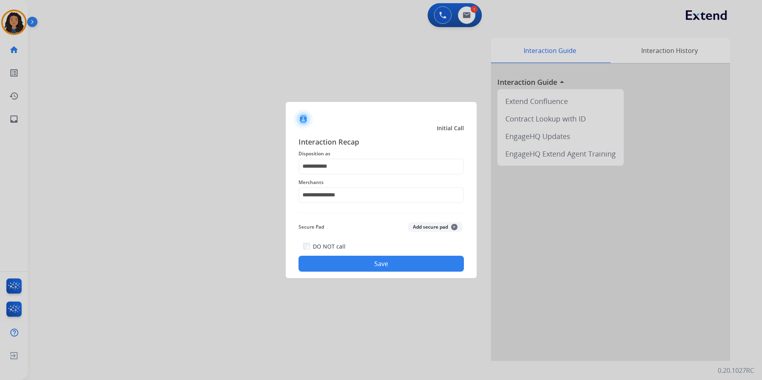
drag, startPoint x: 339, startPoint y: 264, endPoint x: 267, endPoint y: 223, distance: 82.5
click at [339, 264] on button "Save" at bounding box center [381, 264] width 165 height 16
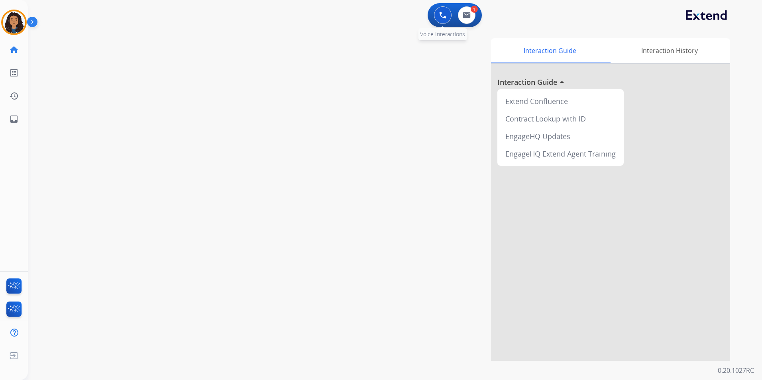
click at [441, 12] on img at bounding box center [442, 15] width 7 height 7
drag, startPoint x: 445, startPoint y: 18, endPoint x: 334, endPoint y: 42, distance: 114.3
click at [445, 17] on img at bounding box center [442, 15] width 7 height 7
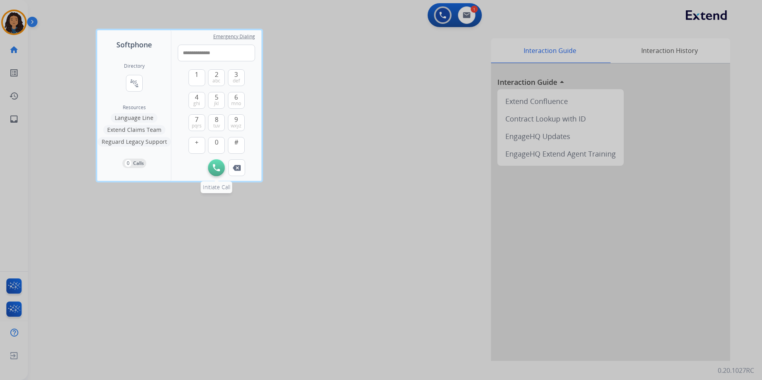
type input "**********"
click at [214, 164] on img at bounding box center [216, 167] width 7 height 7
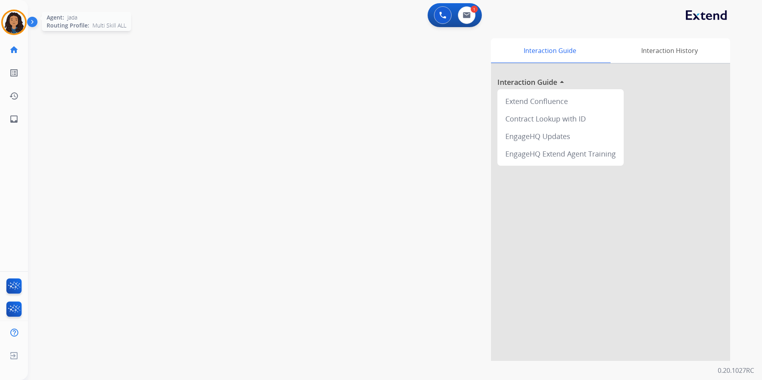
click at [20, 18] on img at bounding box center [14, 22] width 22 height 22
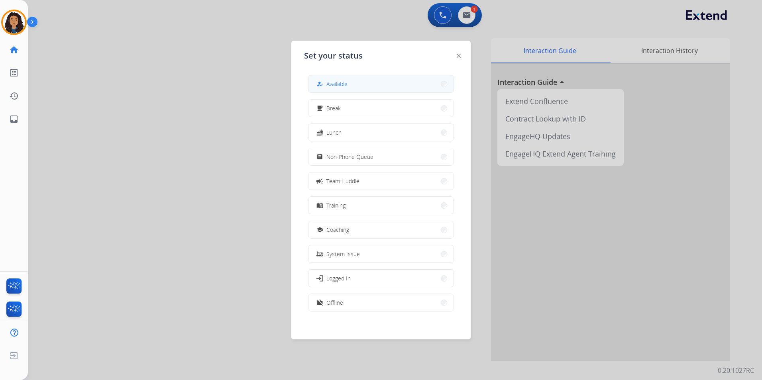
click at [345, 85] on span "Available" at bounding box center [337, 84] width 21 height 8
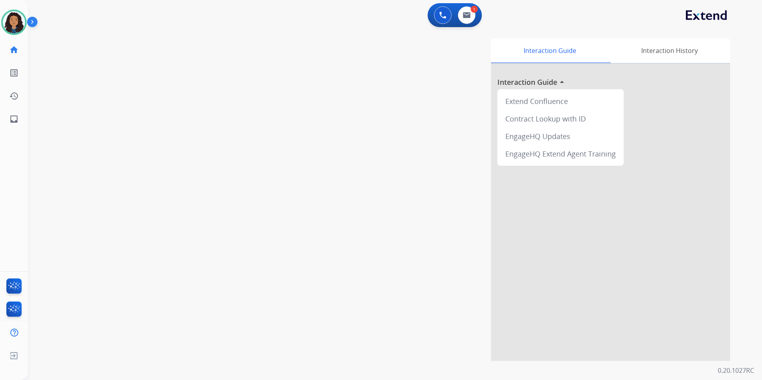
click at [429, 18] on div "0 Voice Interactions 1 Email Interactions" at bounding box center [455, 15] width 54 height 24
click at [435, 16] on button at bounding box center [443, 15] width 18 height 18
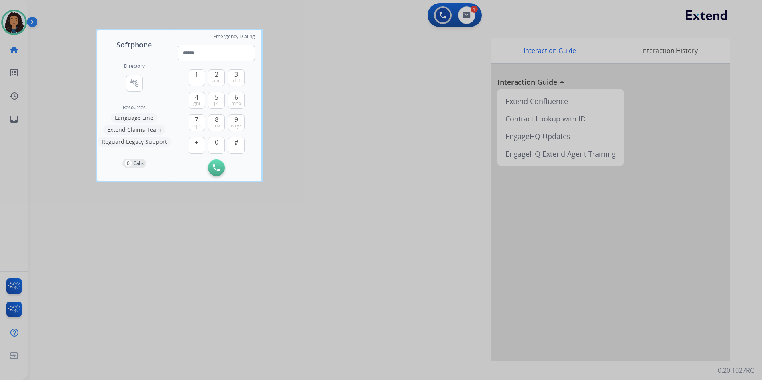
click at [439, 15] on div at bounding box center [381, 190] width 762 height 380
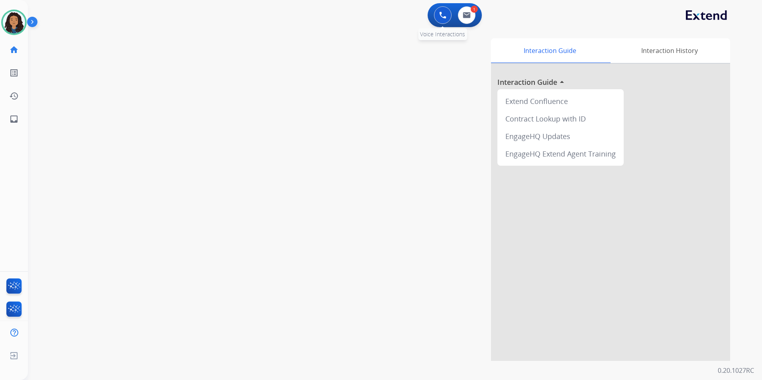
click at [433, 15] on div "0 Voice Interactions" at bounding box center [443, 15] width 24 height 18
click at [438, 15] on button at bounding box center [443, 15] width 18 height 18
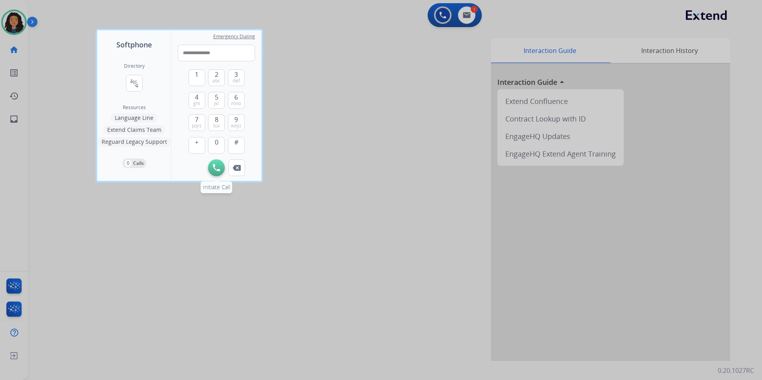
type input "**********"
click at [216, 165] on img at bounding box center [216, 167] width 7 height 7
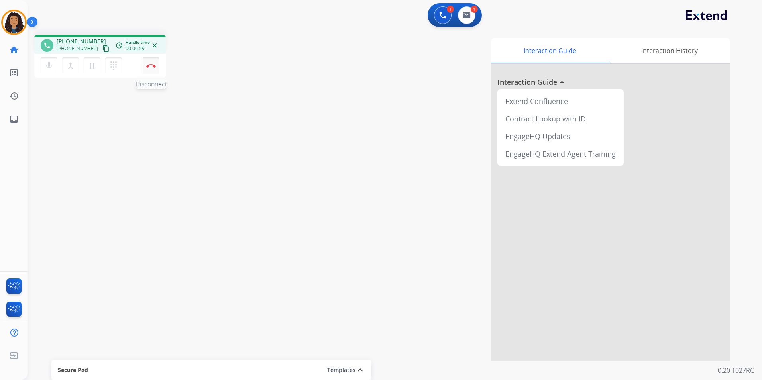
click at [152, 69] on button "Disconnect" at bounding box center [151, 65] width 17 height 17
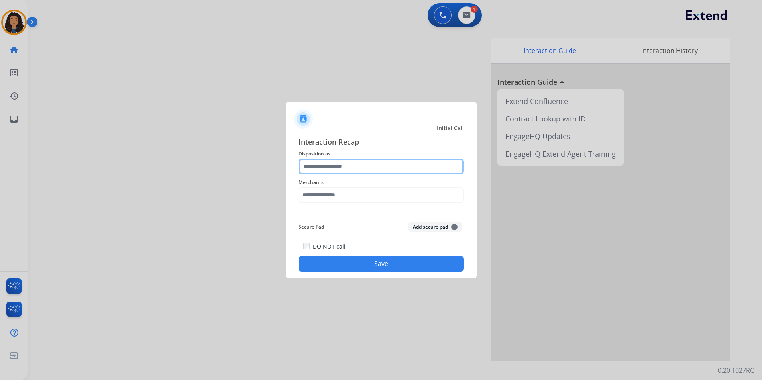
click at [352, 169] on input "text" at bounding box center [381, 167] width 165 height 16
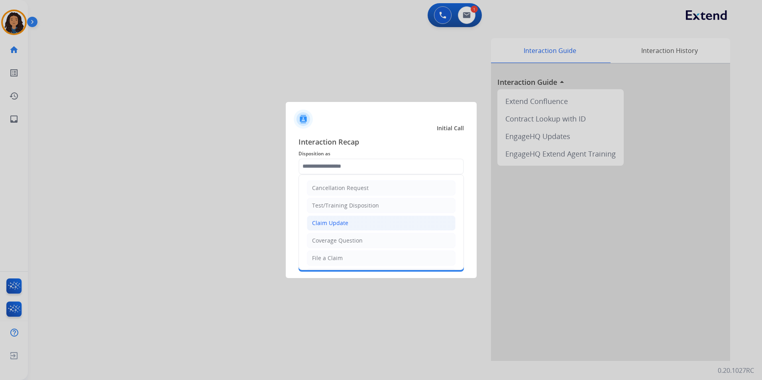
drag, startPoint x: 348, startPoint y: 225, endPoint x: 343, endPoint y: 211, distance: 15.3
click at [348, 225] on li "Claim Update" at bounding box center [381, 223] width 149 height 15
type input "**********"
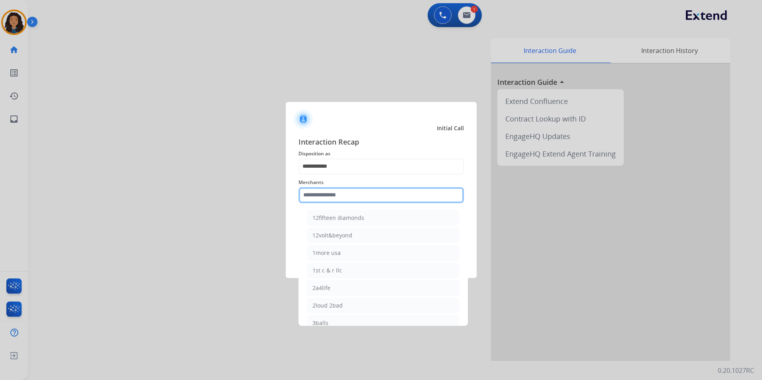
click at [343, 191] on input "text" at bounding box center [381, 195] width 165 height 16
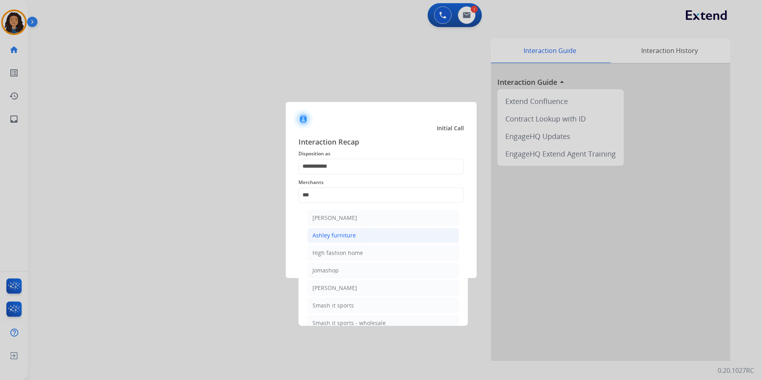
click at [352, 235] on div "Ashley furniture" at bounding box center [334, 236] width 43 height 8
type input "**********"
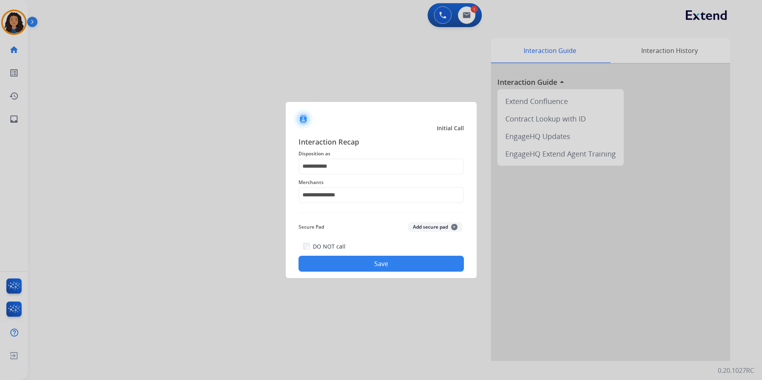
click at [364, 263] on button "Save" at bounding box center [381, 264] width 165 height 16
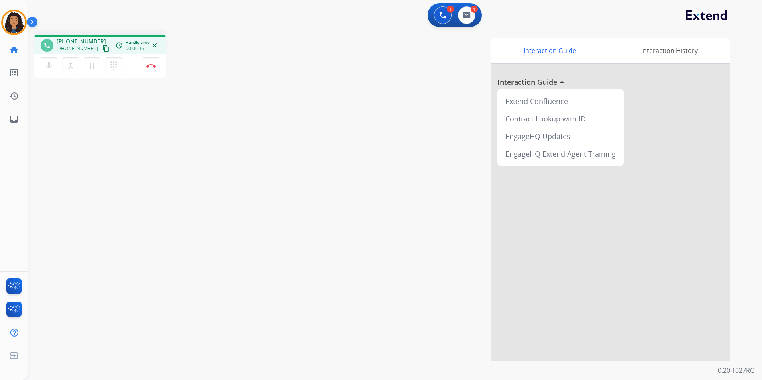
click at [101, 49] on button "content_copy" at bounding box center [106, 49] width 10 height 10
click at [466, 14] on img at bounding box center [467, 15] width 8 height 6
select select "**********"
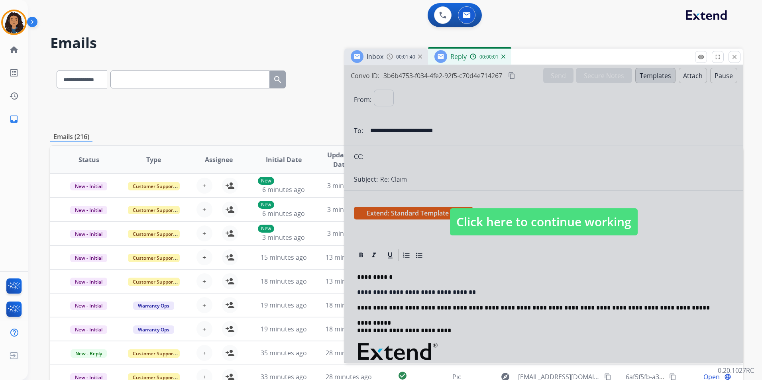
select select "**********"
click at [545, 226] on span "Click here to continue working" at bounding box center [544, 222] width 188 height 27
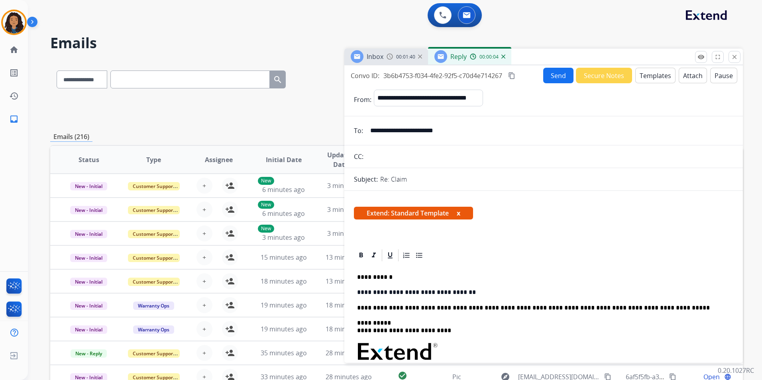
click at [390, 48] on h2 "Emails" at bounding box center [396, 43] width 693 height 16
click at [389, 54] on img at bounding box center [390, 56] width 6 height 6
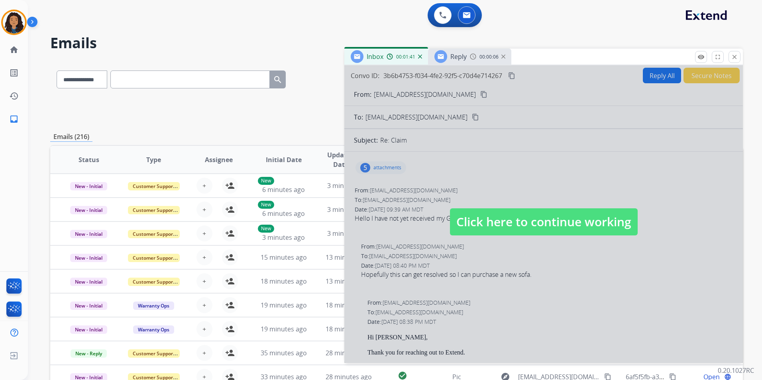
click at [548, 223] on span "Click here to continue working" at bounding box center [544, 222] width 188 height 27
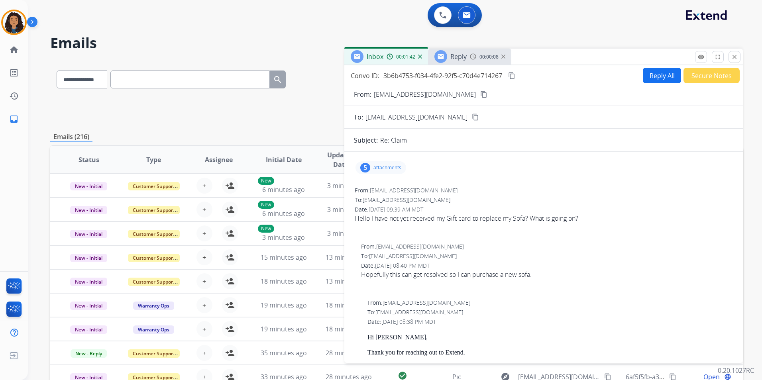
scroll to position [40, 0]
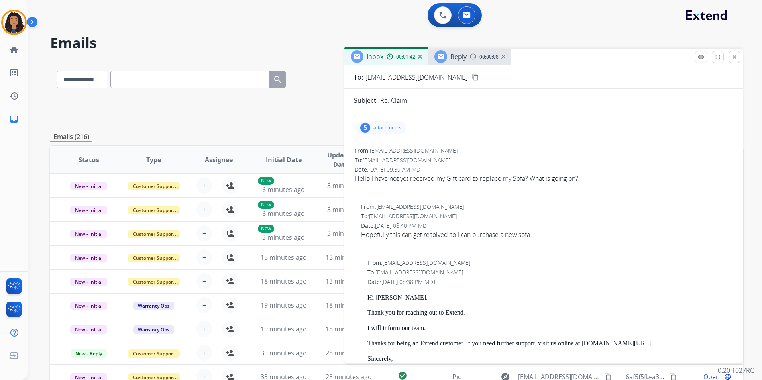
click at [463, 61] on div "Reply" at bounding box center [459, 57] width 16 height 10
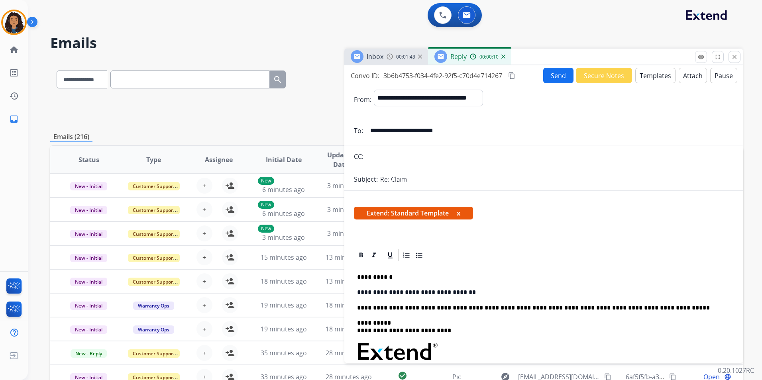
click at [480, 293] on p "**********" at bounding box center [543, 292] width 373 height 7
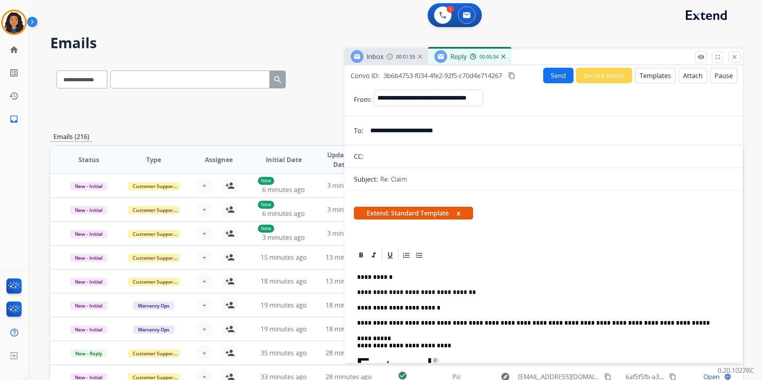
click at [557, 81] on button "Send" at bounding box center [558, 76] width 30 height 16
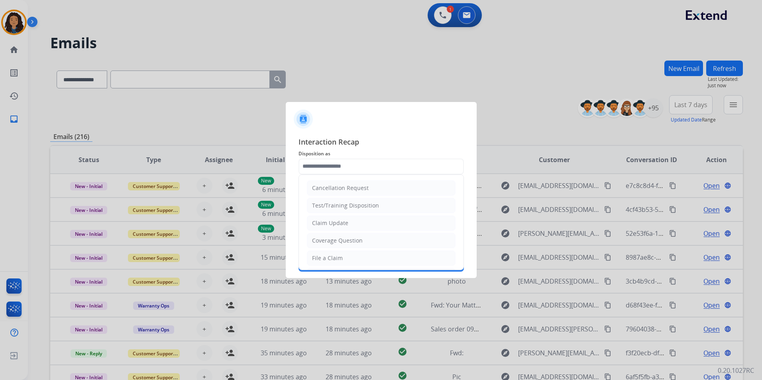
click at [386, 167] on input "text" at bounding box center [381, 167] width 165 height 16
type input "**********"
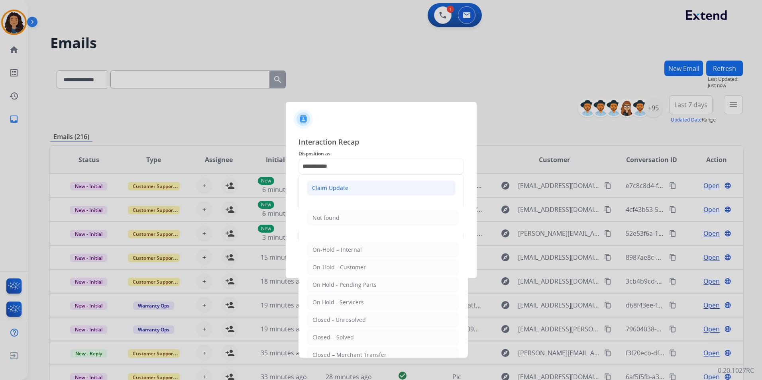
click at [345, 186] on div "Claim Update" at bounding box center [330, 188] width 36 height 8
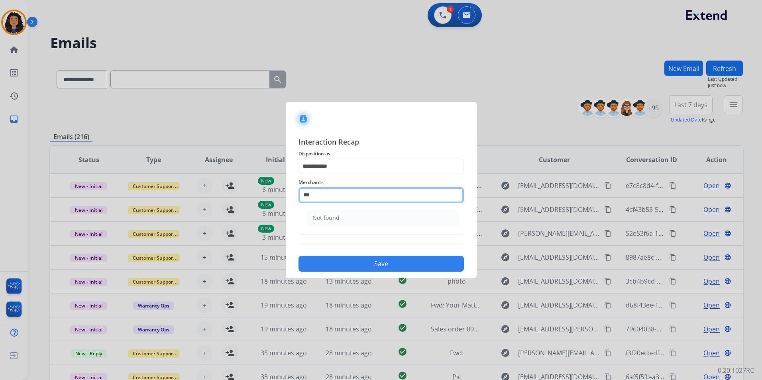
drag, startPoint x: 337, startPoint y: 194, endPoint x: 240, endPoint y: 198, distance: 97.4
click at [0, 198] on app-contact-recap-modal "**********" at bounding box center [0, 190] width 0 height 380
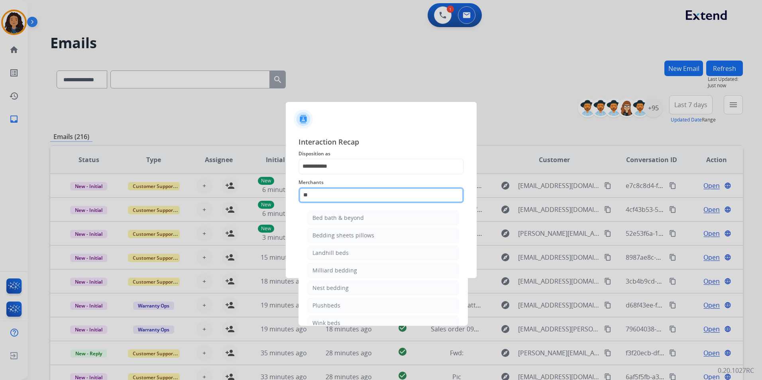
type input "*"
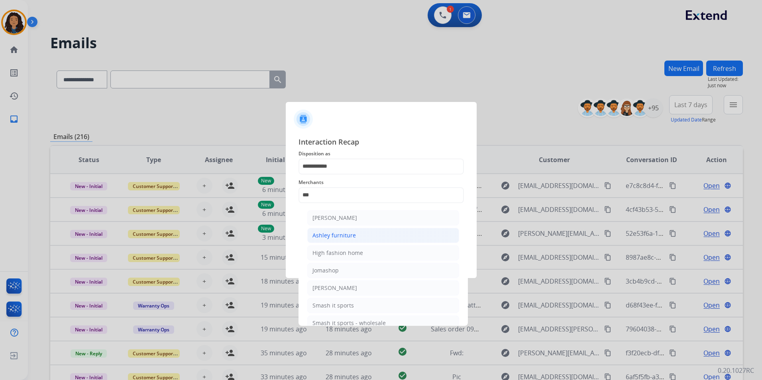
click at [310, 234] on li "Ashley furniture" at bounding box center [383, 235] width 152 height 15
type input "**********"
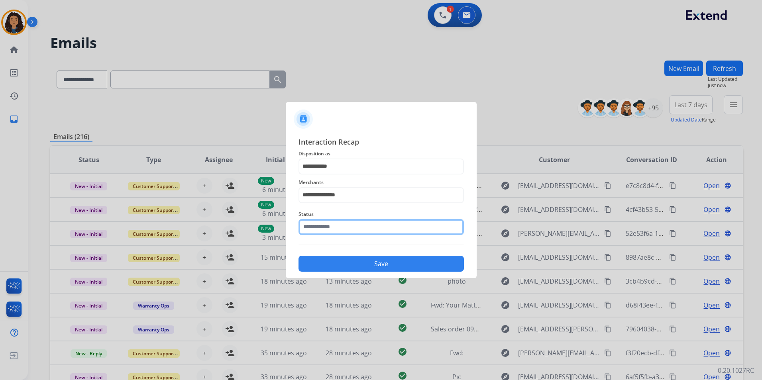
click at [310, 233] on input "text" at bounding box center [381, 227] width 165 height 16
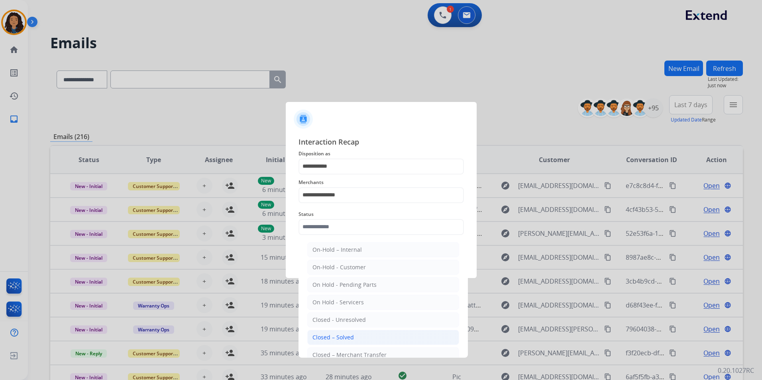
click at [313, 341] on div "Closed – Solved" at bounding box center [333, 338] width 41 height 8
type input "**********"
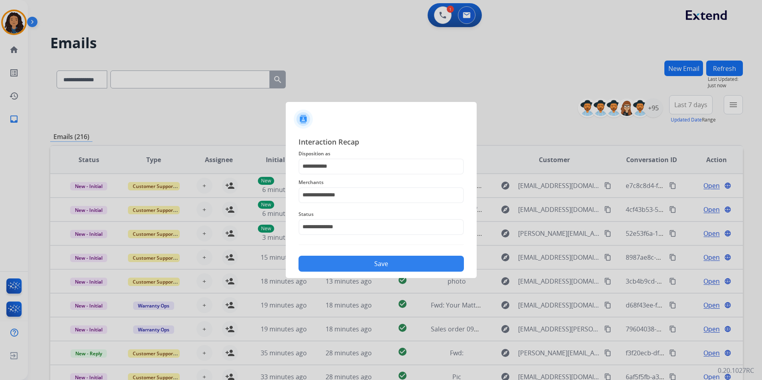
drag, startPoint x: 344, startPoint y: 270, endPoint x: 344, endPoint y: 264, distance: 5.6
click at [344, 269] on button "Save" at bounding box center [381, 264] width 165 height 16
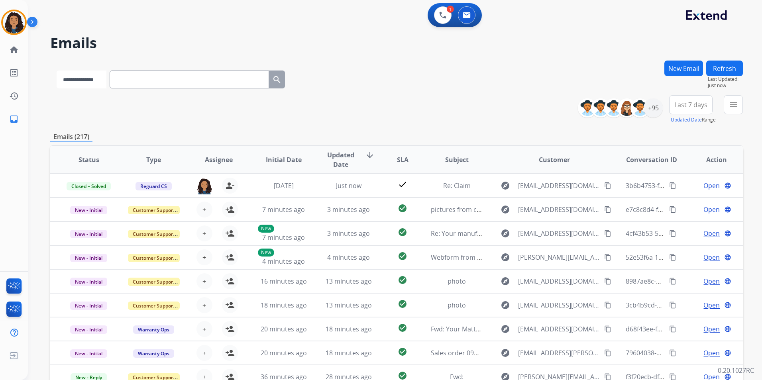
click at [79, 84] on select "**********" at bounding box center [82, 80] width 50 height 18
select select "**********"
click at [57, 71] on select "**********" at bounding box center [82, 80] width 50 height 18
paste input "**********"
type input "**********"
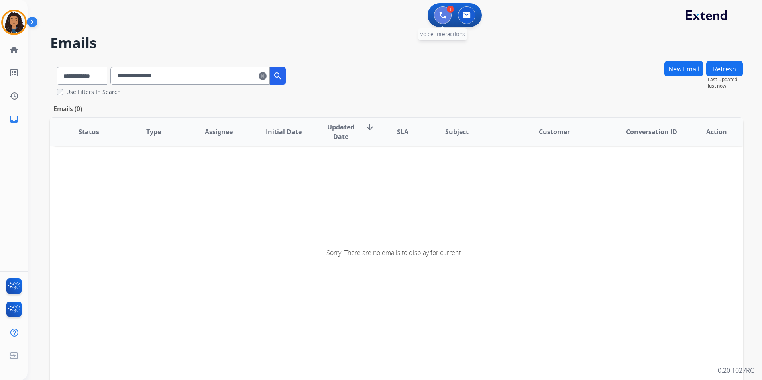
click at [439, 11] on button at bounding box center [443, 15] width 18 height 18
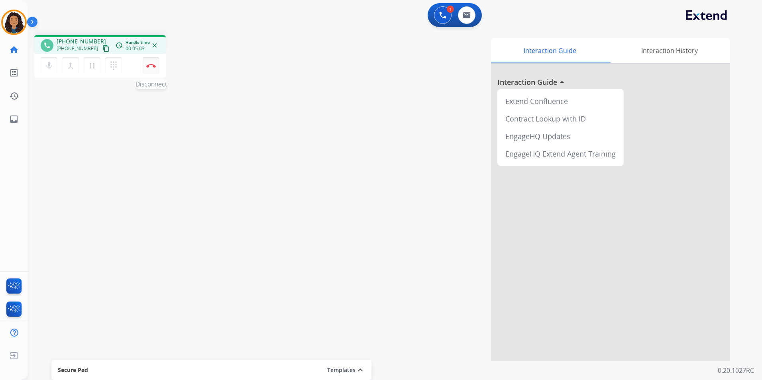
click at [151, 66] on img at bounding box center [151, 66] width 10 height 4
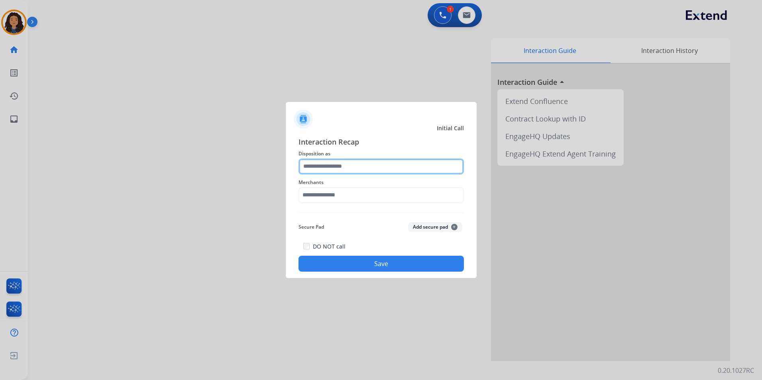
click at [365, 170] on input "text" at bounding box center [381, 167] width 165 height 16
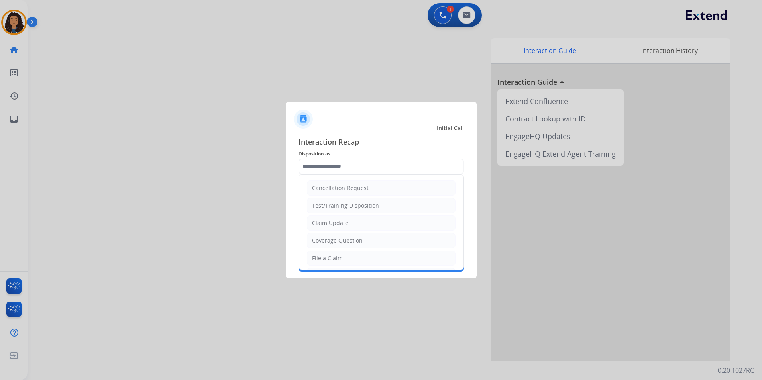
click at [330, 226] on div "Claim Update" at bounding box center [330, 223] width 36 height 8
type input "**********"
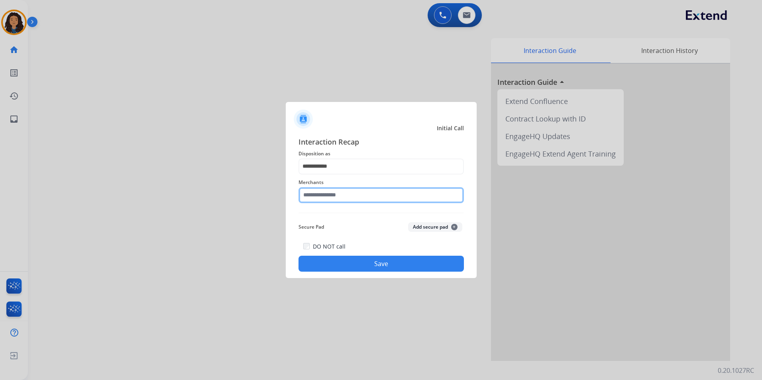
click at [343, 196] on input "text" at bounding box center [381, 195] width 165 height 16
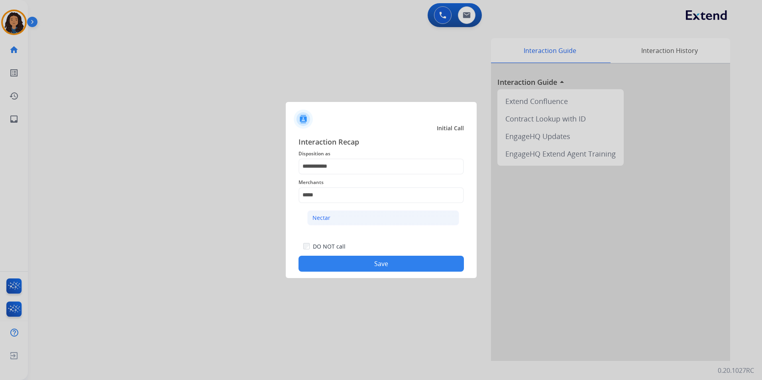
click at [370, 219] on li "Nectar" at bounding box center [383, 218] width 152 height 15
type input "******"
click at [370, 260] on button "Save" at bounding box center [381, 264] width 165 height 16
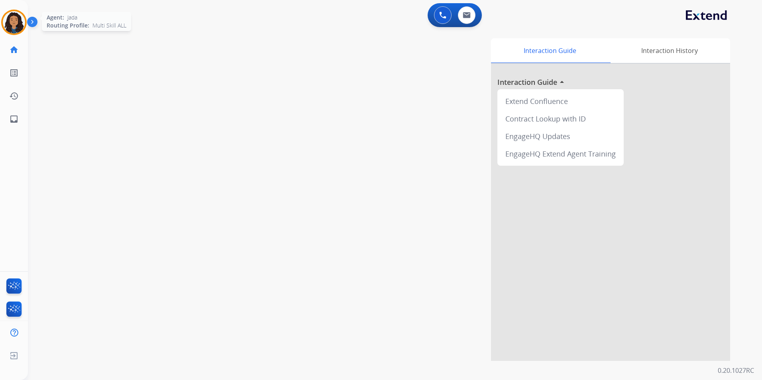
click at [14, 23] on img at bounding box center [14, 22] width 22 height 22
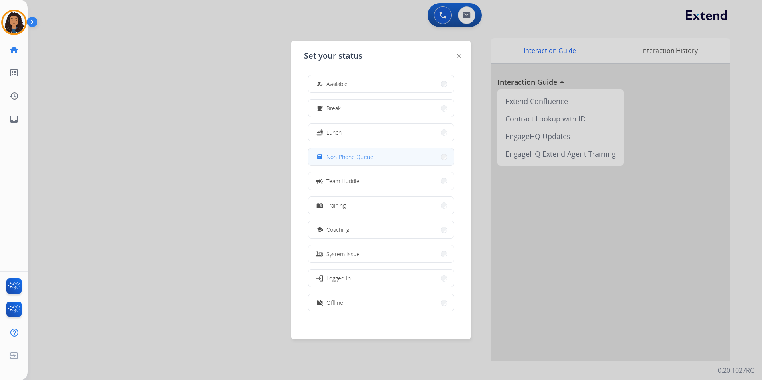
click at [386, 159] on button "assignment Non-Phone Queue" at bounding box center [381, 156] width 145 height 17
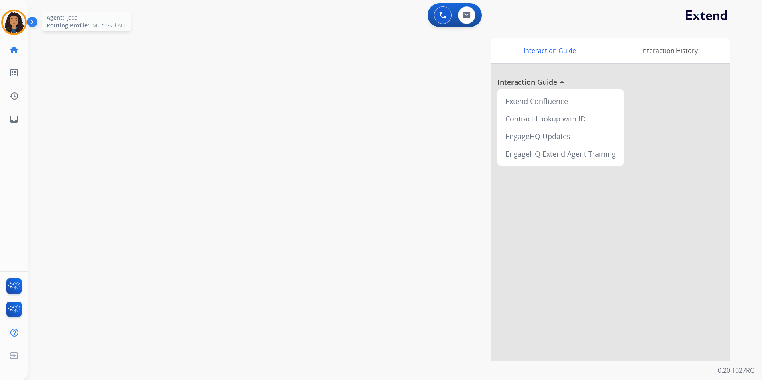
click at [15, 30] on img at bounding box center [14, 22] width 22 height 22
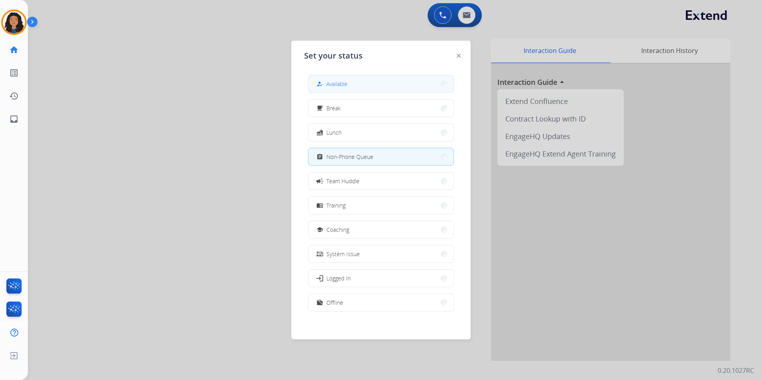
click at [360, 81] on button "how_to_reg Available" at bounding box center [381, 83] width 145 height 17
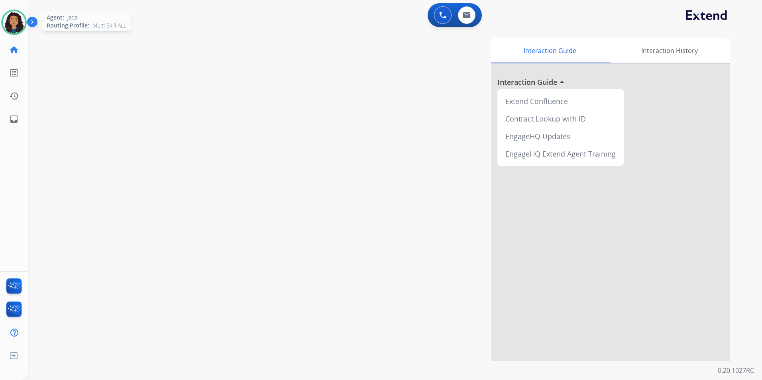
click at [12, 24] on img at bounding box center [14, 22] width 22 height 22
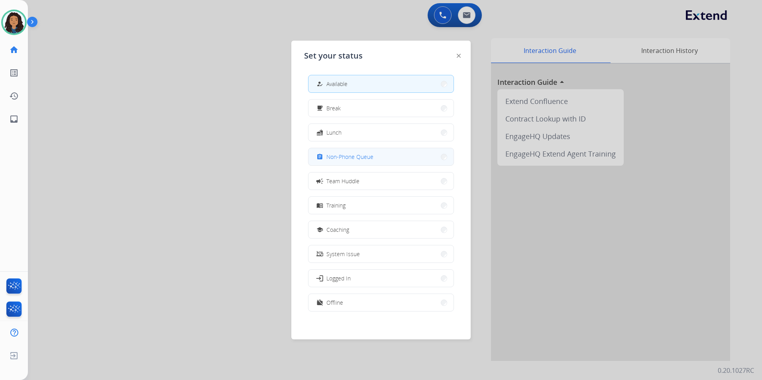
click at [366, 163] on button "assignment Non-Phone Queue" at bounding box center [381, 156] width 145 height 17
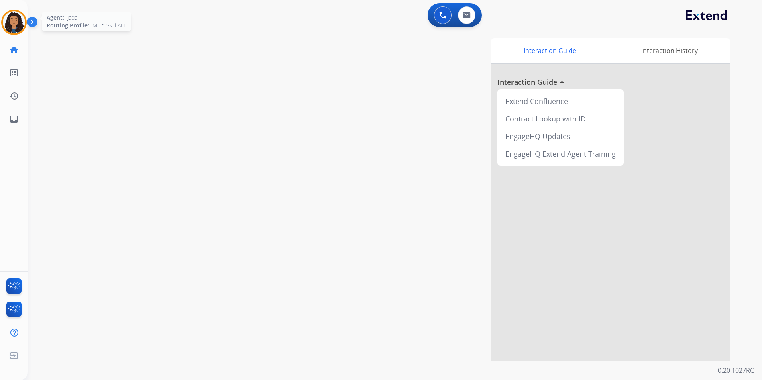
click at [13, 16] on img at bounding box center [14, 22] width 22 height 22
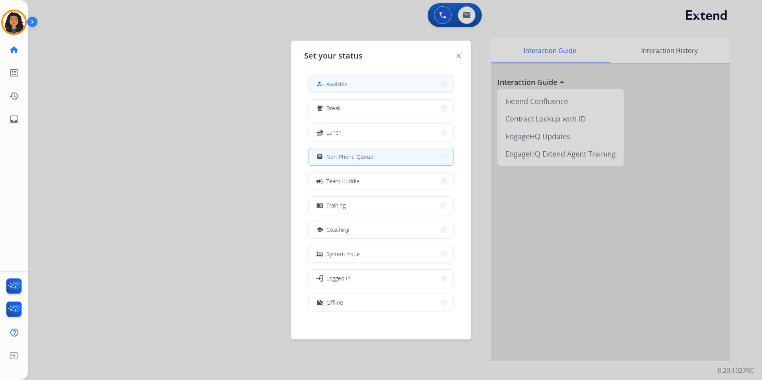
click at [364, 89] on button "how_to_reg Available" at bounding box center [381, 83] width 145 height 17
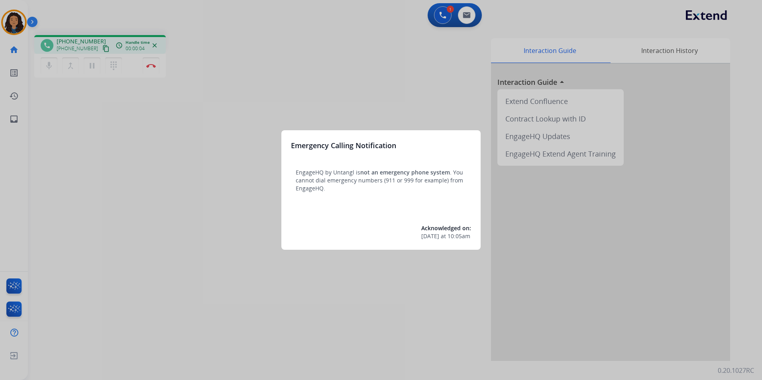
click at [310, 197] on div "Emergency Calling Notification EngageHQ by Untangl is not an emergency phone sy…" at bounding box center [381, 190] width 199 height 120
click at [244, 196] on div at bounding box center [381, 190] width 762 height 380
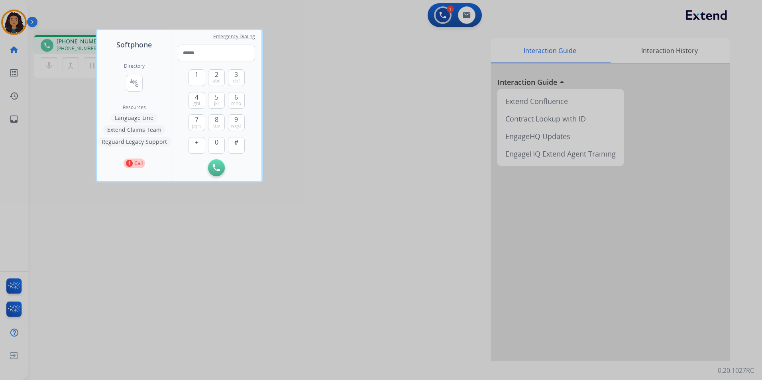
click at [244, 215] on div at bounding box center [381, 190] width 762 height 380
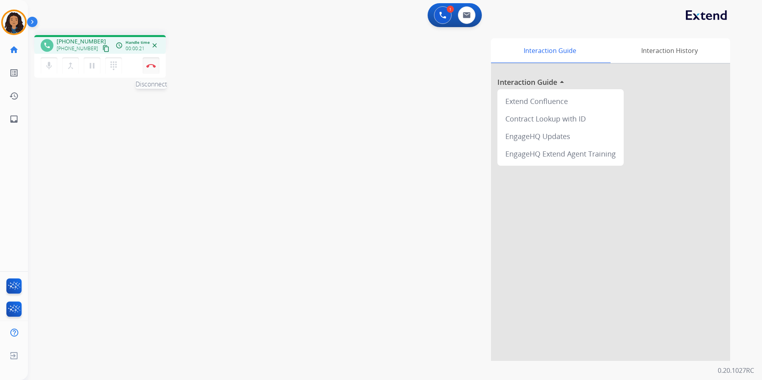
click at [154, 67] on img at bounding box center [151, 66] width 10 height 4
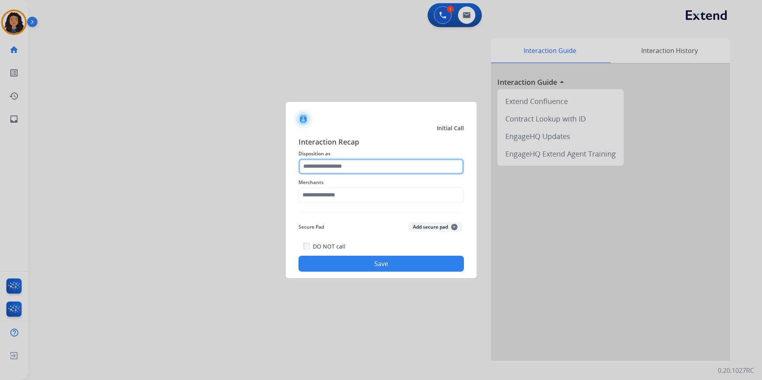
click at [368, 167] on input "text" at bounding box center [381, 167] width 165 height 16
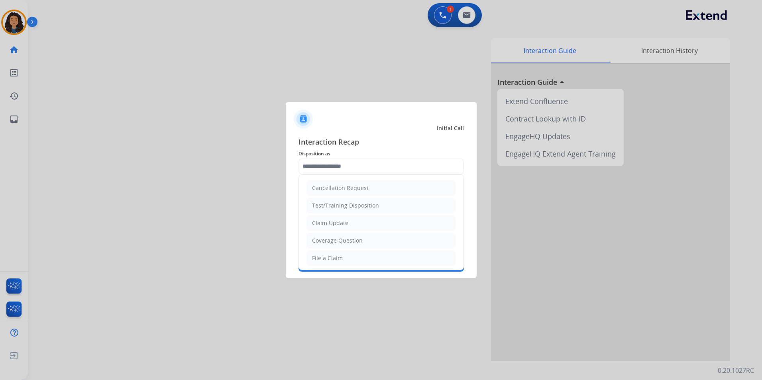
click at [365, 224] on li "Claim Update" at bounding box center [381, 223] width 149 height 15
type input "**********"
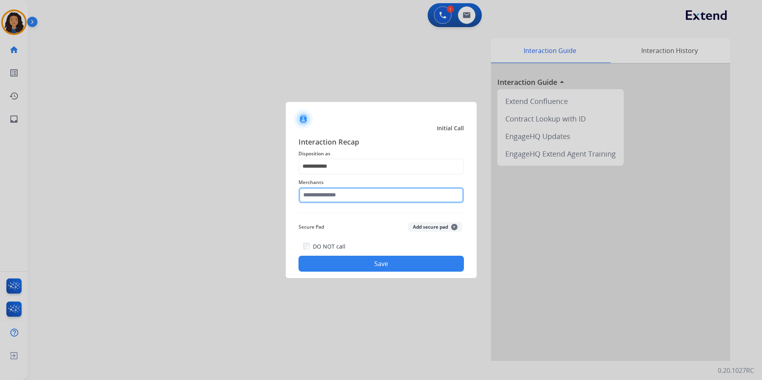
click at [363, 193] on input "text" at bounding box center [381, 195] width 165 height 16
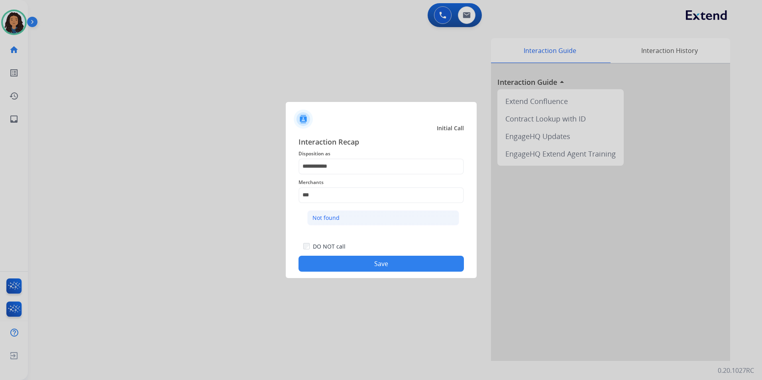
click at [343, 221] on li "Not found" at bounding box center [383, 218] width 152 height 15
type input "*********"
click at [343, 273] on div "**********" at bounding box center [381, 204] width 191 height 149
click at [326, 262] on button "Save" at bounding box center [381, 264] width 165 height 16
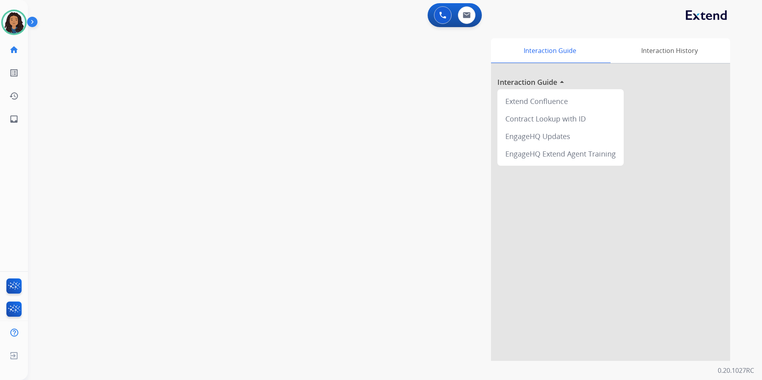
click at [68, 248] on div "swap_horiz Break voice bridge close_fullscreen Connect 3-Way Call merge_type Se…" at bounding box center [385, 195] width 715 height 333
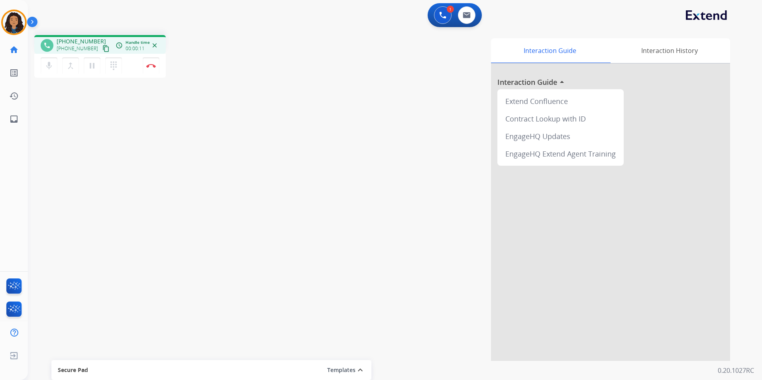
click at [102, 49] on mat-icon "content_copy" at bounding box center [105, 48] width 7 height 7
click at [152, 70] on button "Disconnect" at bounding box center [151, 65] width 17 height 17
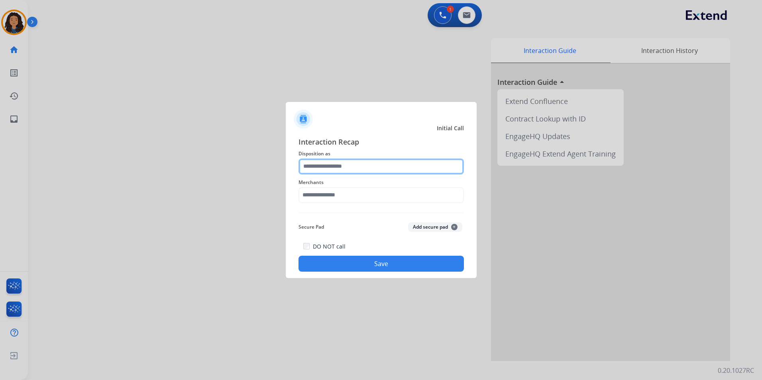
drag, startPoint x: 323, startPoint y: 163, endPoint x: 331, endPoint y: 169, distance: 11.1
click at [323, 163] on input "text" at bounding box center [381, 167] width 165 height 16
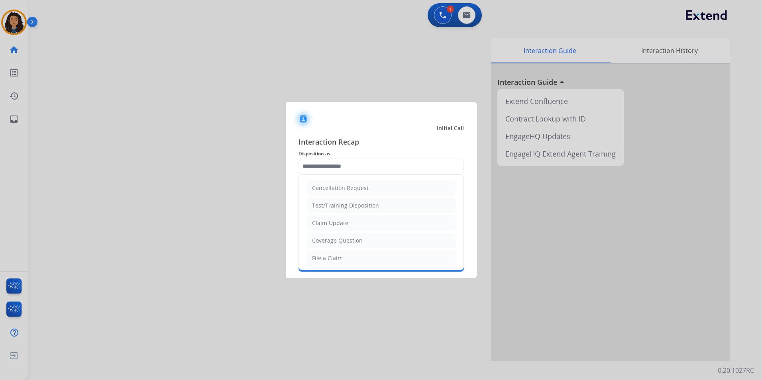
click at [333, 213] on ul "Cancellation Request Test/Training Disposition Claim Update Coverage Question F…" at bounding box center [381, 284] width 165 height 219
drag, startPoint x: 338, startPoint y: 223, endPoint x: 331, endPoint y: 204, distance: 20.3
click at [338, 222] on div "Claim Update" at bounding box center [330, 223] width 36 height 8
type input "**********"
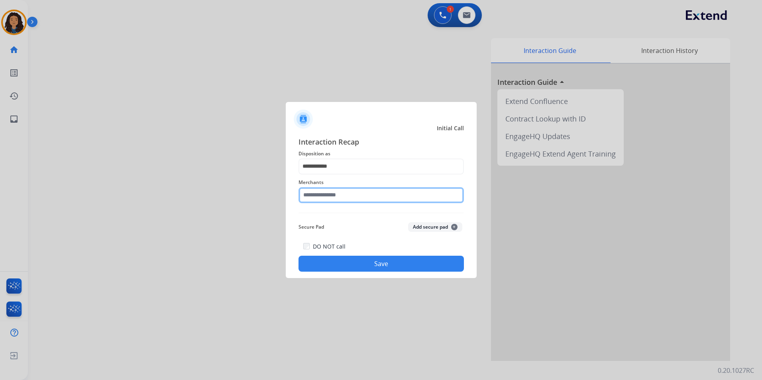
click at [330, 197] on input "text" at bounding box center [381, 195] width 165 height 16
drag, startPoint x: 328, startPoint y: 203, endPoint x: 325, endPoint y: 198, distance: 6.1
click at [328, 203] on div "Merchants" at bounding box center [381, 191] width 165 height 32
click at [327, 201] on input "text" at bounding box center [381, 195] width 165 height 16
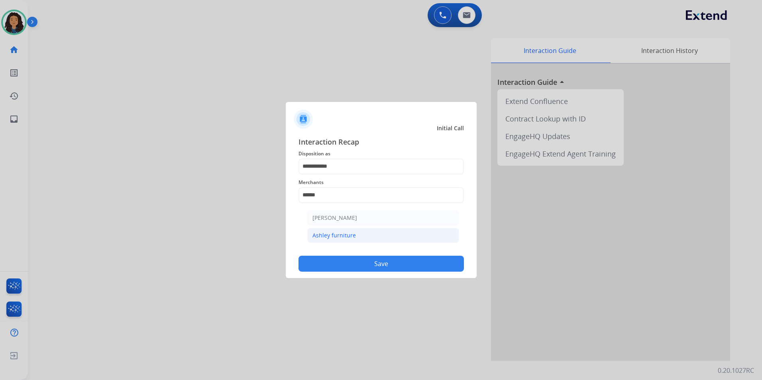
drag, startPoint x: 362, startPoint y: 234, endPoint x: 360, endPoint y: 262, distance: 27.6
click at [362, 234] on li "Ashley furniture" at bounding box center [383, 235] width 152 height 15
type input "**********"
click at [350, 271] on button "Save" at bounding box center [381, 264] width 165 height 16
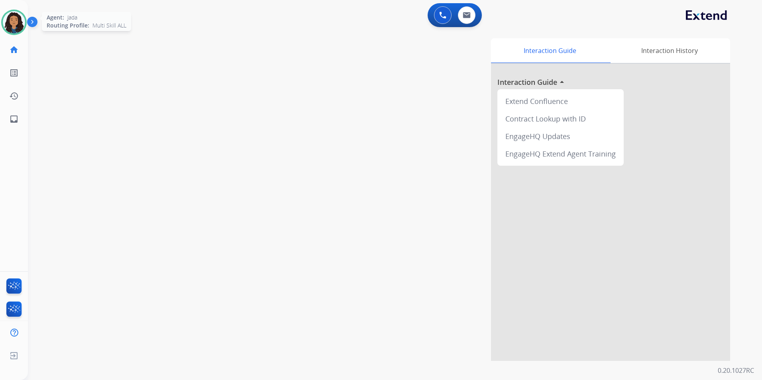
click at [9, 19] on img at bounding box center [14, 22] width 22 height 22
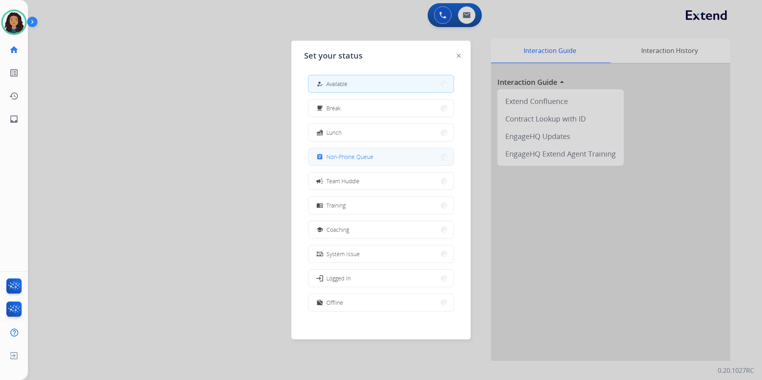
click at [362, 157] on span "Non-Phone Queue" at bounding box center [350, 157] width 47 height 8
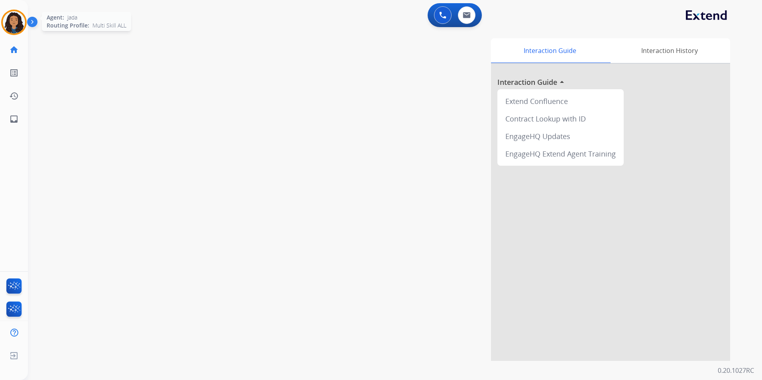
click at [9, 24] on img at bounding box center [14, 22] width 22 height 22
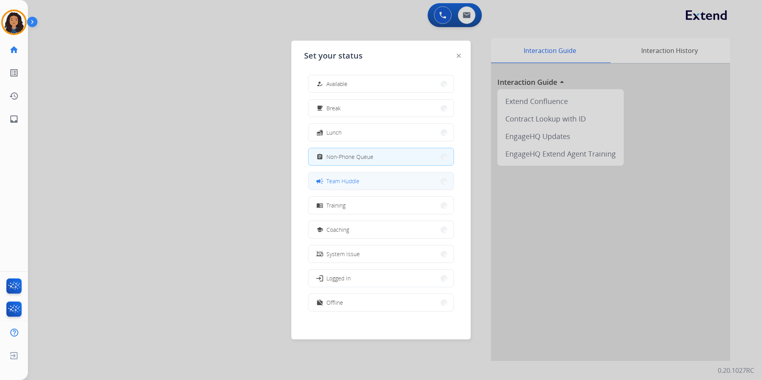
click at [366, 182] on button "campaign Team Huddle" at bounding box center [381, 181] width 145 height 17
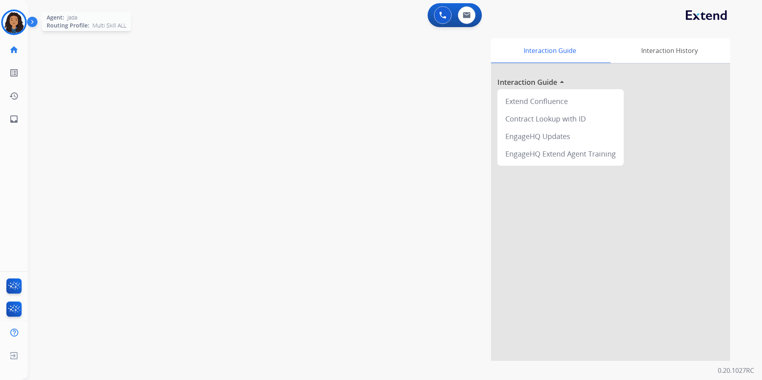
click at [10, 18] on img at bounding box center [14, 22] width 22 height 22
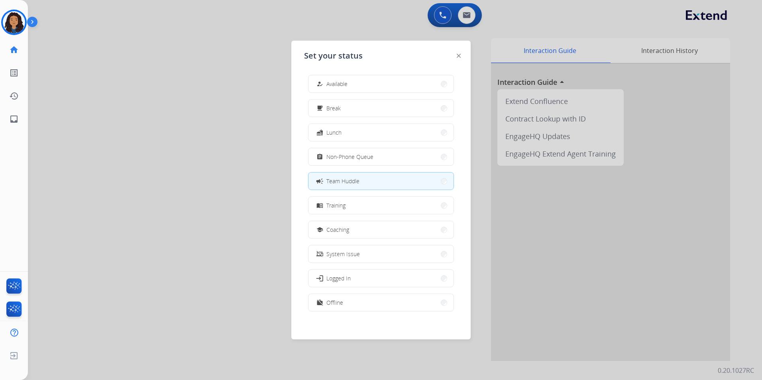
drag, startPoint x: 374, startPoint y: 303, endPoint x: 366, endPoint y: 295, distance: 11.3
click at [374, 303] on button "work_off Offline" at bounding box center [381, 302] width 145 height 17
